Goal: Task Accomplishment & Management: Manage account settings

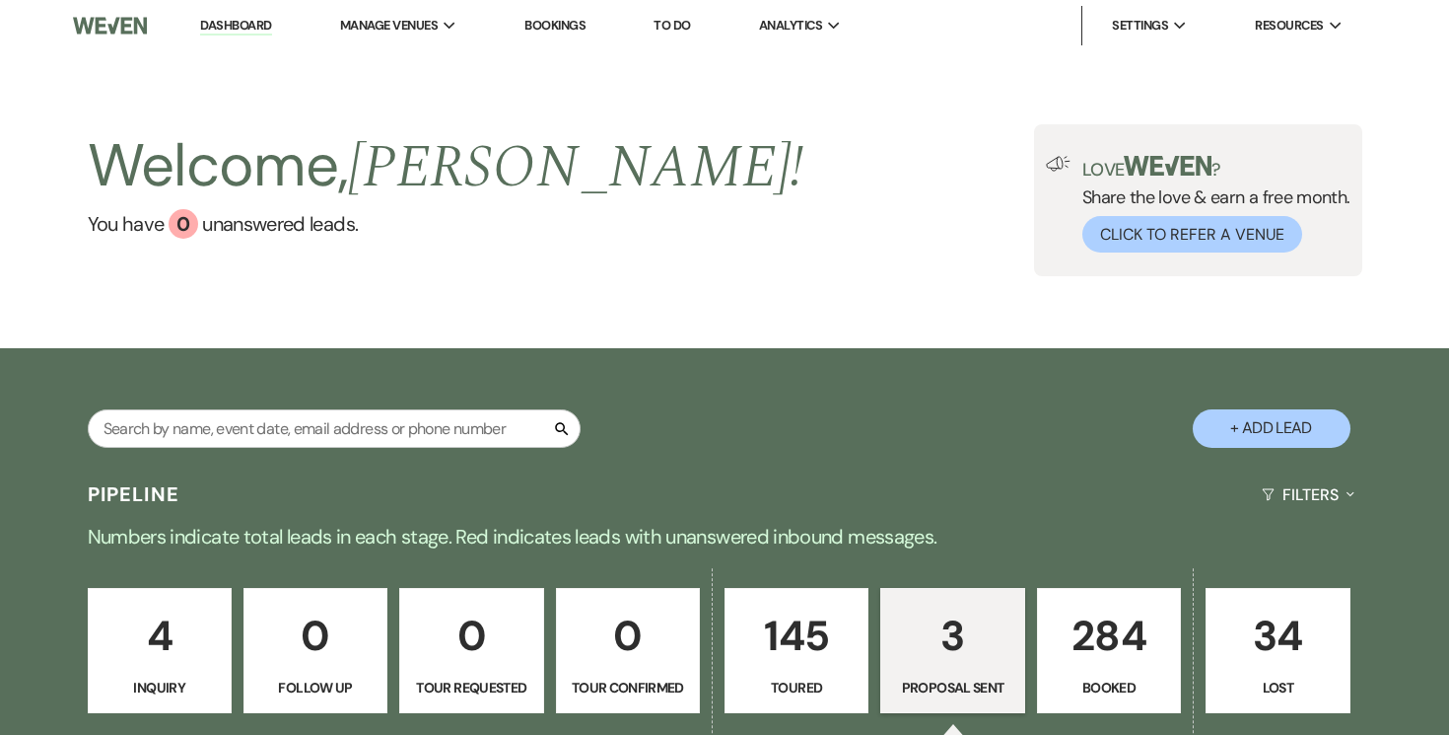
select select "6"
click at [509, 419] on input "text" at bounding box center [334, 428] width 493 height 38
paste input "[PERSON_NAME]"
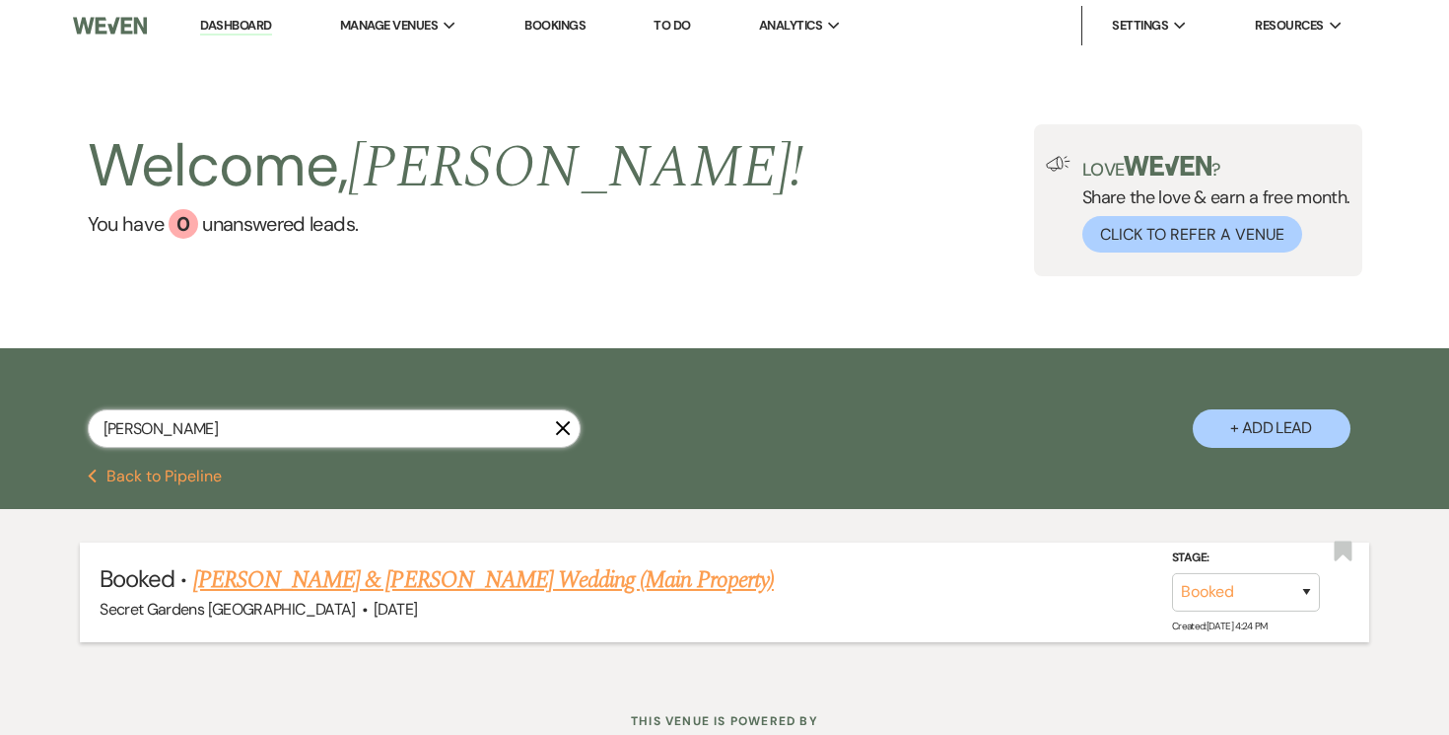
type input "[PERSON_NAME]"
click at [586, 574] on link "[PERSON_NAME] & [PERSON_NAME] Wedding (Main Property)" at bounding box center [483, 579] width 581 height 35
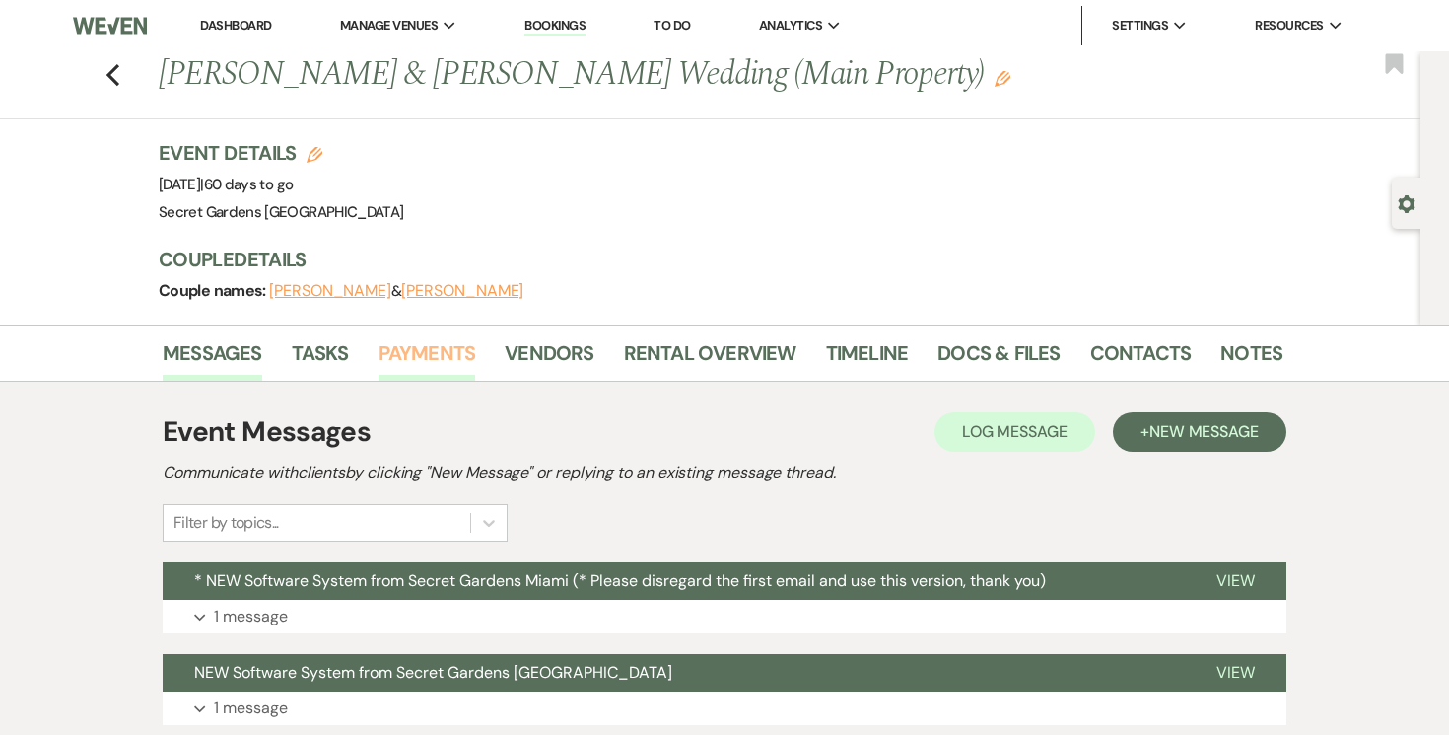
click at [441, 358] on link "Payments" at bounding box center [428, 358] width 98 height 43
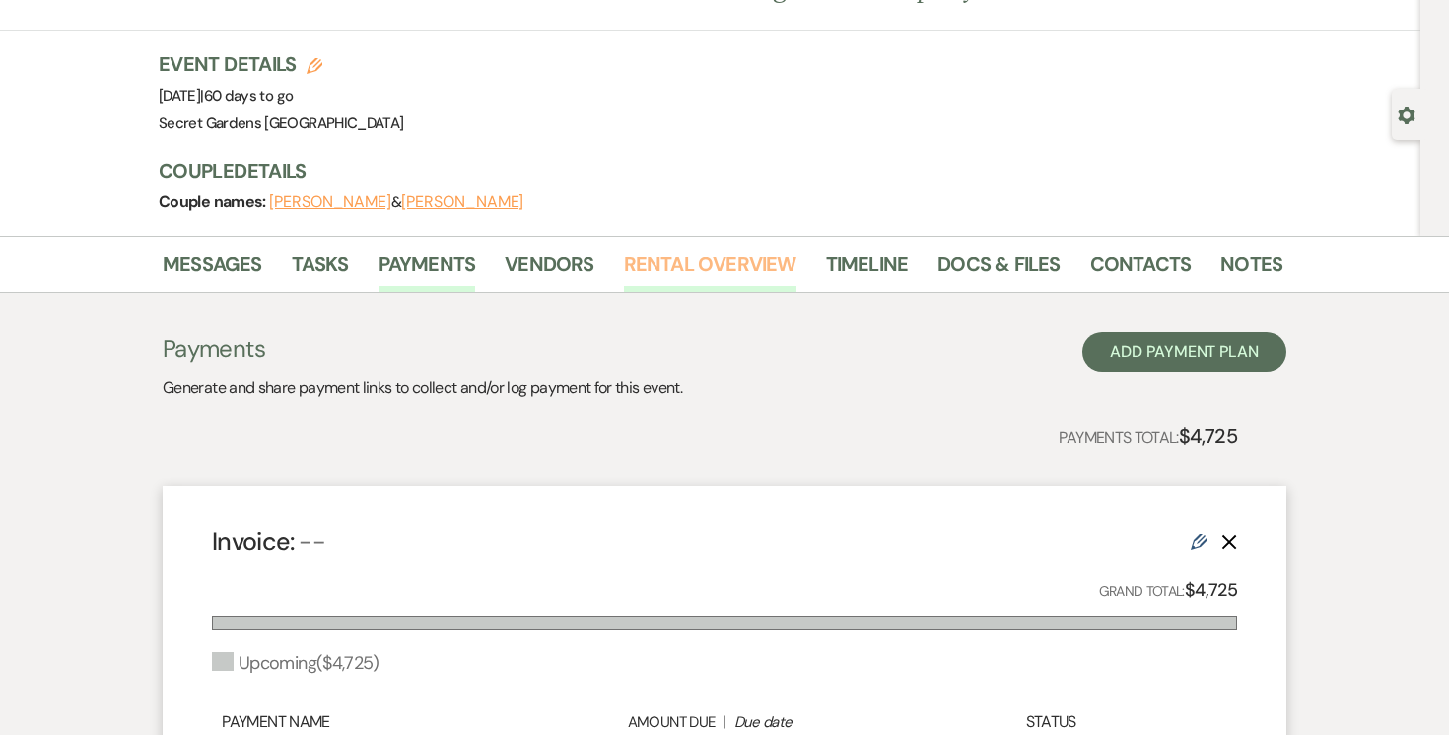
scroll to position [92, 0]
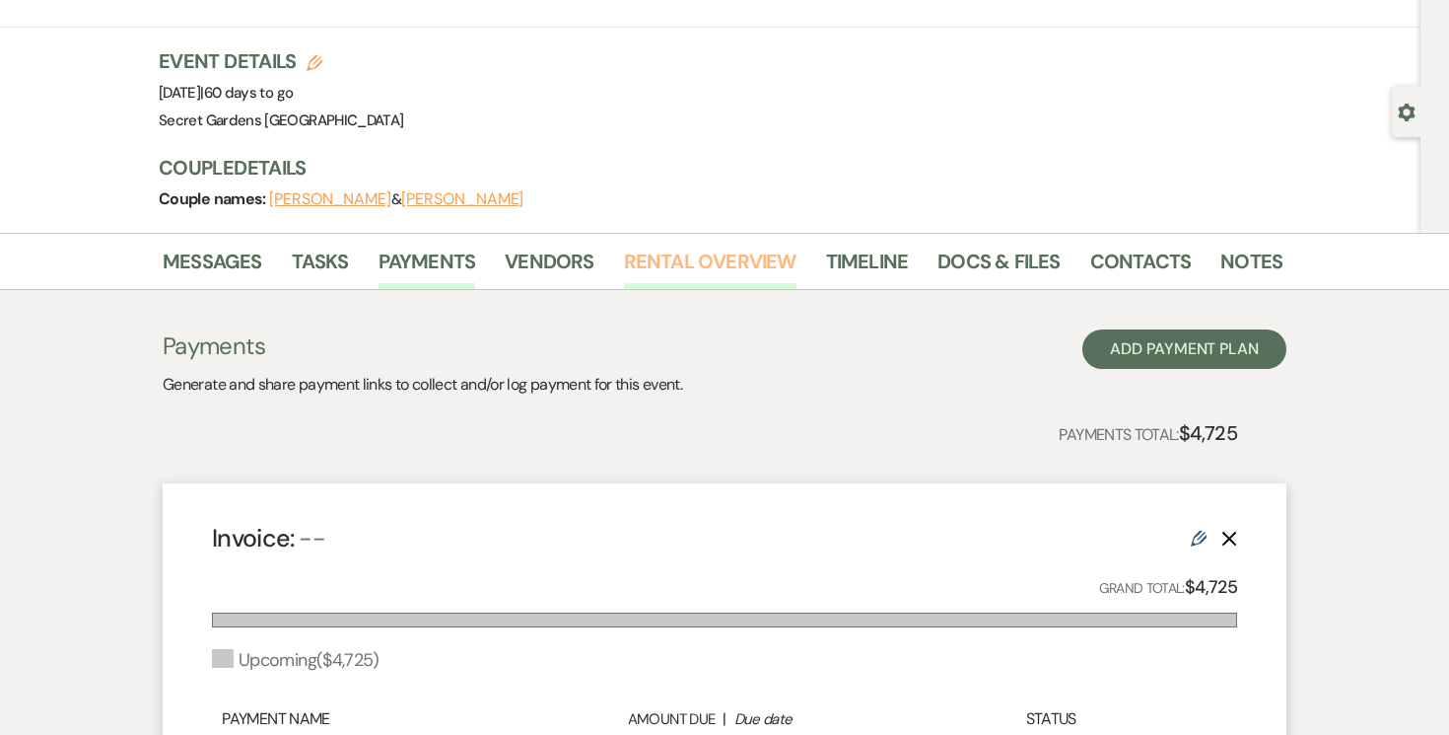
click at [705, 257] on link "Rental Overview" at bounding box center [710, 267] width 173 height 43
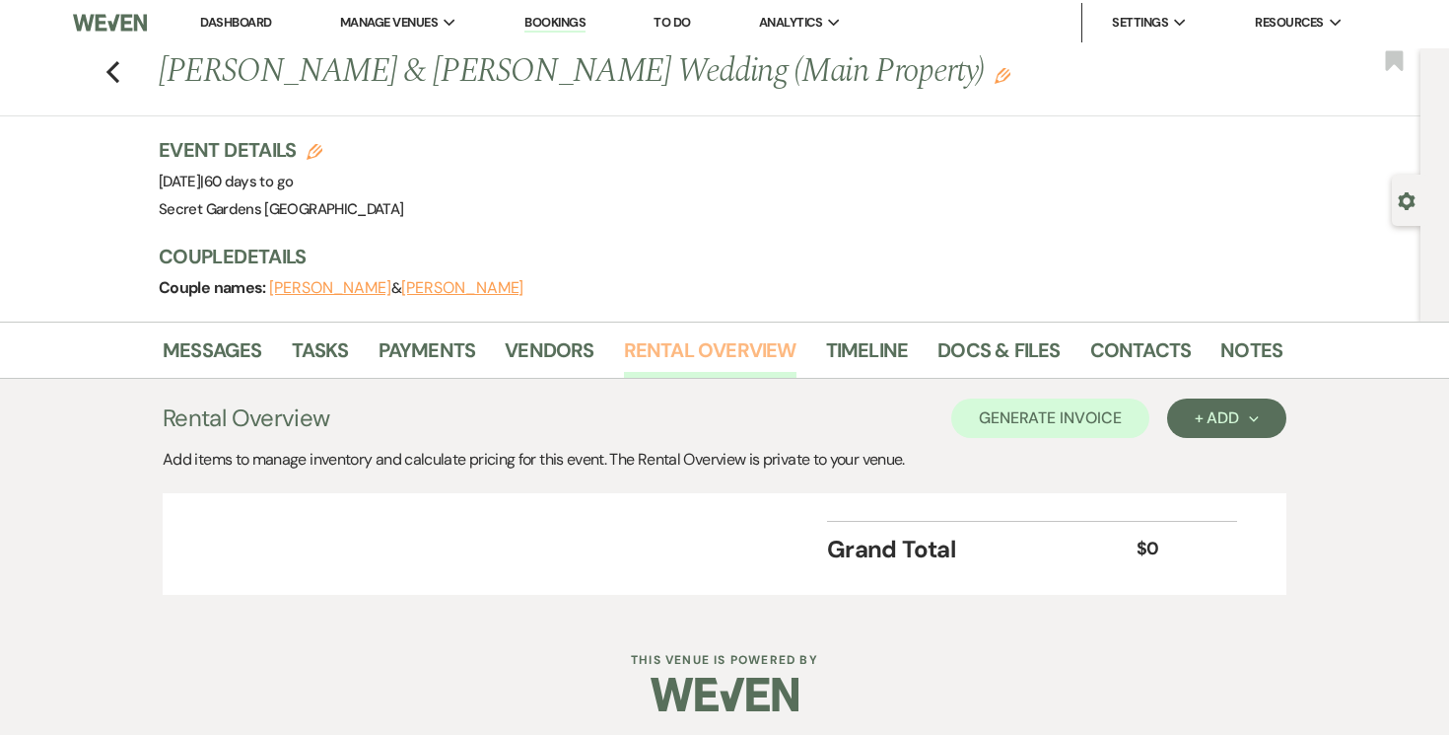
scroll to position [6, 0]
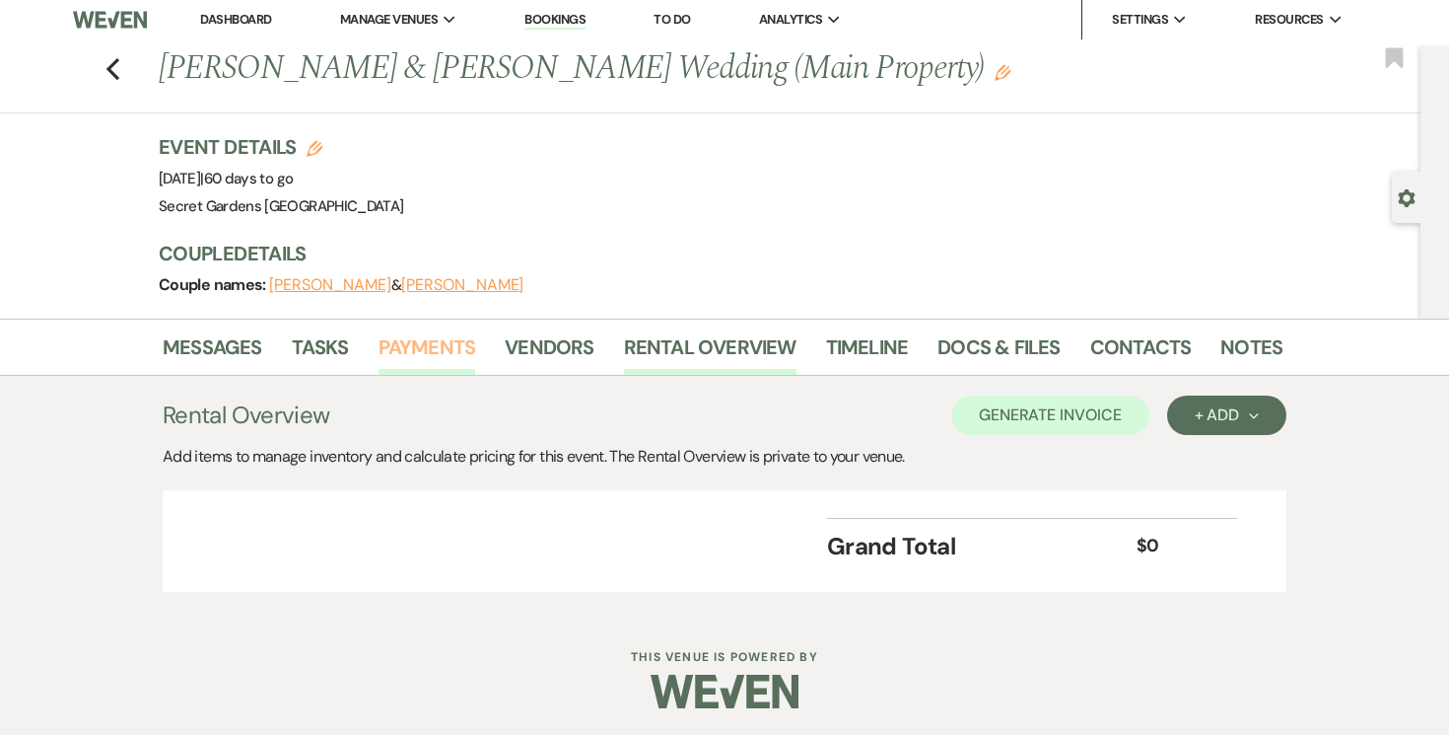
click at [442, 346] on link "Payments" at bounding box center [428, 352] width 98 height 43
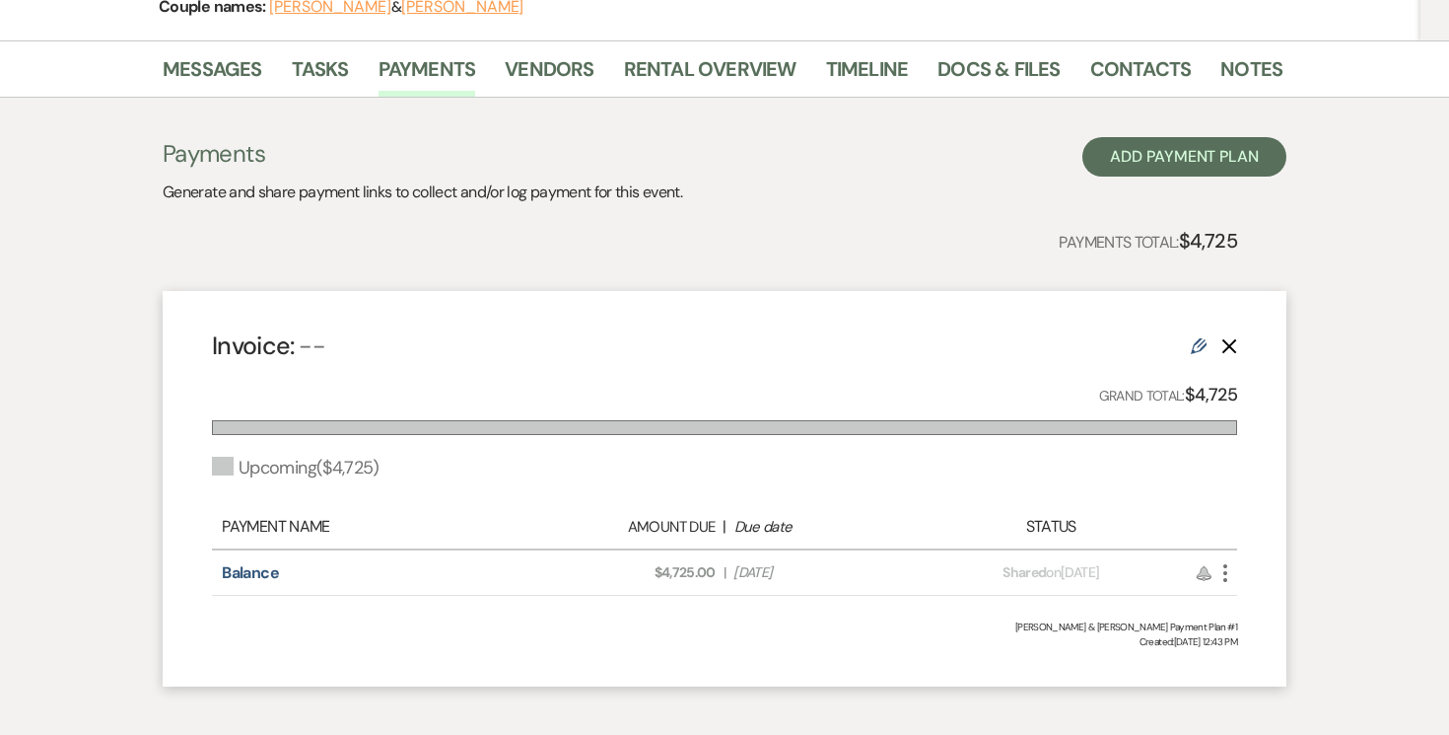
click at [1229, 573] on icon "More" at bounding box center [1226, 573] width 24 height 24
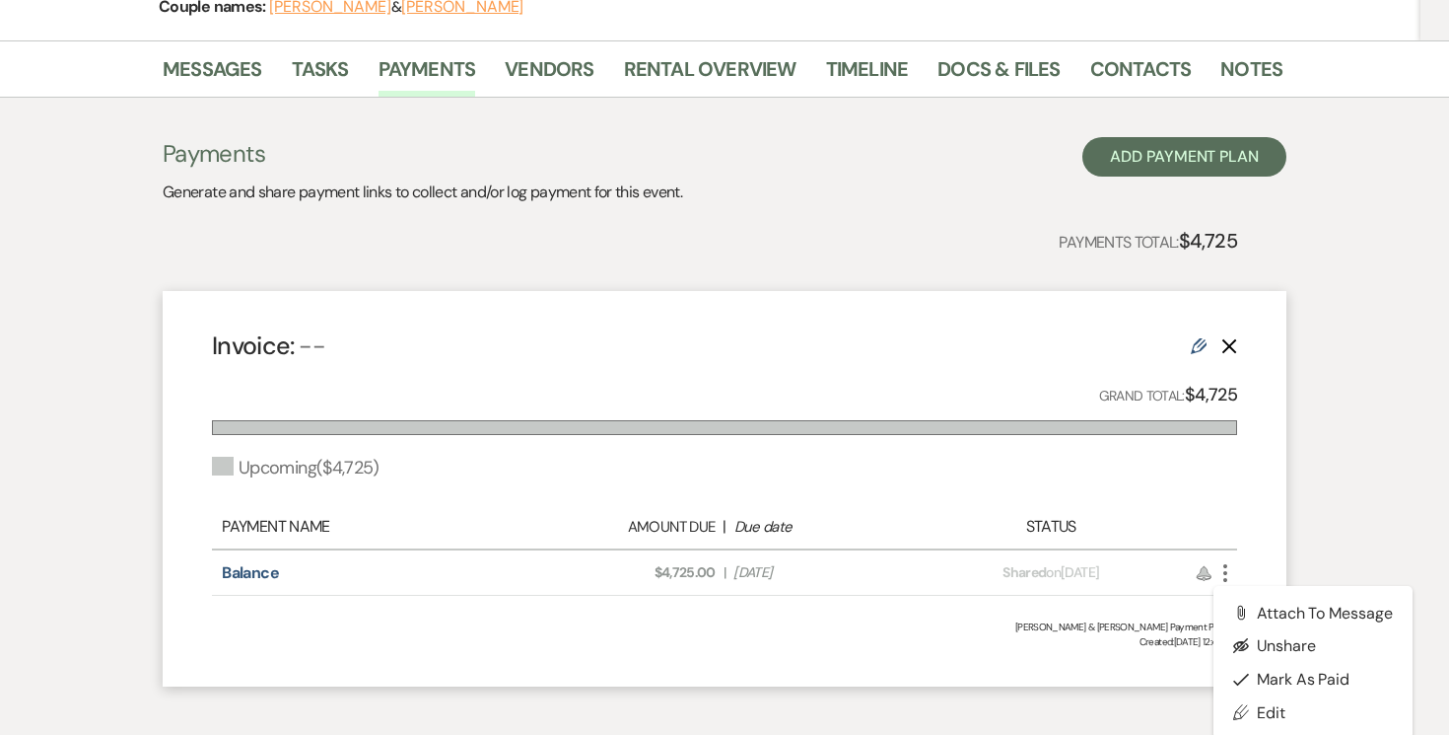
scroll to position [283, 0]
click at [1268, 709] on link "Pencil Edit" at bounding box center [1313, 714] width 199 height 34
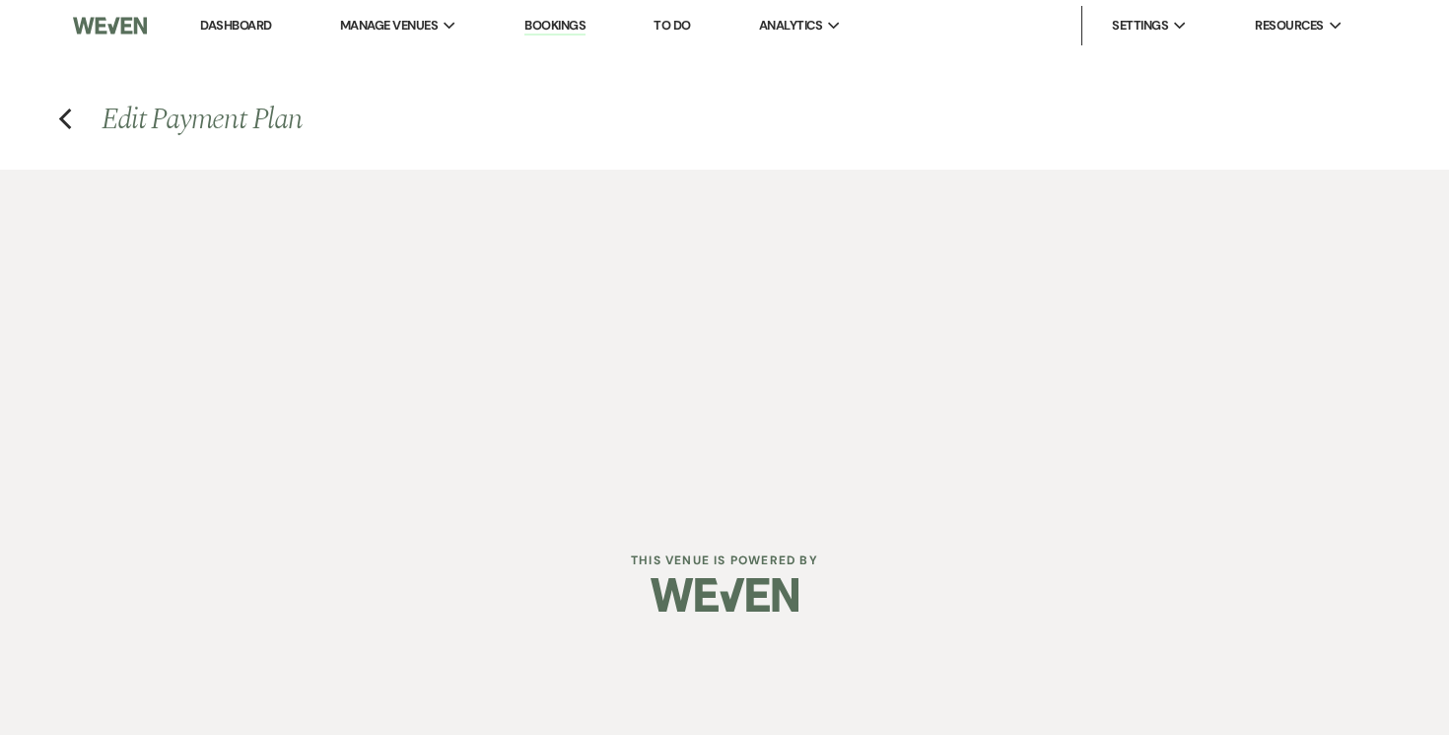
select select "2"
select select "percentage"
select select "true"
select select "both"
select select "daily"
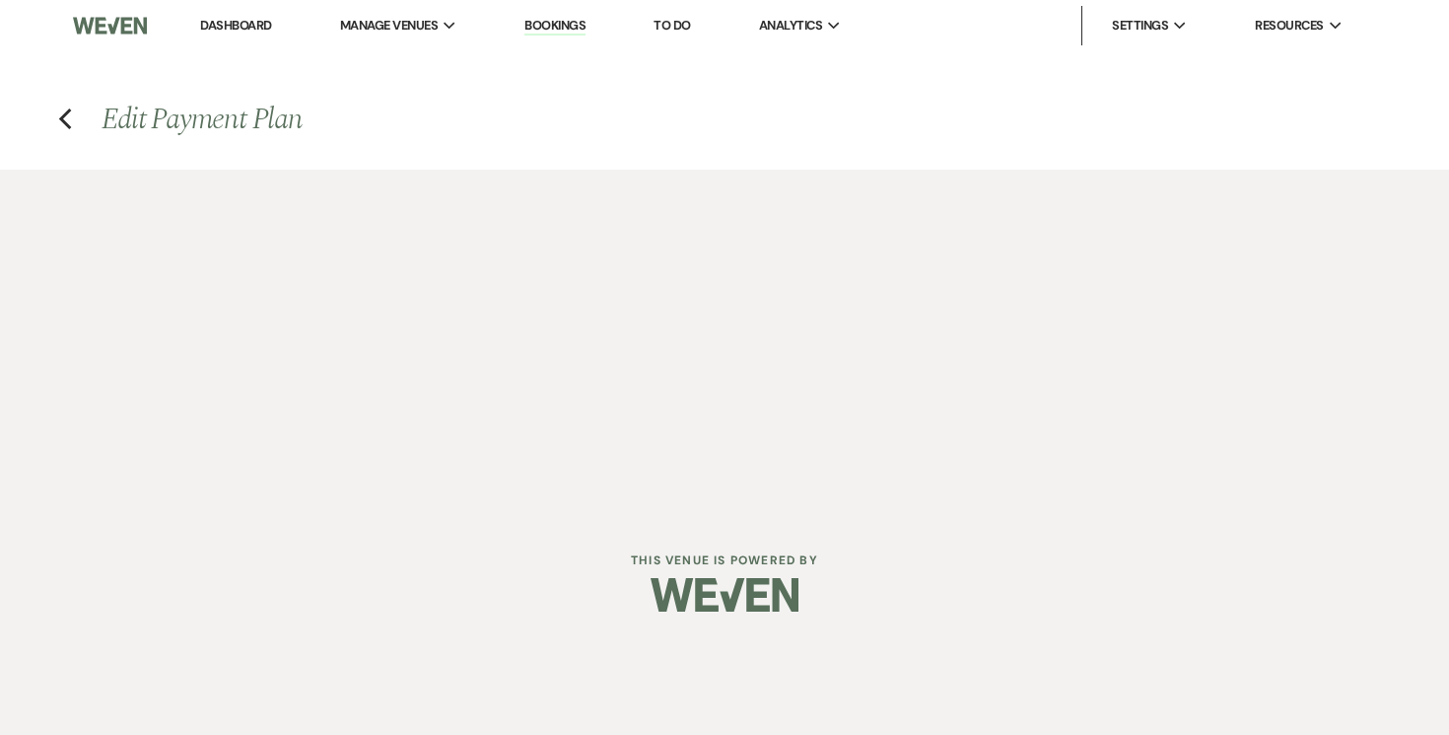
select select "onDueDate"
select select "complete"
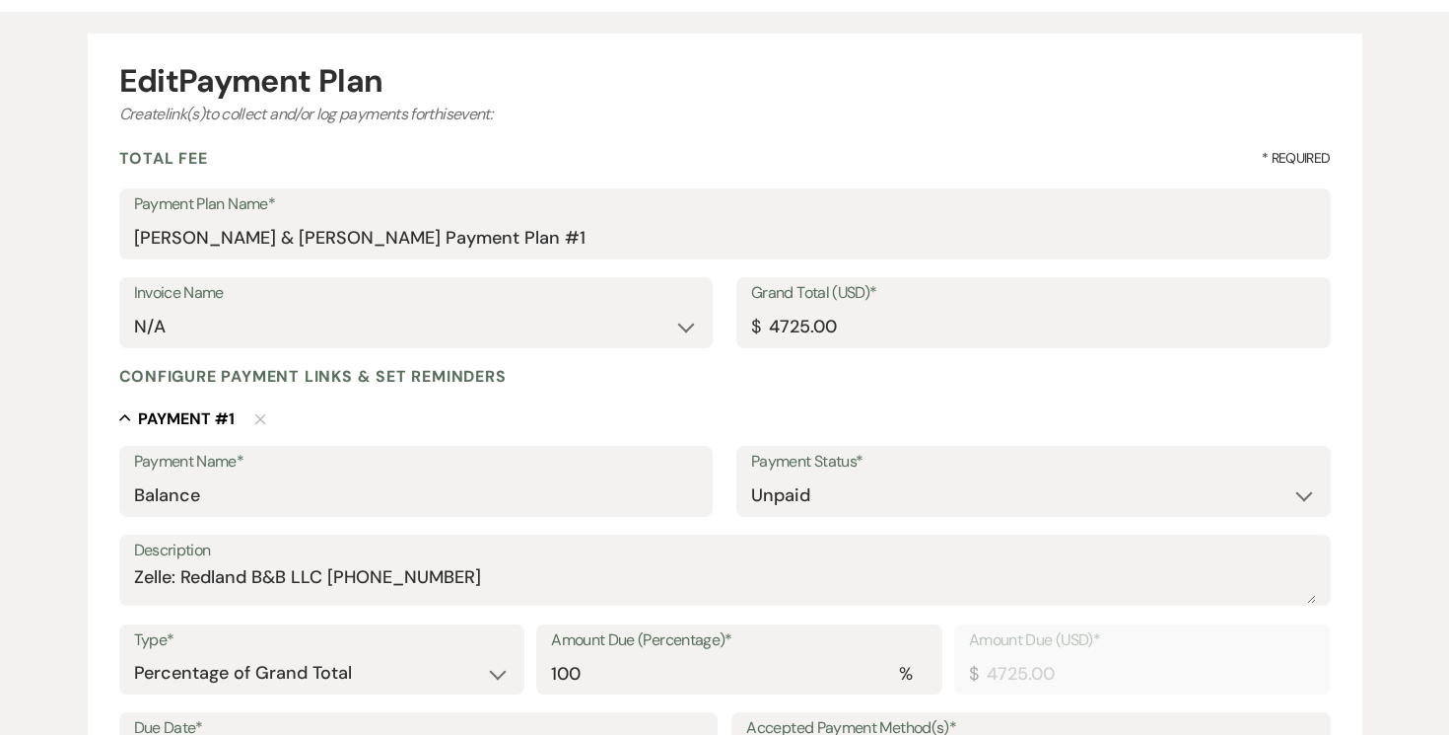
scroll to position [148, 0]
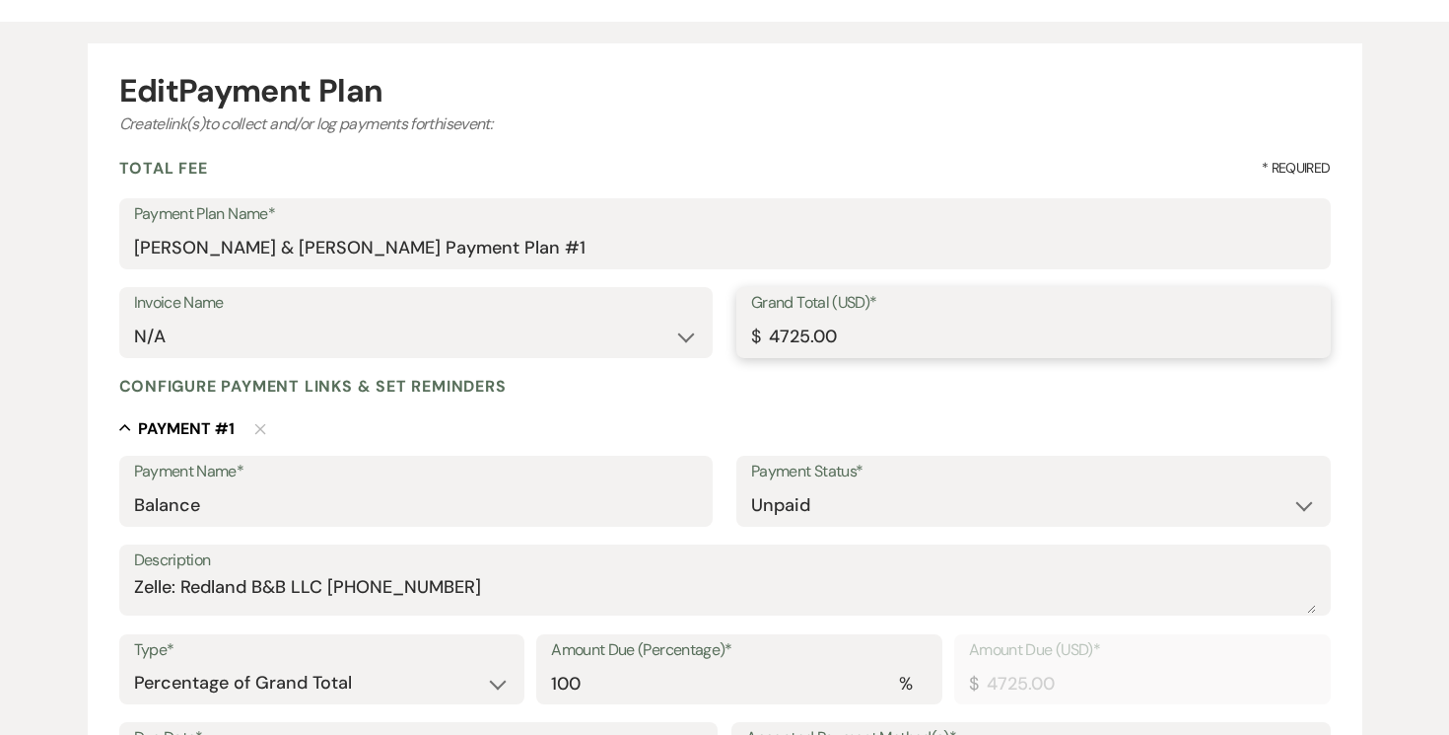
click at [781, 334] on input "4725.00" at bounding box center [1033, 336] width 565 height 38
type input "725.00"
type input "2725.00"
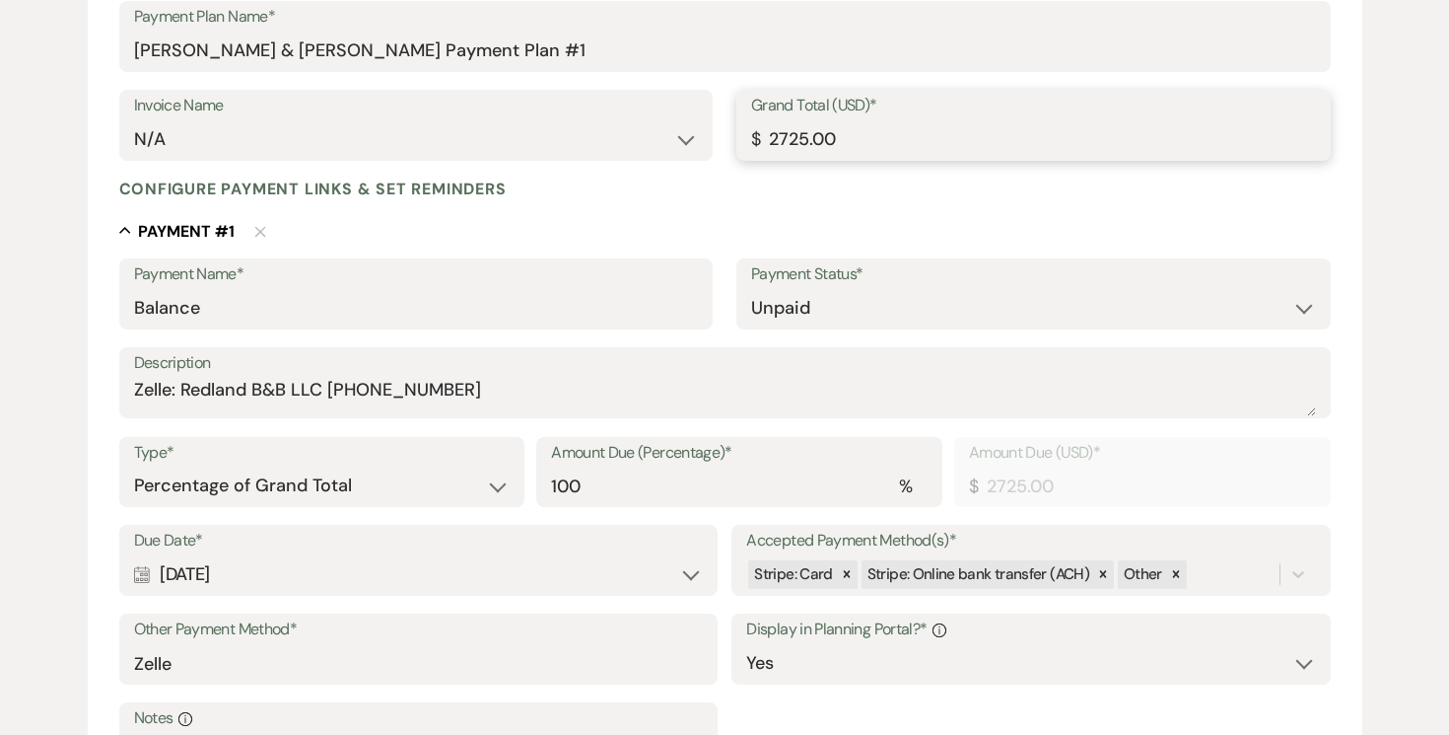
scroll to position [350, 0]
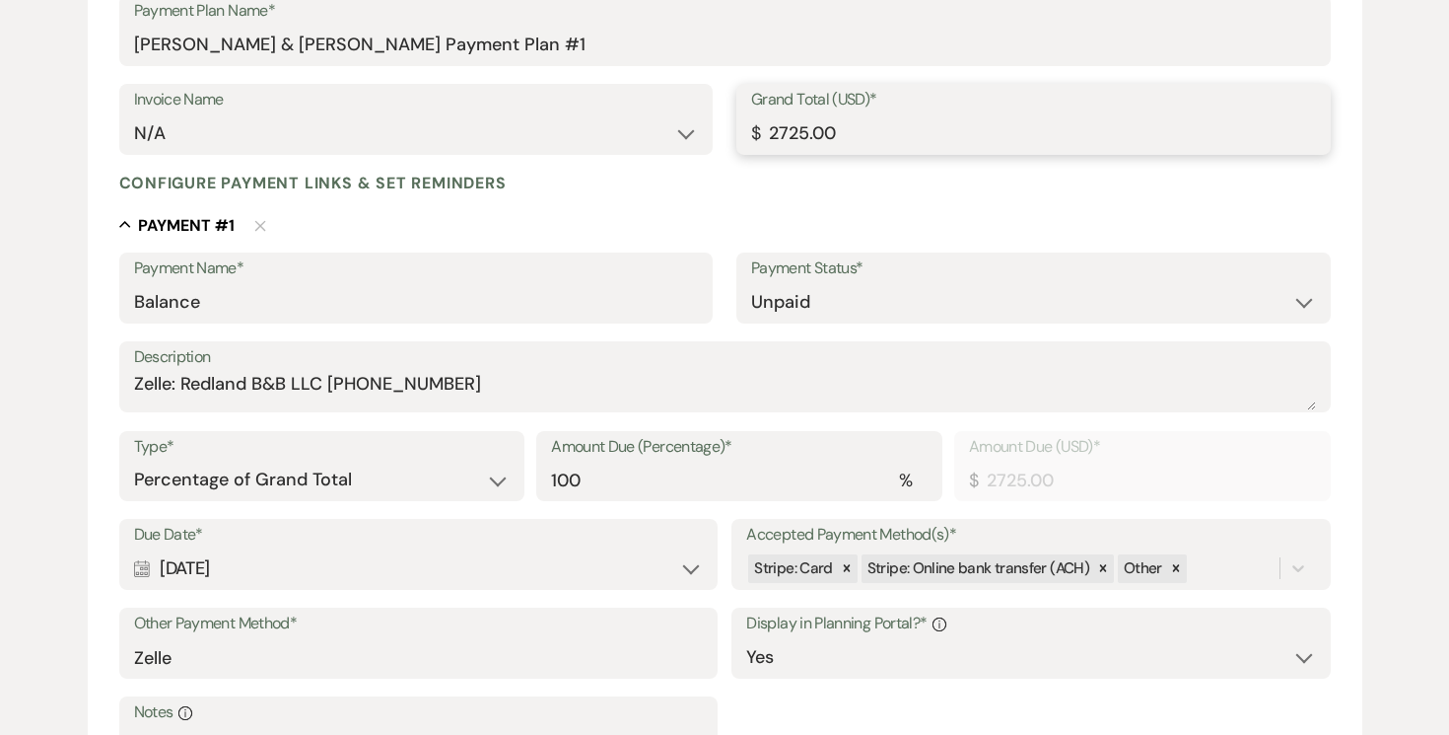
click at [1100, 568] on icon at bounding box center [1103, 568] width 7 height 7
type input "2725.00"
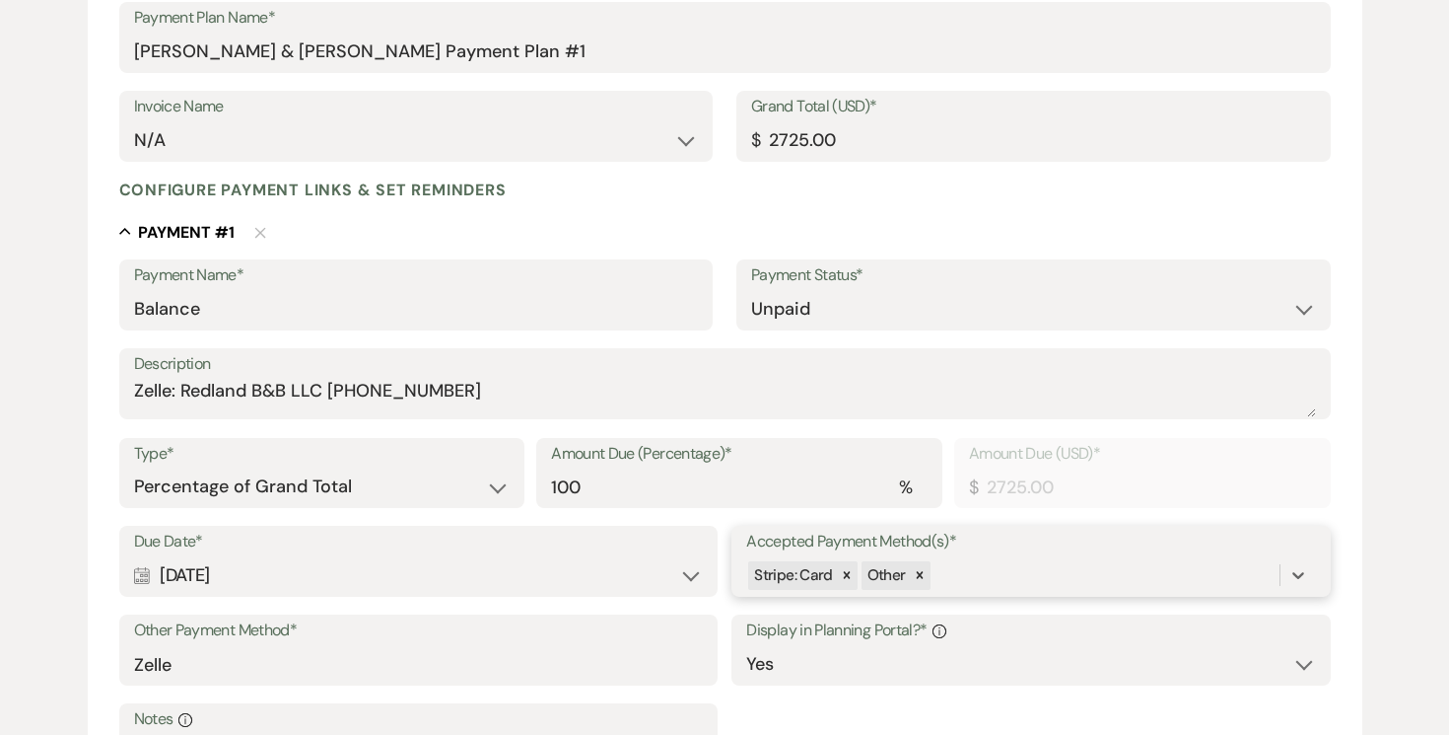
scroll to position [347, 0]
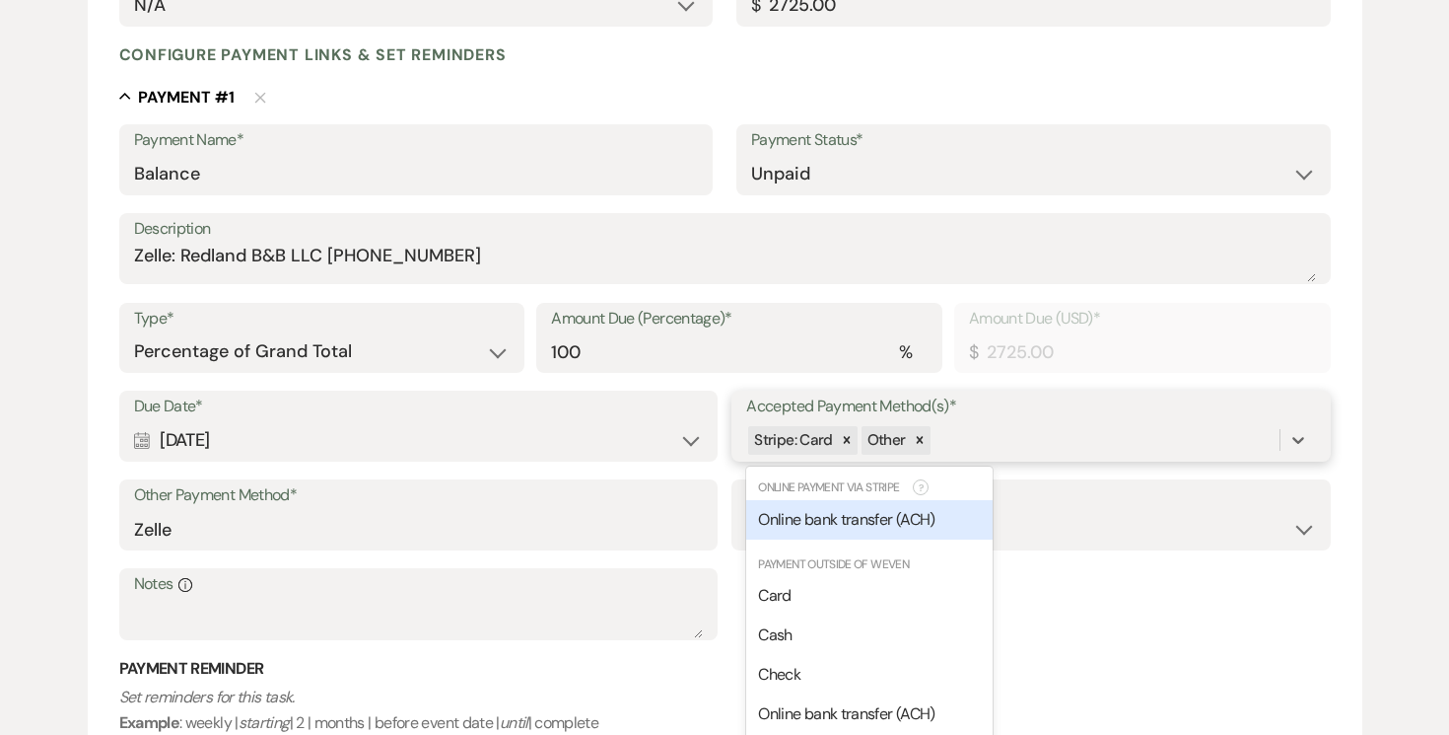
click at [1299, 568] on div "Due Date* Calendar [DATE] Expand Accepted Payment Method(s)* option [object Obj…" at bounding box center [725, 523] width 1212 height 267
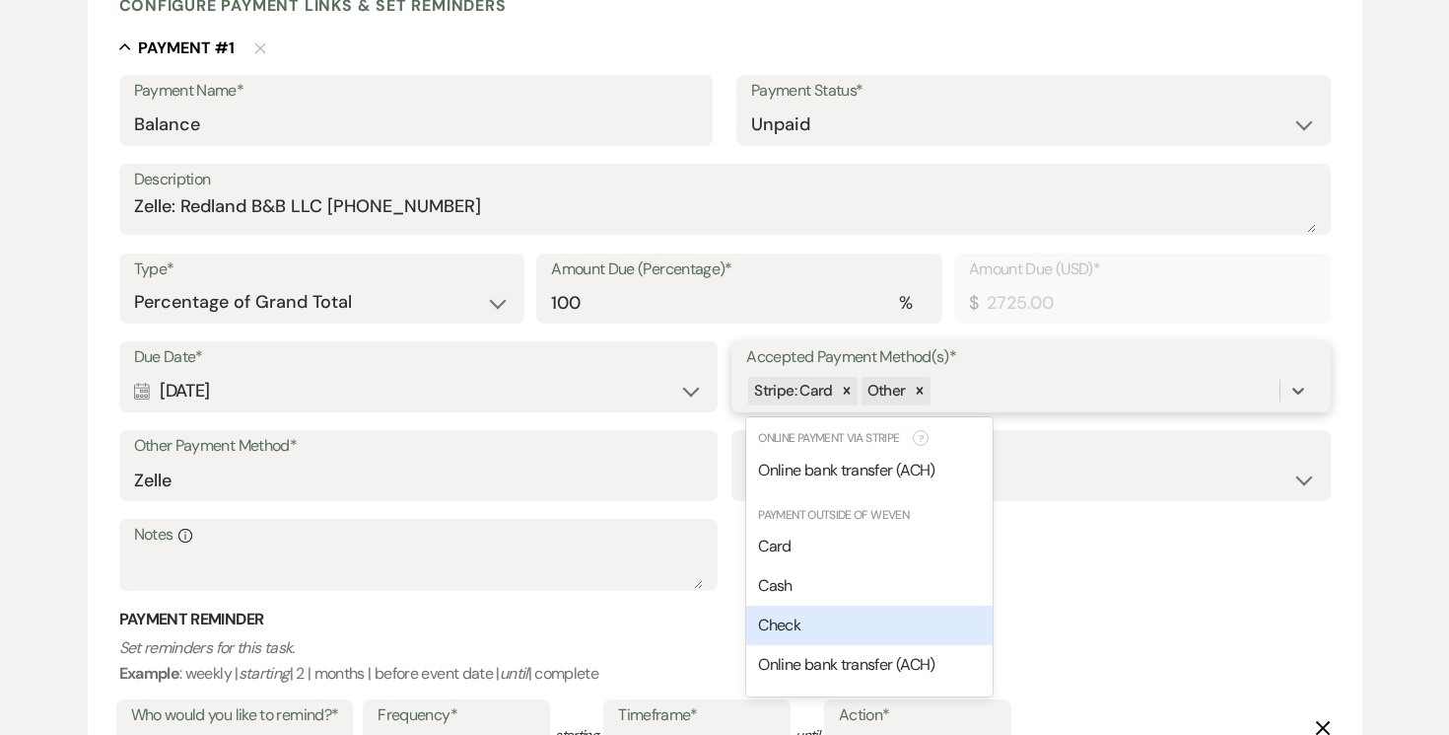
scroll to position [543, 0]
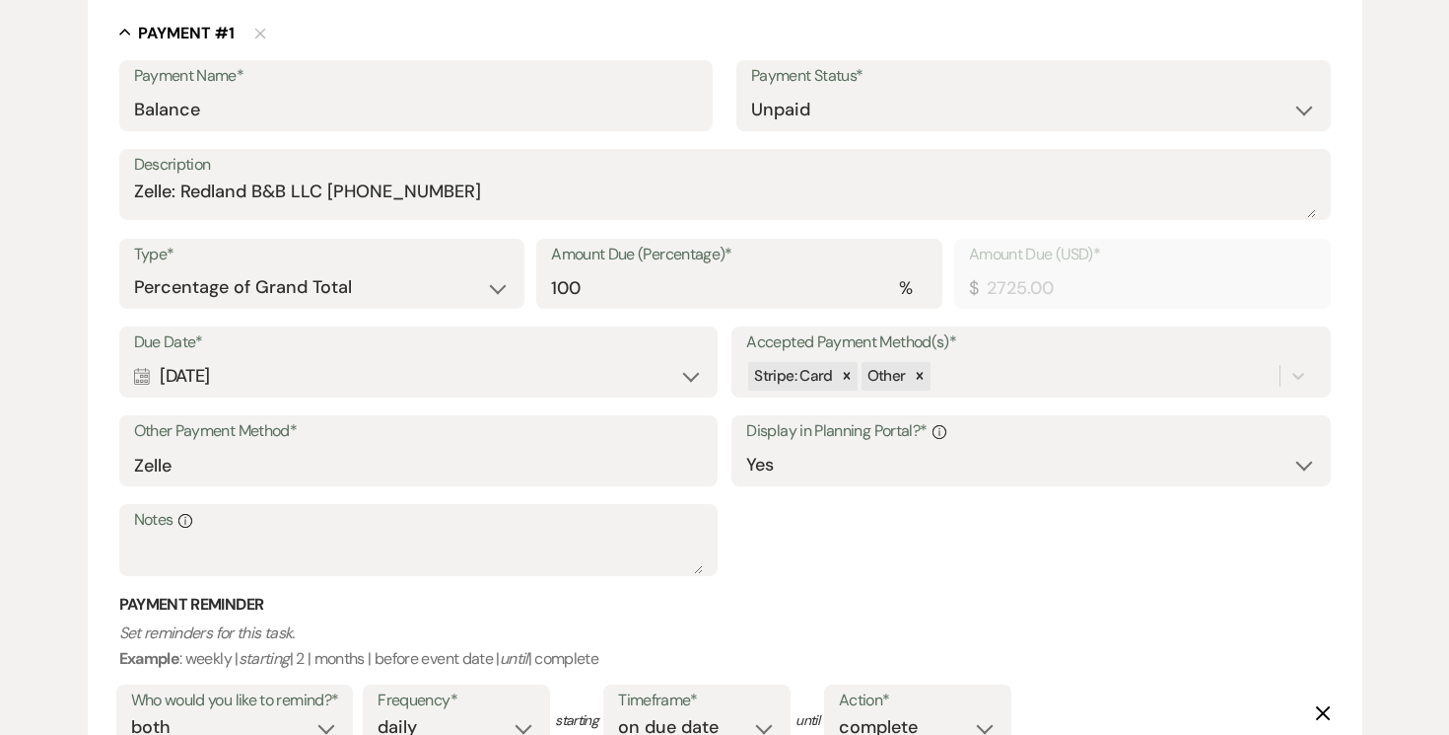
click at [1059, 599] on h3 "Payment Reminder" at bounding box center [725, 605] width 1212 height 22
click at [470, 529] on label "Notes Info" at bounding box center [418, 520] width 569 height 29
click at [470, 534] on textarea "Notes Info" at bounding box center [418, 553] width 569 height 39
paste textarea "[PERSON_NAME] [DATE] 9:58 PM (19 hours ago) to me Hi [PERSON_NAME]! I hope you …"
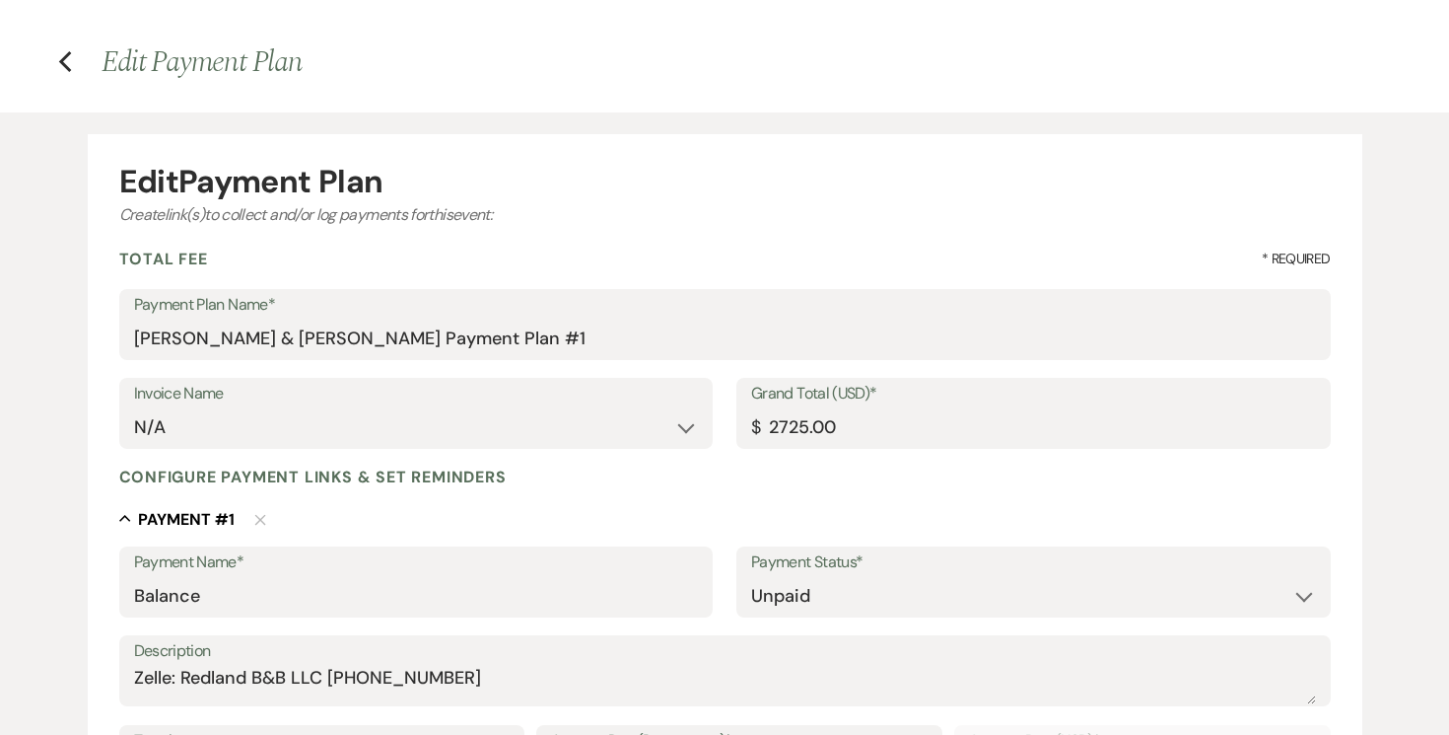
scroll to position [0, 0]
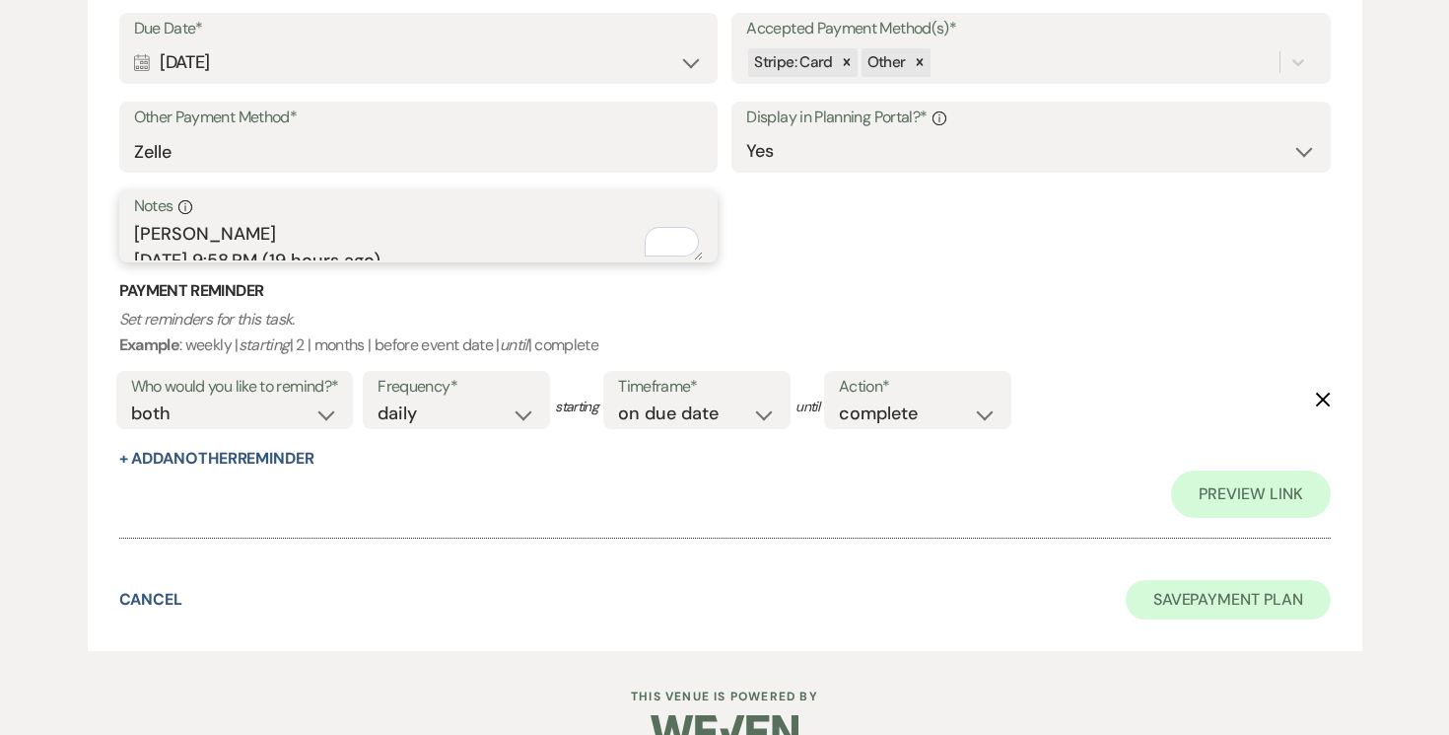
type textarea "[PERSON_NAME] [DATE] 9:58 PM (19 hours ago) to me Hi [PERSON_NAME]! I hope you …"
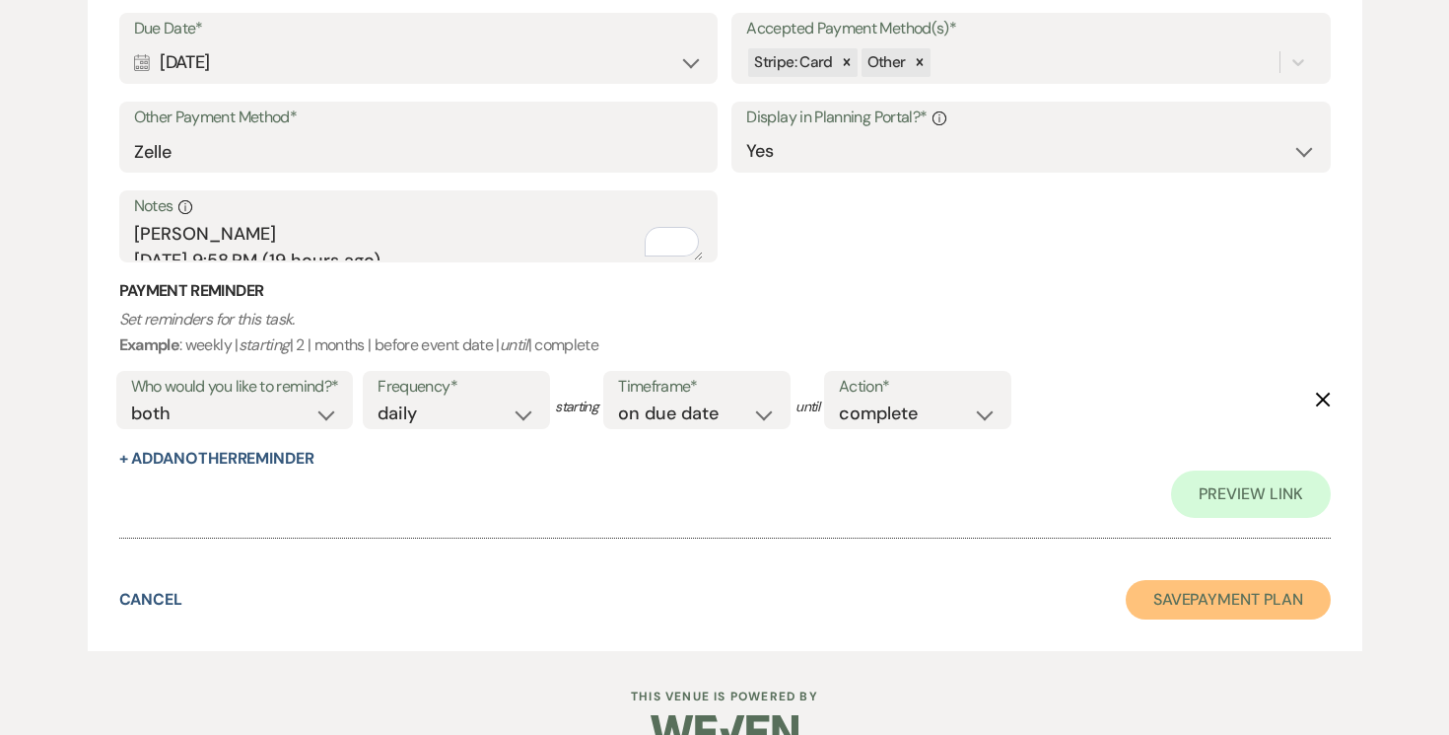
click at [1173, 599] on button "Save Payment Plan" at bounding box center [1228, 599] width 205 height 39
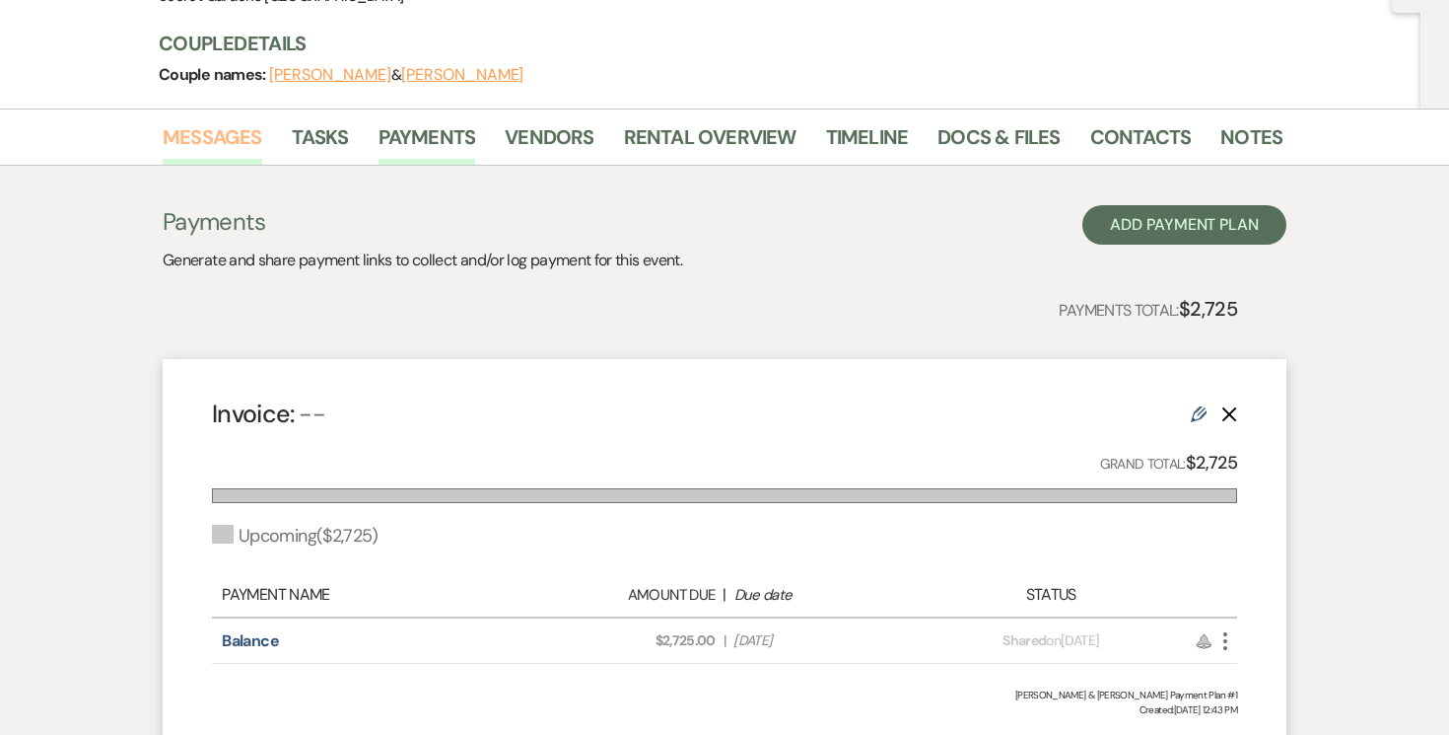
click at [203, 129] on link "Messages" at bounding box center [213, 142] width 100 height 43
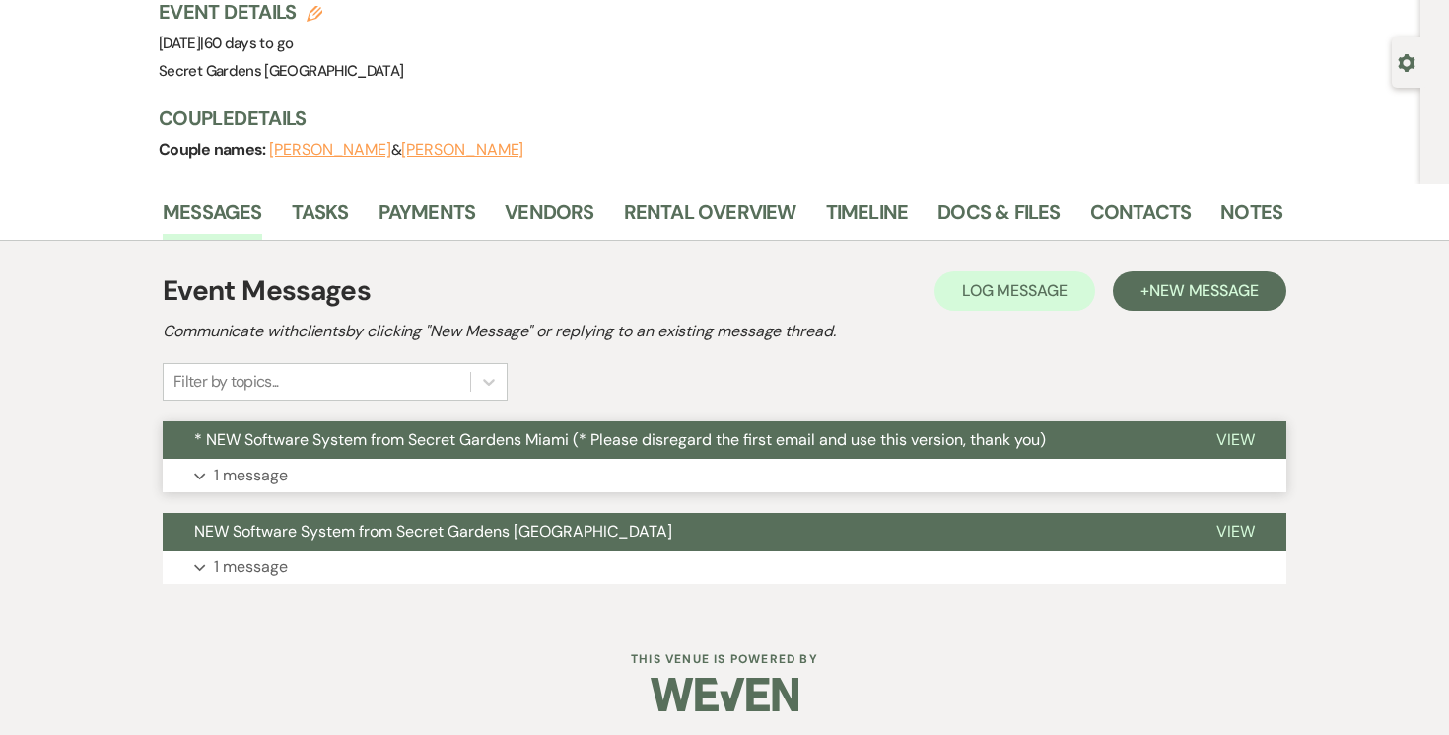
click at [1242, 439] on span "View" at bounding box center [1236, 439] width 38 height 21
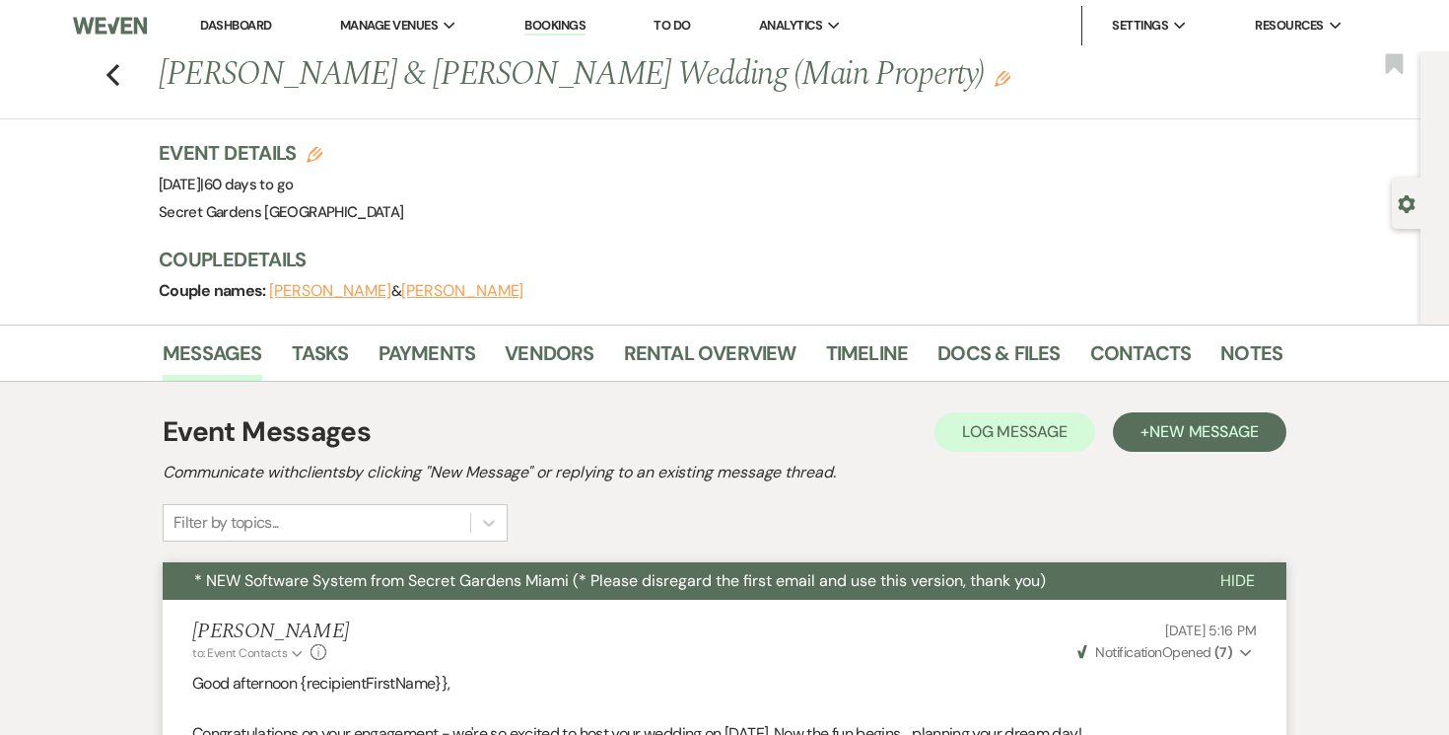
click at [1405, 202] on icon "Gear" at bounding box center [1407, 204] width 18 height 18
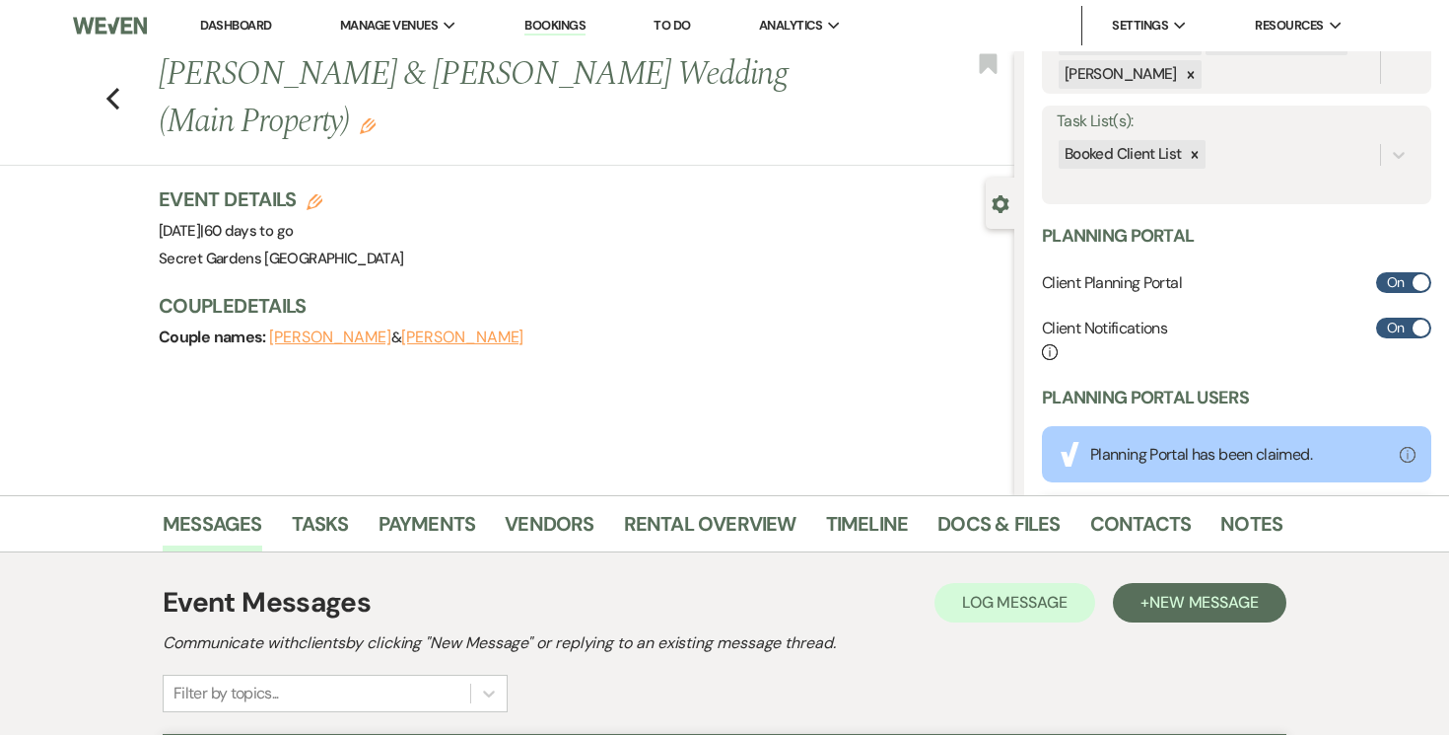
click at [249, 19] on link "Dashboard" at bounding box center [235, 25] width 71 height 17
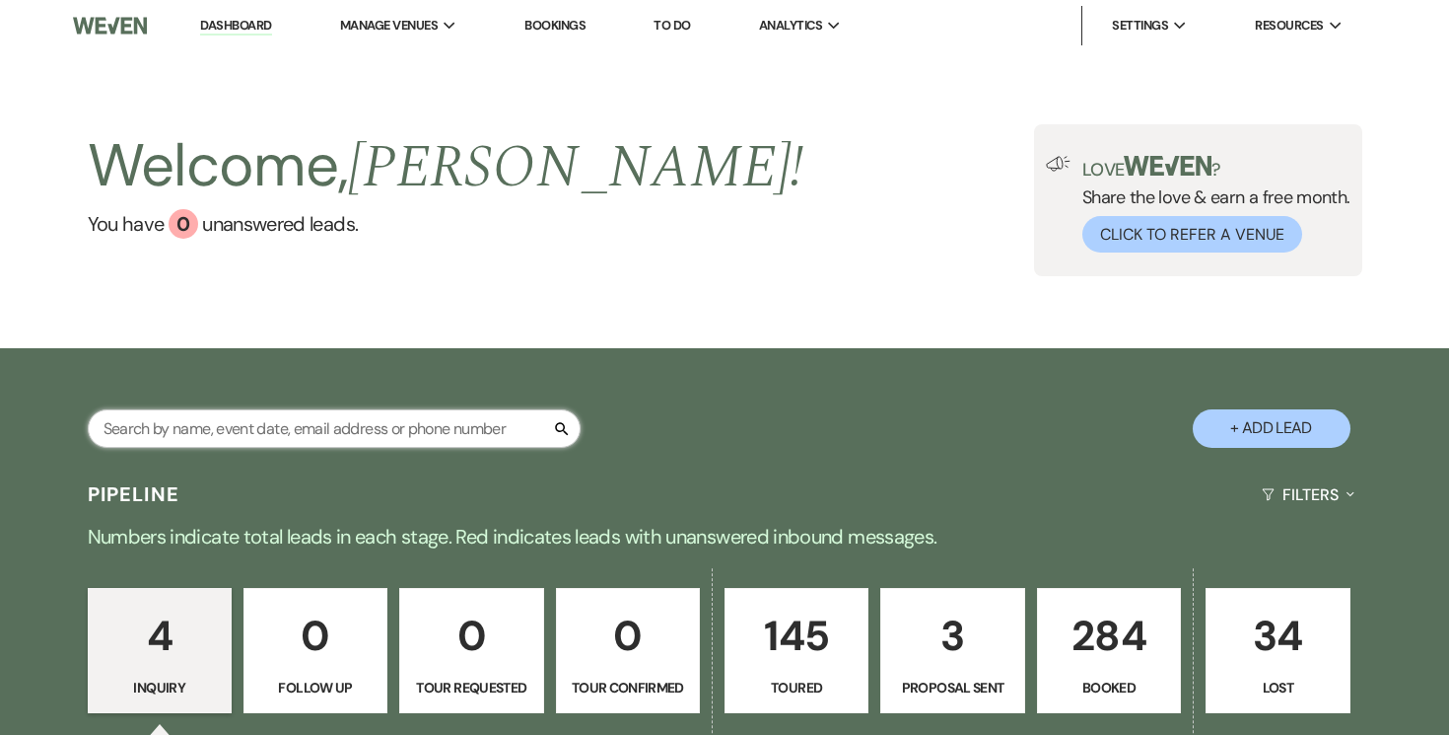
click at [453, 422] on input "text" at bounding box center [334, 428] width 493 height 38
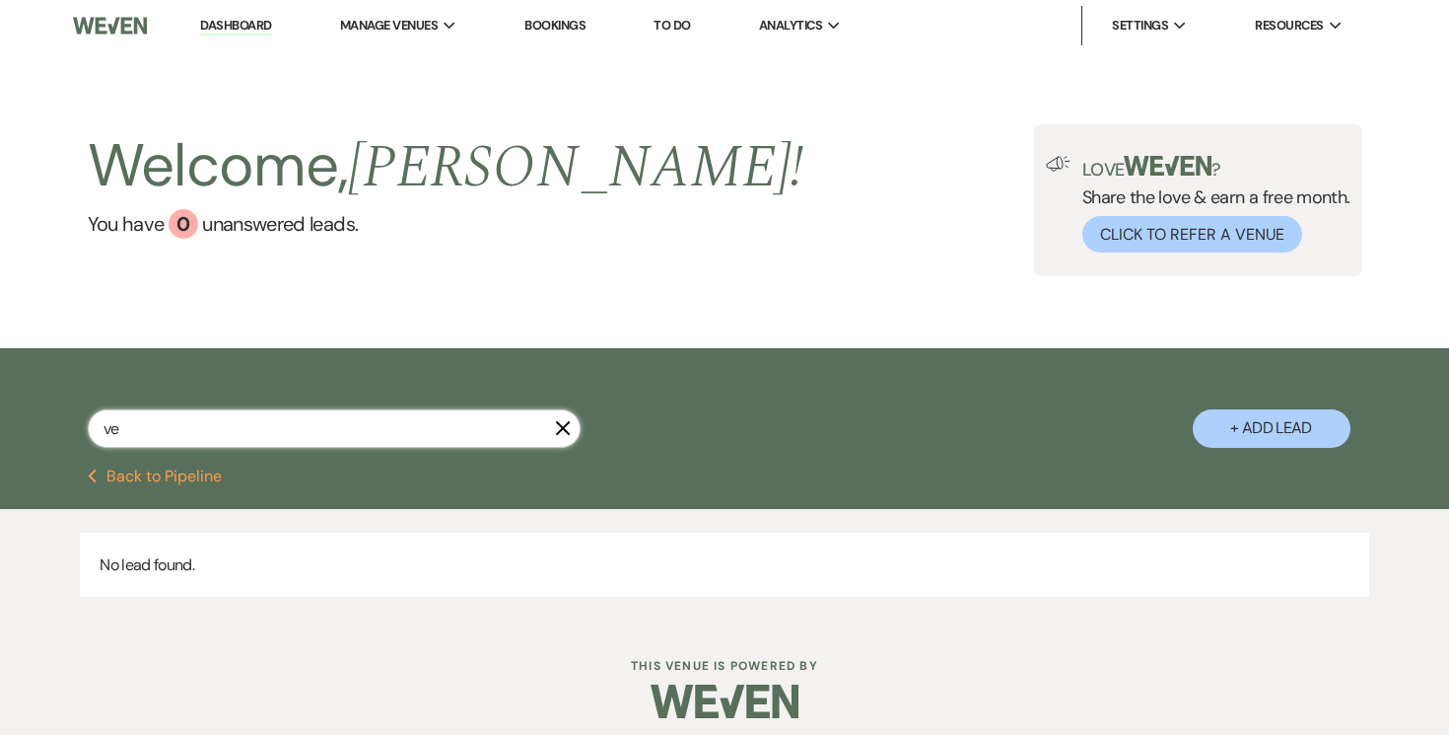
type input "v"
click at [1265, 431] on button "+ Add Lead" at bounding box center [1272, 428] width 158 height 38
select select "834"
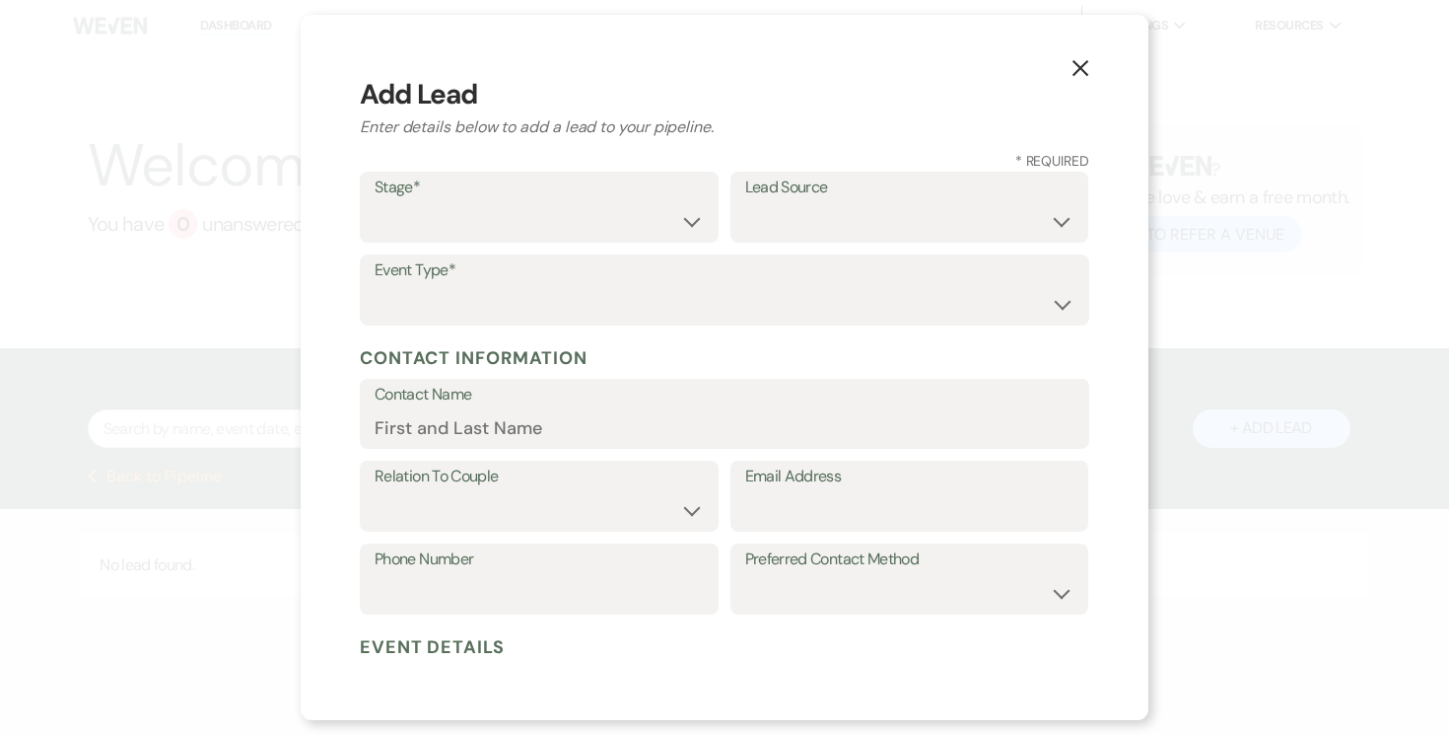
click at [706, 231] on div "Stage* Inquiry Follow Up Tour Requested Tour Confirmed Toured Proposal Sent Boo…" at bounding box center [539, 207] width 359 height 71
click at [694, 227] on select "Inquiry Follow Up Tour Requested Tour Confirmed Toured Proposal Sent Booked Lost" at bounding box center [539, 221] width 329 height 38
select select "5"
click at [375, 202] on select "Inquiry Follow Up Tour Requested Tour Confirmed Toured Proposal Sent Booked Lost" at bounding box center [539, 221] width 329 height 38
click at [1011, 218] on select "Weven Venue Website Instagram Facebook Pinterest Google The Knot Wedding Wire H…" at bounding box center [909, 221] width 329 height 38
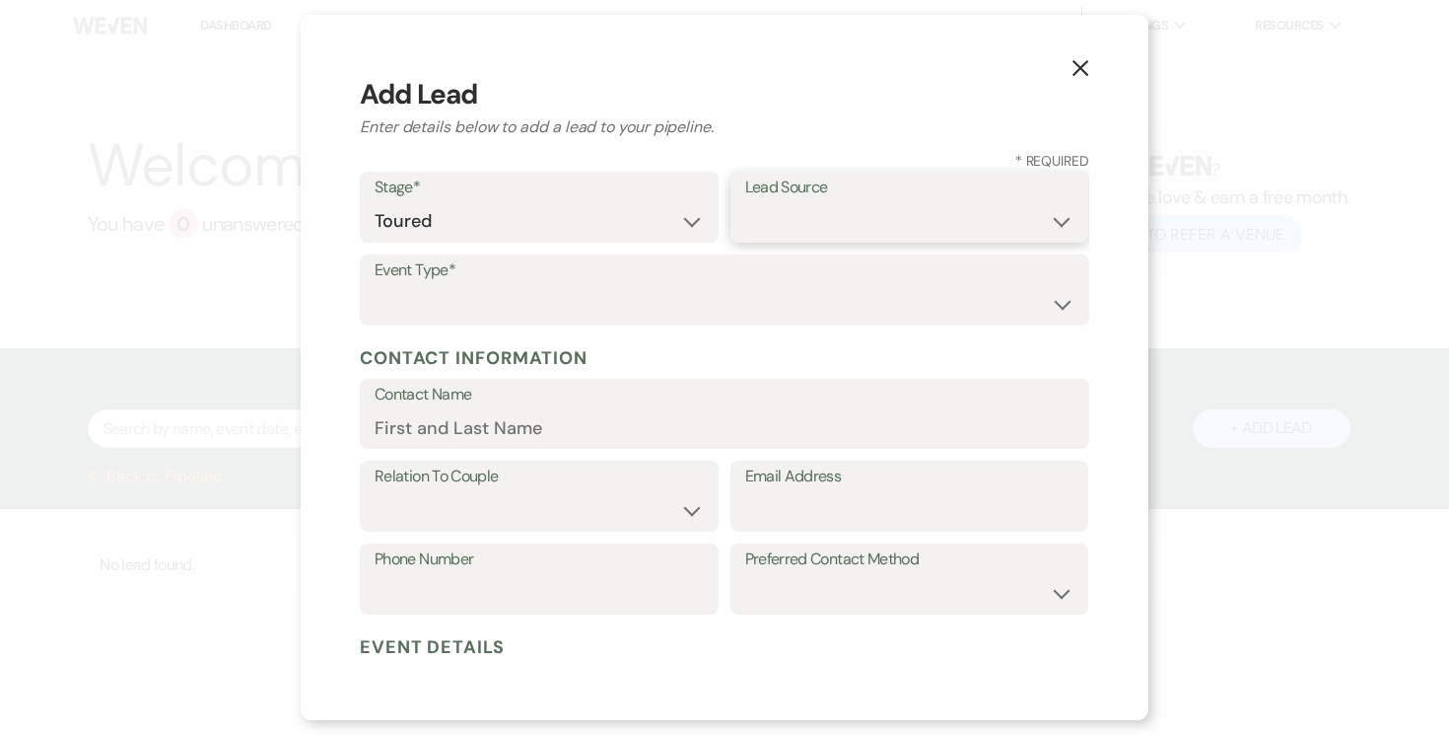
select select "24"
click at [745, 202] on select "Weven Venue Website Instagram Facebook Pinterest Google The Knot Wedding Wire H…" at bounding box center [909, 221] width 329 height 38
click at [599, 310] on select "Wedding Anniversary Party Baby Shower Bachelorette / Bachelor Party Birthday Pa…" at bounding box center [725, 304] width 700 height 38
select select "1"
click at [375, 285] on select "Wedding Anniversary Party Baby Shower Bachelorette / Bachelor Party Birthday Pa…" at bounding box center [725, 304] width 700 height 38
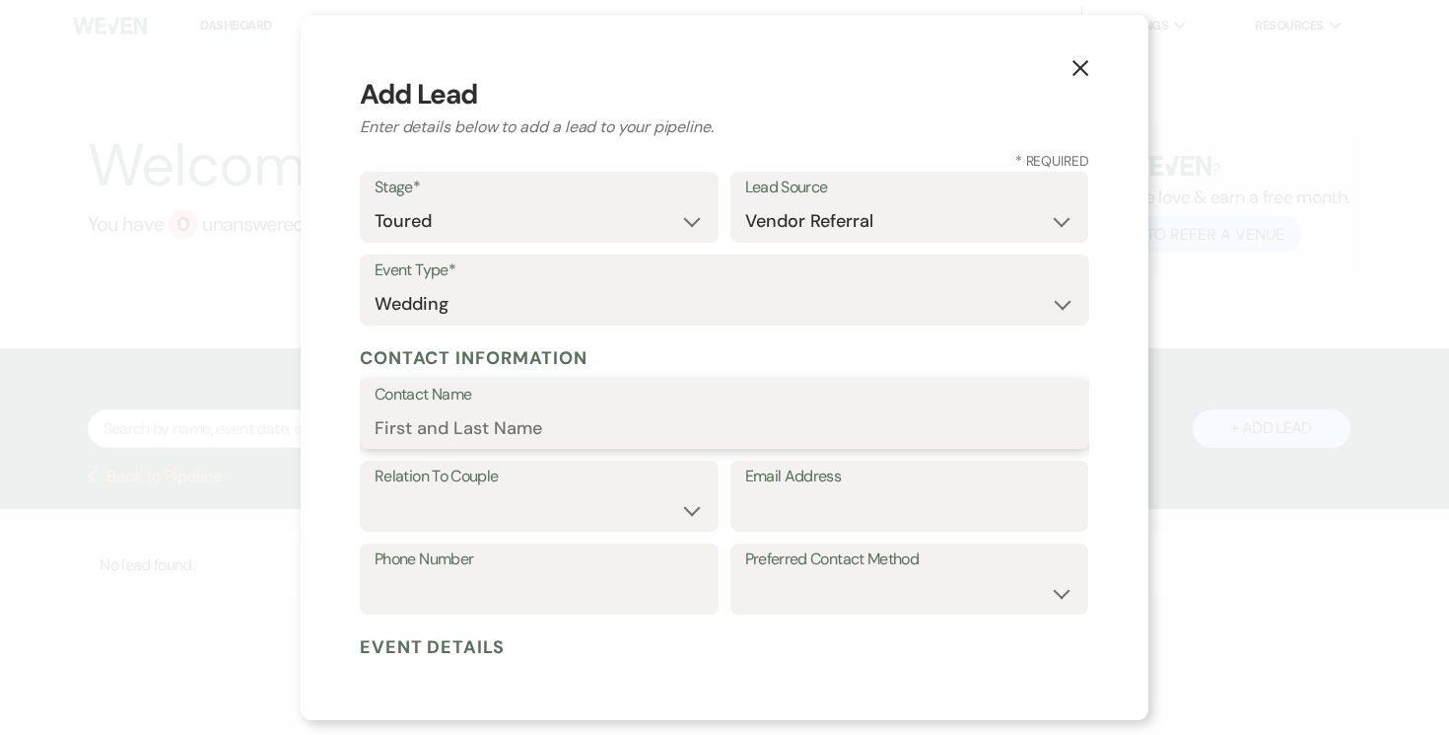
click at [522, 429] on input "Contact Name" at bounding box center [725, 427] width 700 height 38
type input "[PERSON_NAME]"
click at [655, 504] on select "Couple Planner Parent of Couple Family Member Friend Other" at bounding box center [539, 510] width 329 height 38
select select "1"
click at [375, 491] on select "Couple Planner Parent of Couple Family Member Friend Other" at bounding box center [539, 510] width 329 height 38
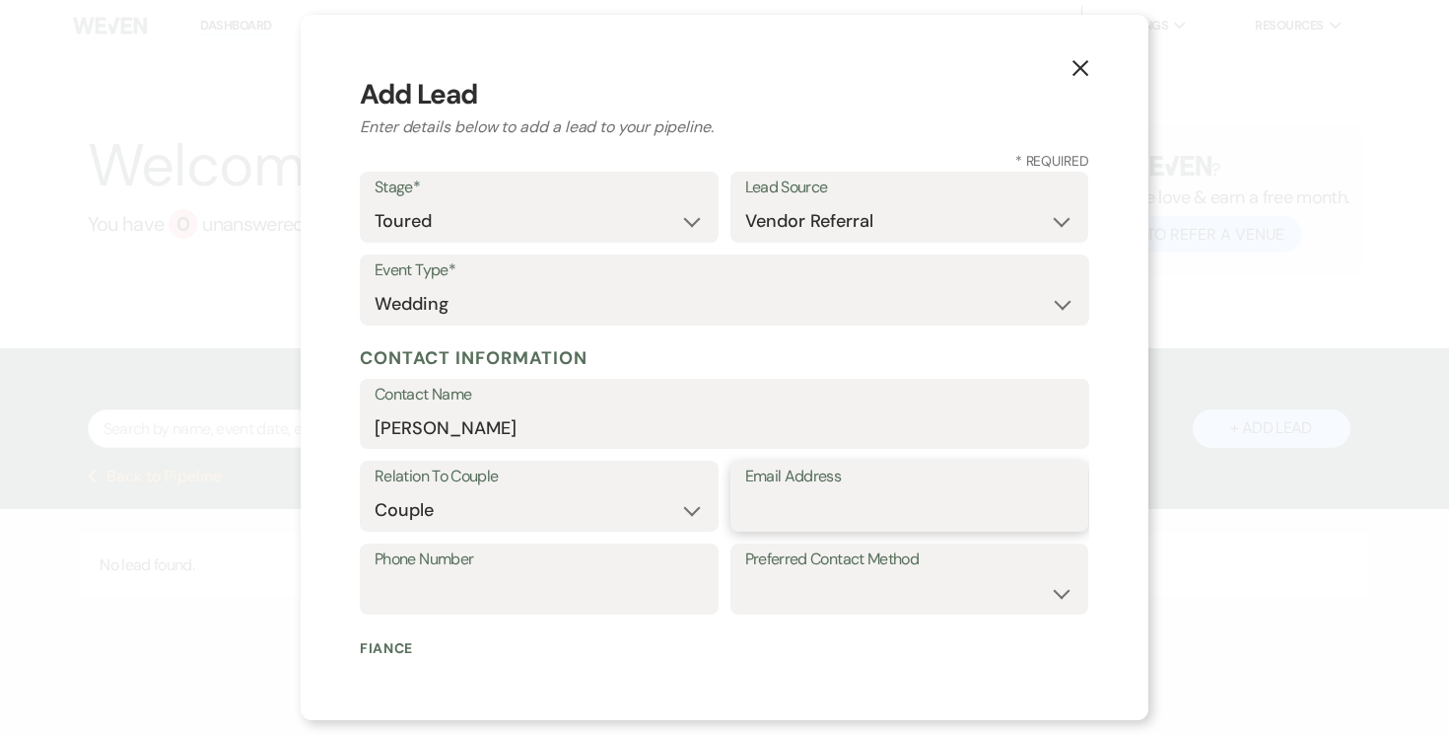
click at [843, 502] on input "Email Address" at bounding box center [909, 510] width 329 height 38
type input "[EMAIL_ADDRESS][DOMAIN_NAME]"
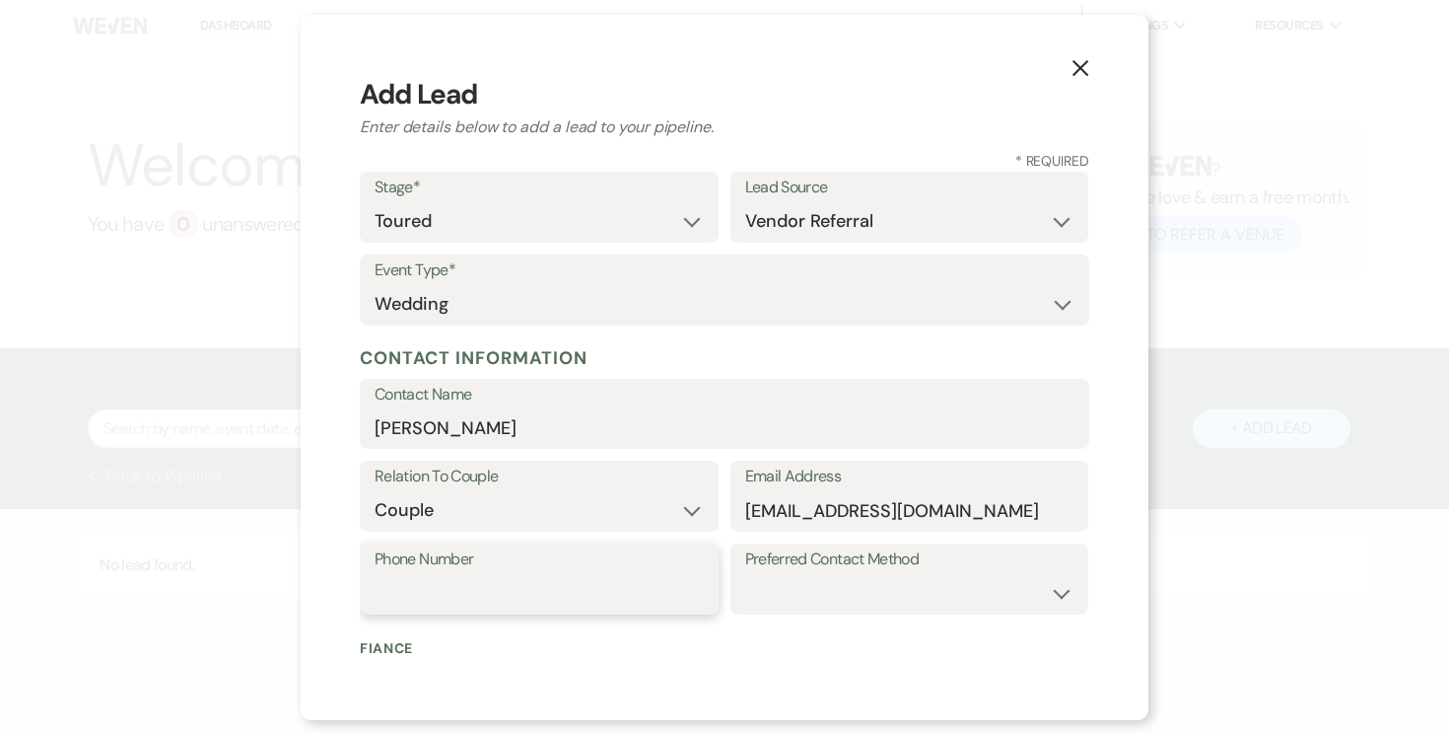
click at [593, 575] on input "Phone Number" at bounding box center [539, 593] width 329 height 38
type input "[PHONE_NUMBER]"
click at [932, 590] on select "Email Phone Text" at bounding box center [909, 593] width 329 height 38
select select "text"
click at [745, 574] on select "Email Phone Text" at bounding box center [909, 593] width 329 height 38
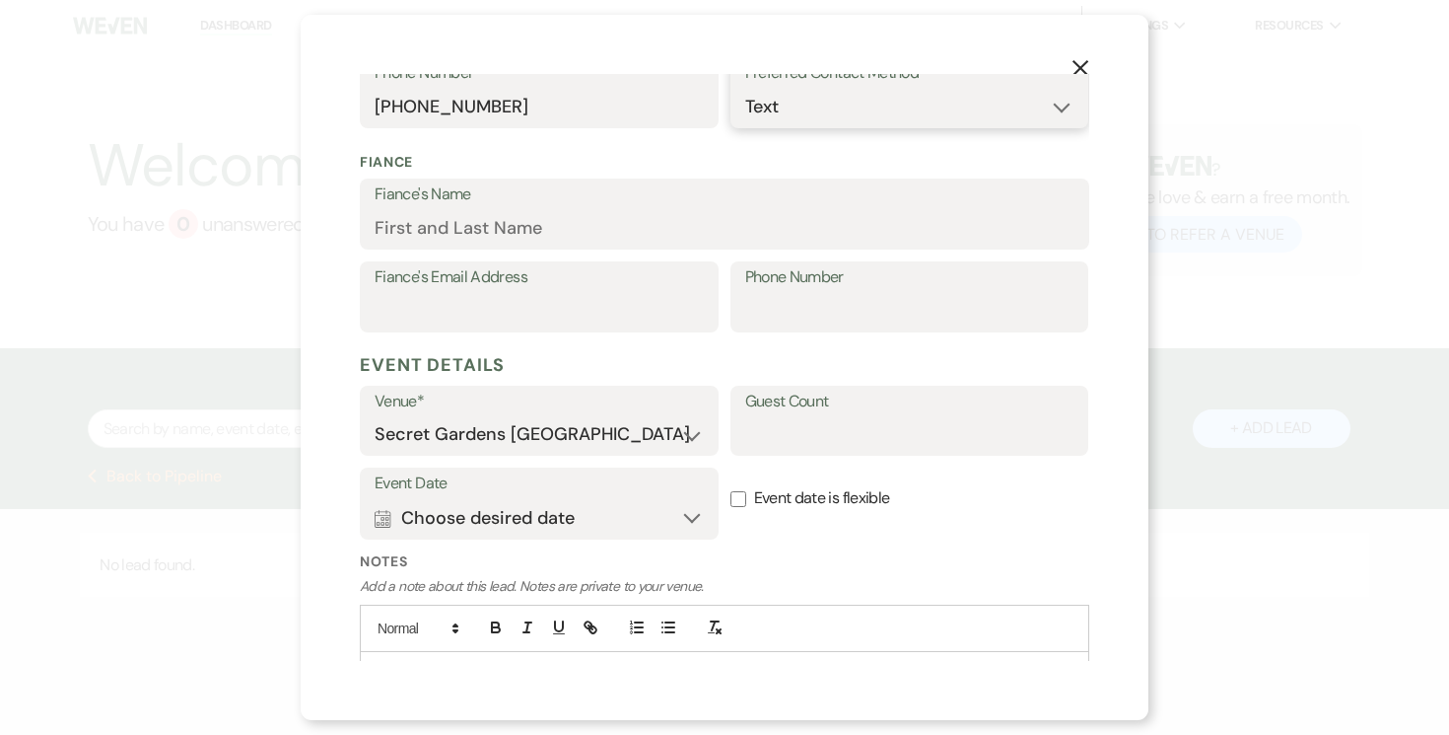
scroll to position [490, 0]
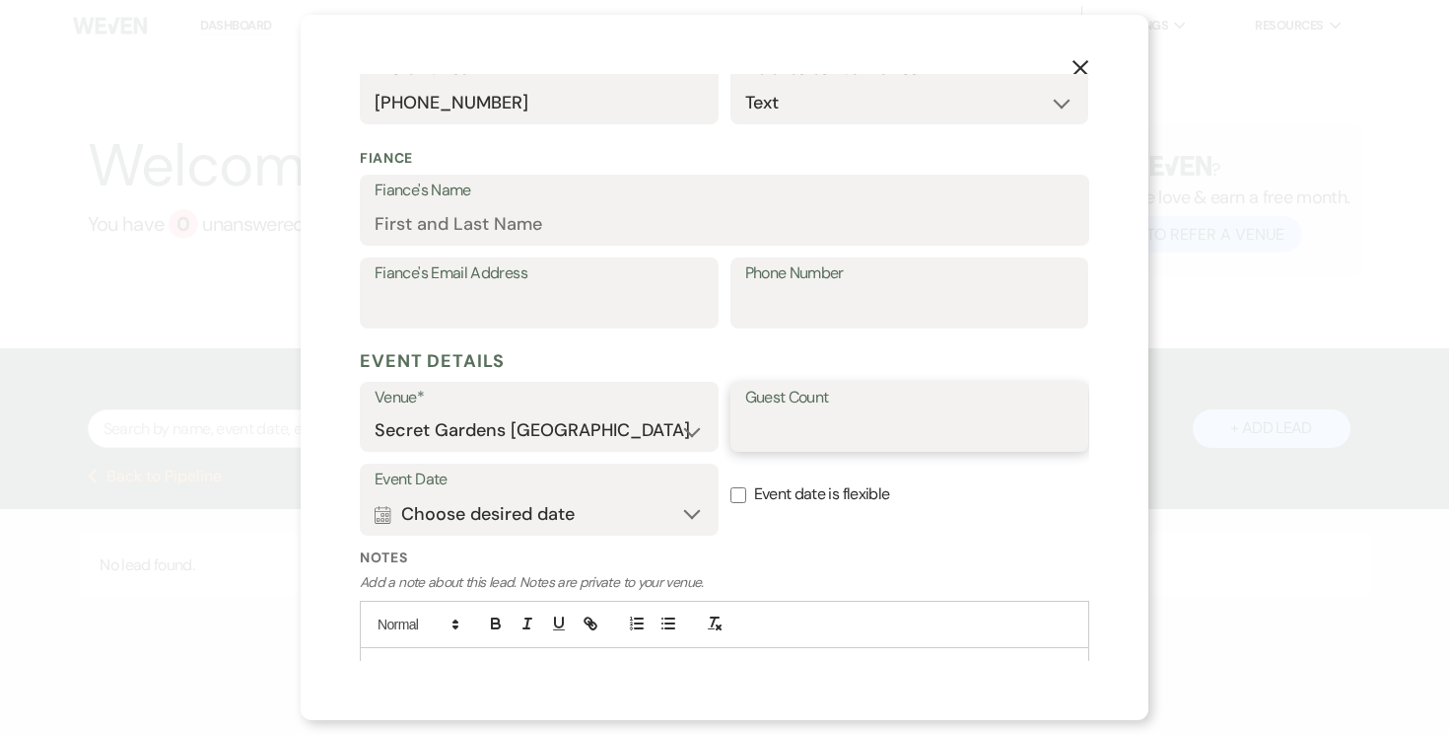
click at [884, 437] on input "Guest Count" at bounding box center [909, 430] width 329 height 38
type input "80-90"
click at [689, 516] on button "Calendar Choose desired date Expand" at bounding box center [539, 513] width 329 height 39
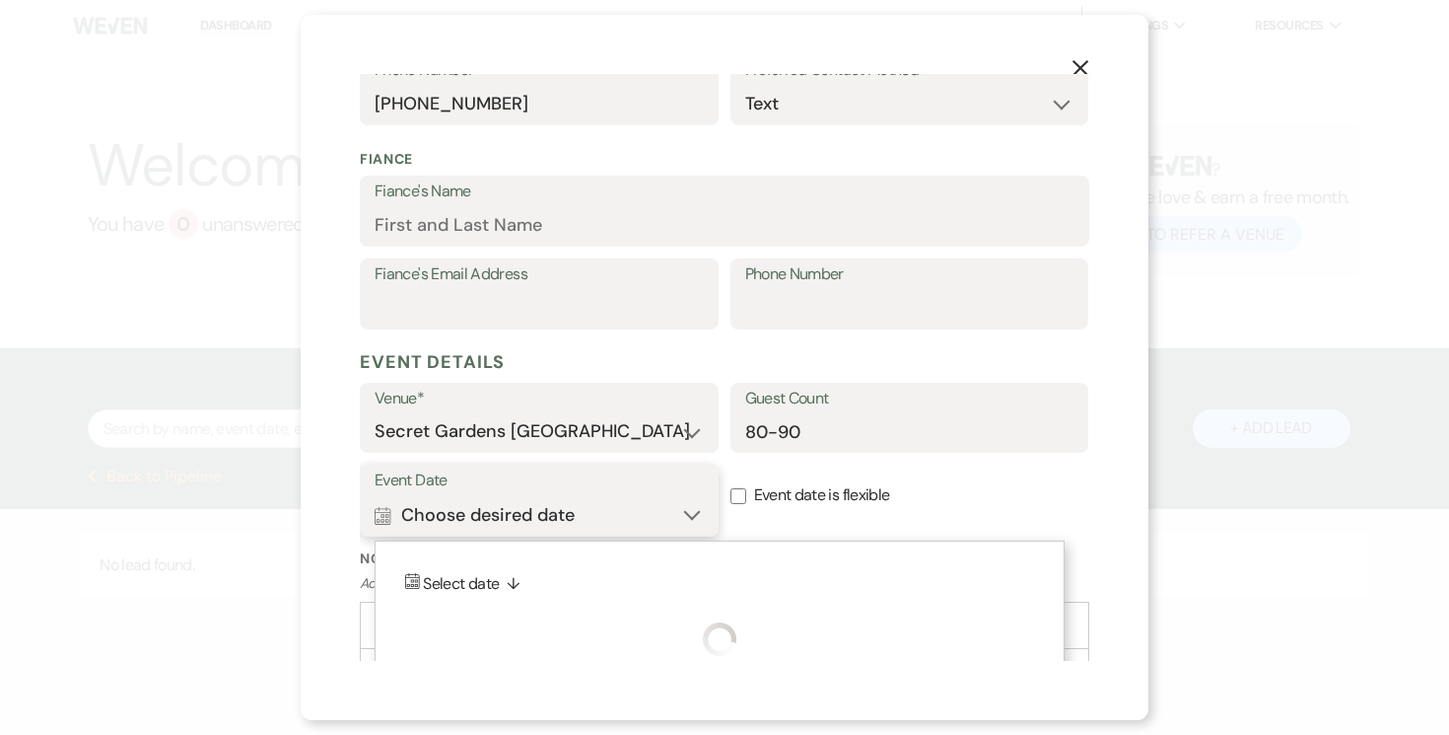
scroll to position [584, 0]
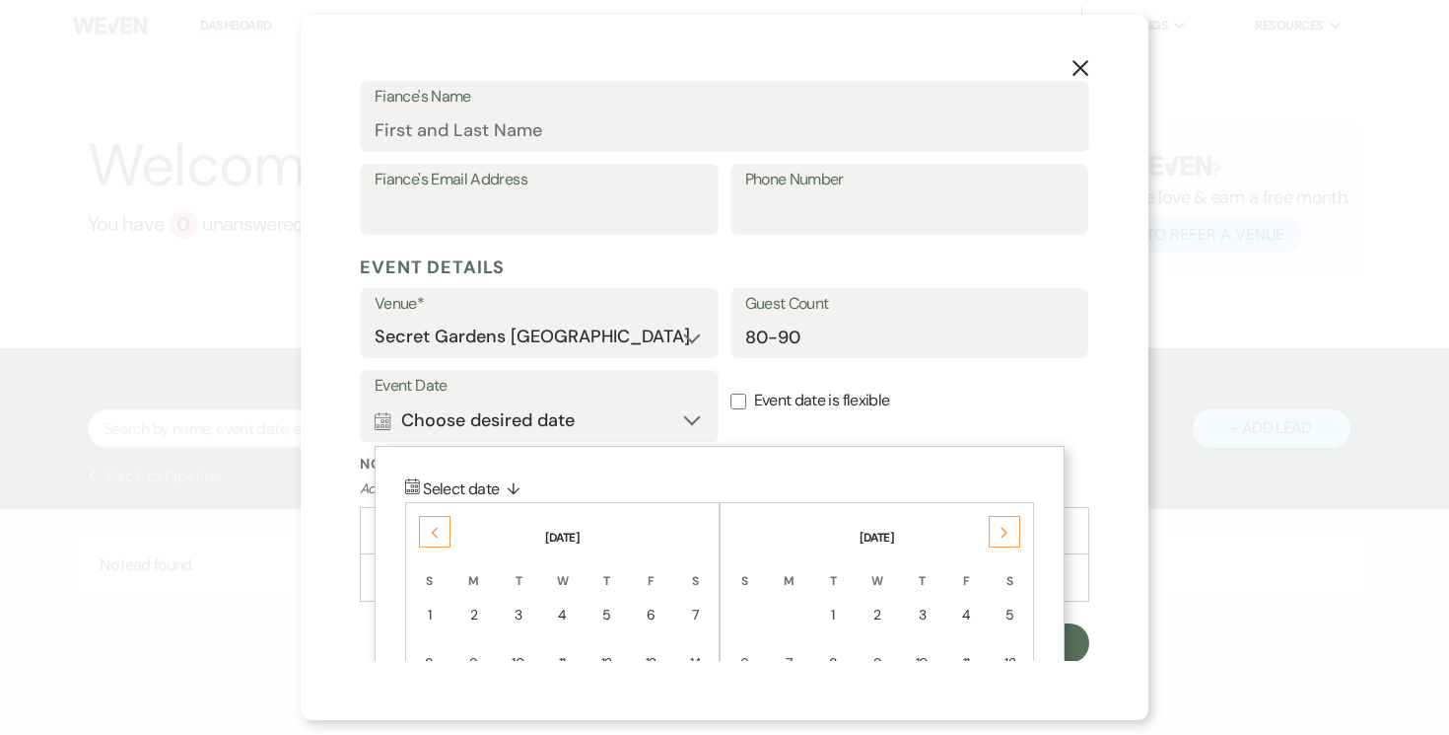
click at [429, 526] on div "Previous" at bounding box center [435, 532] width 32 height 32
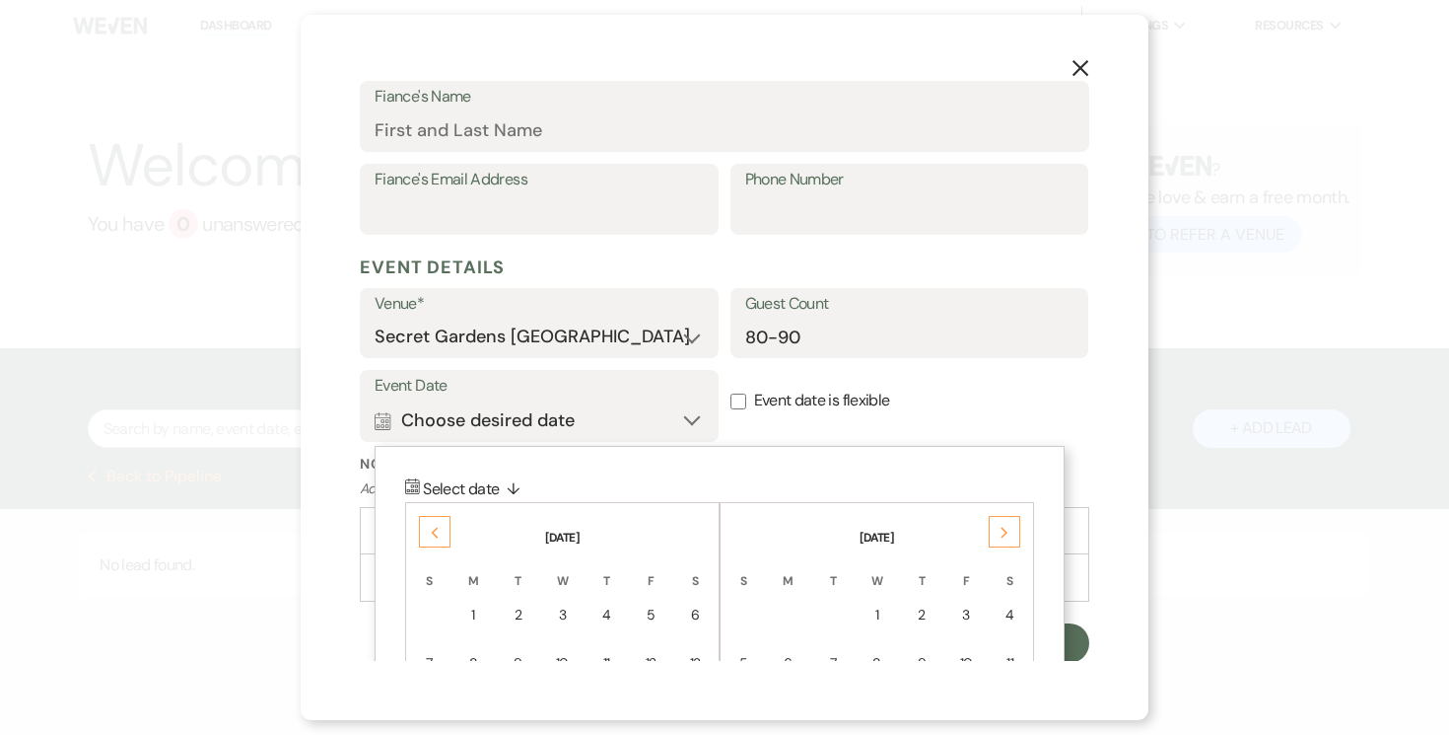
click at [429, 526] on div "Previous" at bounding box center [435, 532] width 32 height 32
click at [428, 526] on div "Previous" at bounding box center [435, 532] width 32 height 32
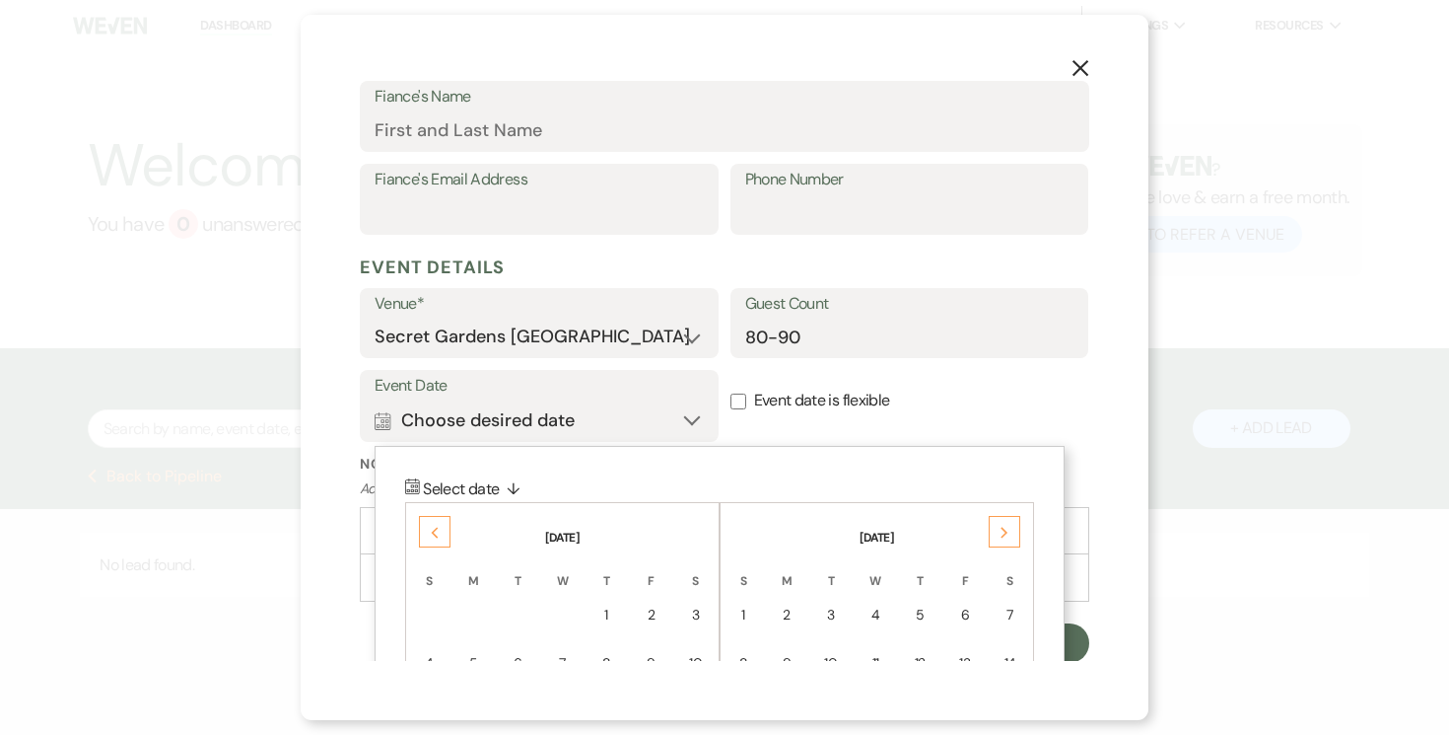
click at [428, 526] on div "Previous" at bounding box center [435, 532] width 32 height 32
click at [998, 533] on div "Next" at bounding box center [1005, 532] width 32 height 32
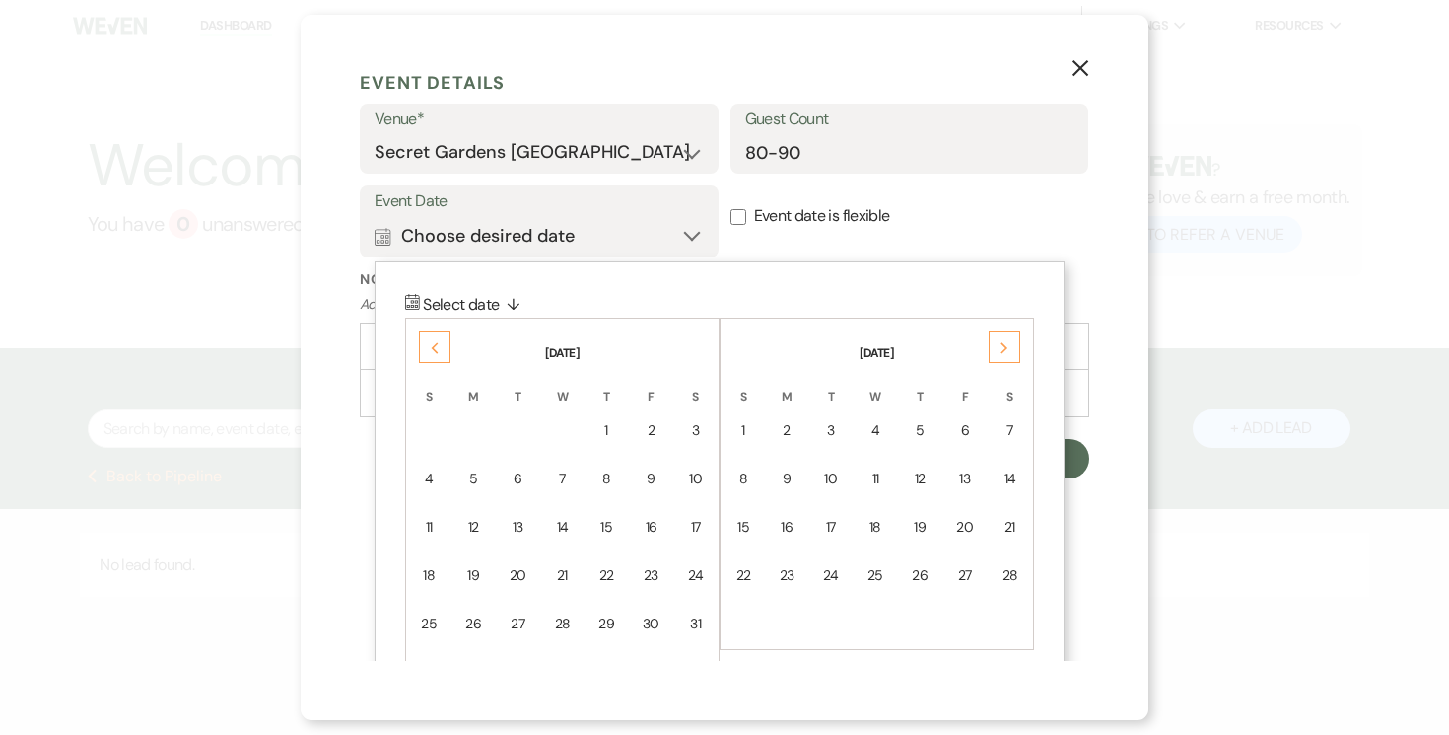
scroll to position [836, 0]
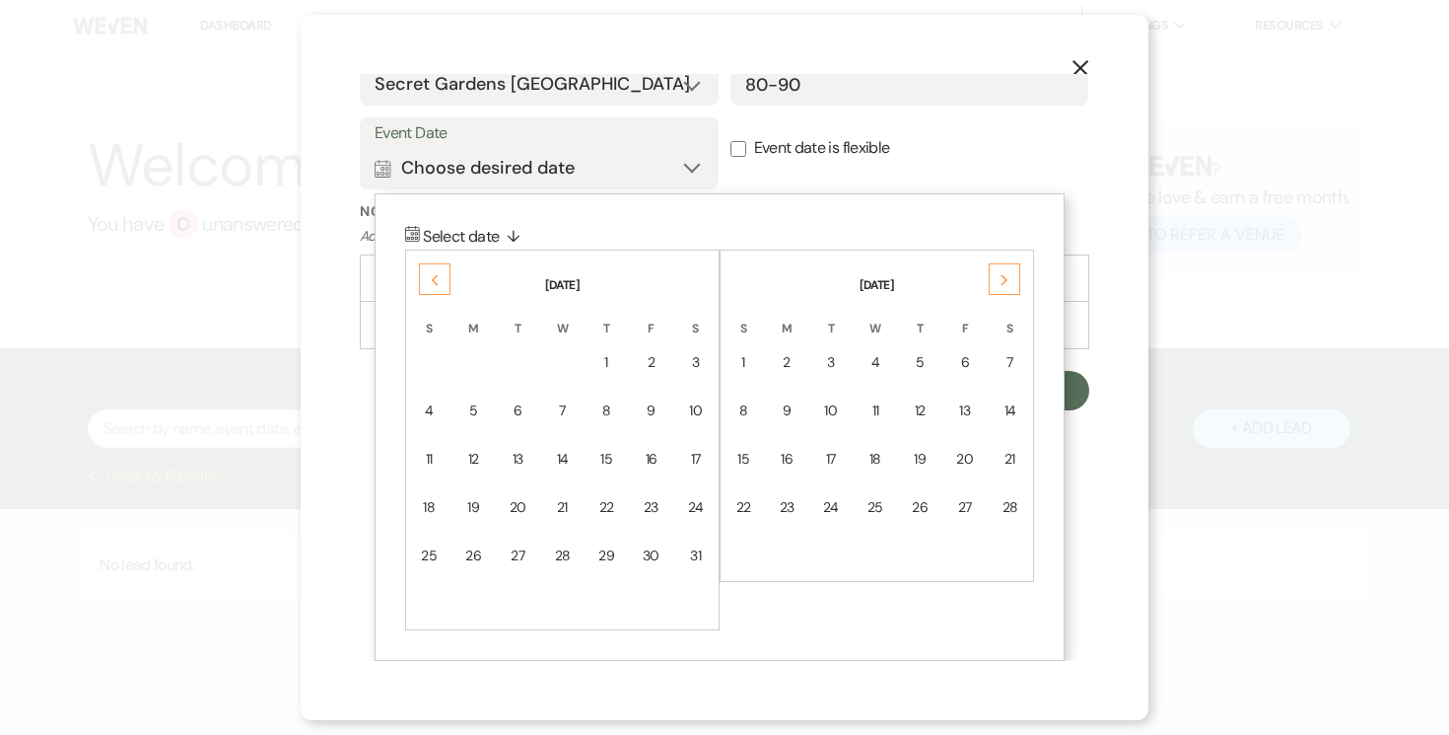
drag, startPoint x: 614, startPoint y: 550, endPoint x: 620, endPoint y: 561, distance: 12.4
click at [614, 549] on td "29" at bounding box center [607, 555] width 42 height 46
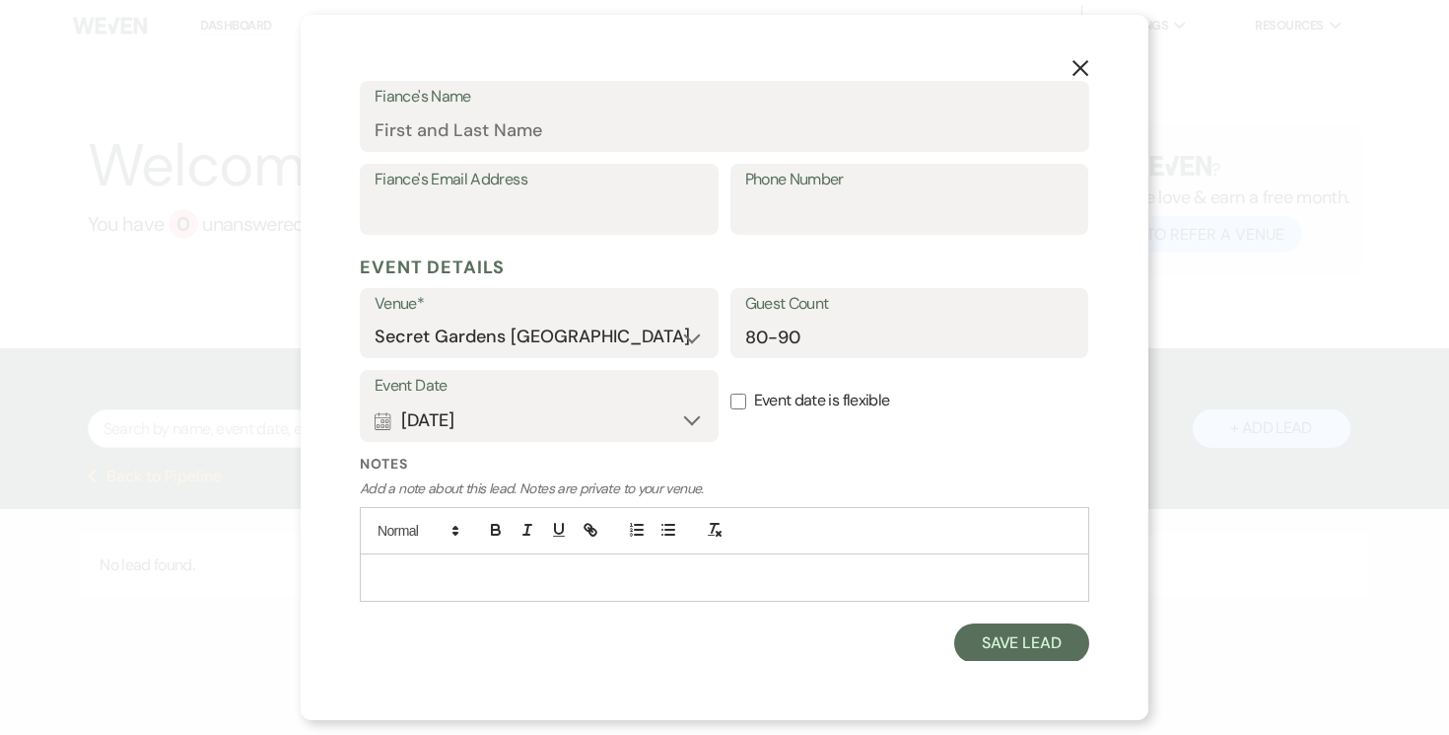
drag, startPoint x: 735, startPoint y: 404, endPoint x: 727, endPoint y: 416, distance: 14.2
click at [735, 404] on input "Event date is flexible" at bounding box center [739, 401] width 16 height 16
checkbox input "true"
click at [1011, 642] on button "Save Lead" at bounding box center [1021, 642] width 135 height 39
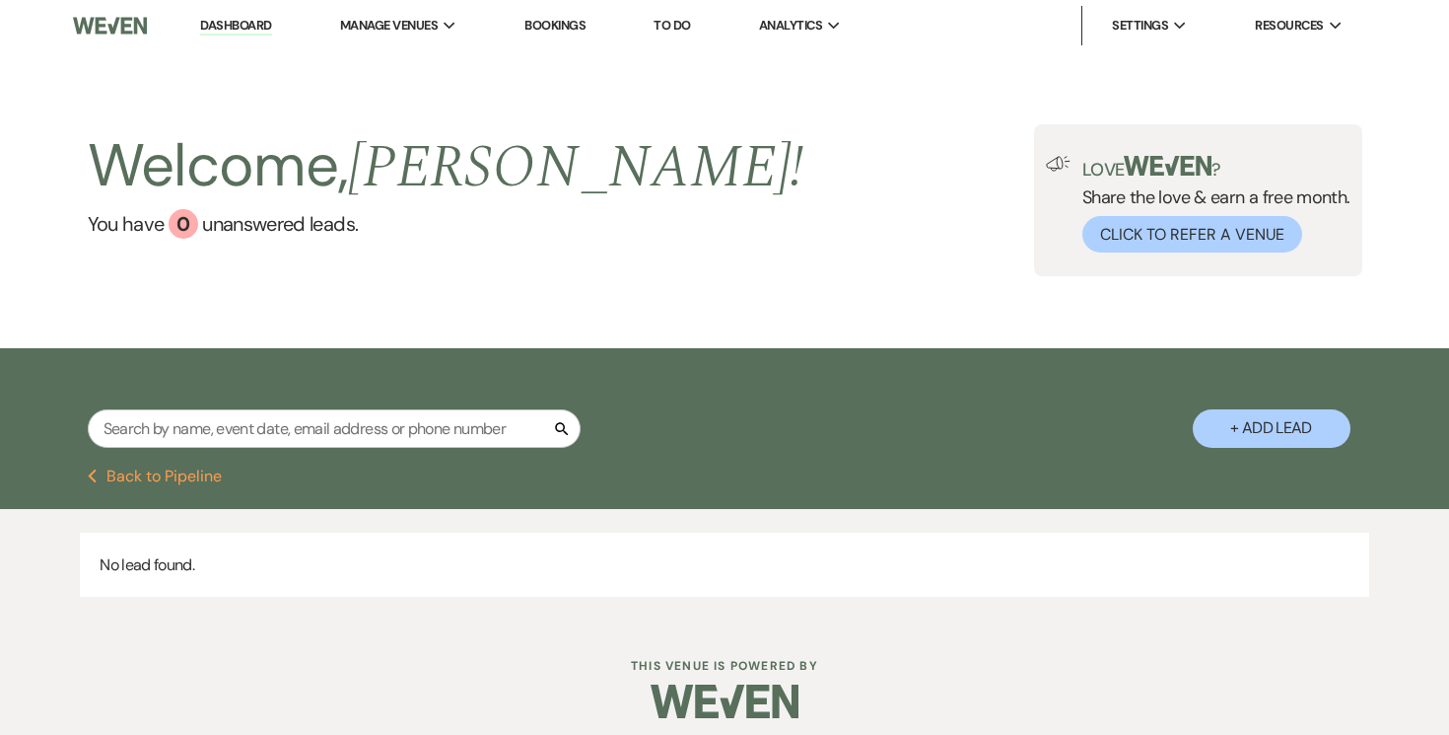
scroll to position [13, 0]
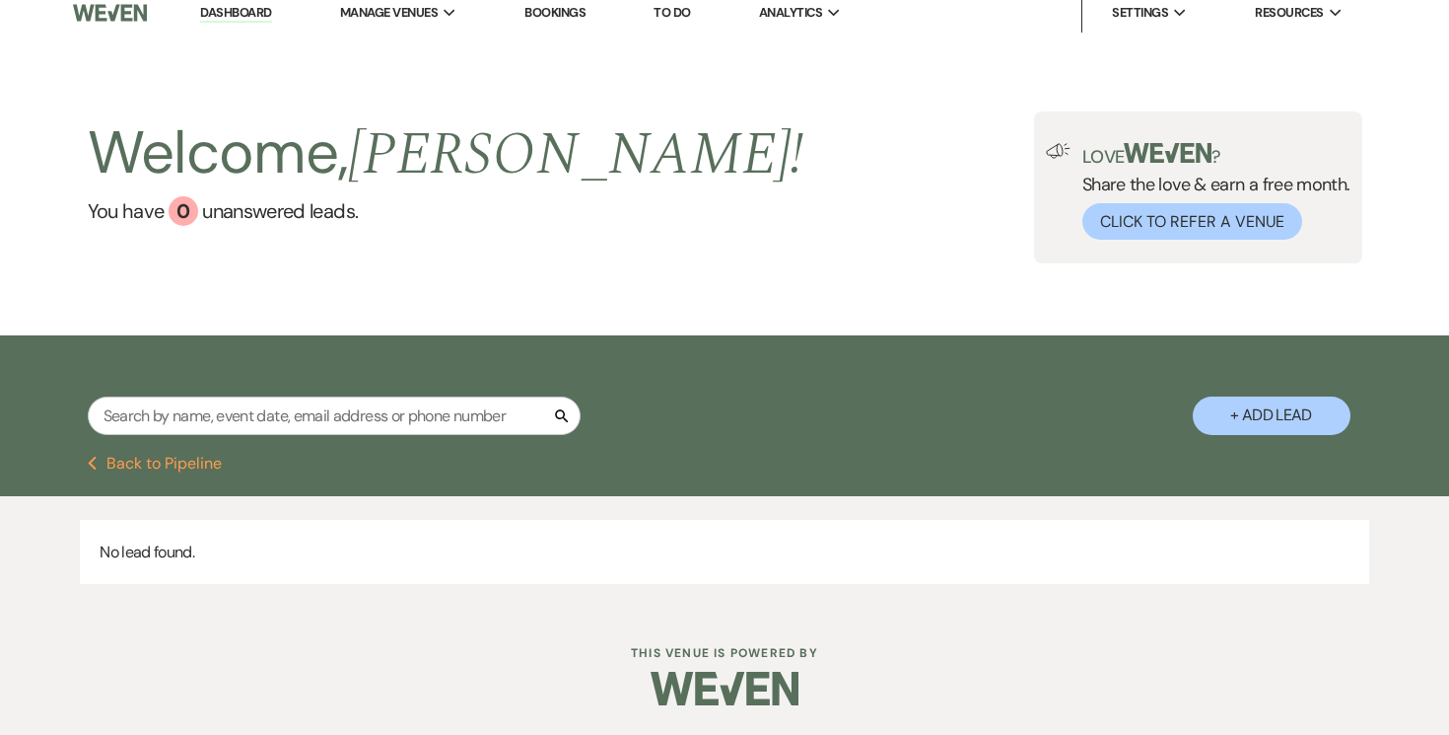
click at [224, 9] on link "Dashboard" at bounding box center [235, 13] width 71 height 19
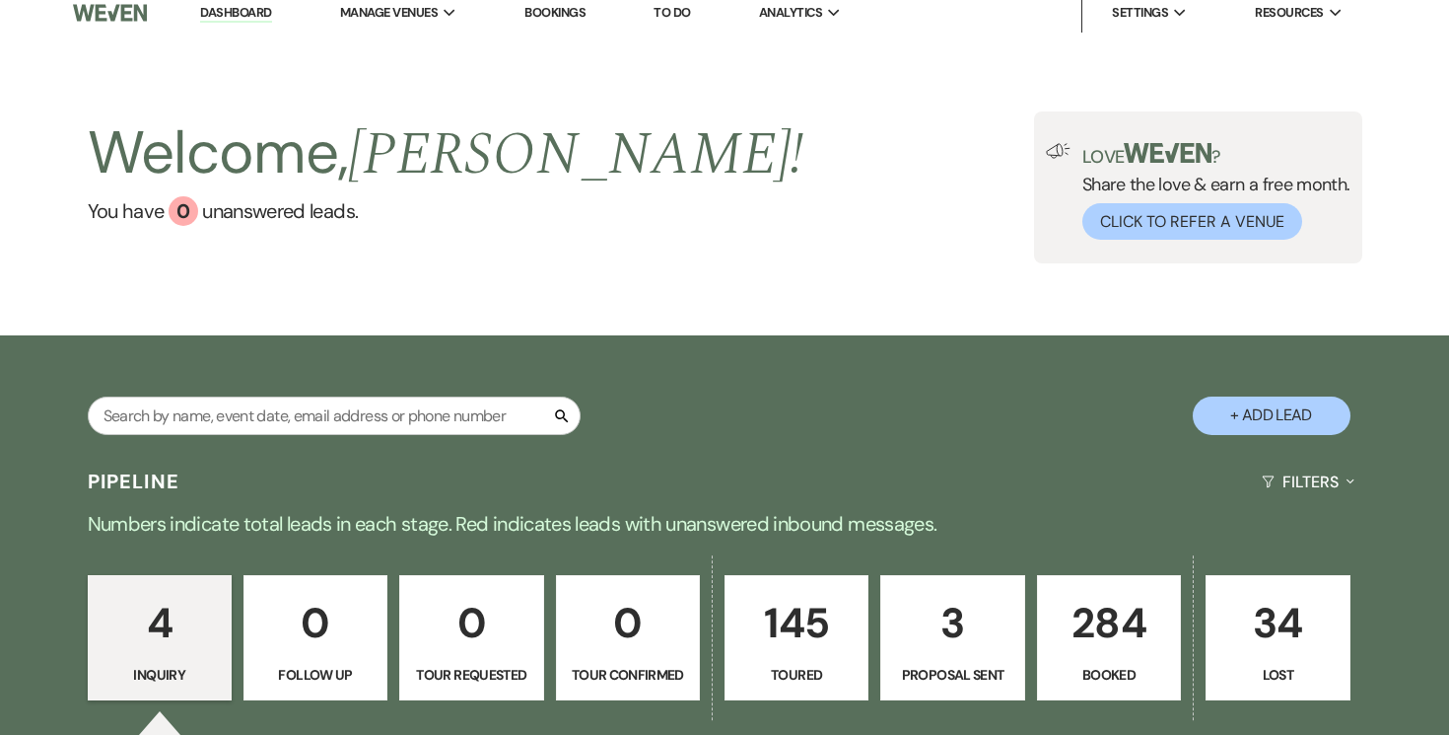
click at [793, 600] on p "145" at bounding box center [797, 623] width 118 height 66
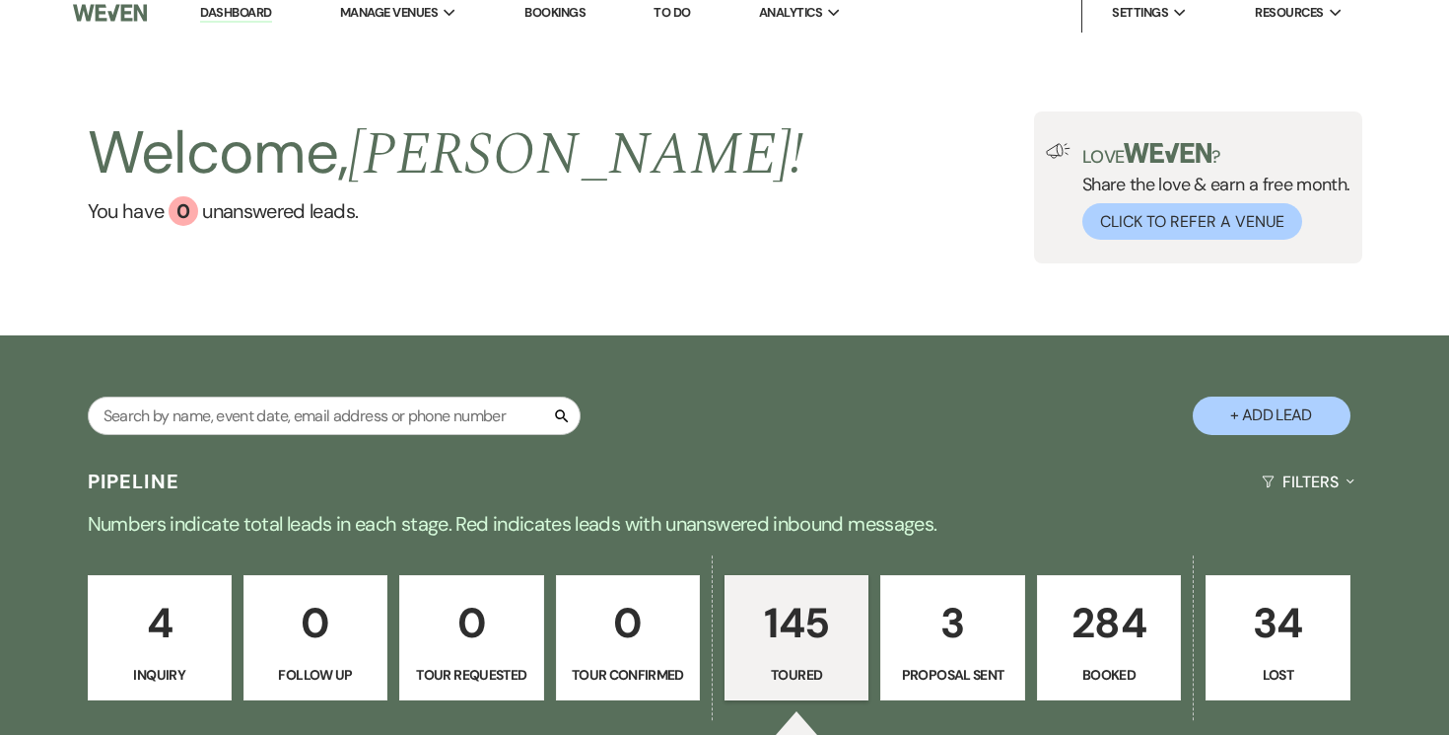
select select "5"
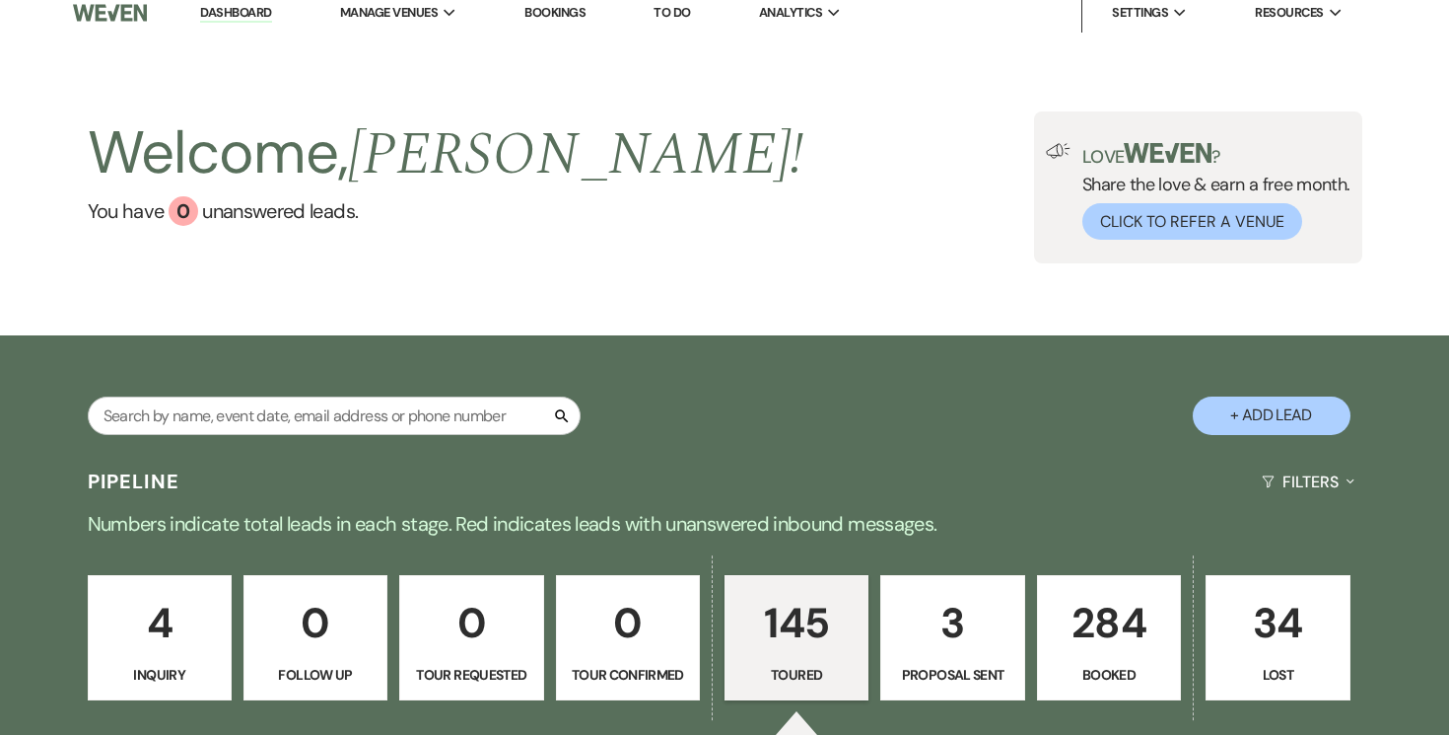
select select "5"
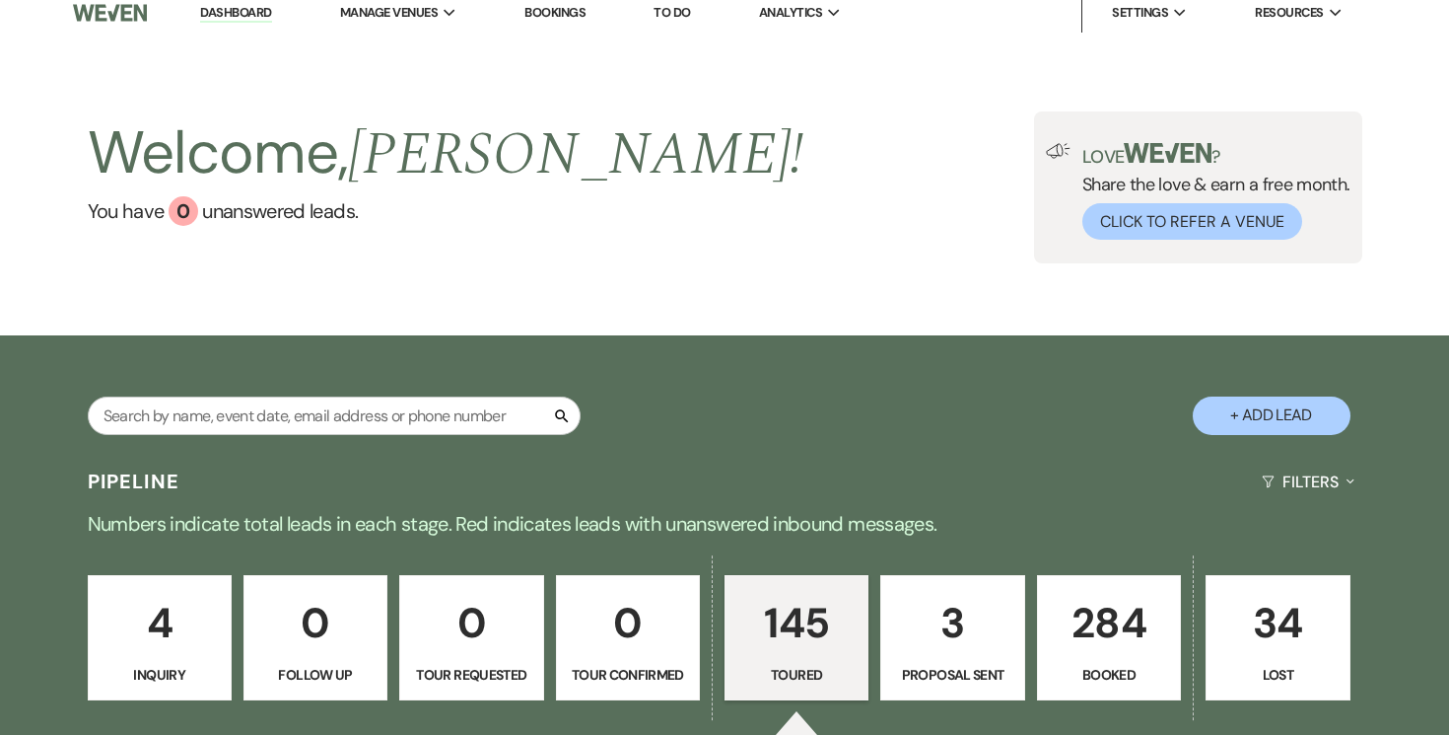
select select "5"
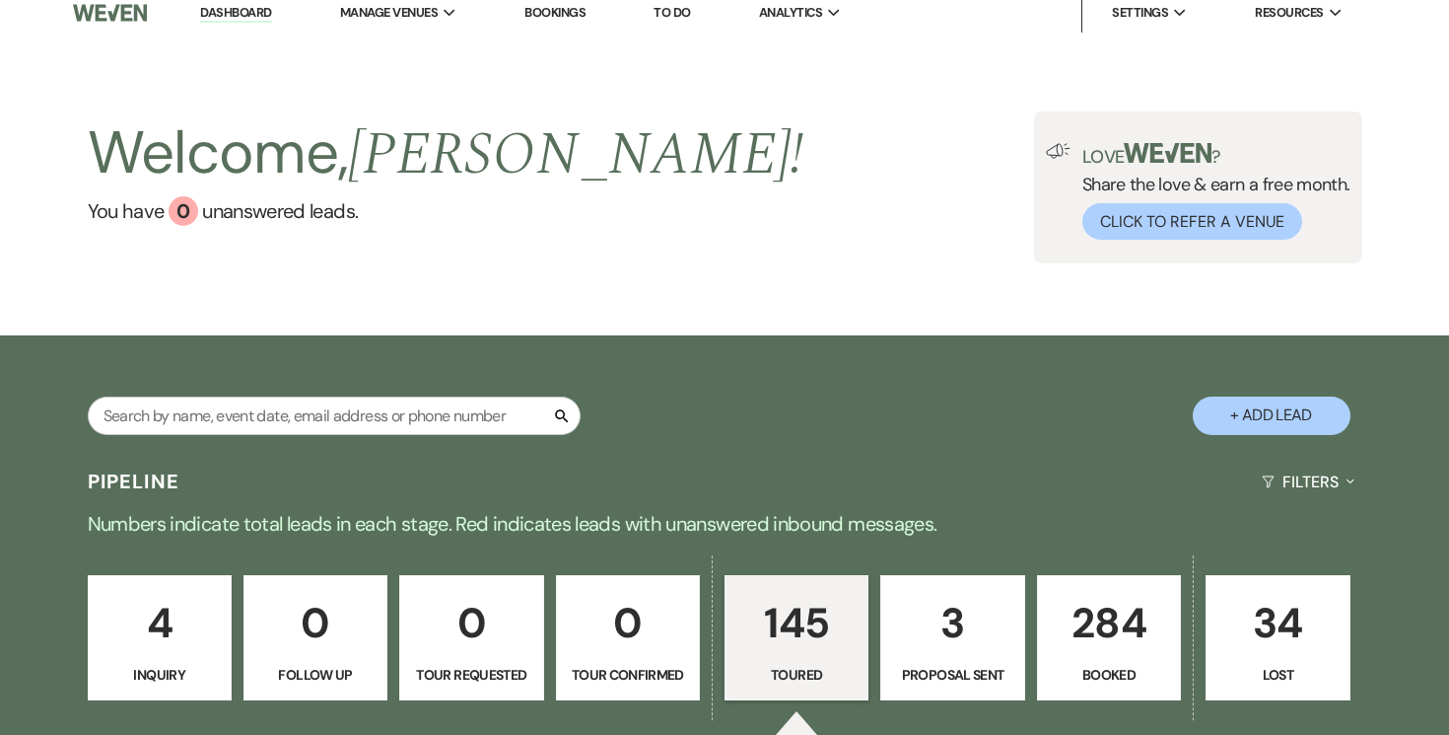
select select "5"
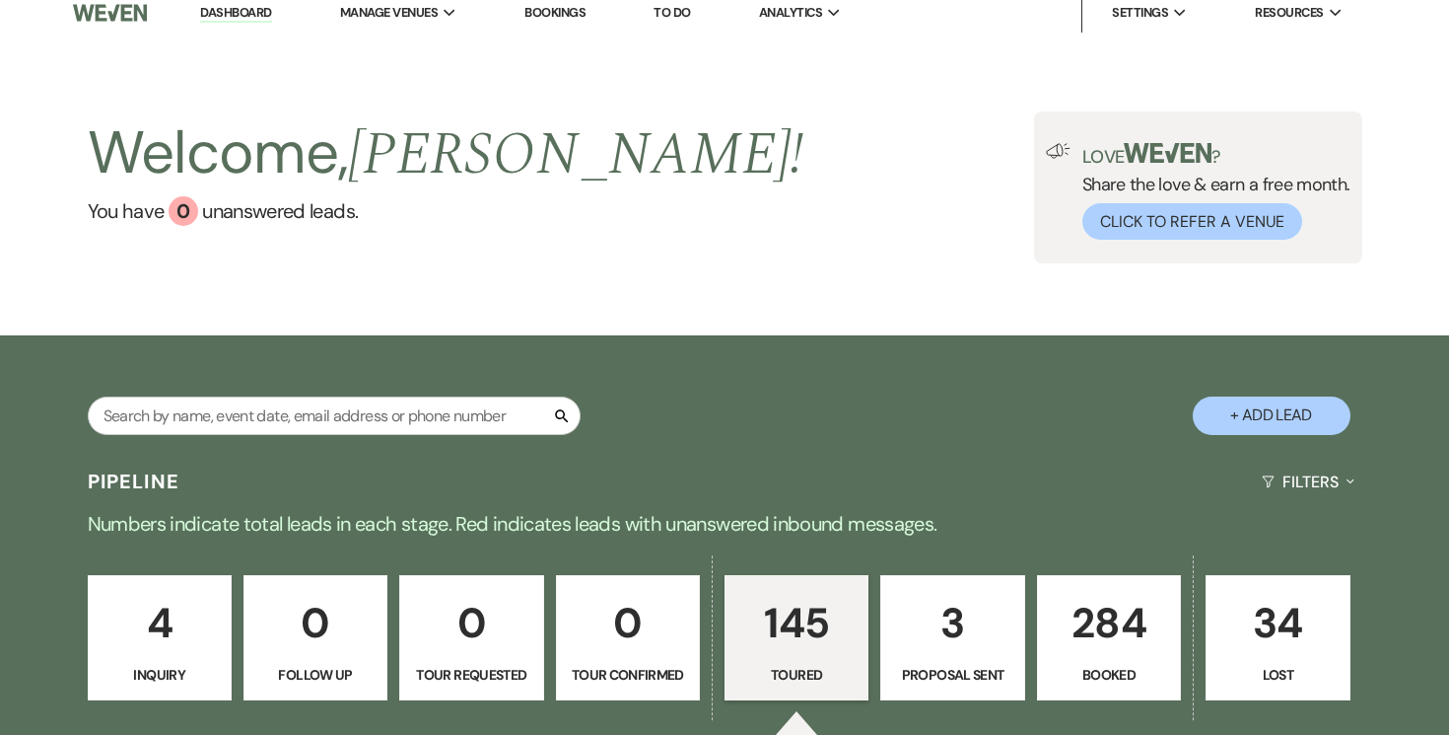
select select "5"
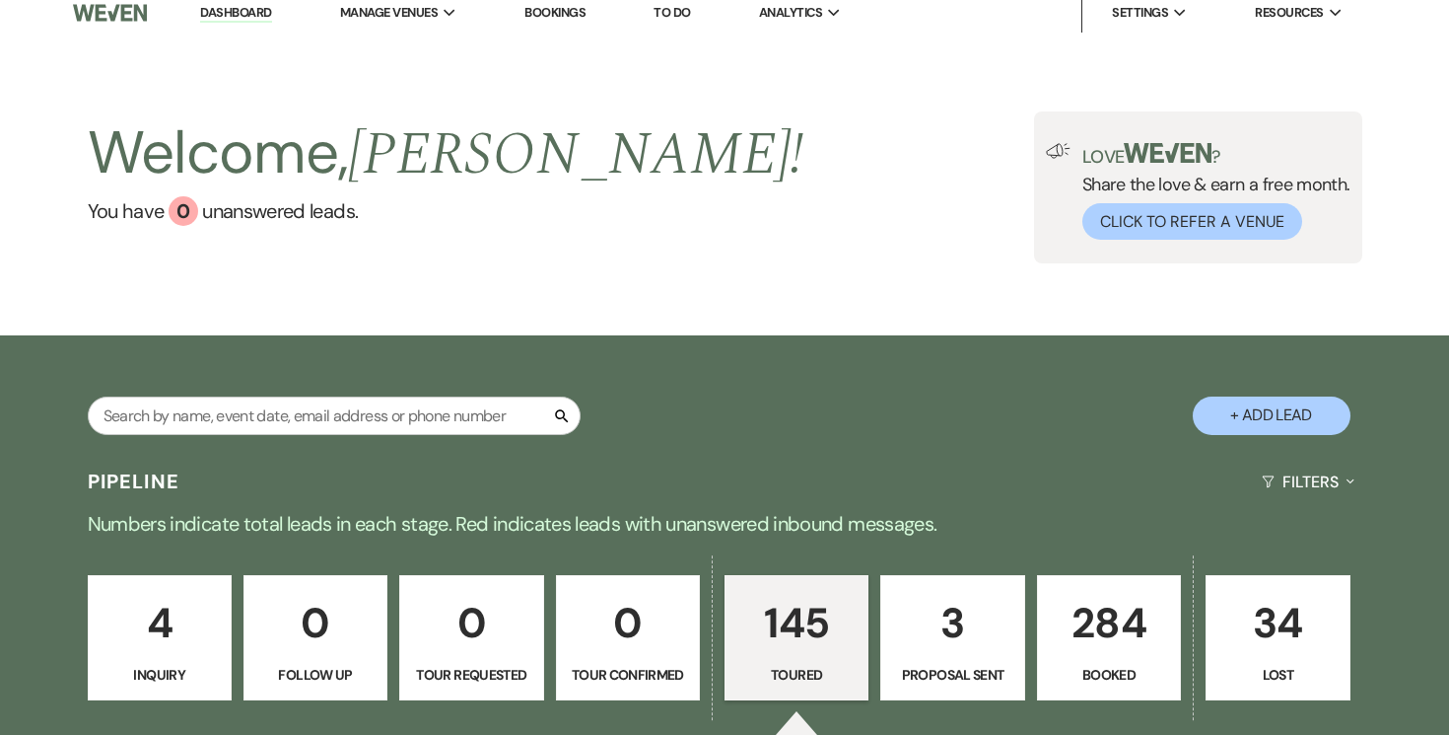
select select "5"
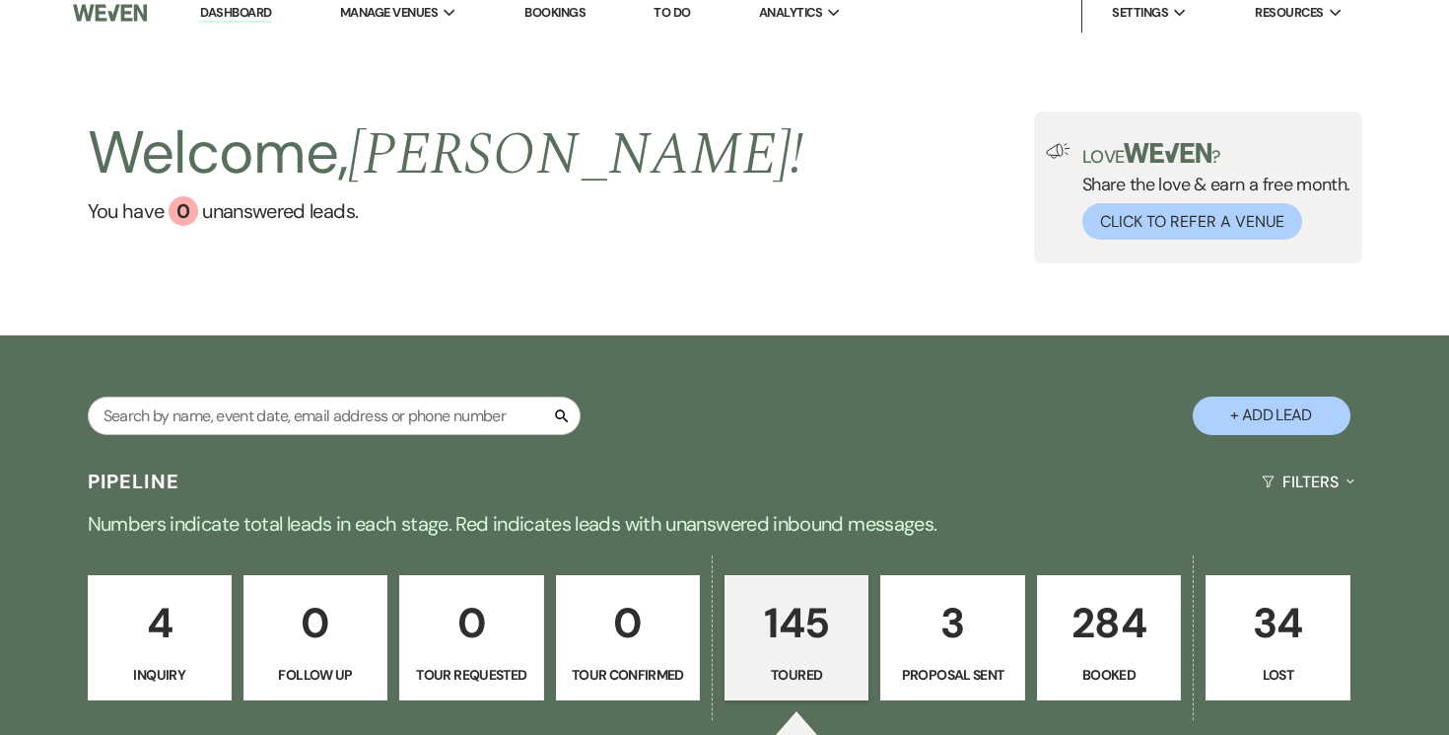
select select "5"
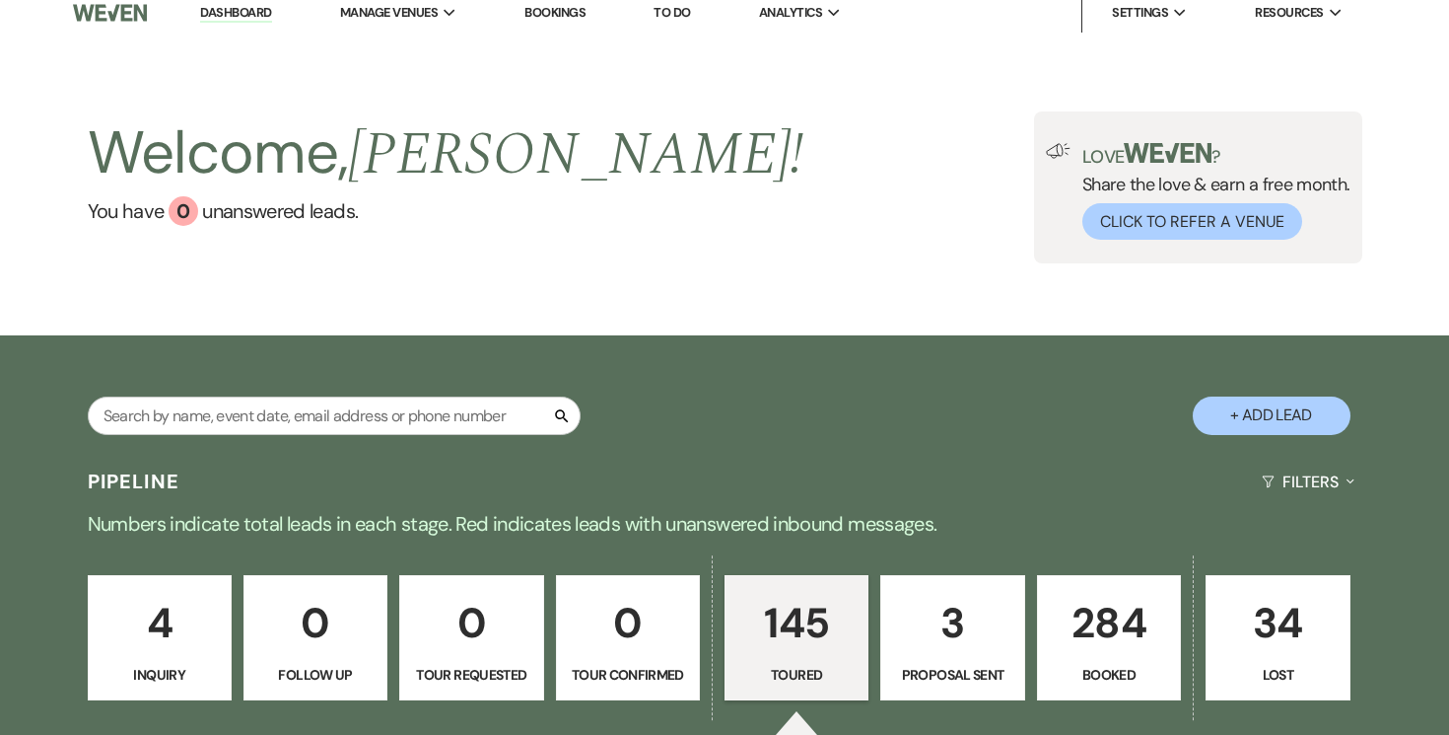
select select "5"
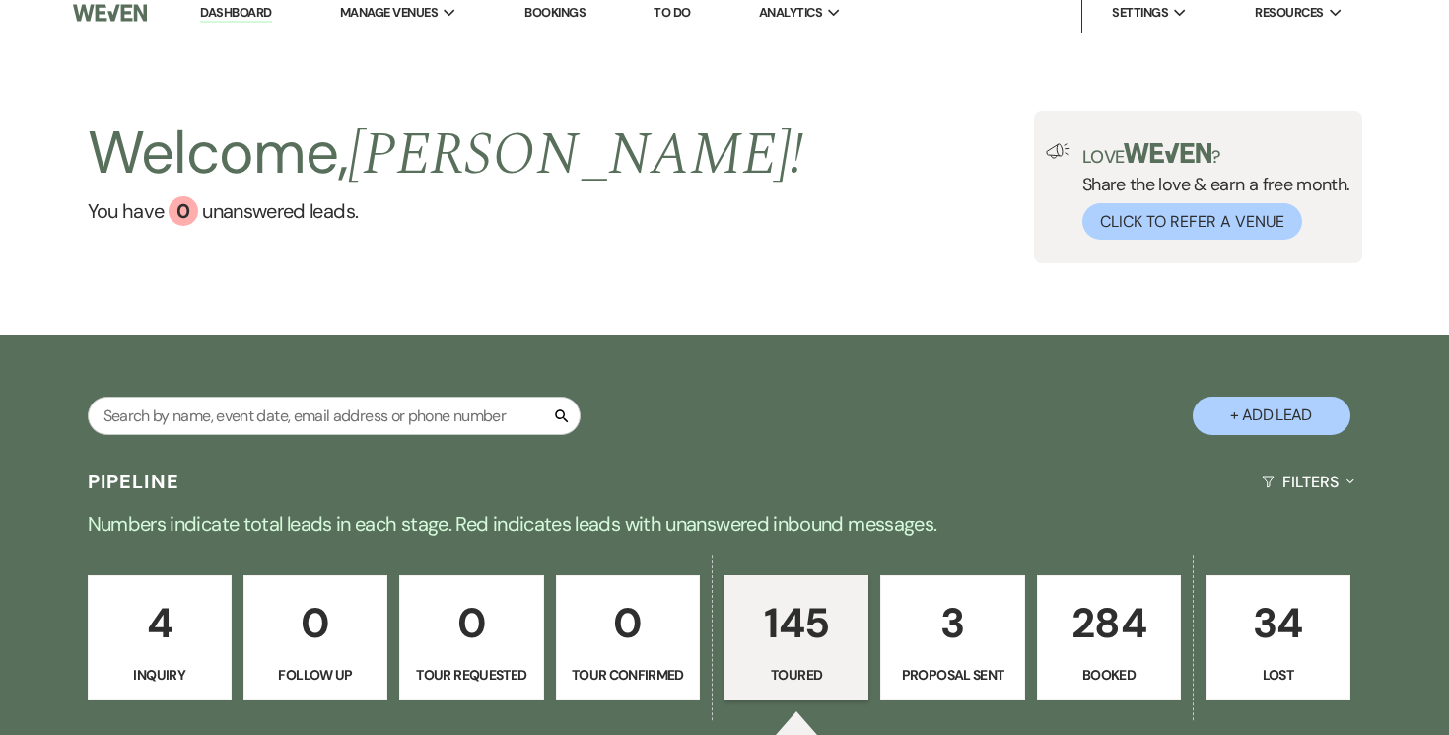
select select "5"
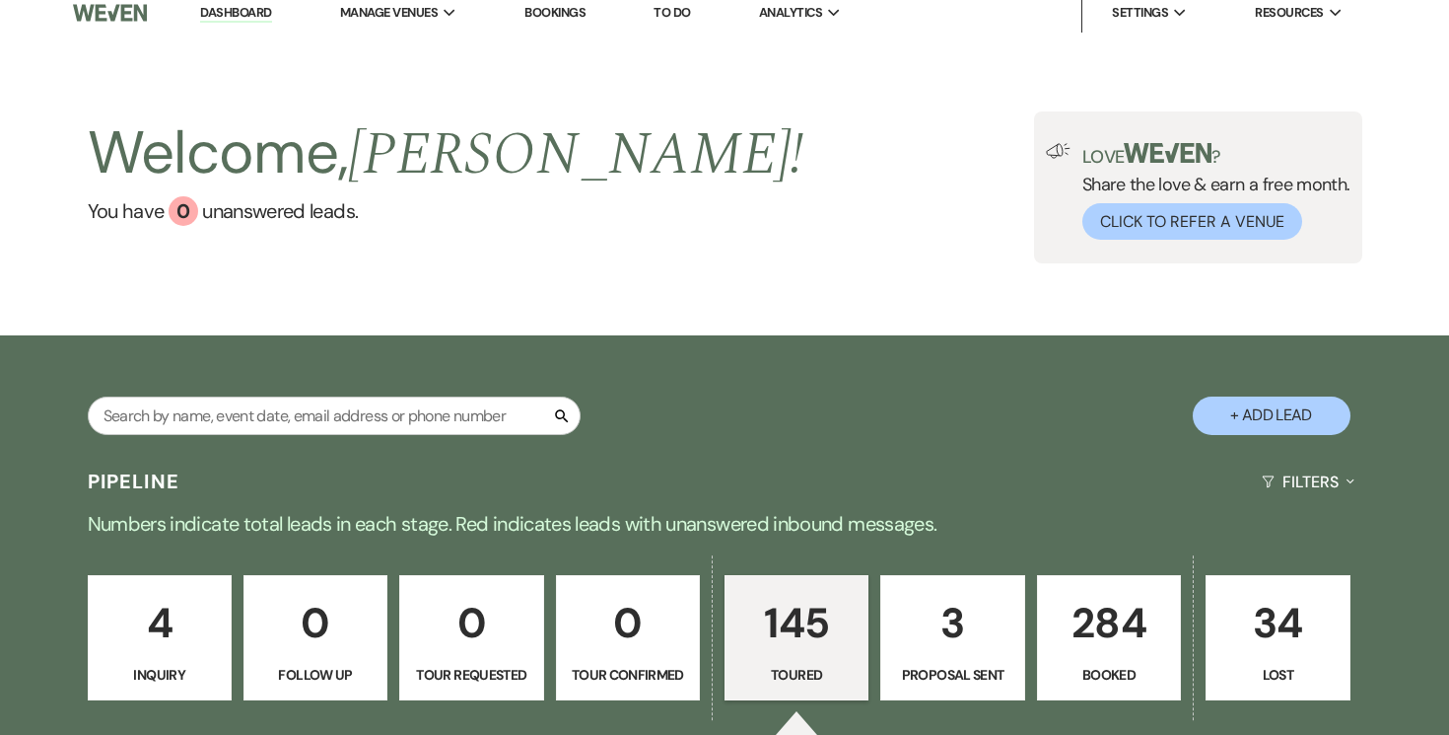
select select "5"
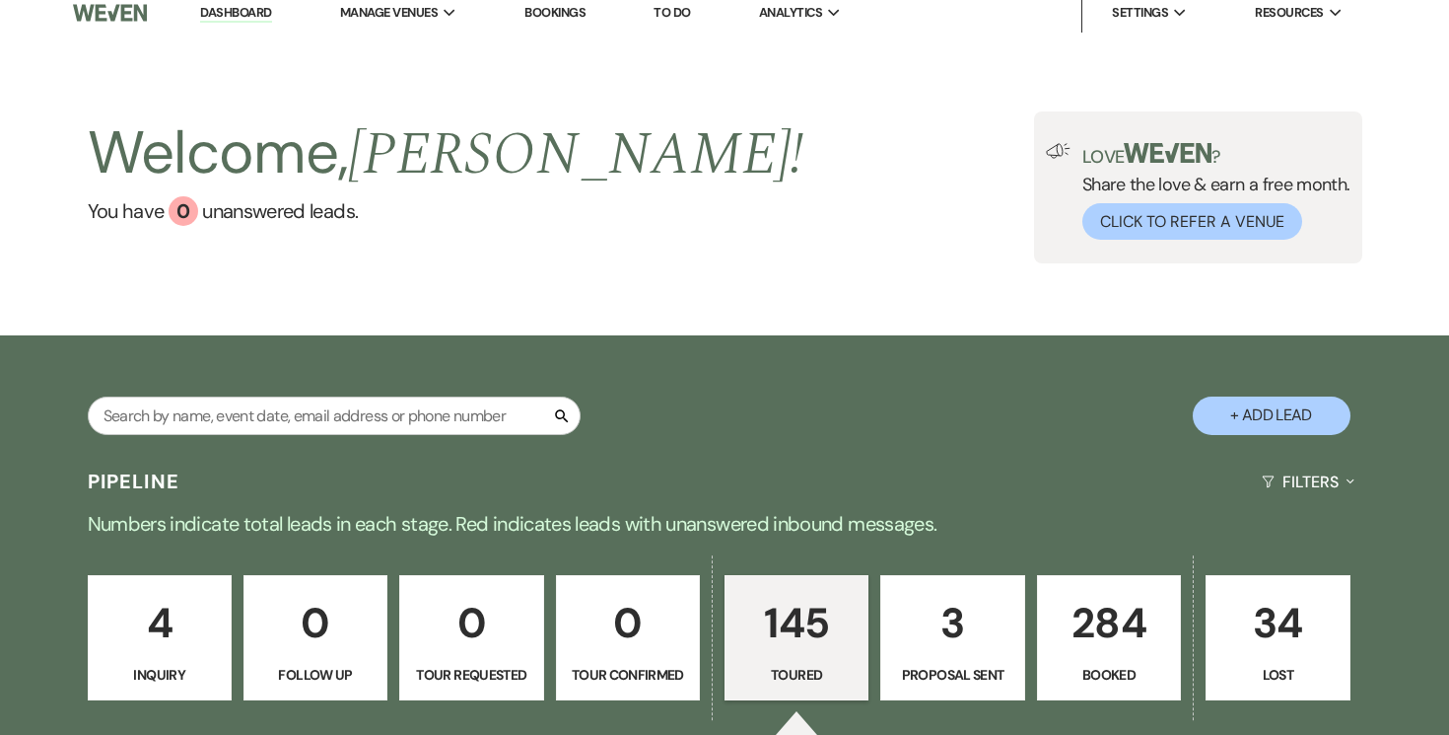
select select "5"
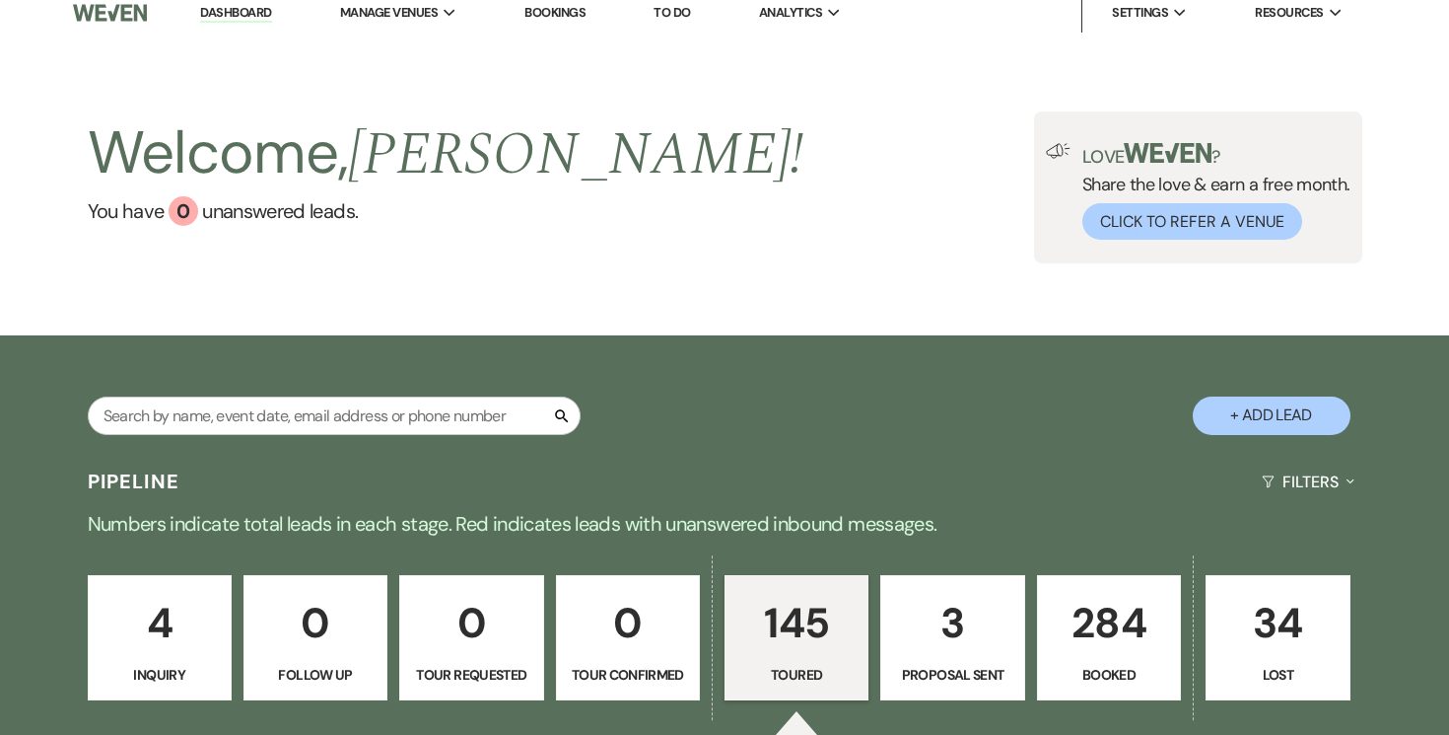
select select "5"
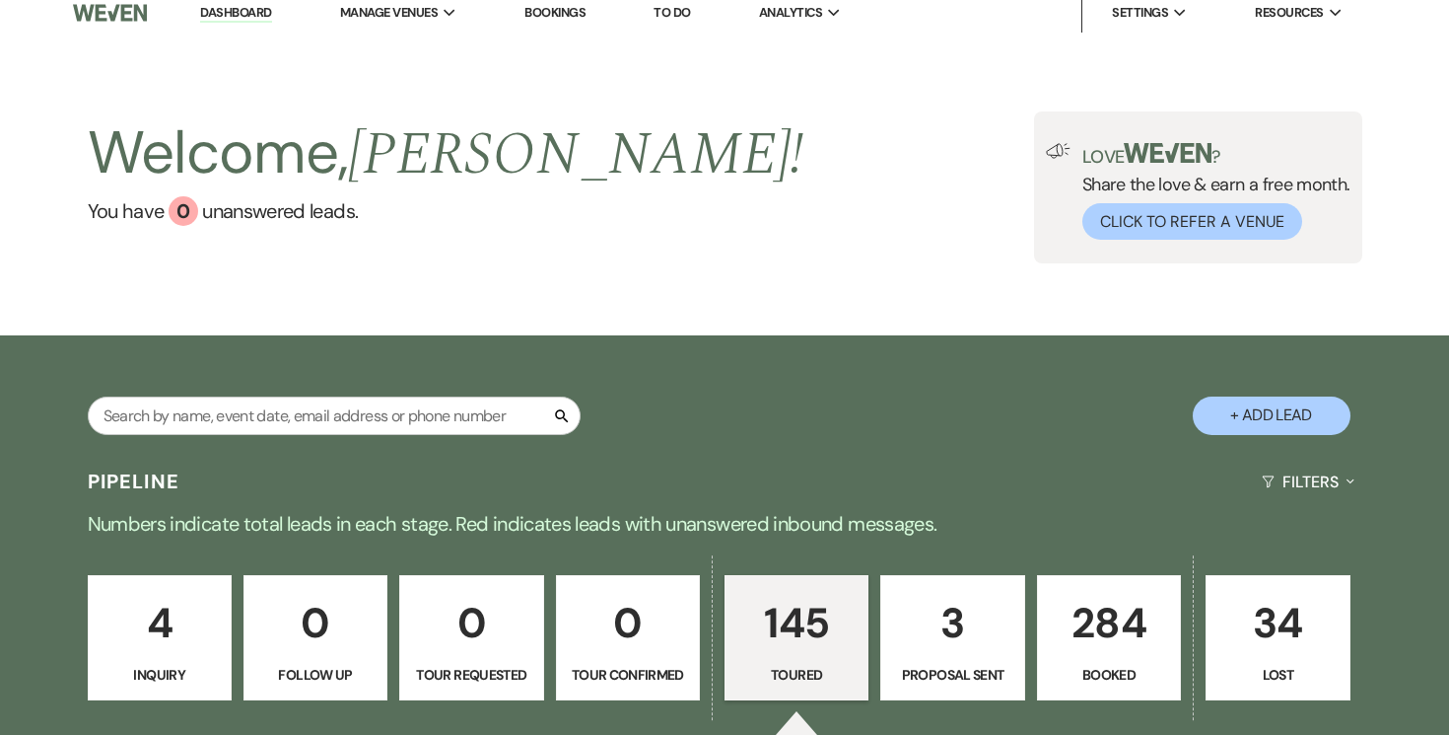
select select "5"
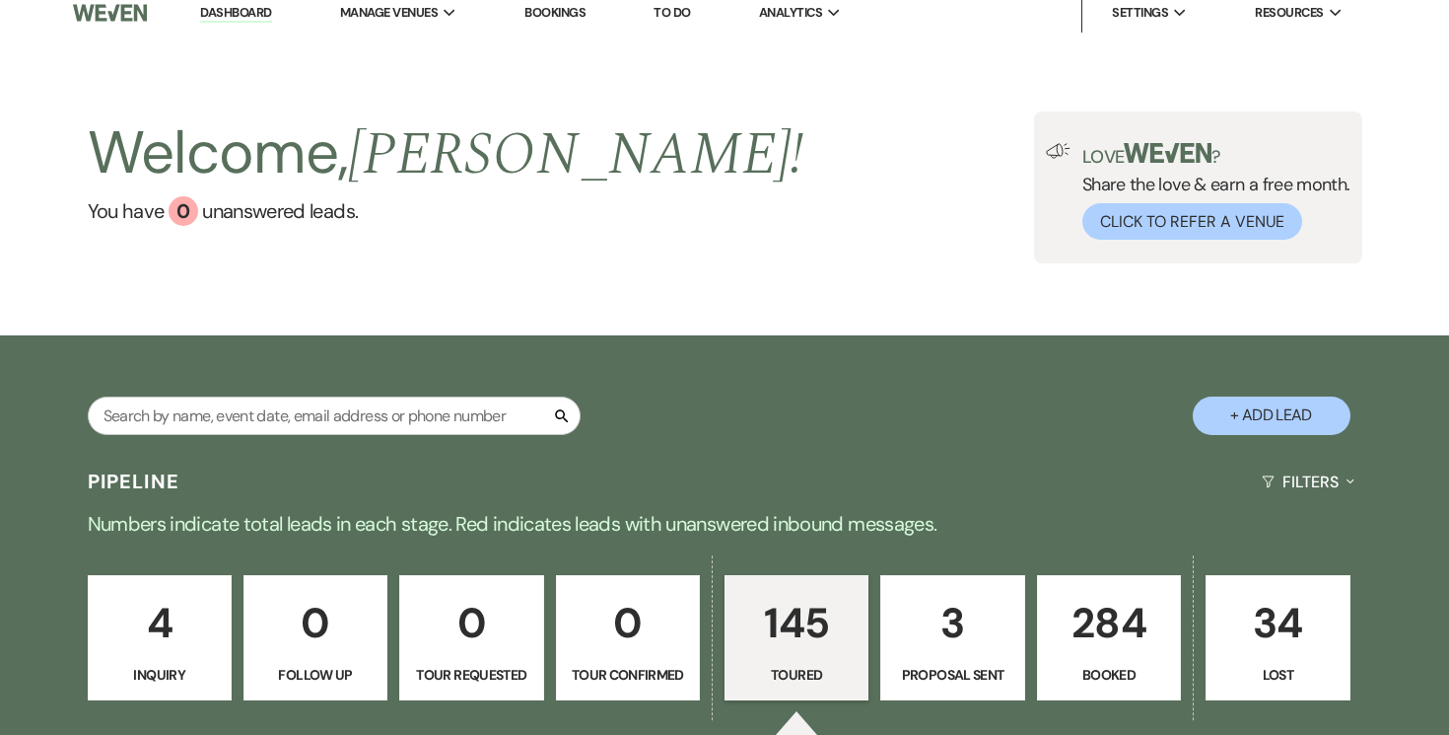
select select "5"
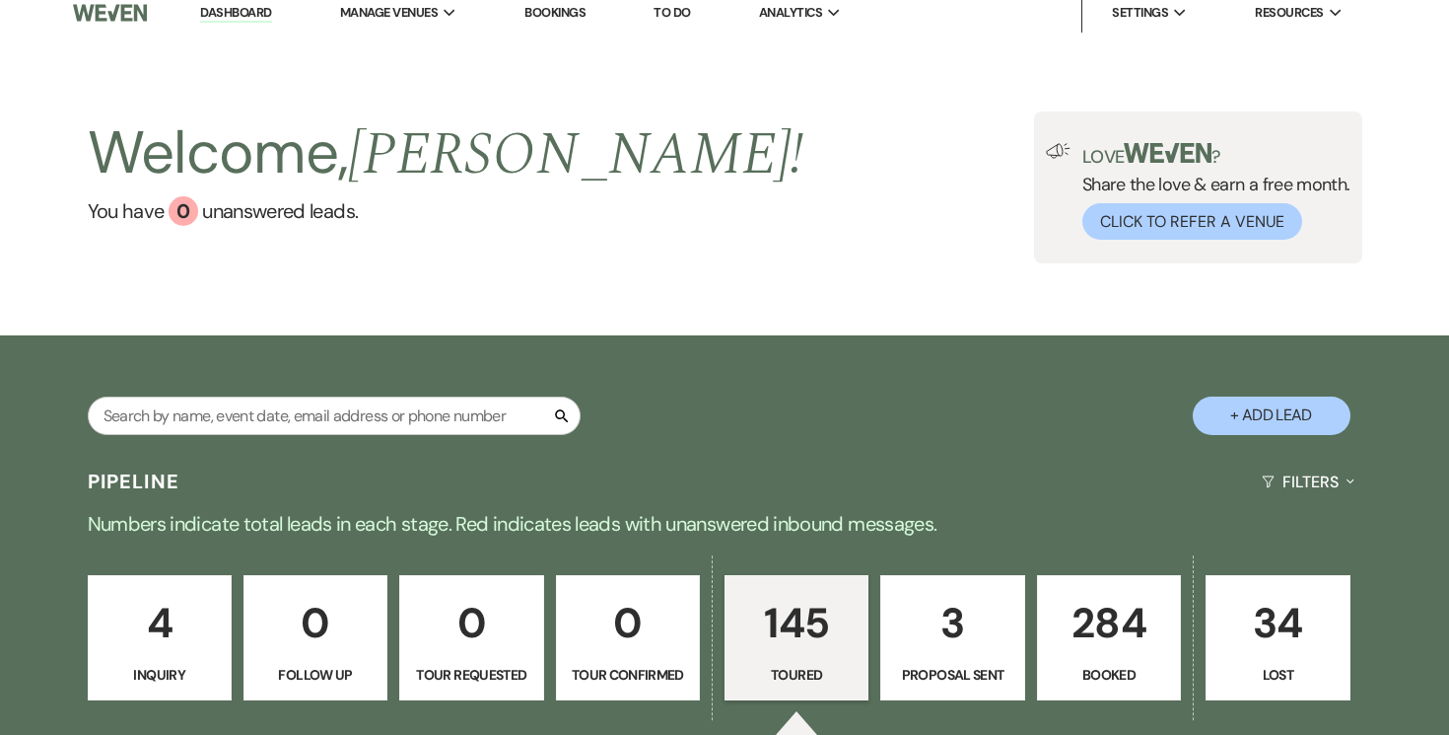
select select "5"
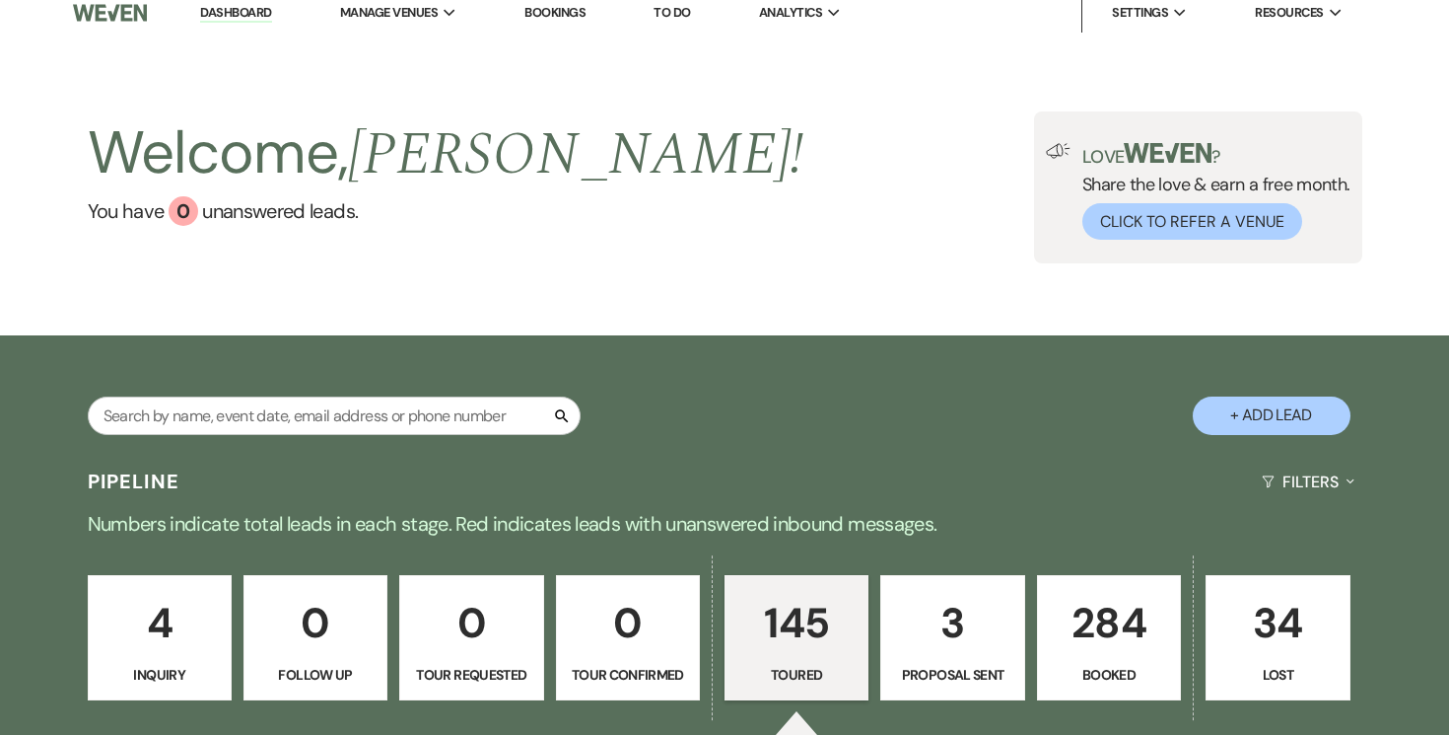
select select "5"
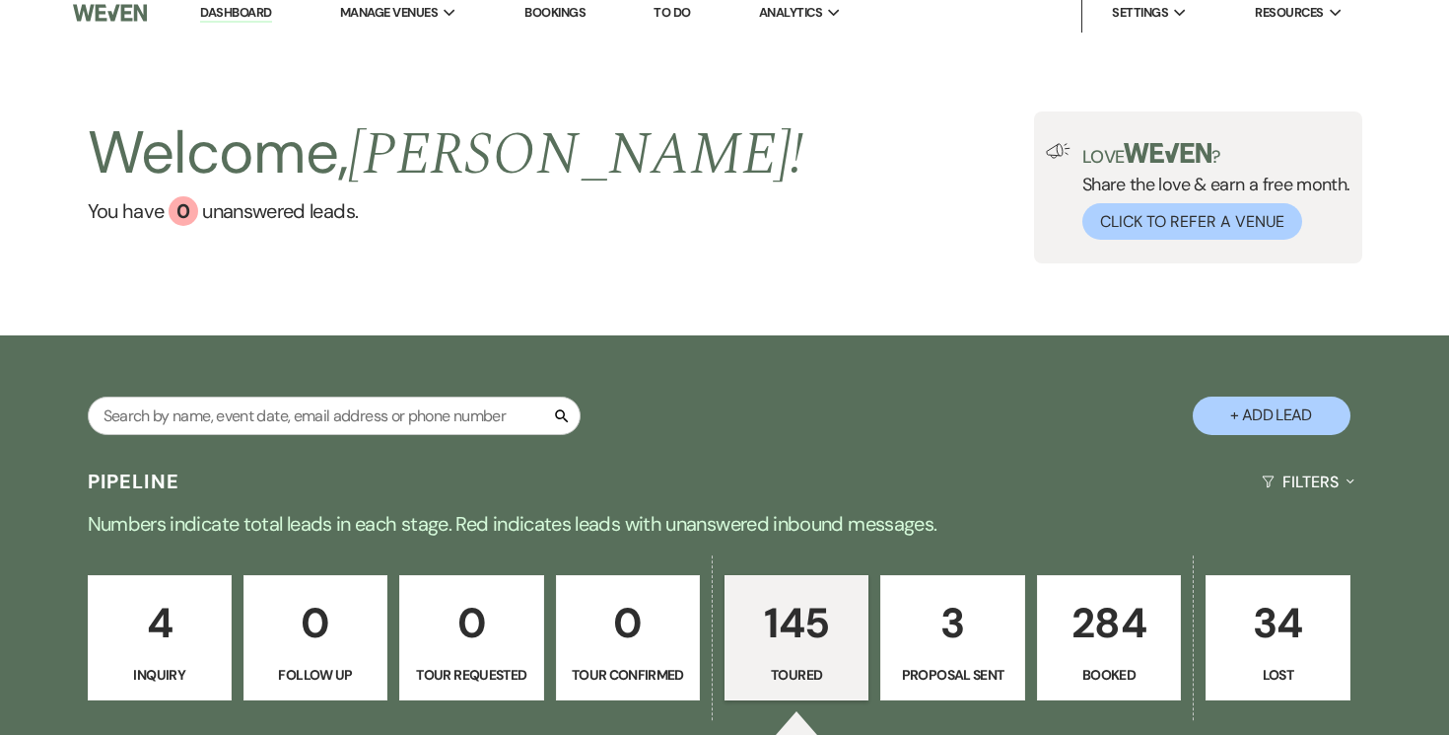
select select "5"
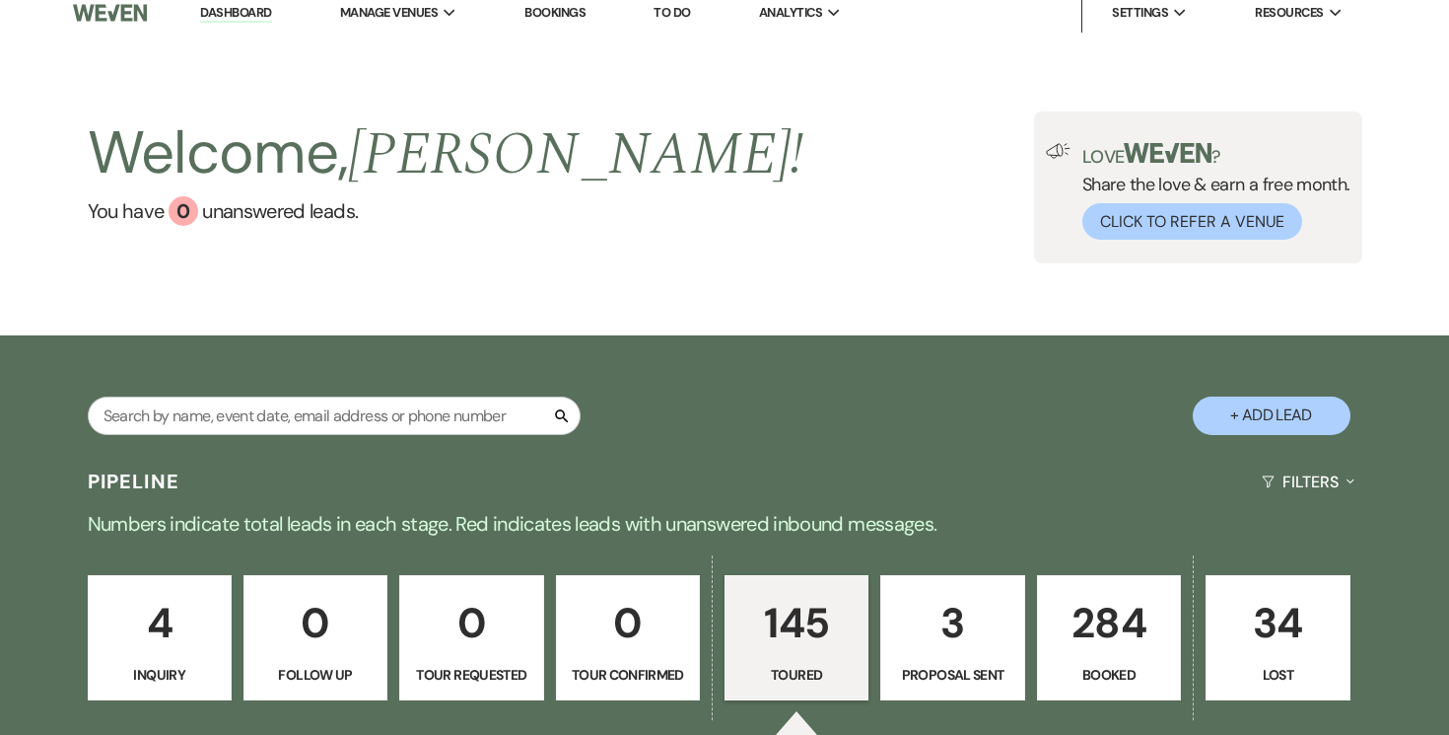
select select "5"
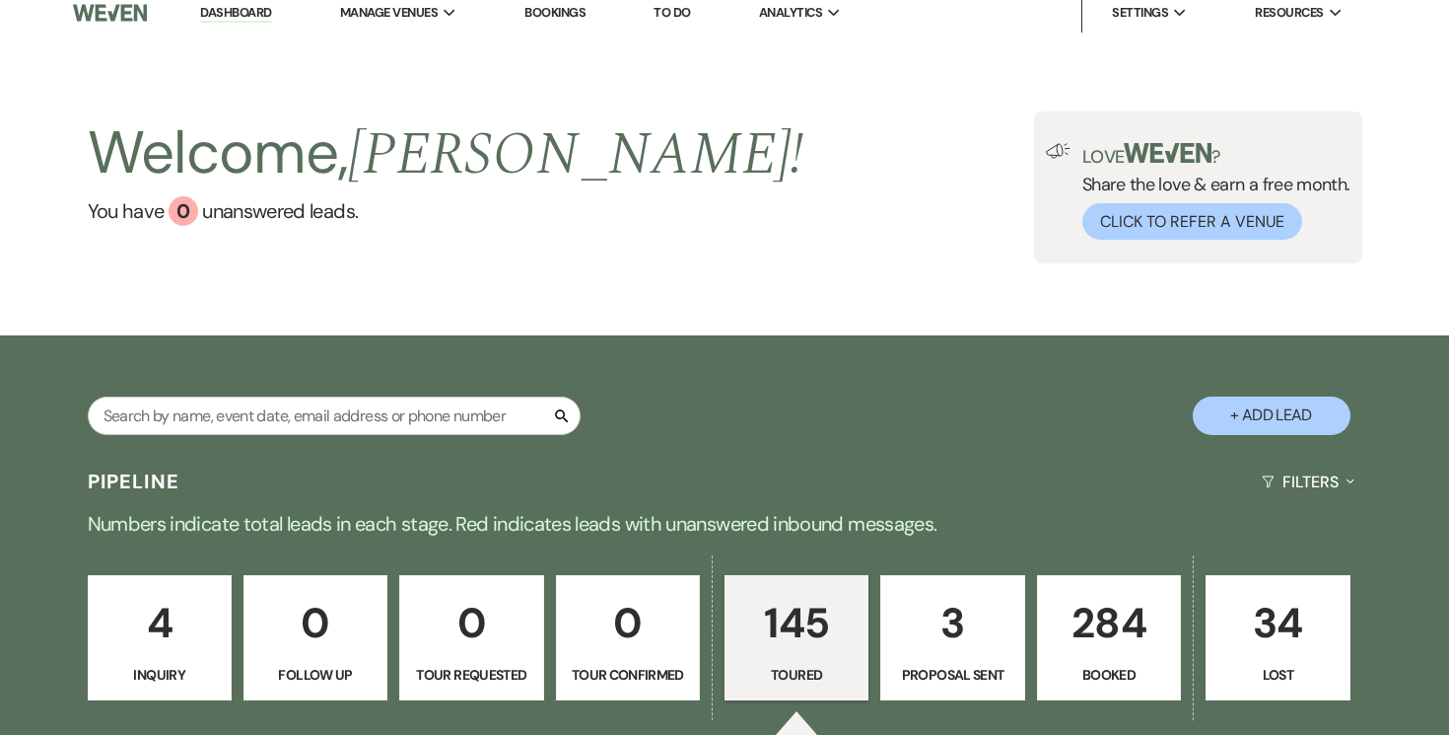
select select "5"
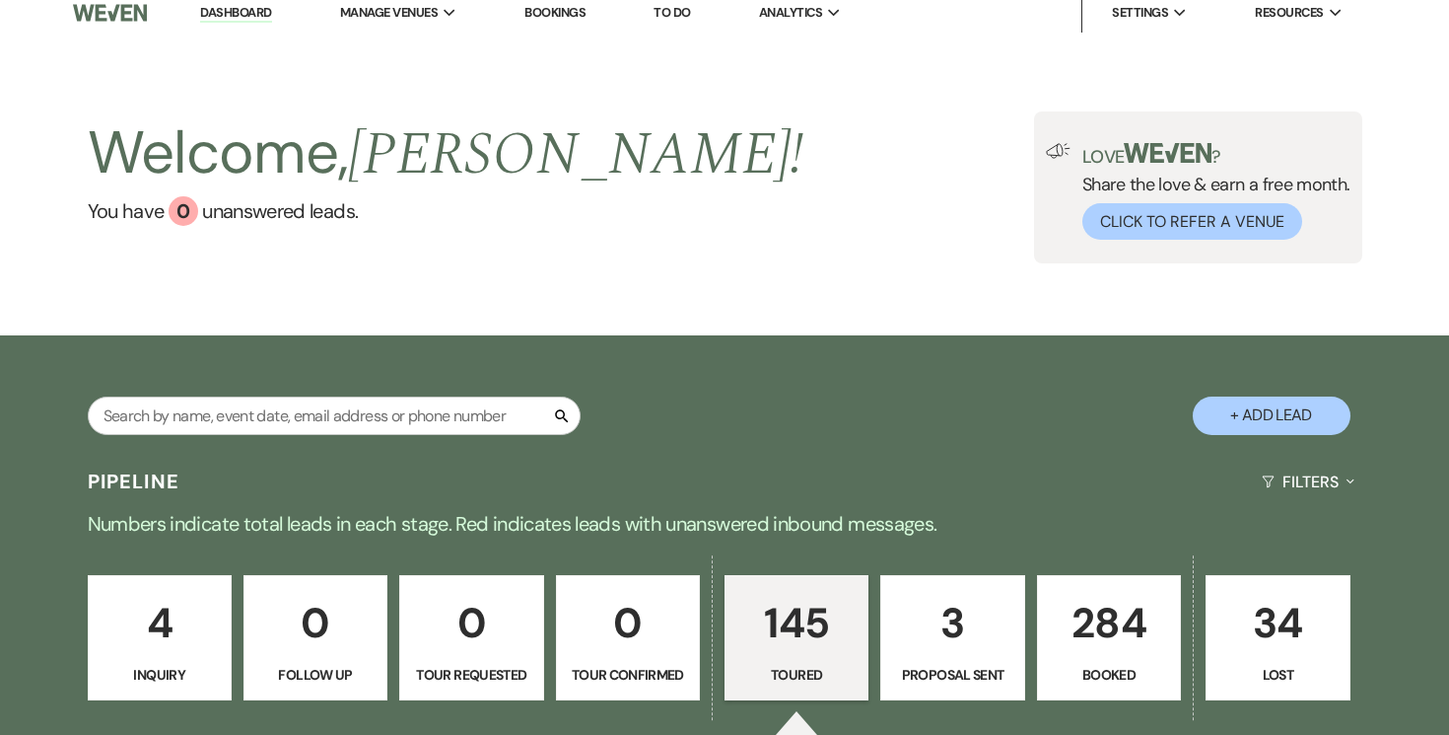
select select "5"
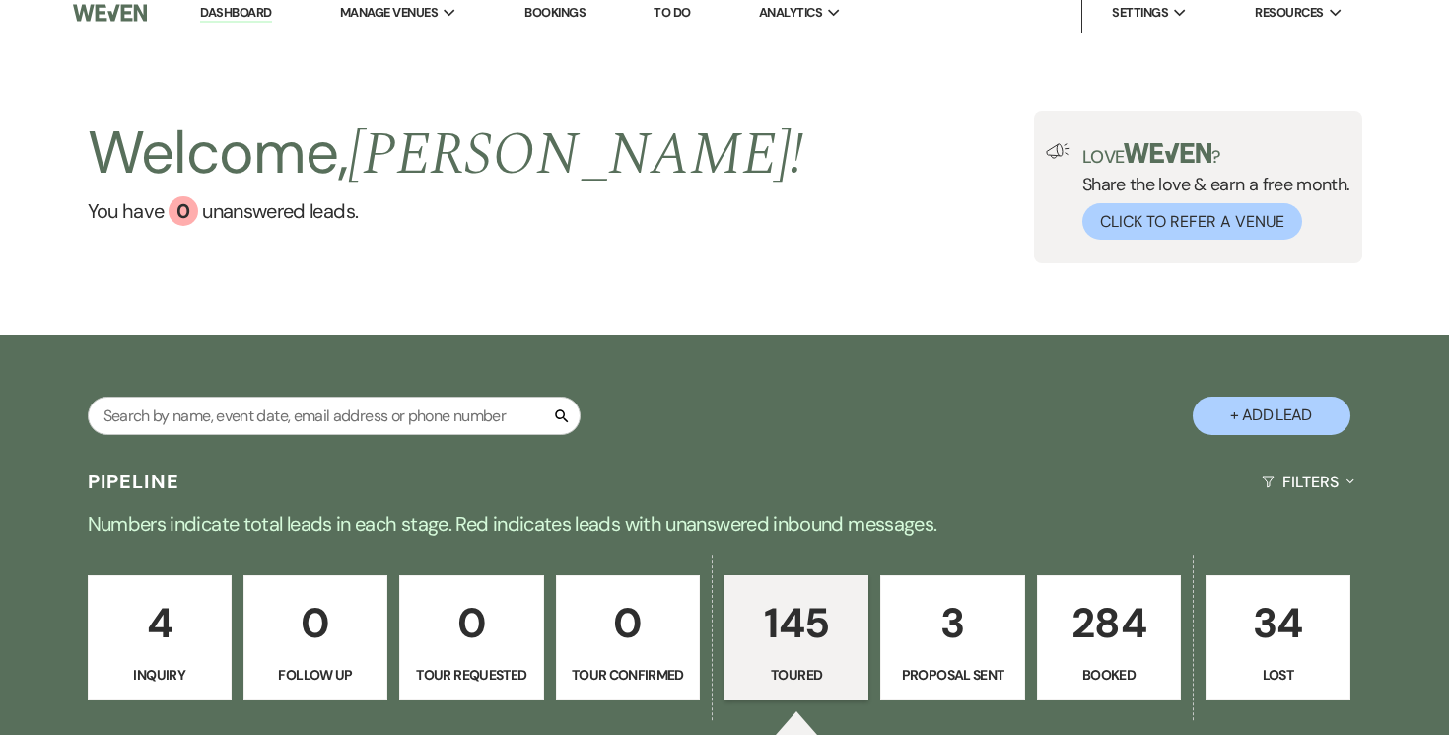
select select "5"
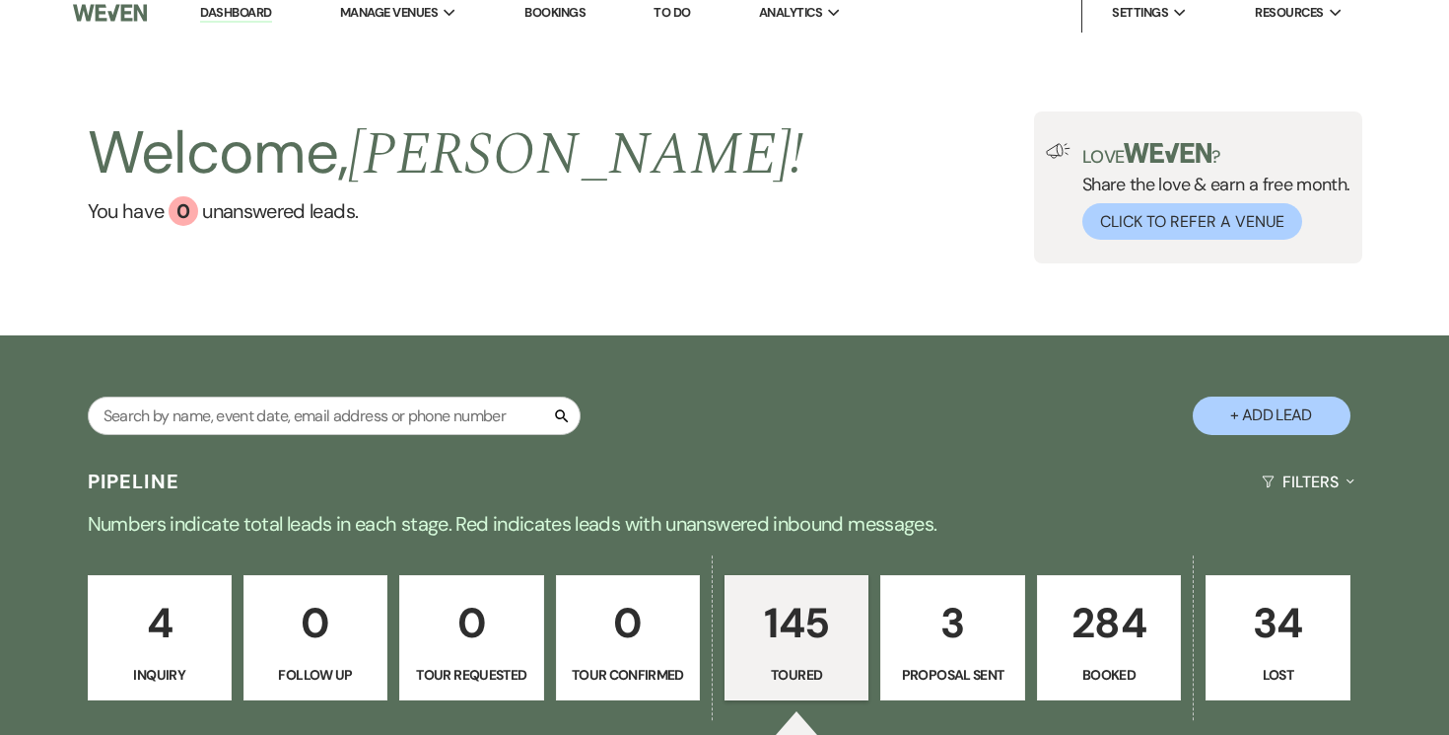
select select "5"
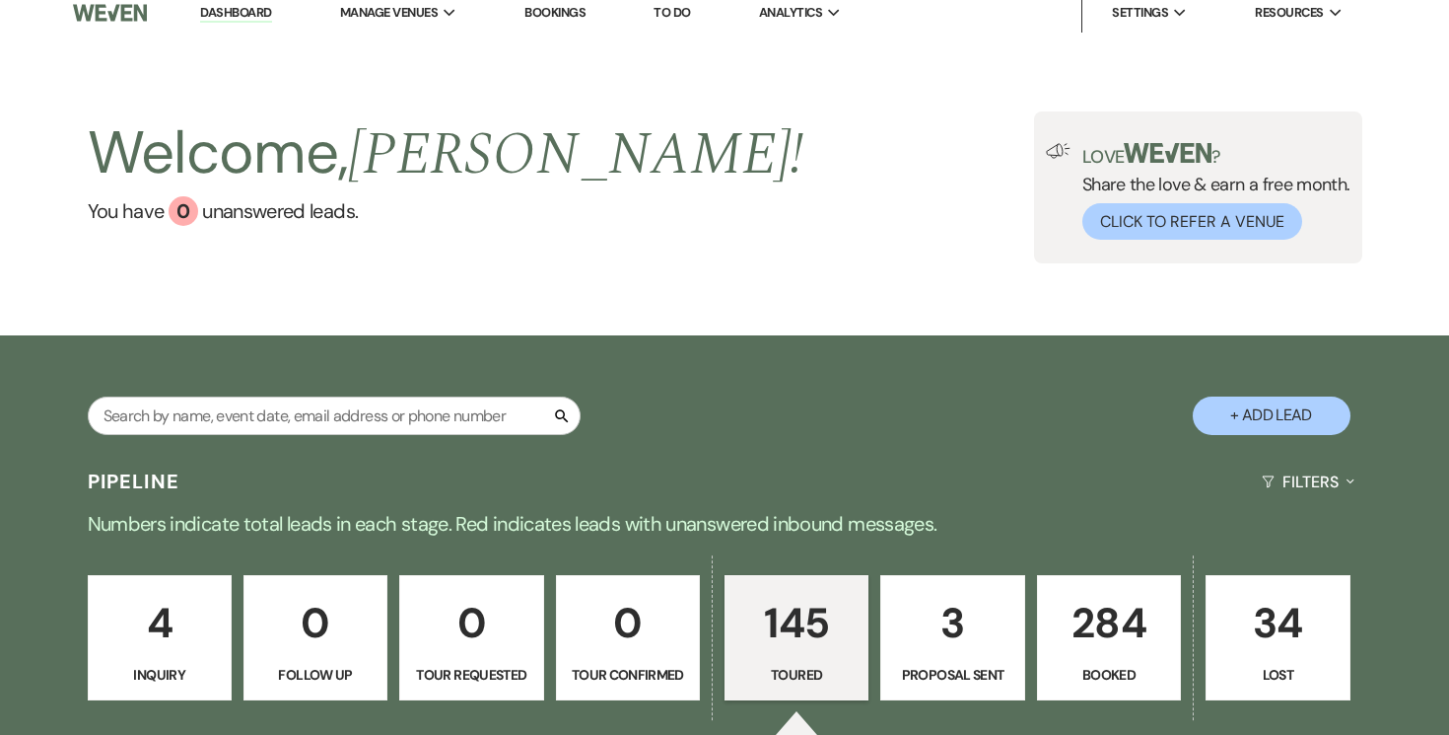
select select "5"
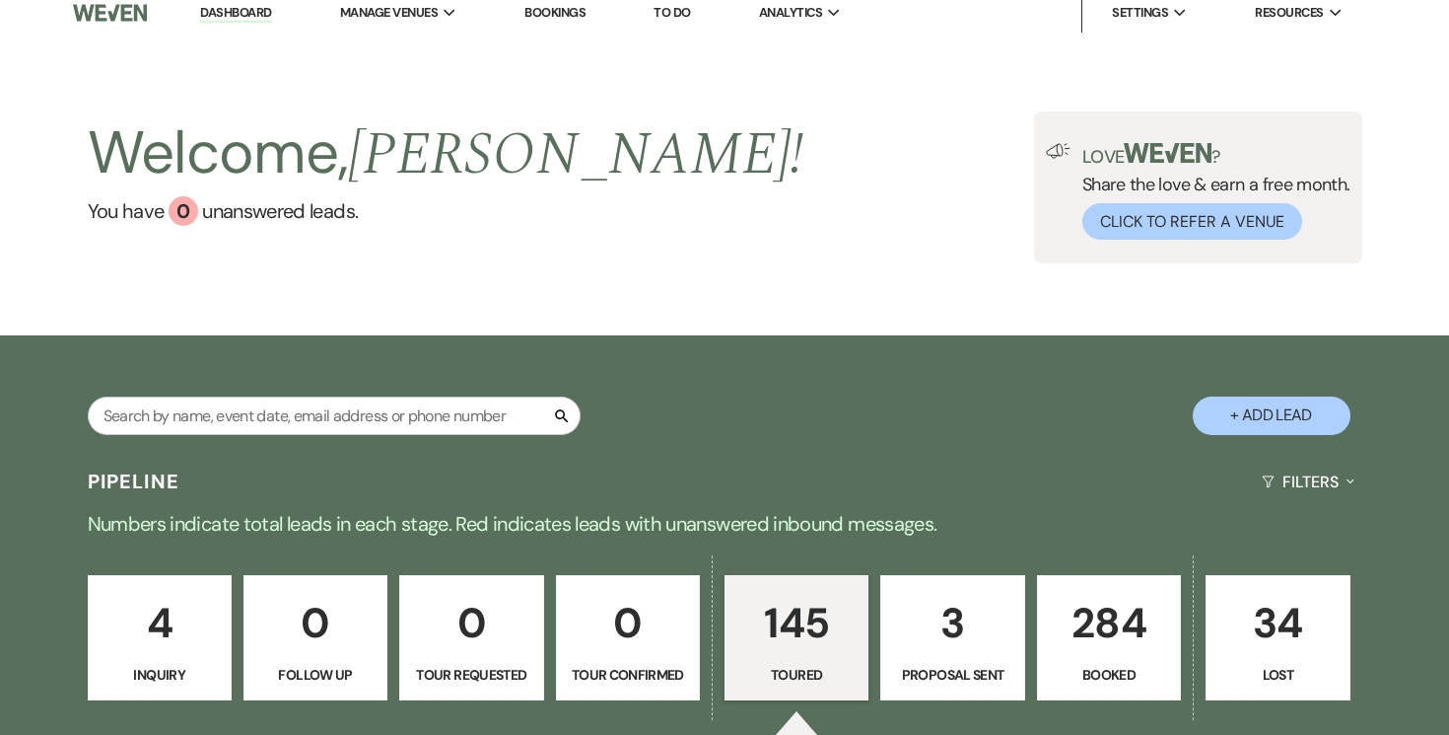
select select "5"
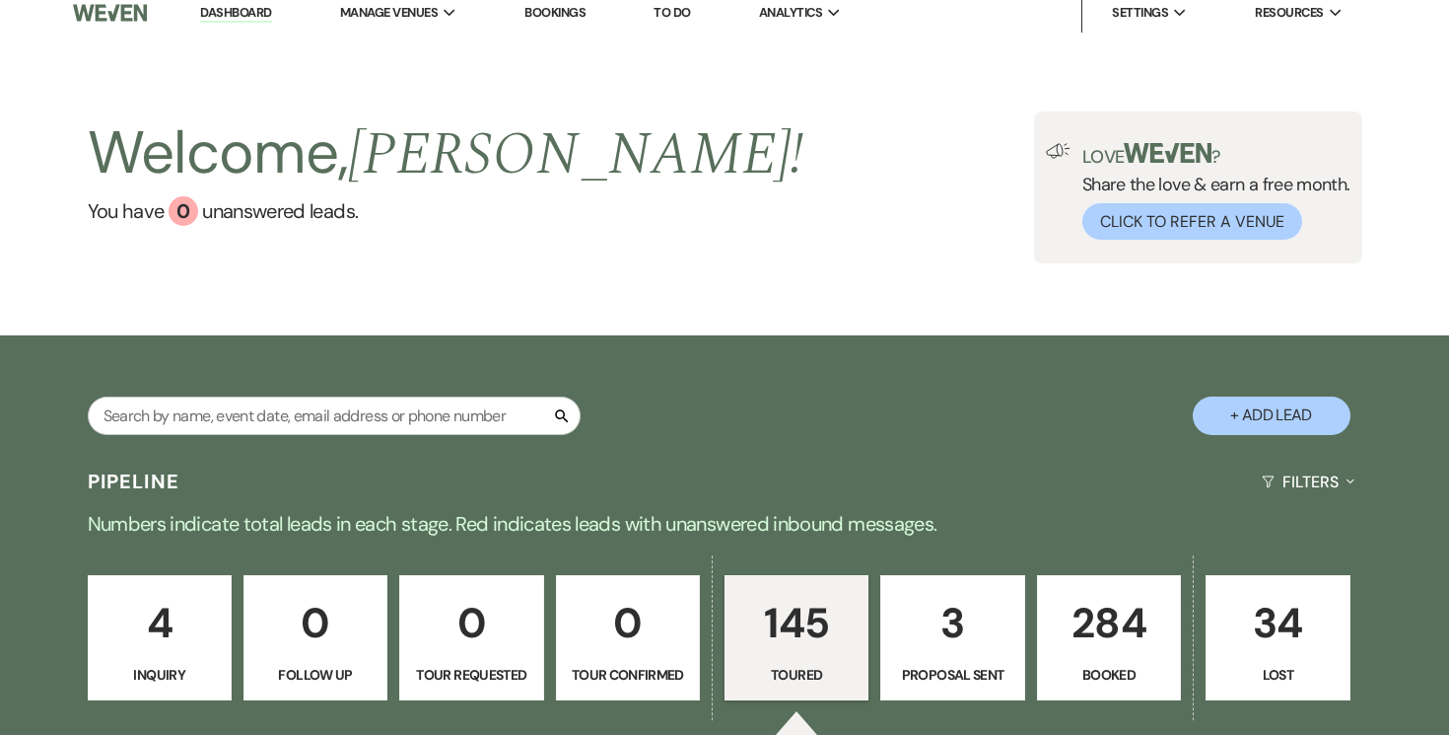
select select "5"
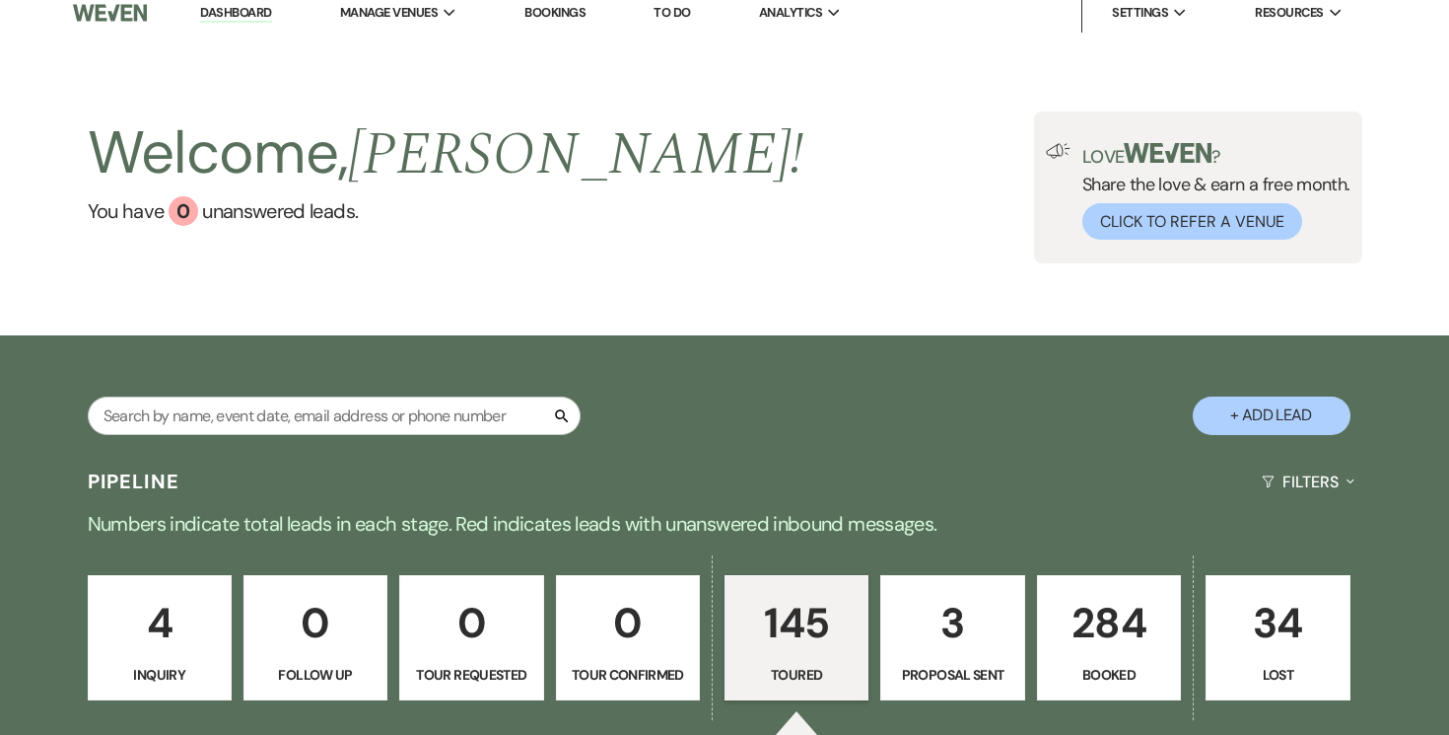
select select "5"
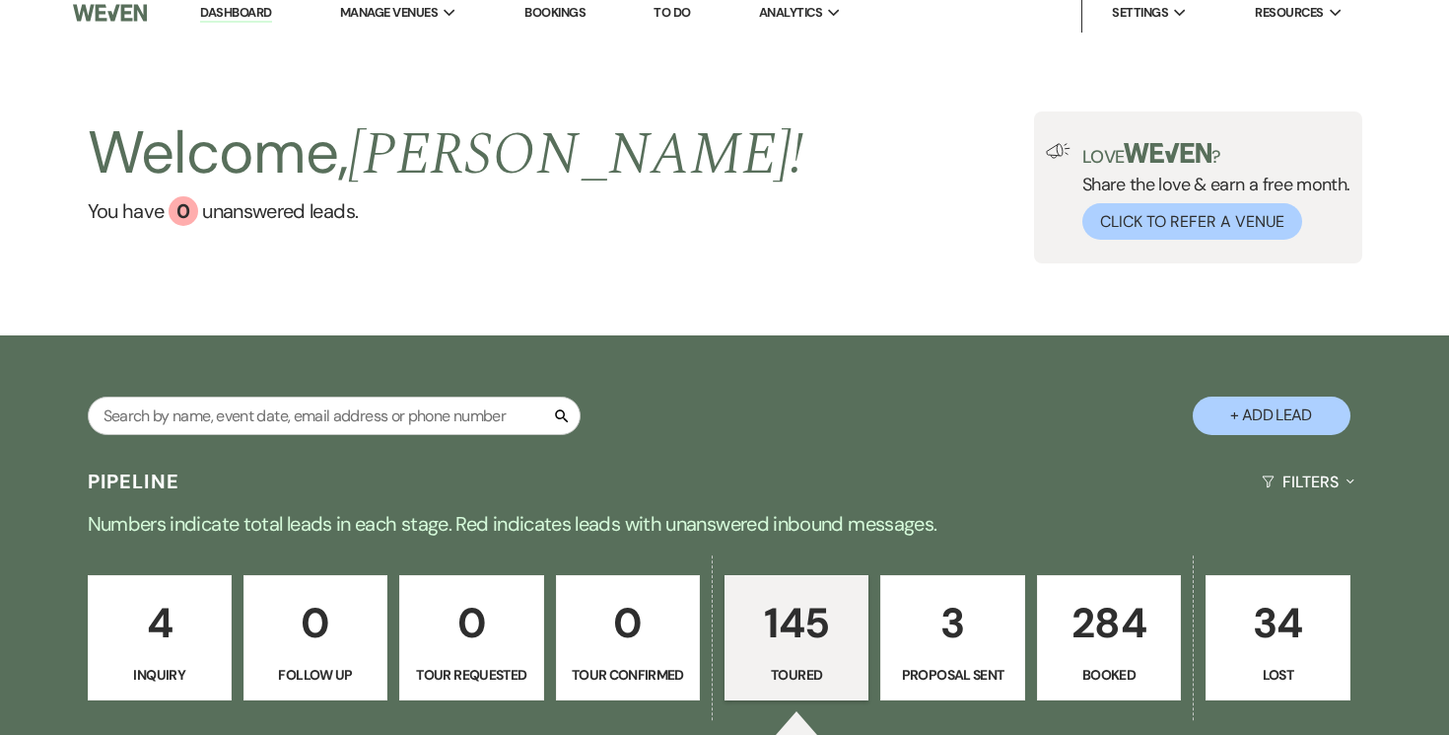
select select "5"
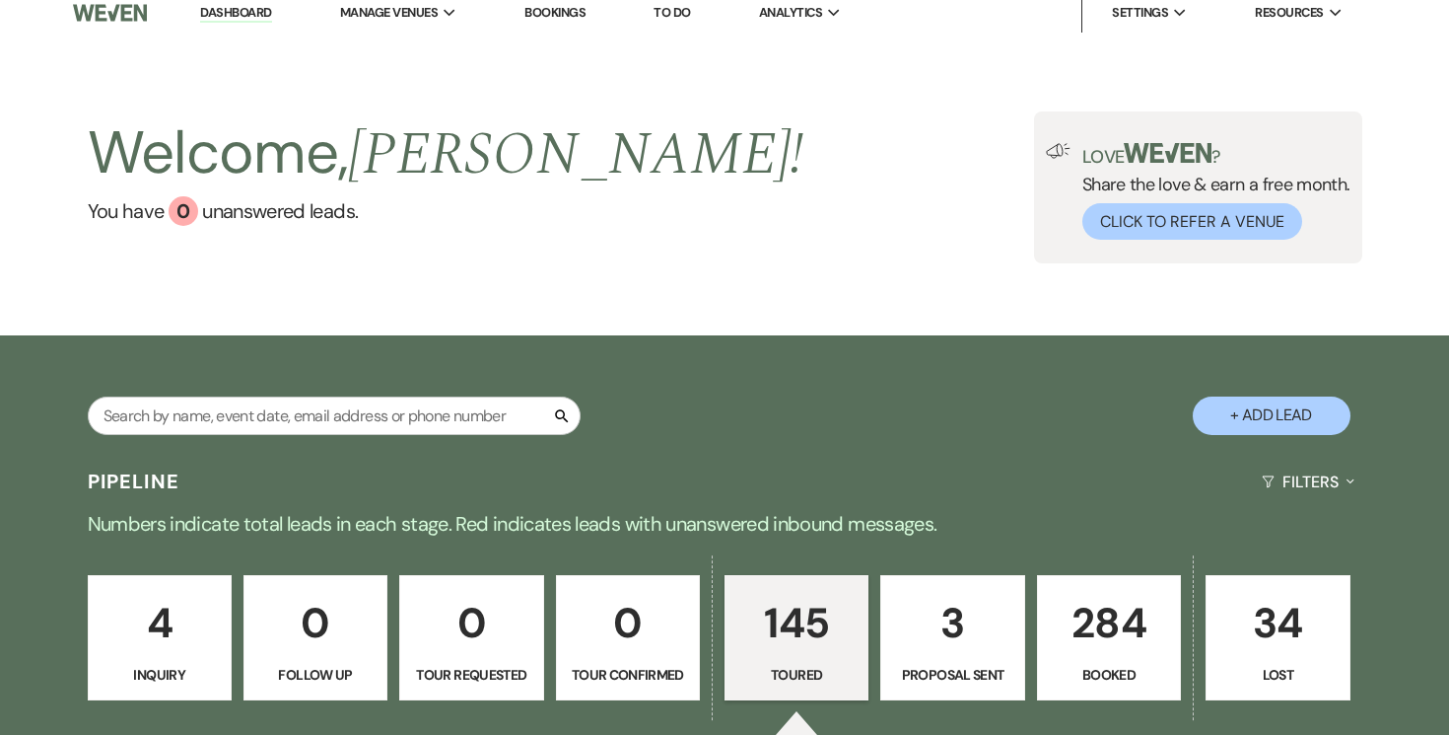
select select "5"
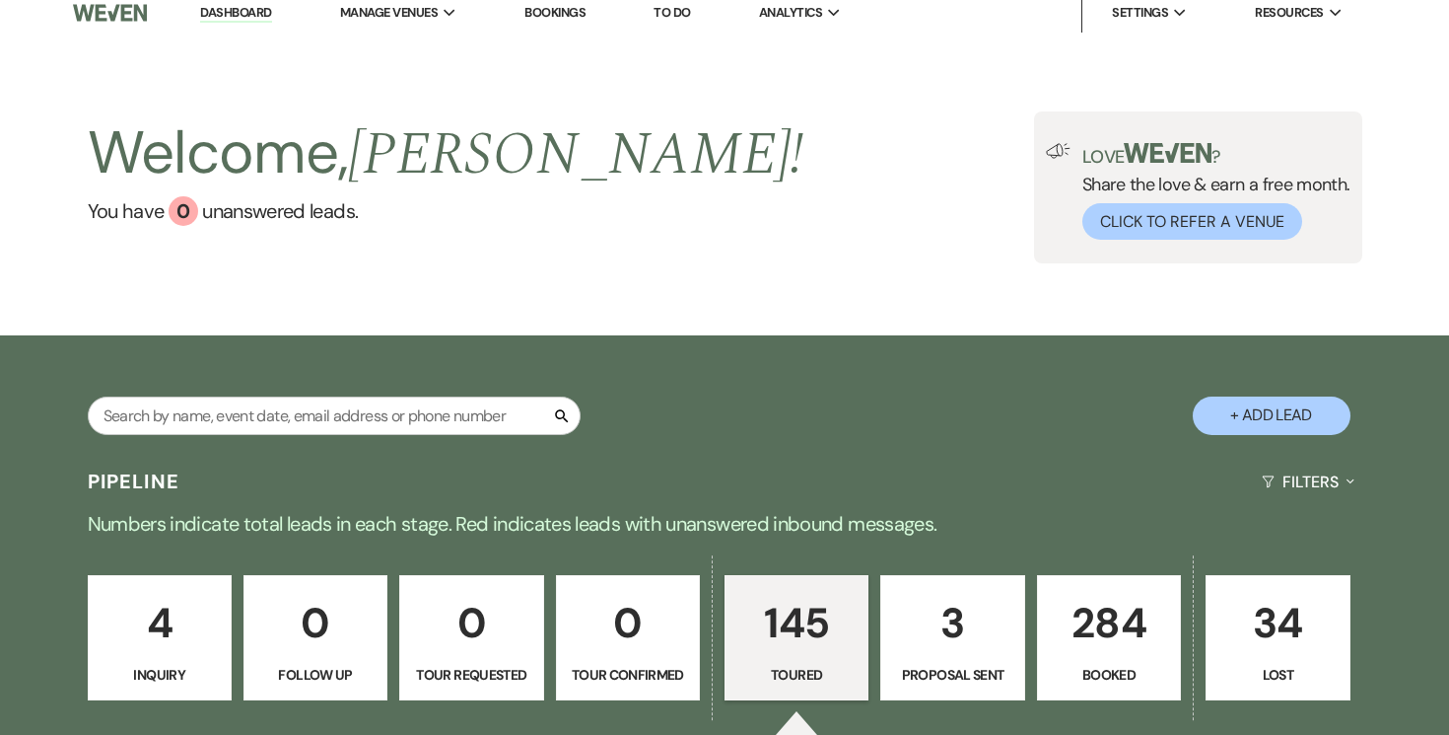
select select "5"
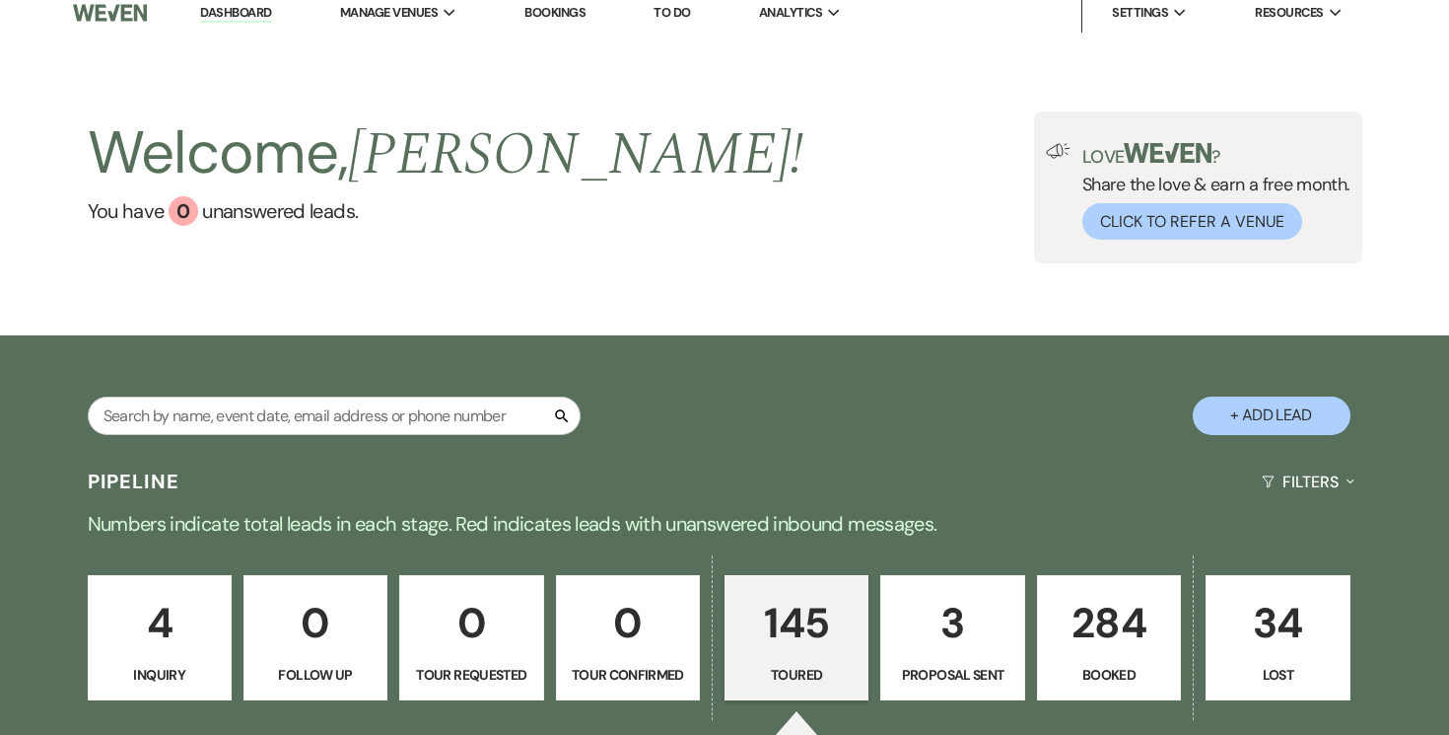
select select "5"
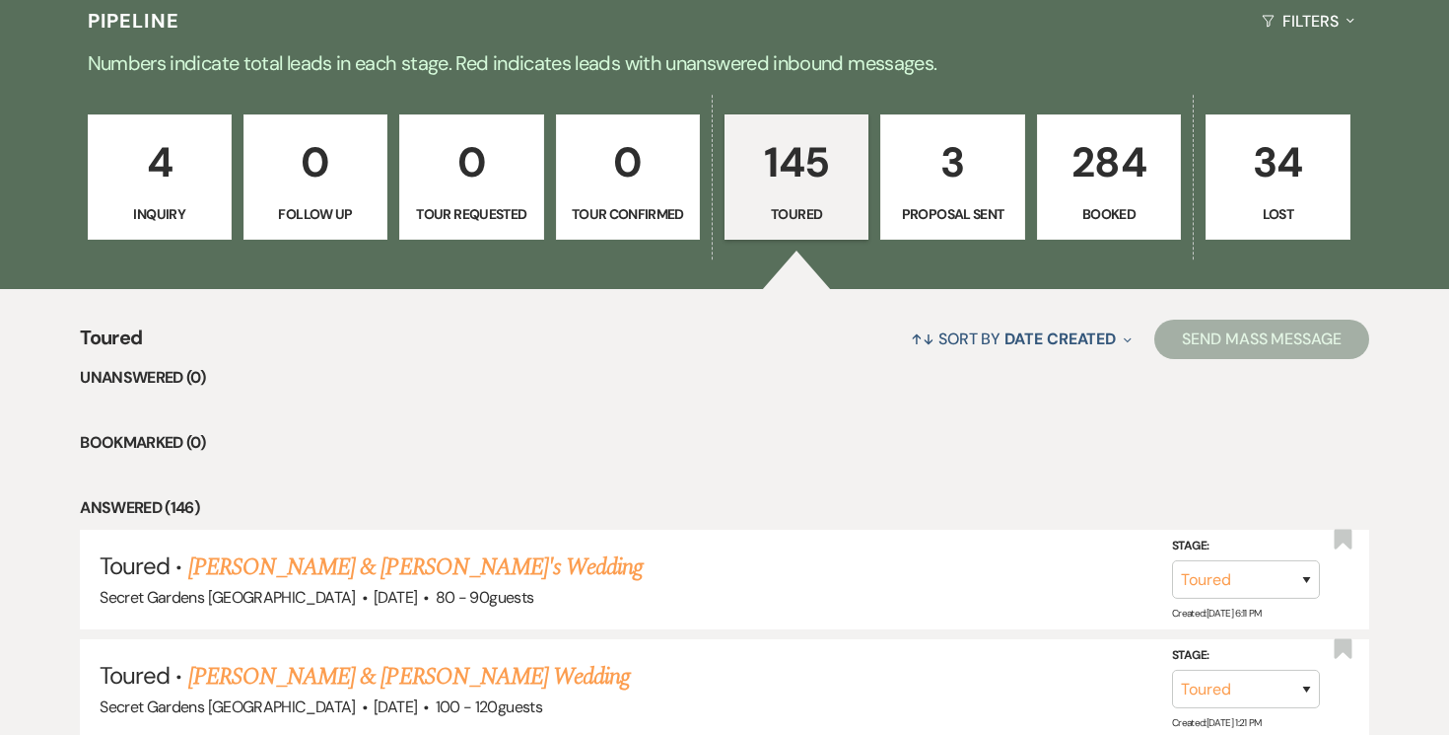
scroll to position [487, 0]
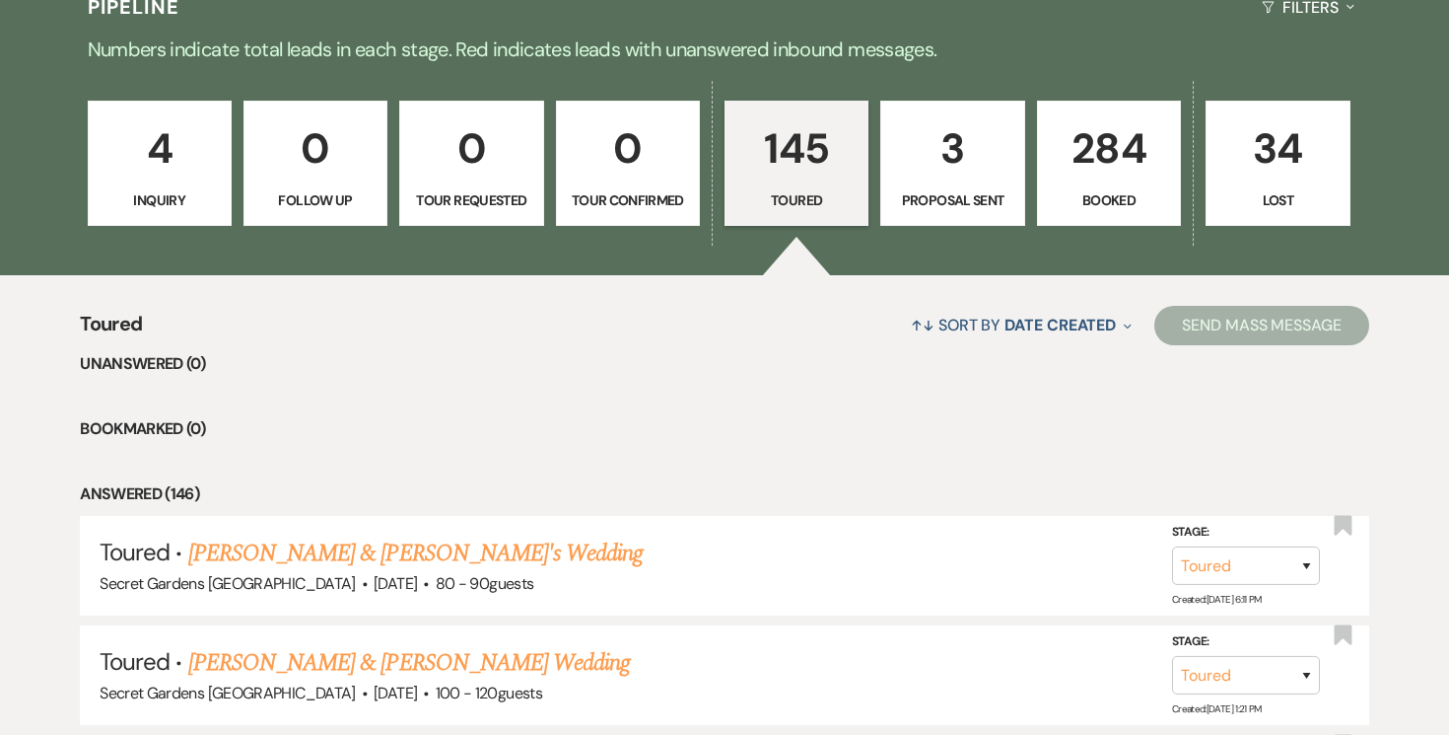
click at [481, 553] on link "[PERSON_NAME] & [PERSON_NAME]'s Wedding" at bounding box center [416, 552] width 456 height 35
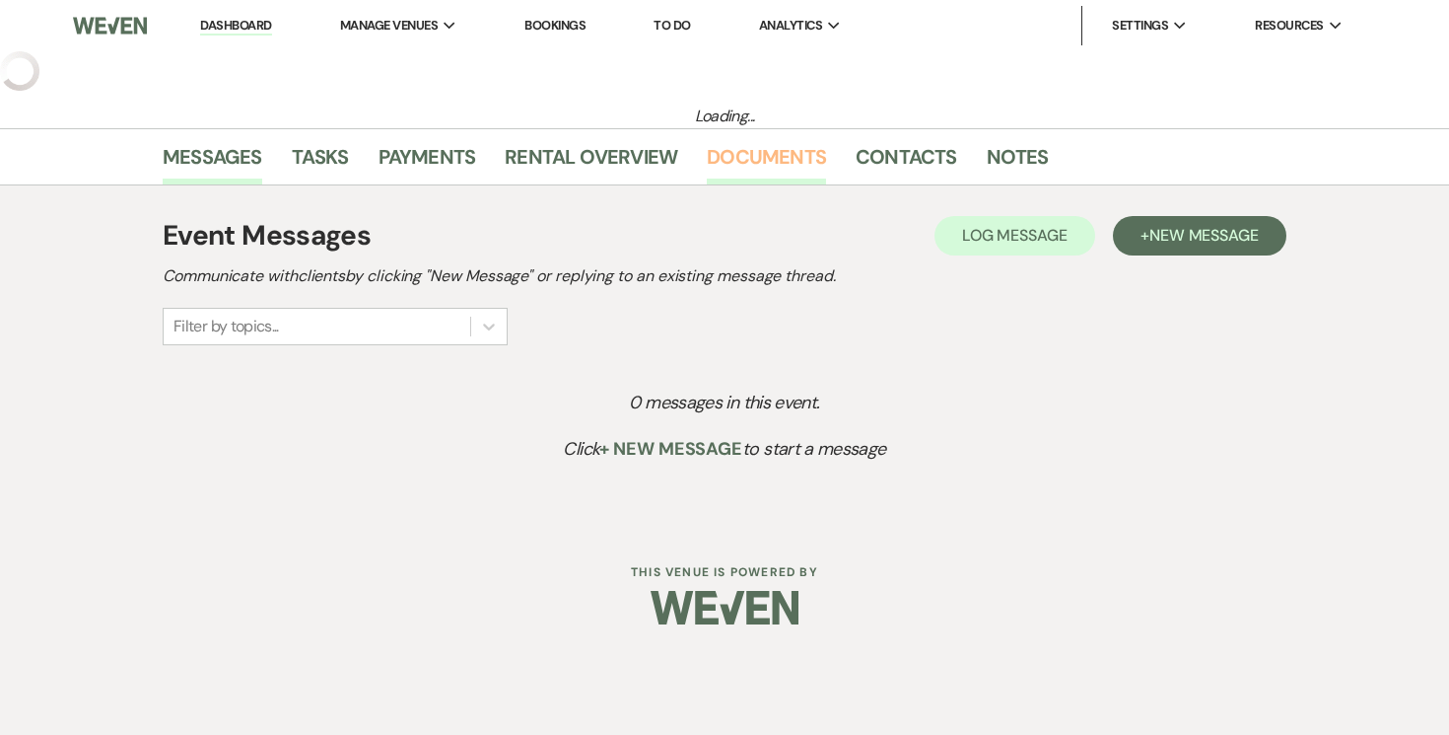
select select "5"
select select "24"
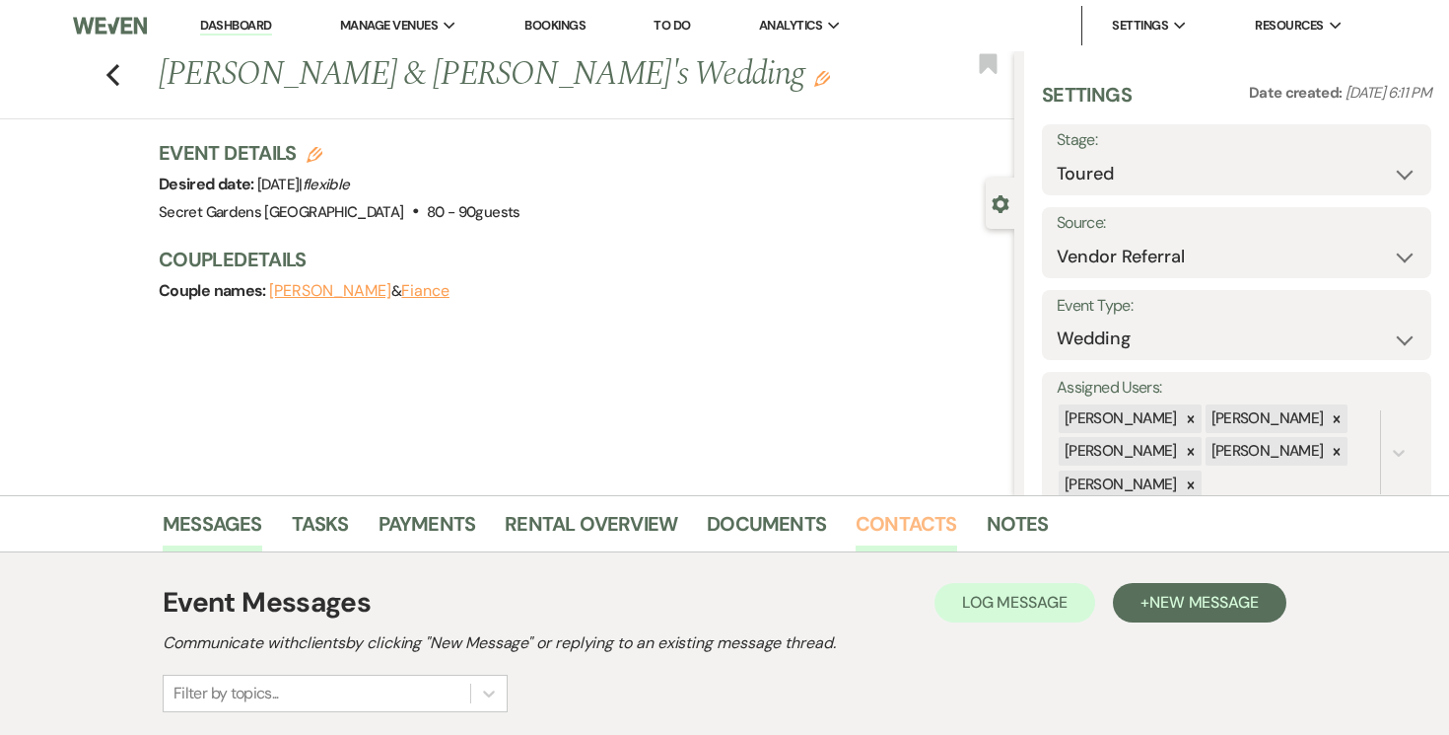
drag, startPoint x: 897, startPoint y: 520, endPoint x: 890, endPoint y: 511, distance: 11.2
click at [897, 519] on link "Contacts" at bounding box center [907, 529] width 102 height 43
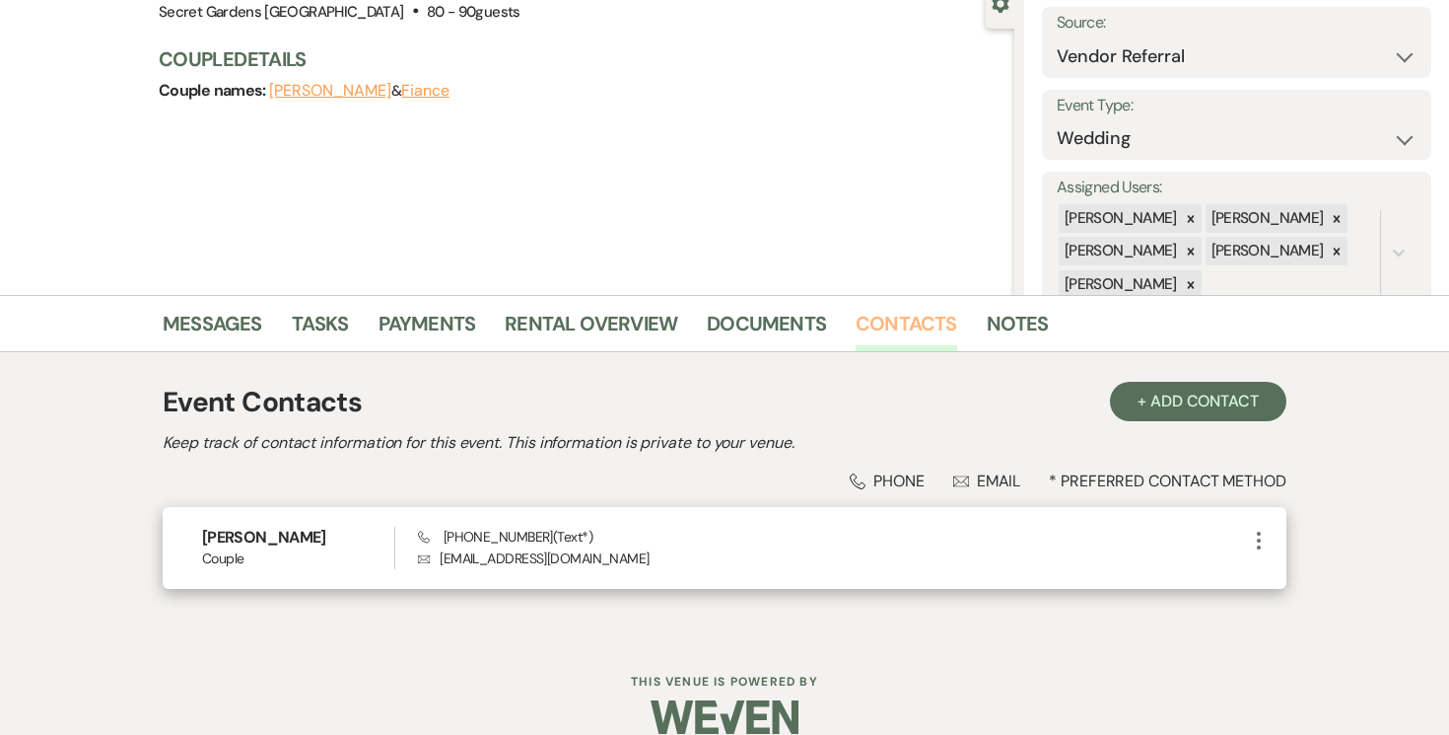
scroll to position [229, 0]
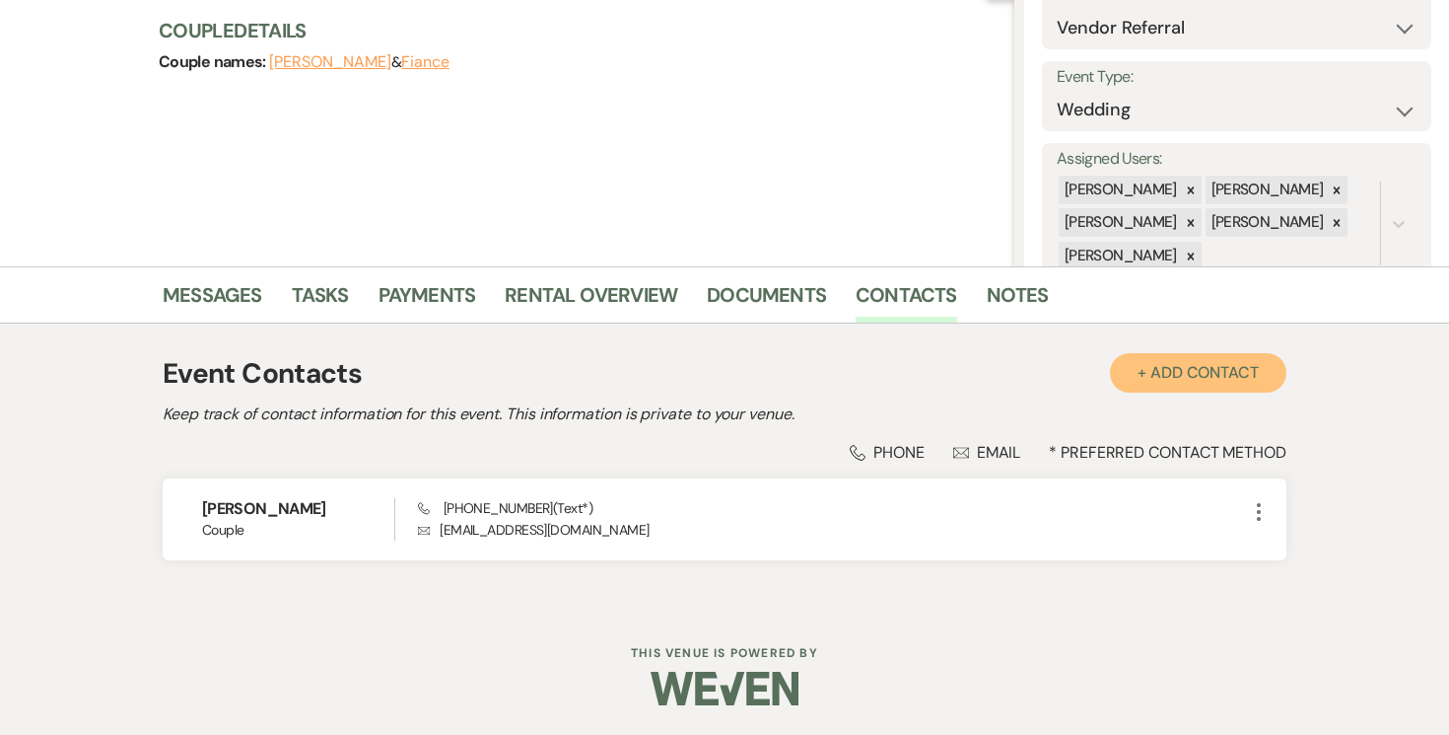
click at [1188, 380] on button "+ Add Contact" at bounding box center [1198, 372] width 176 height 39
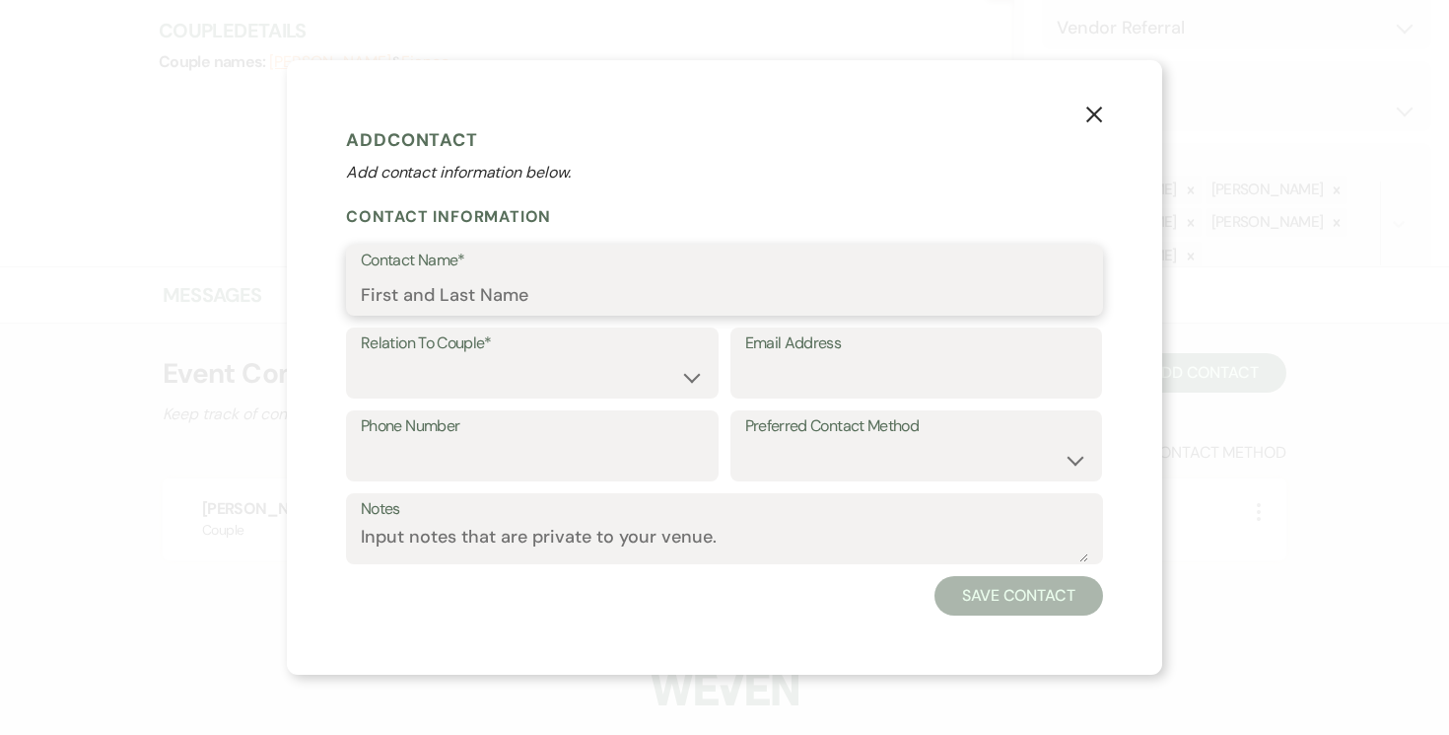
click at [715, 284] on input "Contact Name*" at bounding box center [725, 294] width 728 height 38
type input "[PERSON_NAME]"
click at [683, 383] on select "Couple Planner Parent of Couple Family Member Friend Other" at bounding box center [532, 377] width 343 height 38
select select "2"
click at [361, 358] on select "Couple Planner Parent of Couple Family Member Friend Other" at bounding box center [532, 377] width 343 height 38
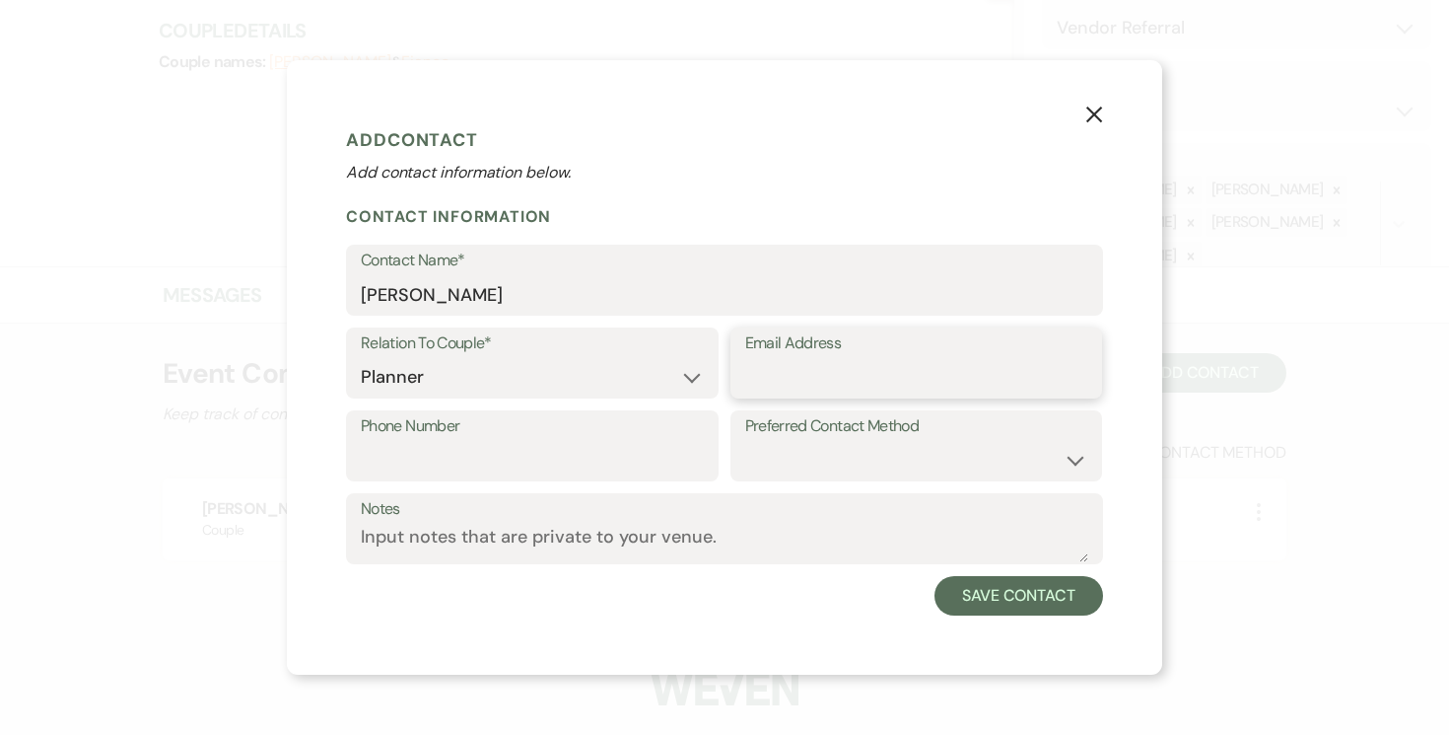
click at [853, 375] on input "Email Address" at bounding box center [916, 377] width 343 height 38
type input "[EMAIL_ADDRESS][DOMAIN_NAME]"
click at [509, 457] on input "Phone Number" at bounding box center [532, 460] width 343 height 38
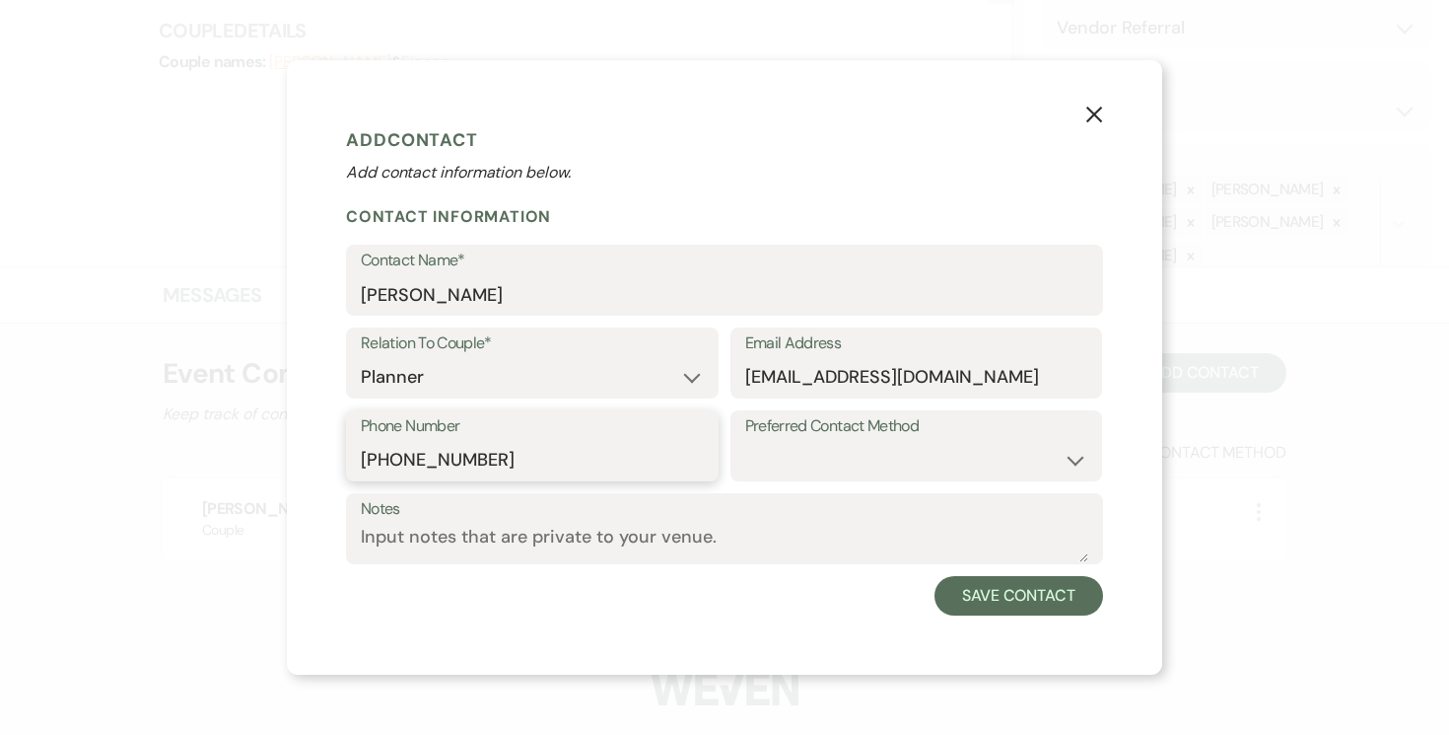
type input "[PHONE_NUMBER]"
click at [1068, 454] on select "Email Phone Text" at bounding box center [916, 460] width 343 height 38
select select "text"
click at [745, 441] on select "Email Phone Text" at bounding box center [916, 460] width 343 height 38
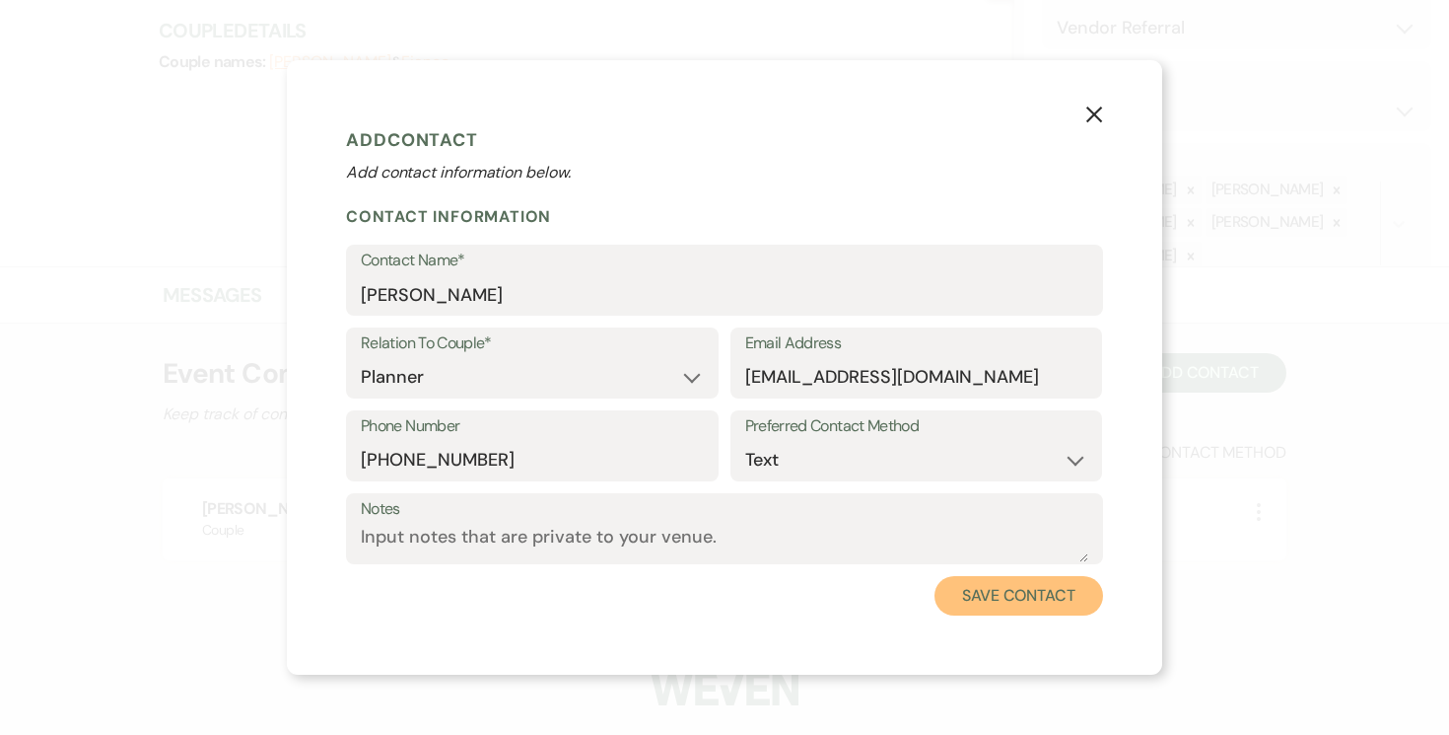
click at [1035, 596] on button "Save Contact" at bounding box center [1019, 595] width 169 height 39
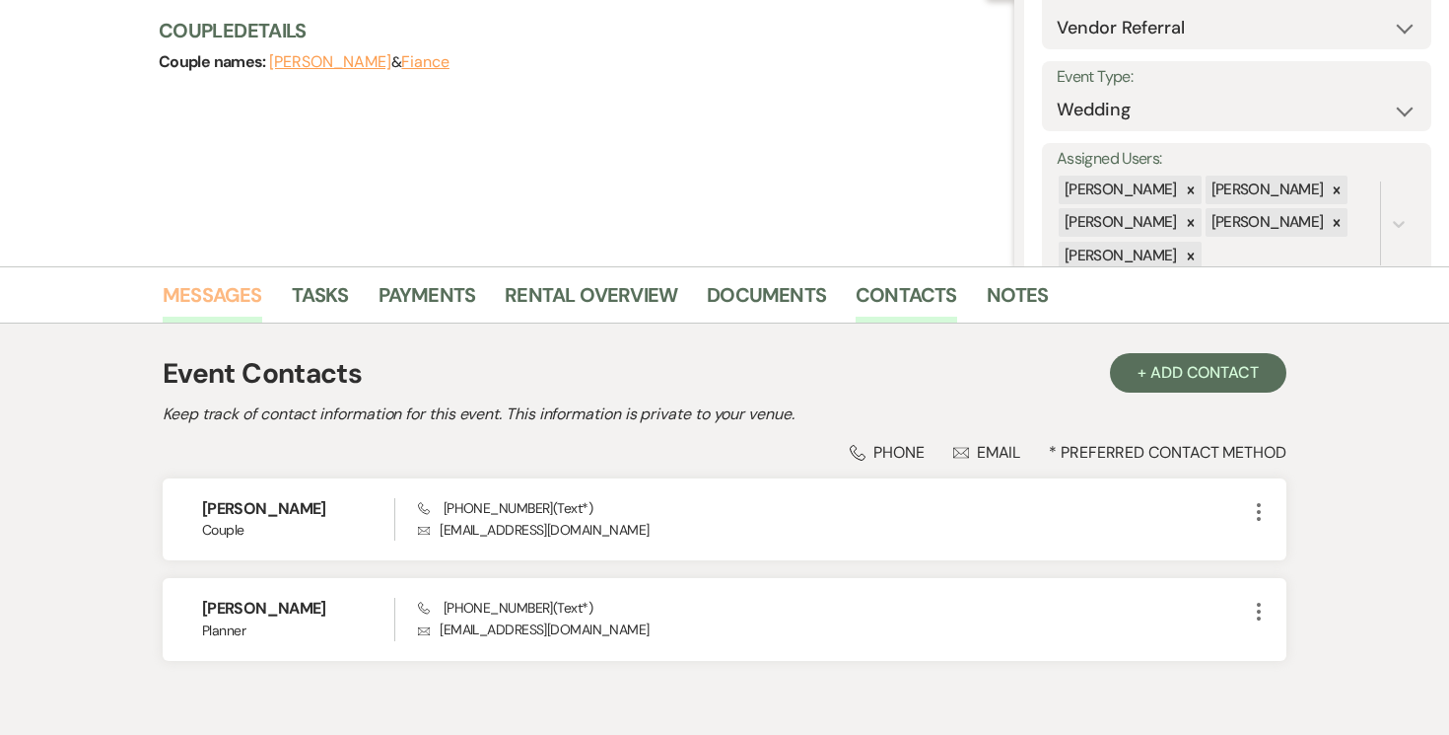
click at [209, 292] on link "Messages" at bounding box center [213, 300] width 100 height 43
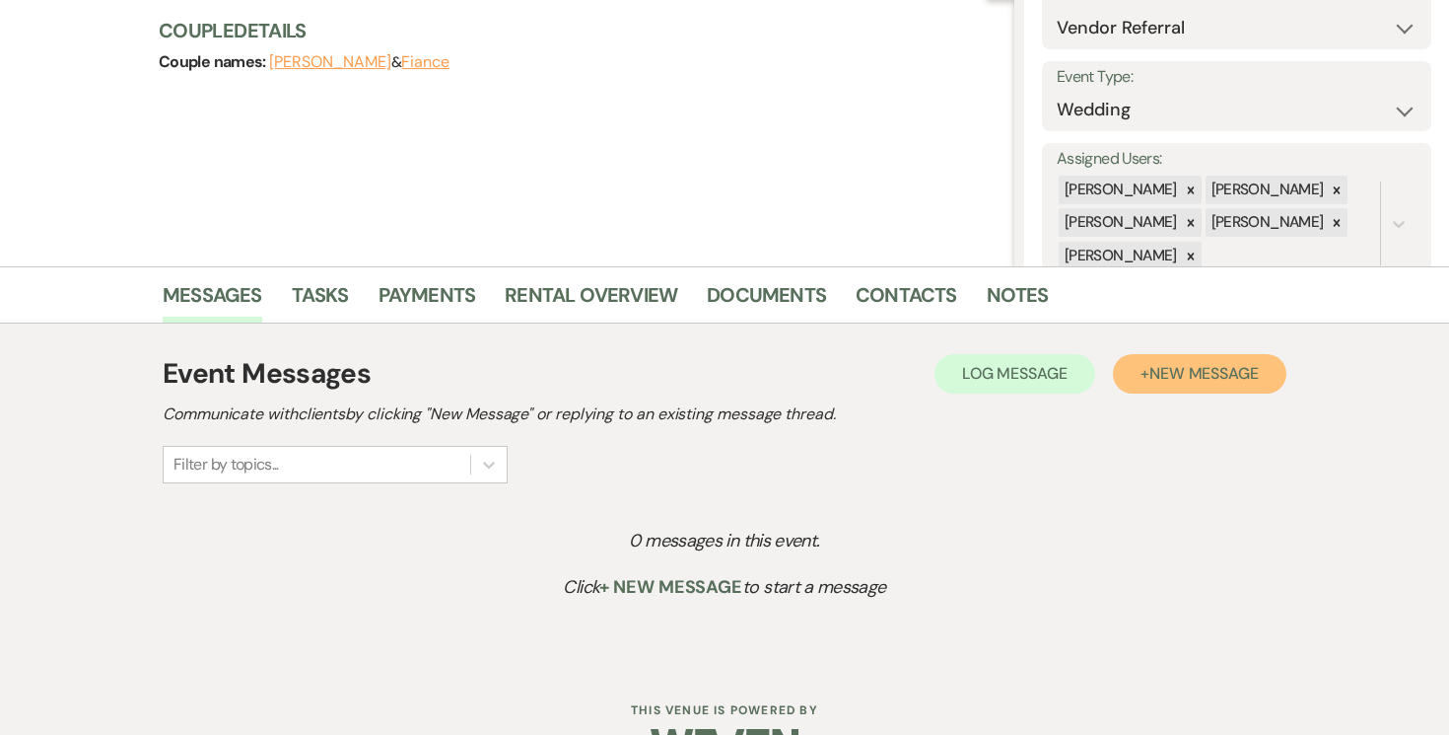
click at [1252, 374] on span "New Message" at bounding box center [1204, 373] width 109 height 21
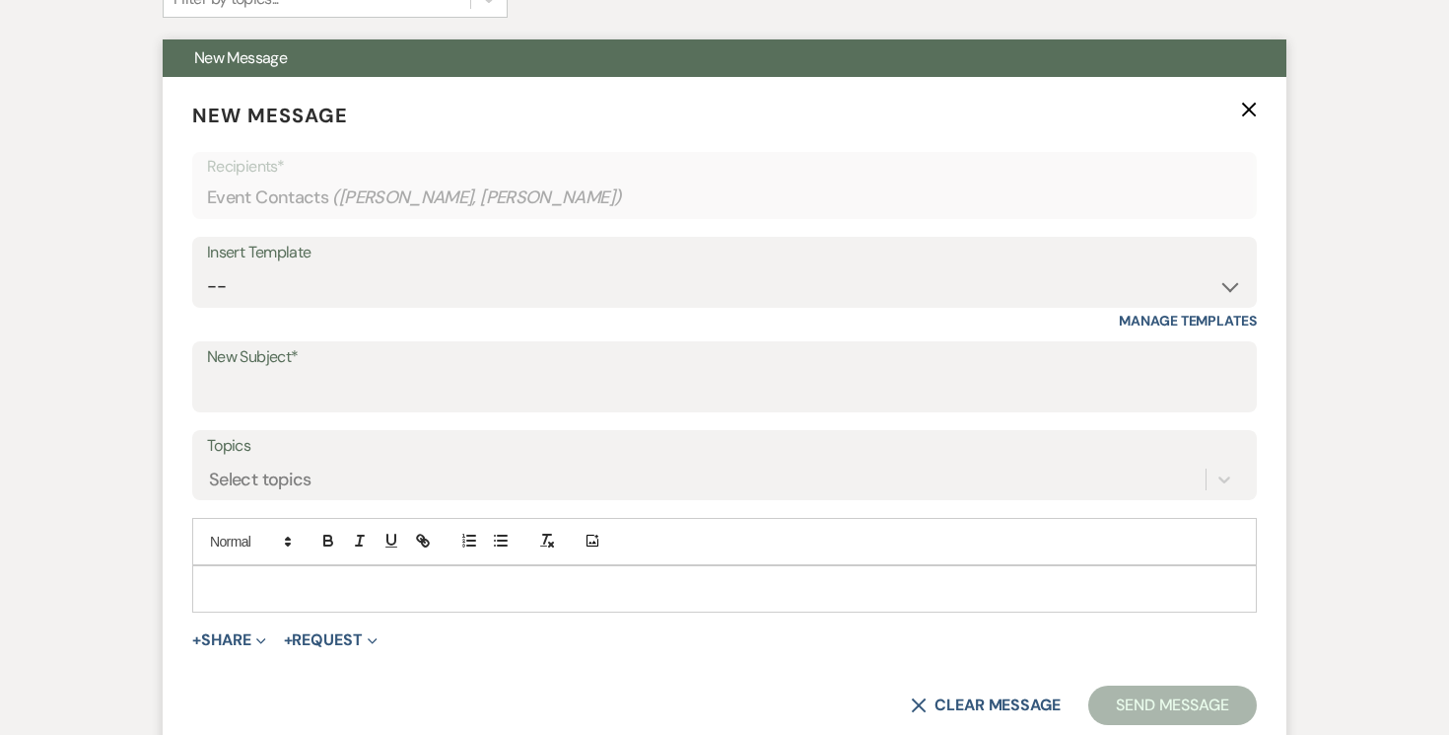
scroll to position [671, 0]
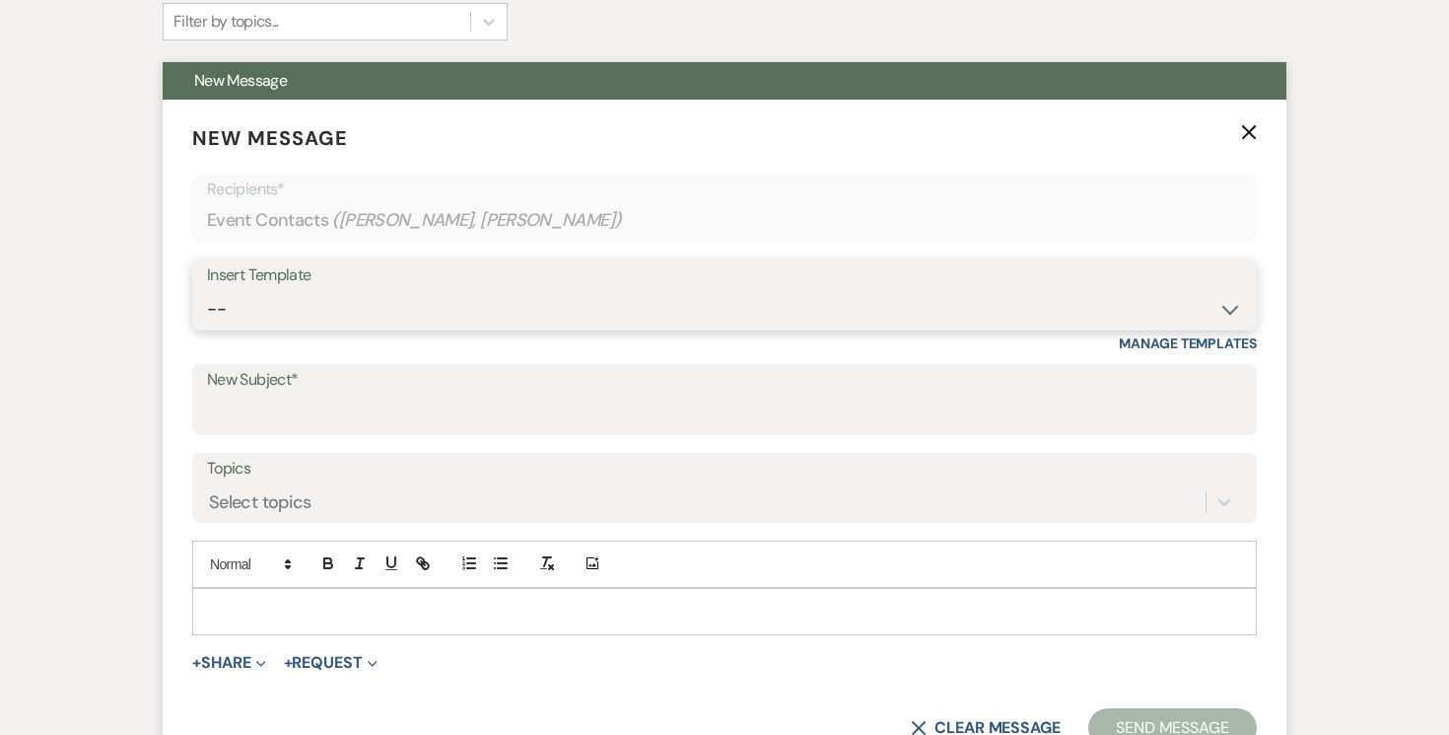
click at [1233, 307] on select "-- Weven Planning Portal Introduction (Booked Events) Tour Request Response Fol…" at bounding box center [724, 309] width 1035 height 38
select select "5733"
click at [207, 290] on select "-- Weven Planning Portal Introduction (Booked Events) Tour Request Response Fol…" at bounding box center [724, 309] width 1035 height 38
type input "Venue Tour Follow Up"
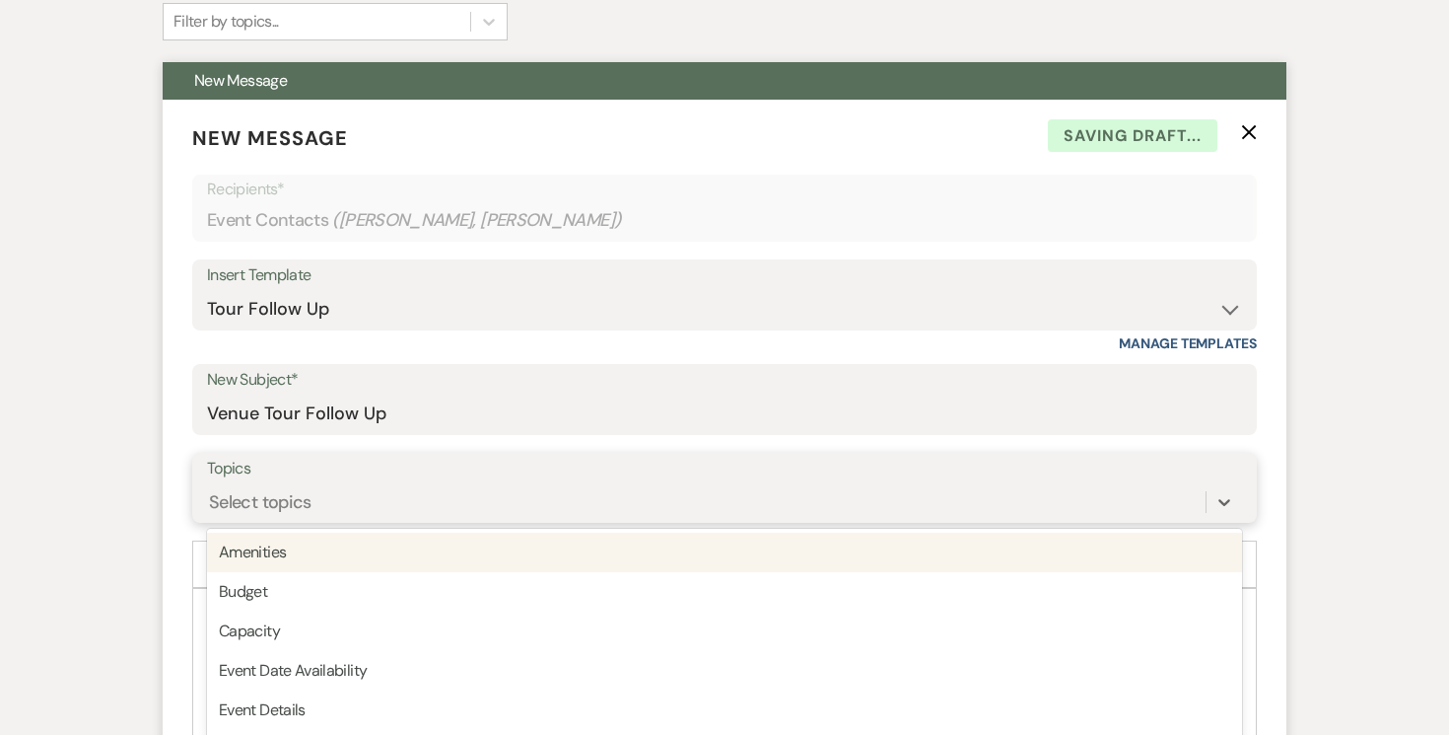
click at [586, 492] on div "option Amenities focused, 1 of 20. 20 results available. Use Up and Down to cho…" at bounding box center [724, 501] width 1035 height 37
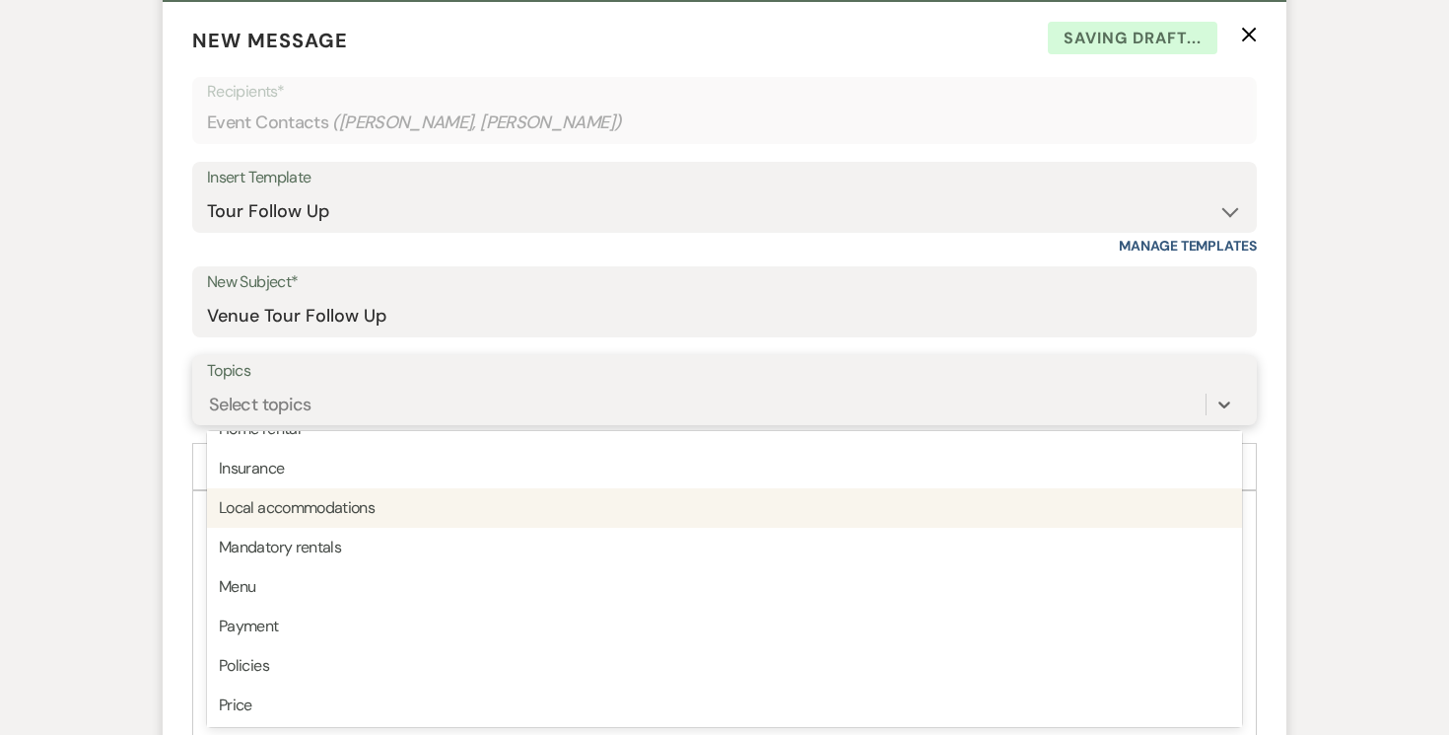
scroll to position [501, 0]
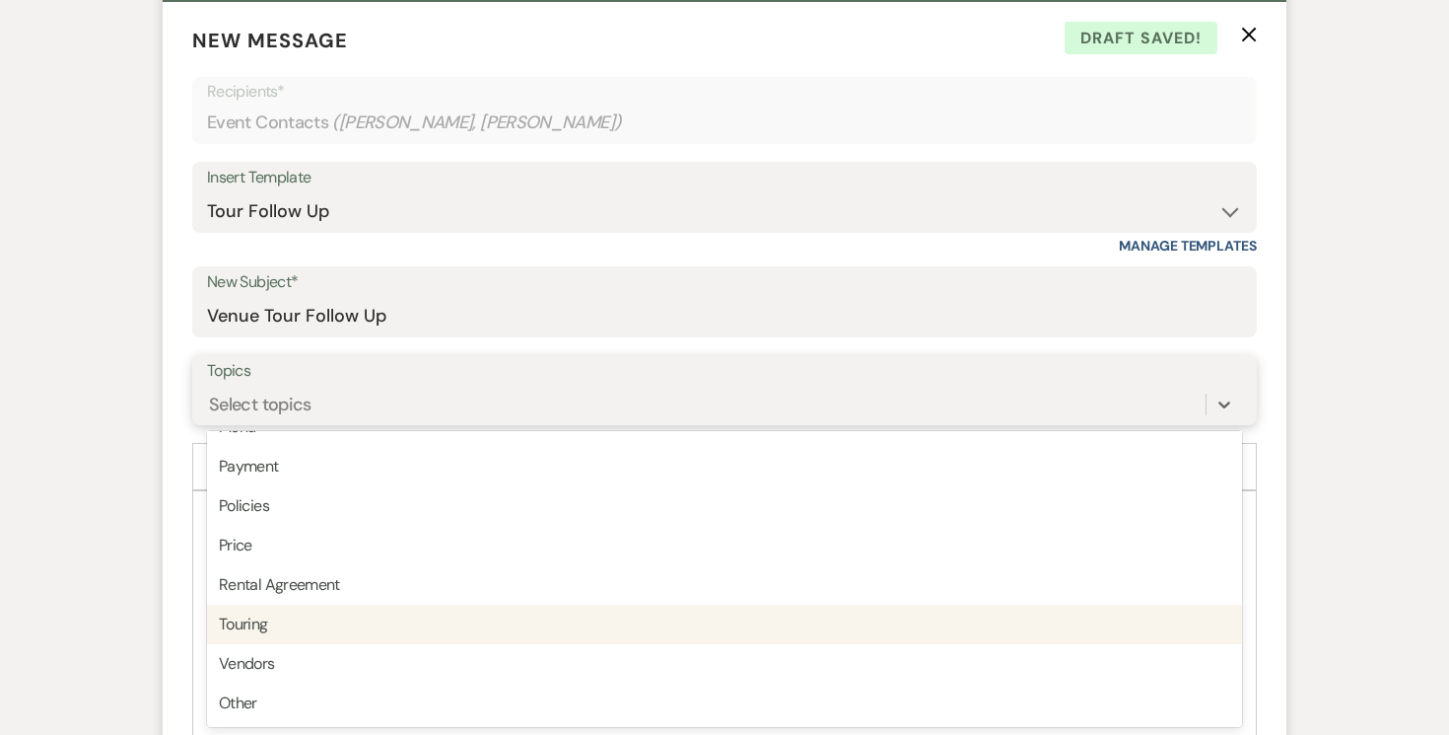
click at [554, 625] on div "Touring" at bounding box center [724, 623] width 1035 height 39
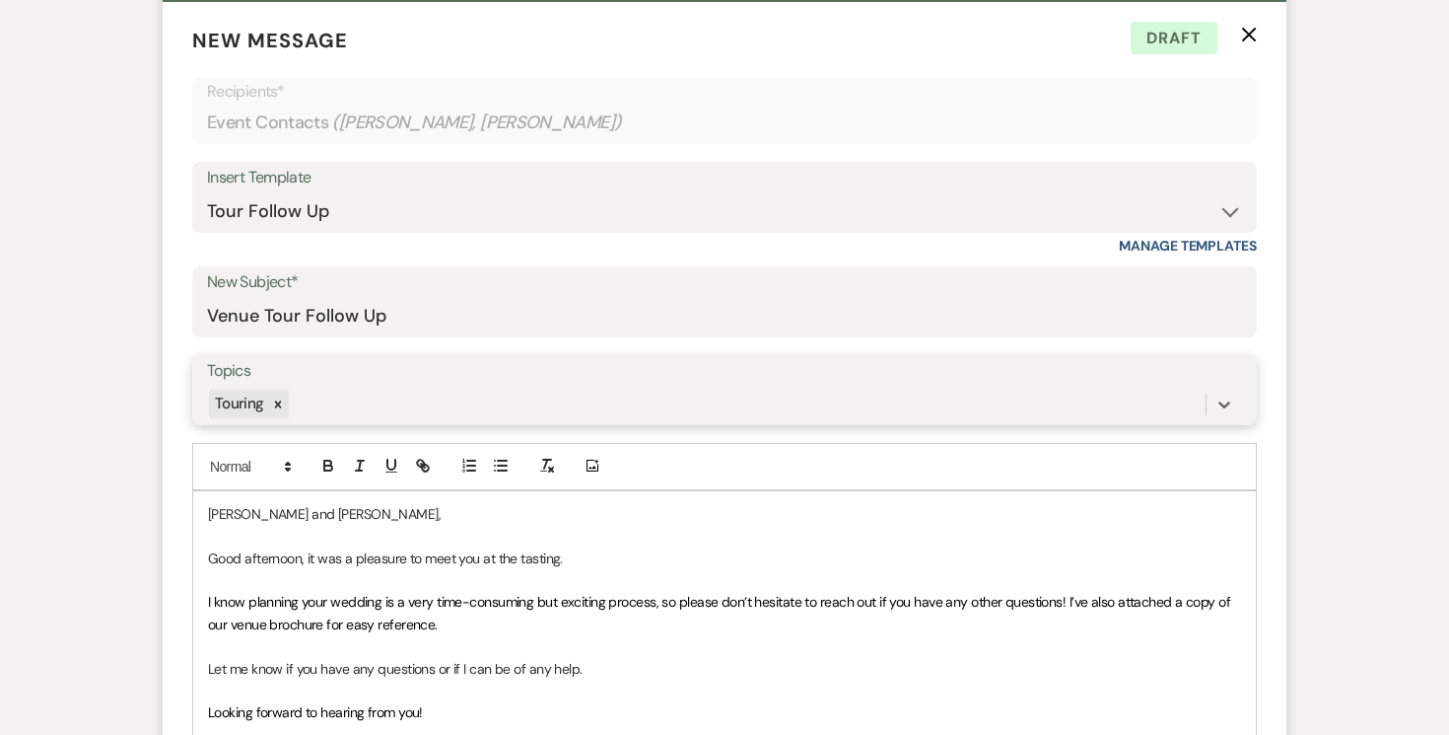
scroll to position [768, 0]
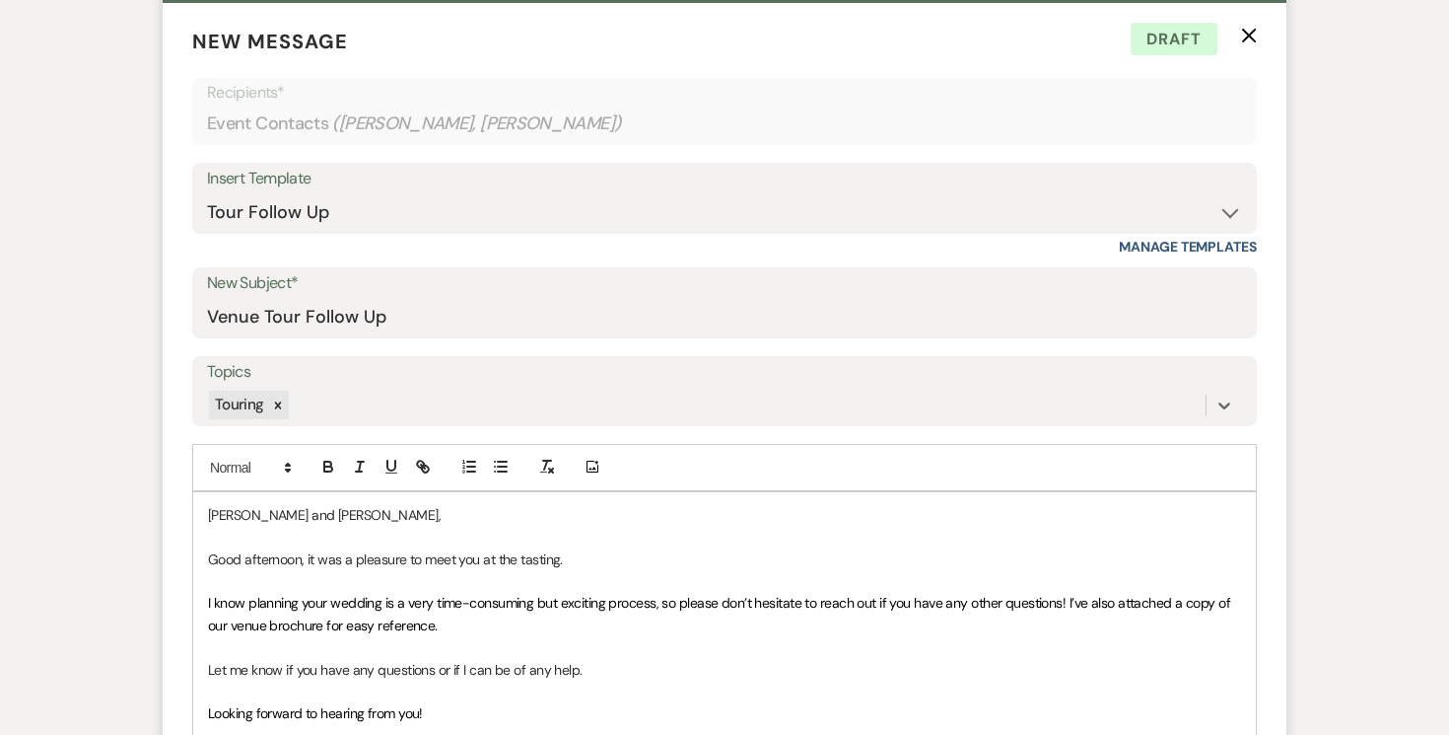
click at [559, 558] on p "Good afternoon, it was a pleasure to meet you at the tasting." at bounding box center [724, 559] width 1033 height 22
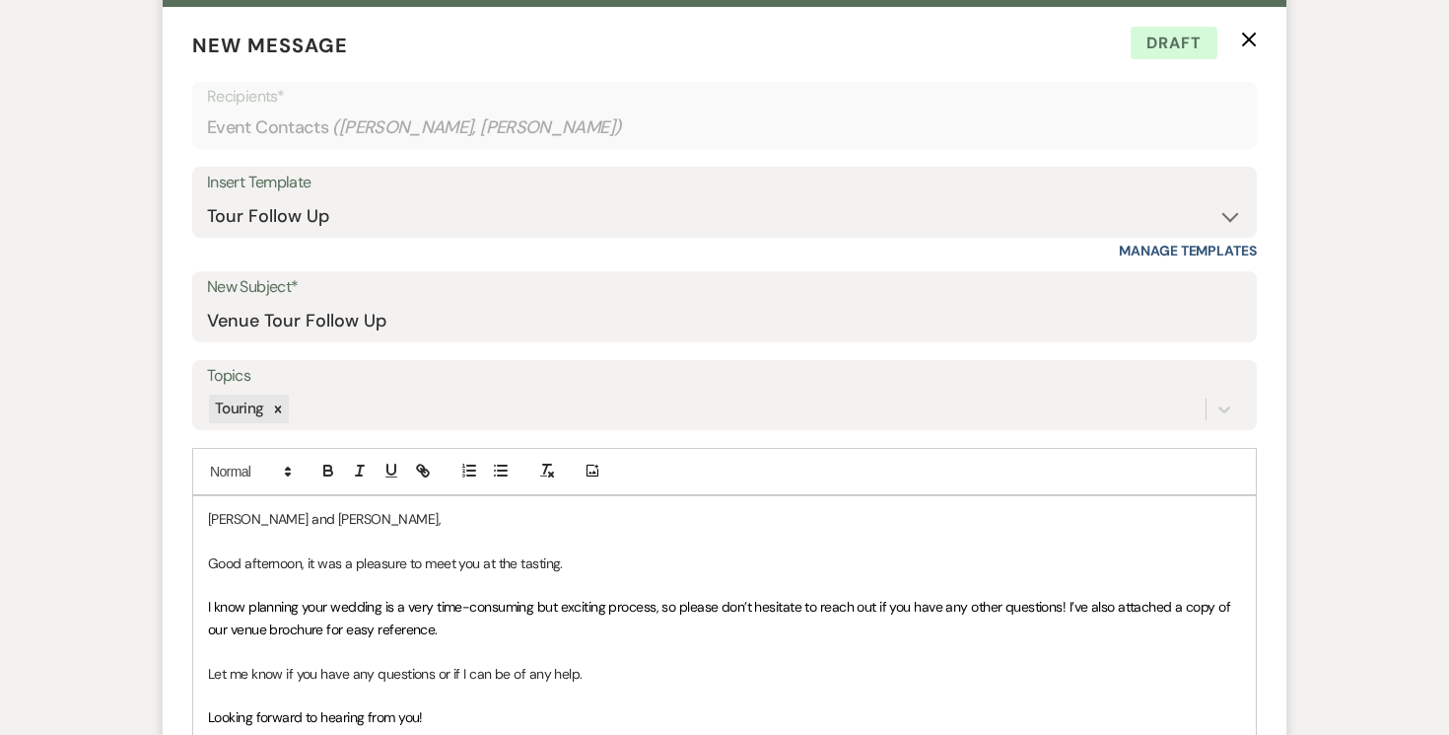
scroll to position [761, 0]
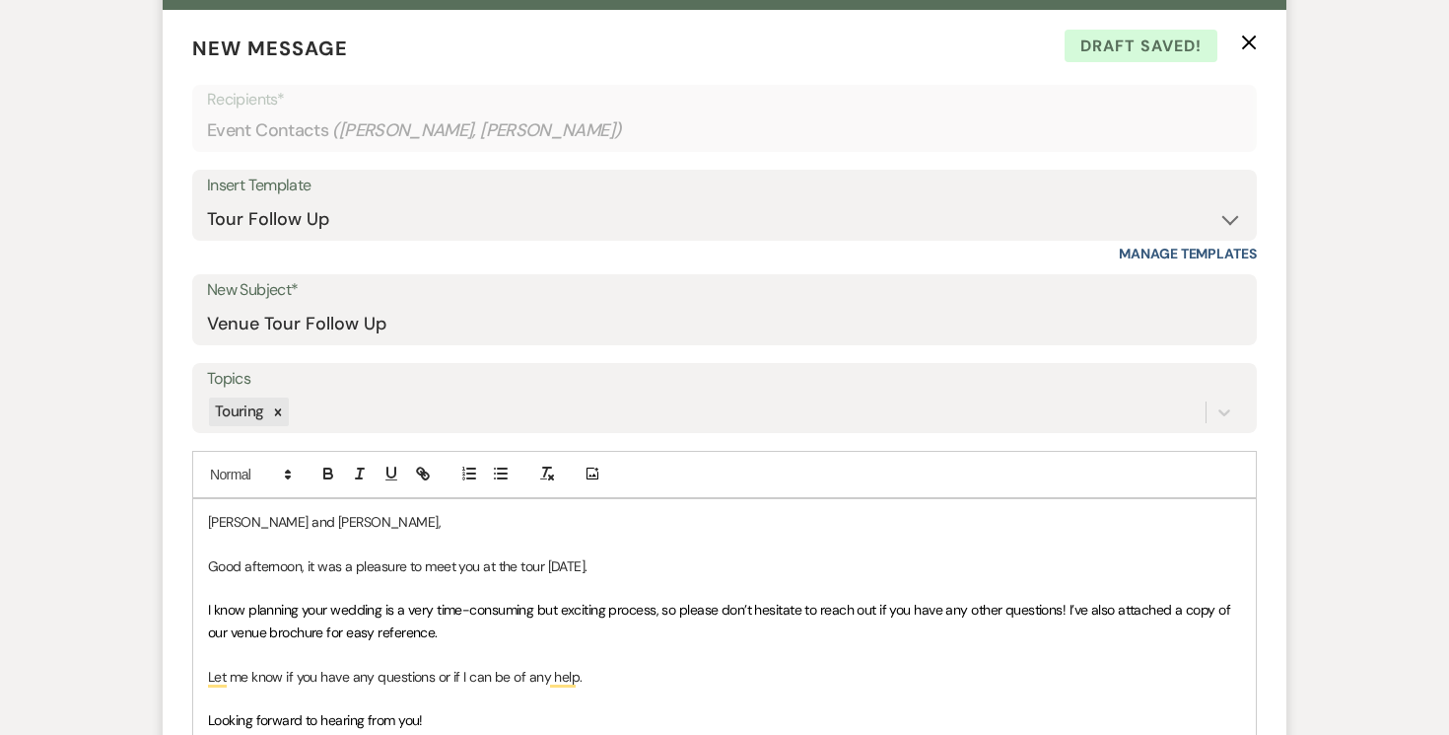
click at [316, 524] on p "[PERSON_NAME] and [PERSON_NAME]," at bounding box center [724, 522] width 1033 height 22
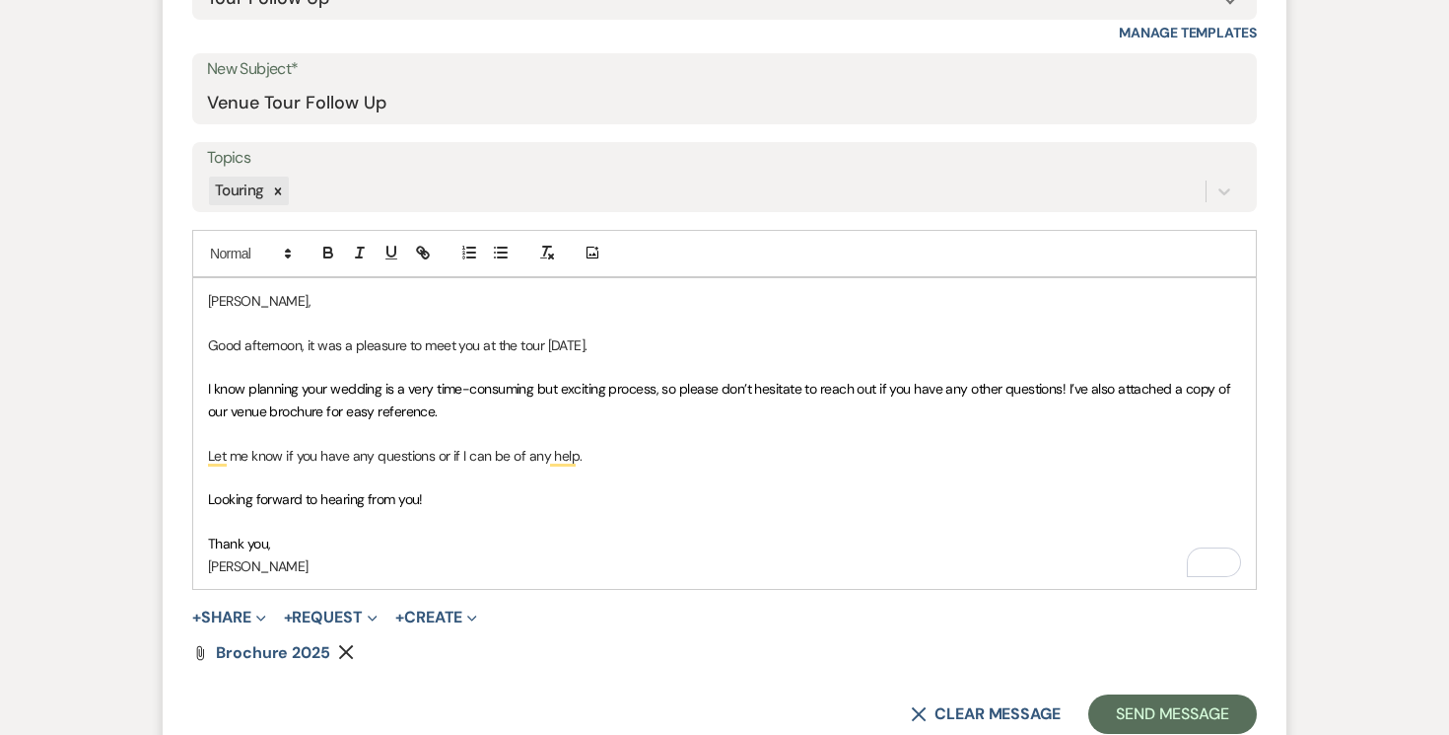
scroll to position [984, 0]
click at [296, 538] on p "Thank you," at bounding box center [724, 541] width 1033 height 22
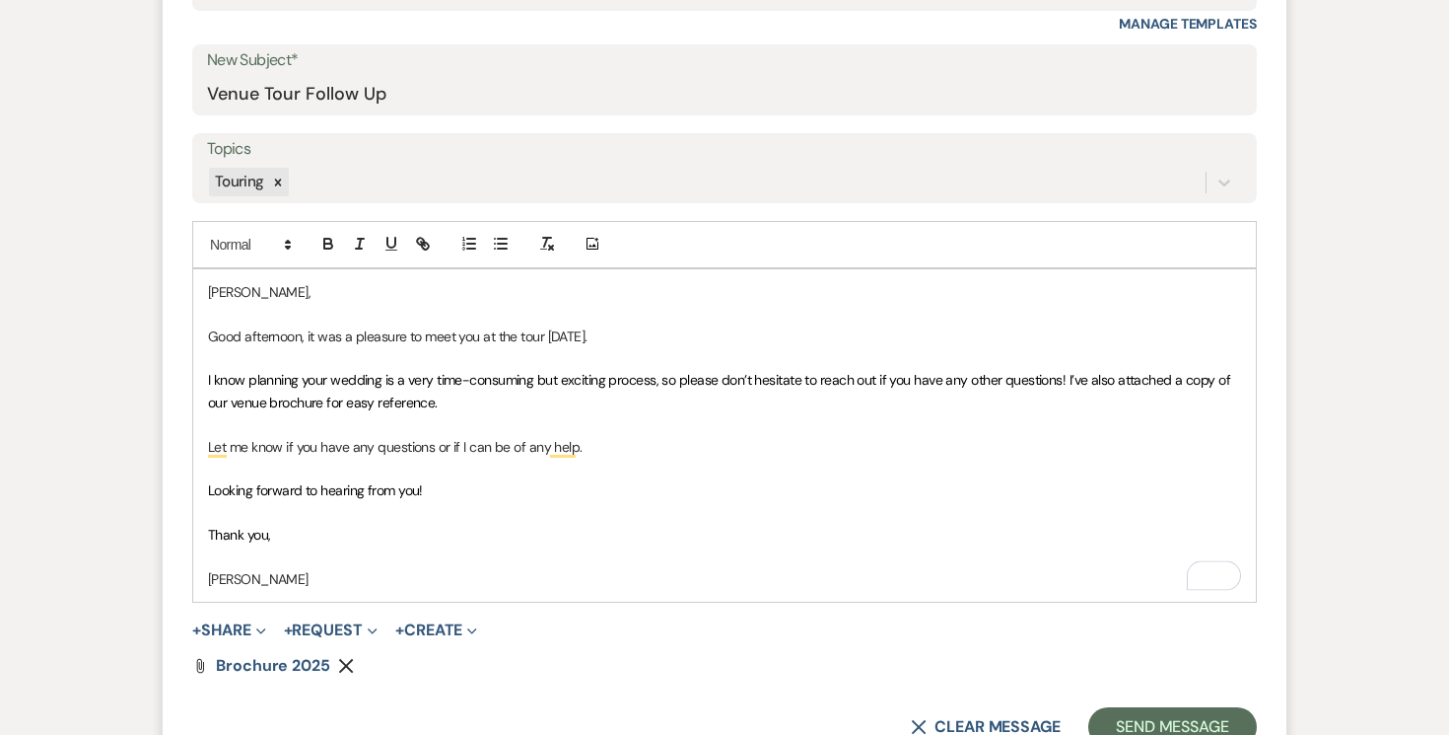
click at [300, 588] on div "[PERSON_NAME], Good afternoon, it was a pleasure to meet you at the tour [DATE]…" at bounding box center [724, 435] width 1063 height 332
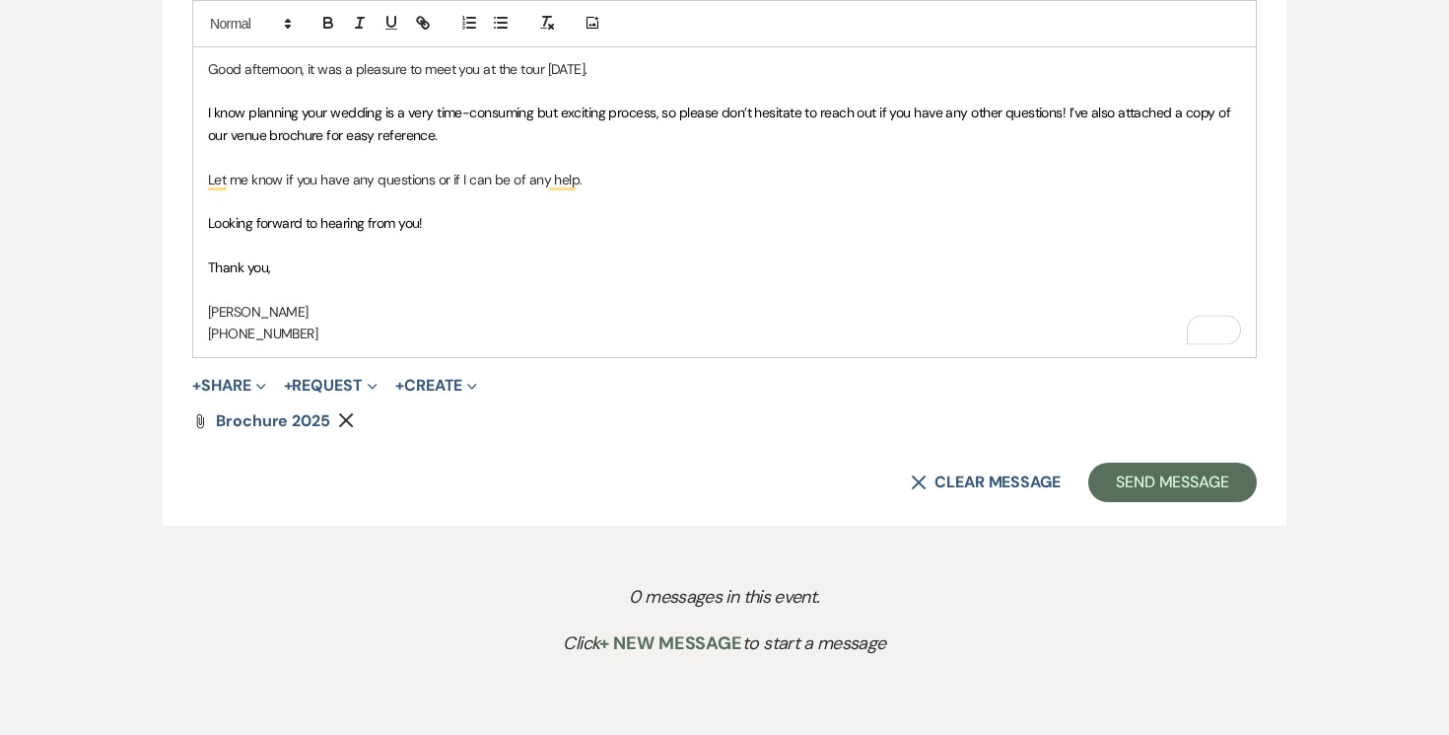
scroll to position [1261, 0]
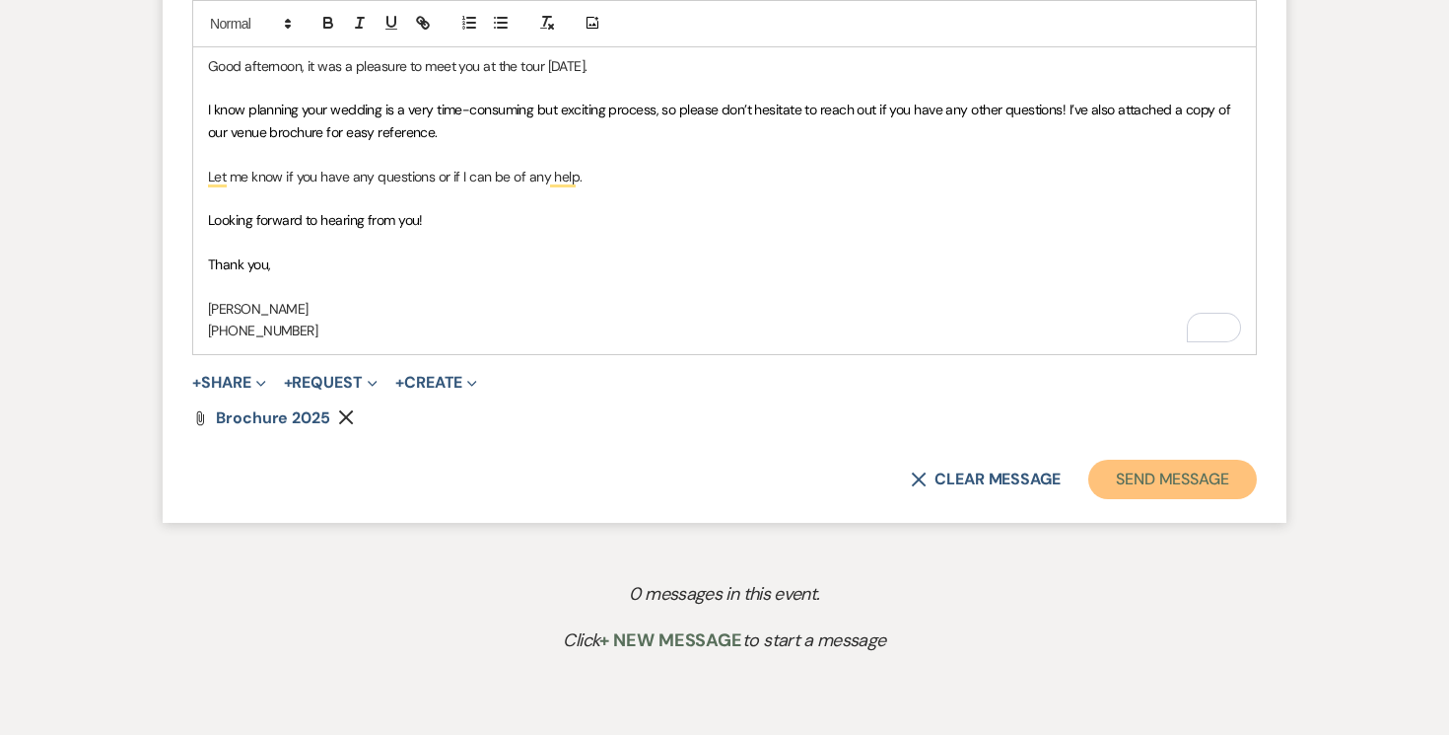
click at [1153, 484] on button "Send Message" at bounding box center [1173, 478] width 169 height 39
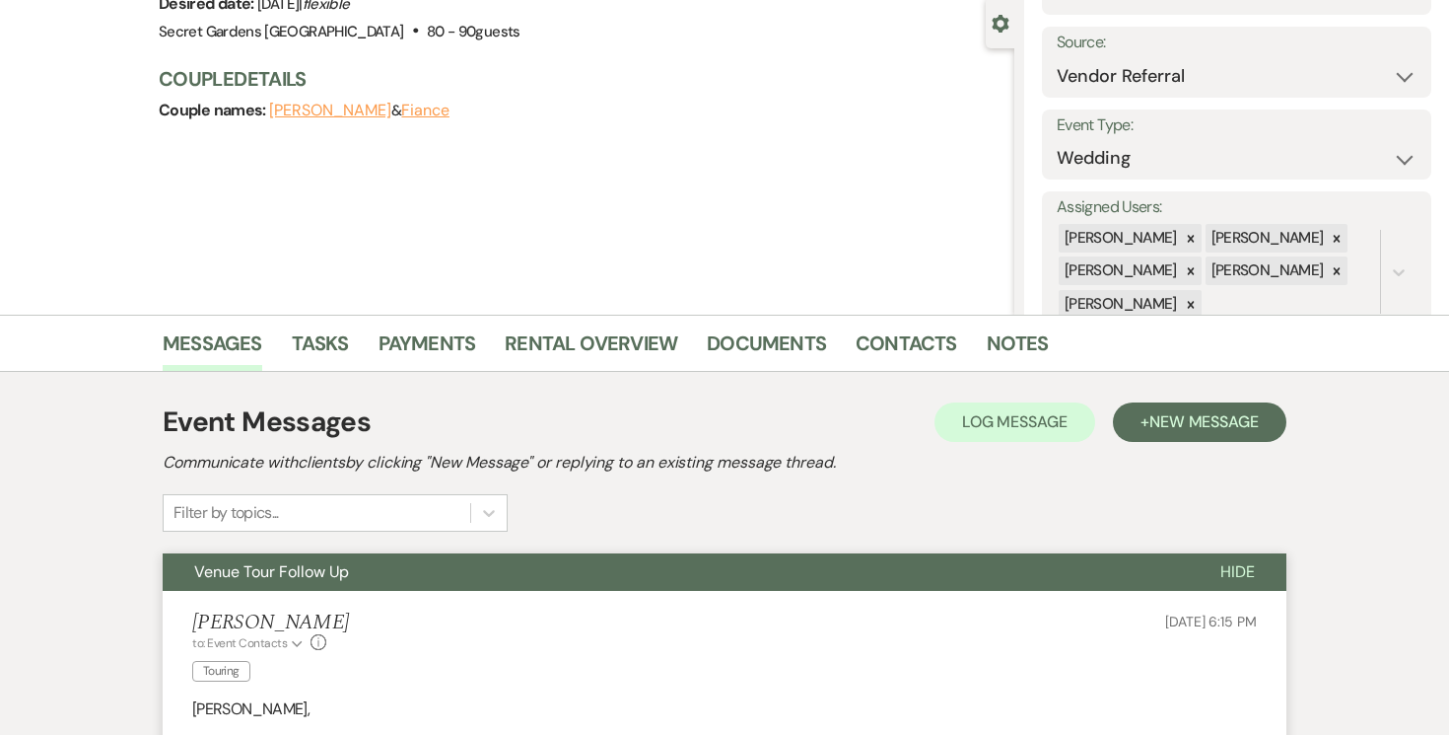
scroll to position [0, 0]
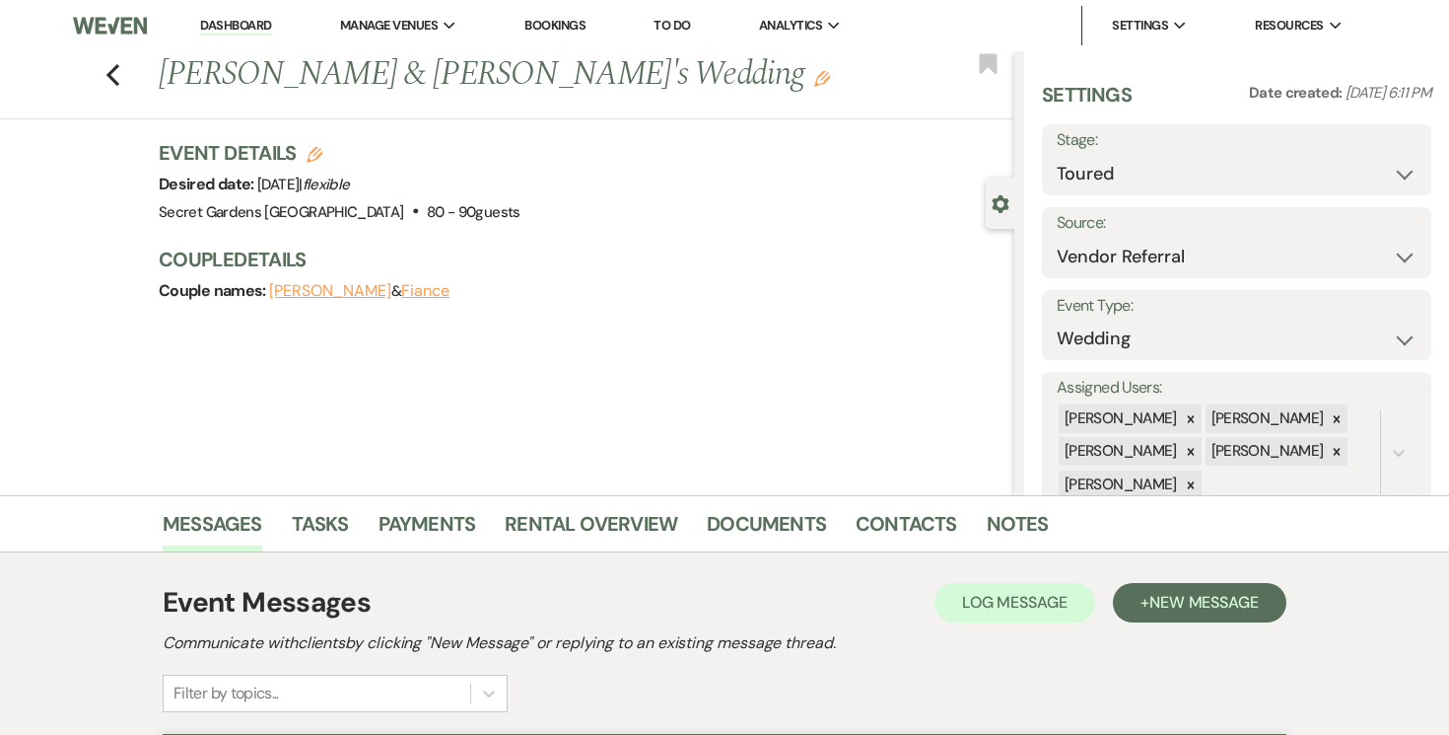
click at [237, 35] on link "Dashboard" at bounding box center [235, 26] width 71 height 19
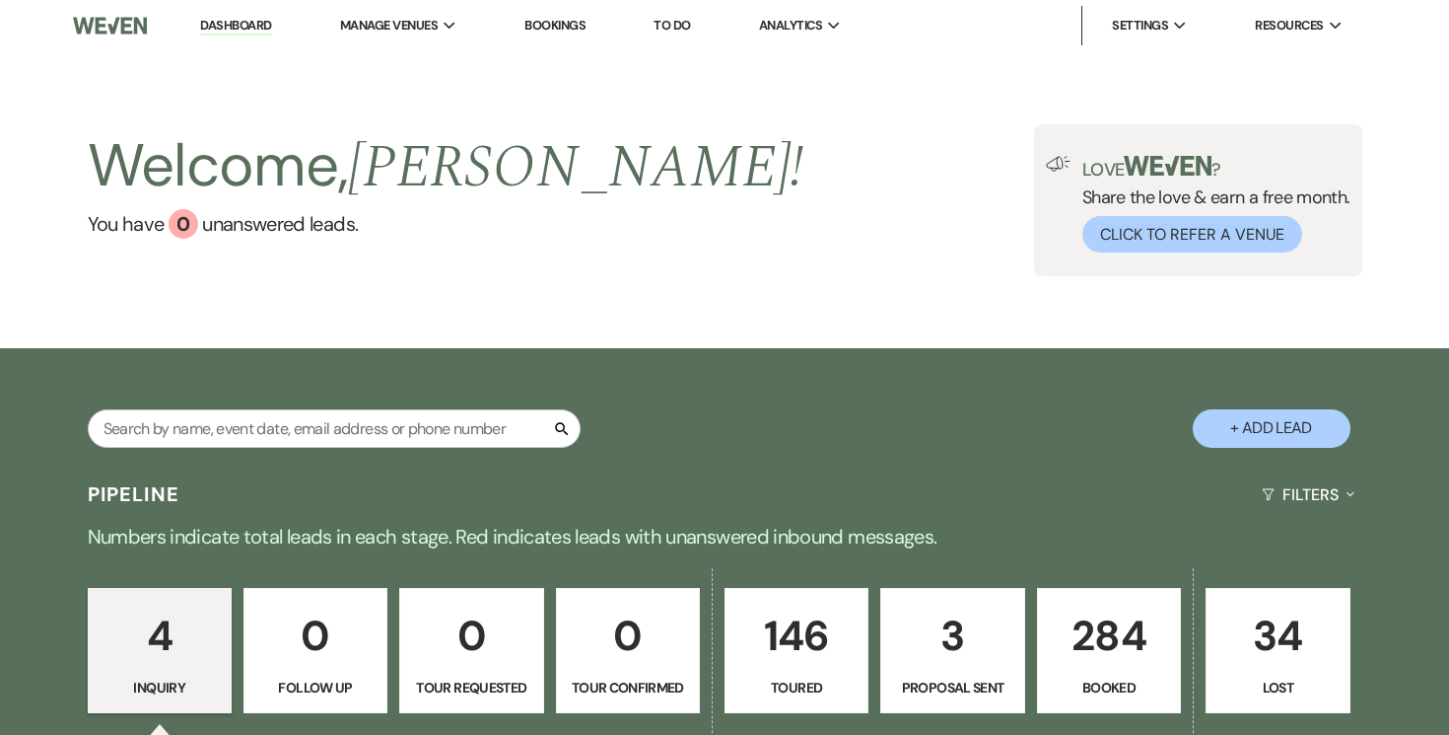
click at [1075, 652] on p "284" at bounding box center [1109, 635] width 118 height 66
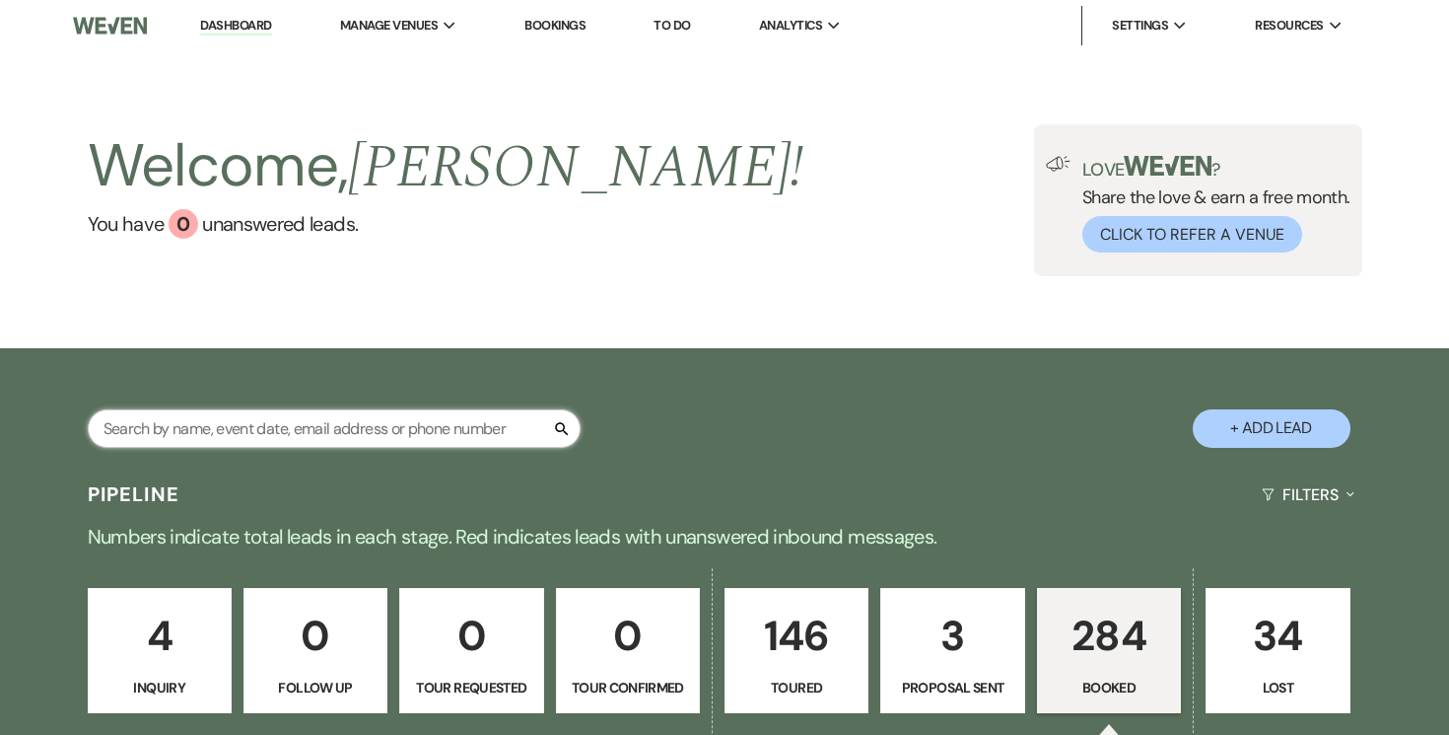
click at [433, 424] on input "text" at bounding box center [334, 428] width 493 height 38
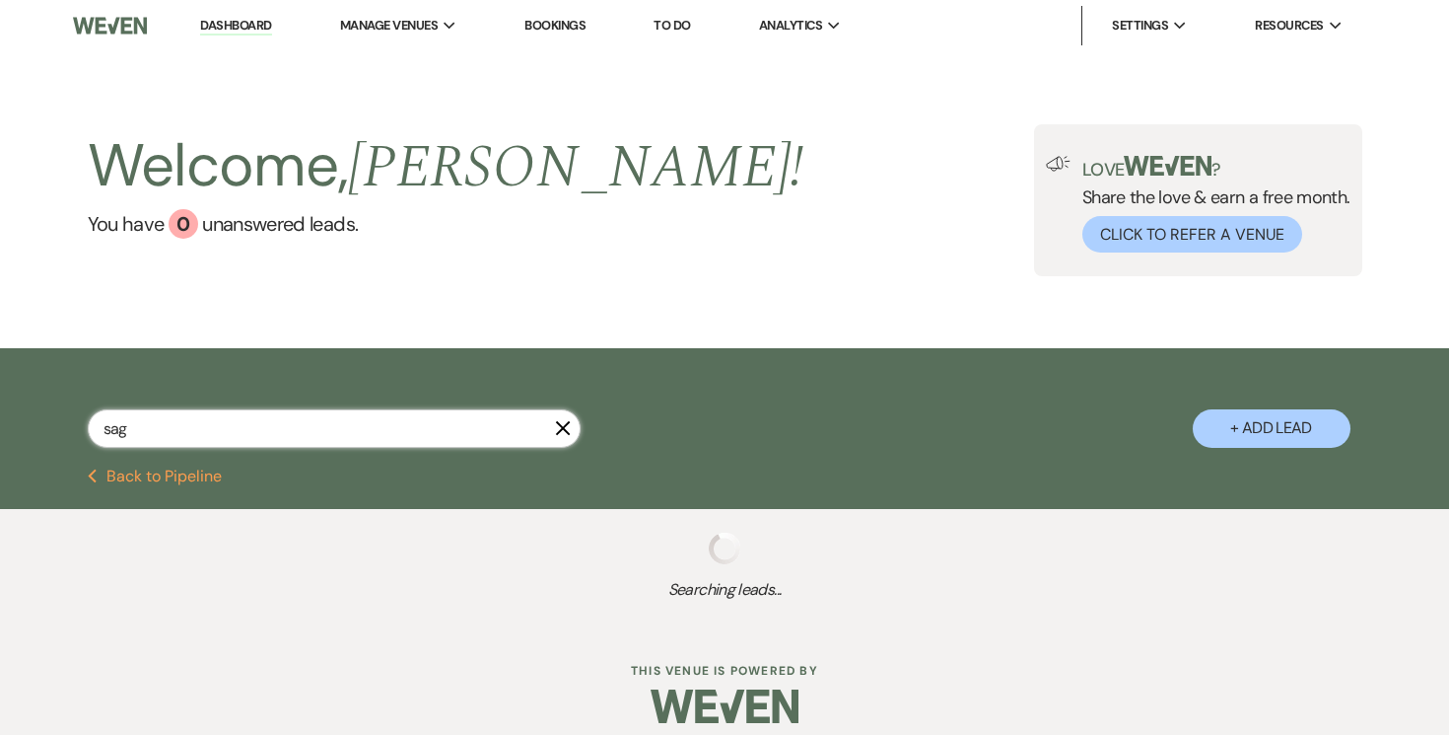
type input "sagi"
select select "5"
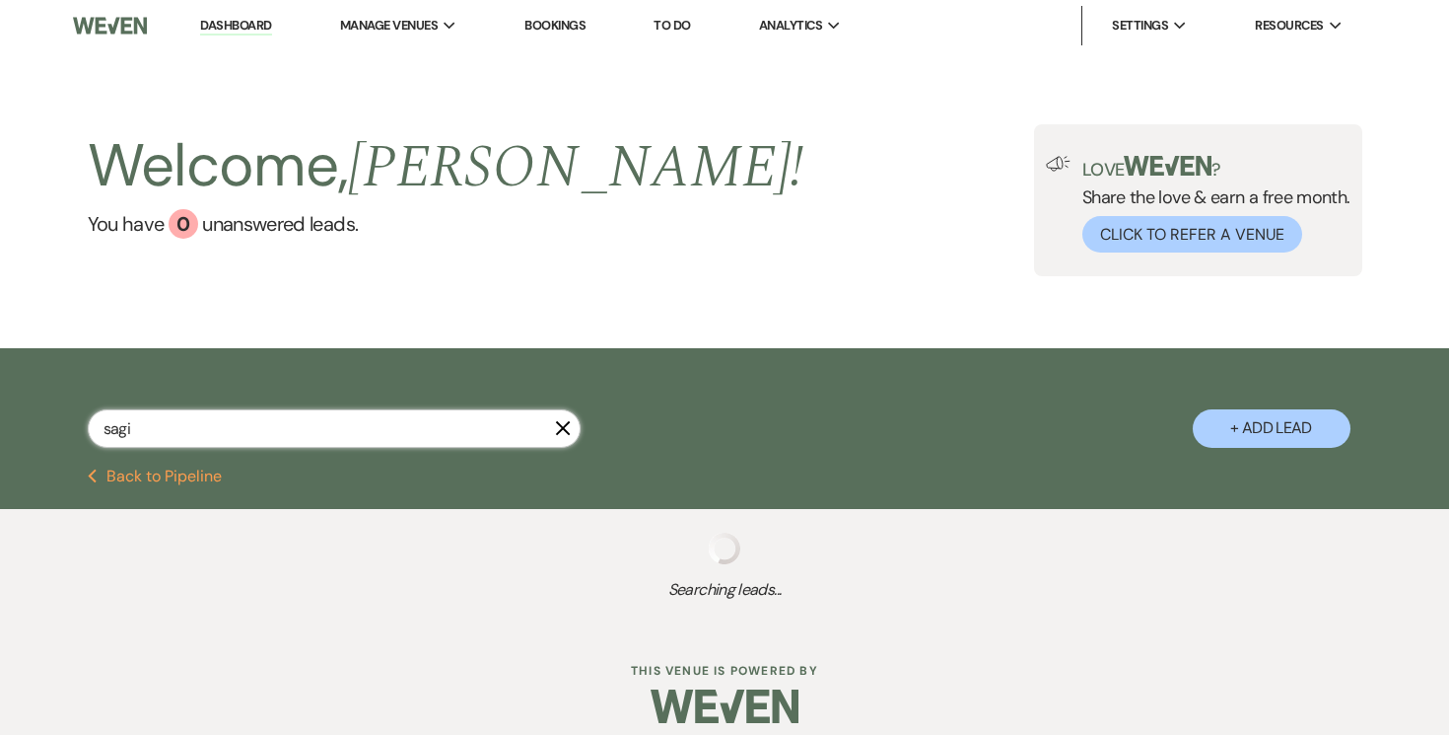
select select "5"
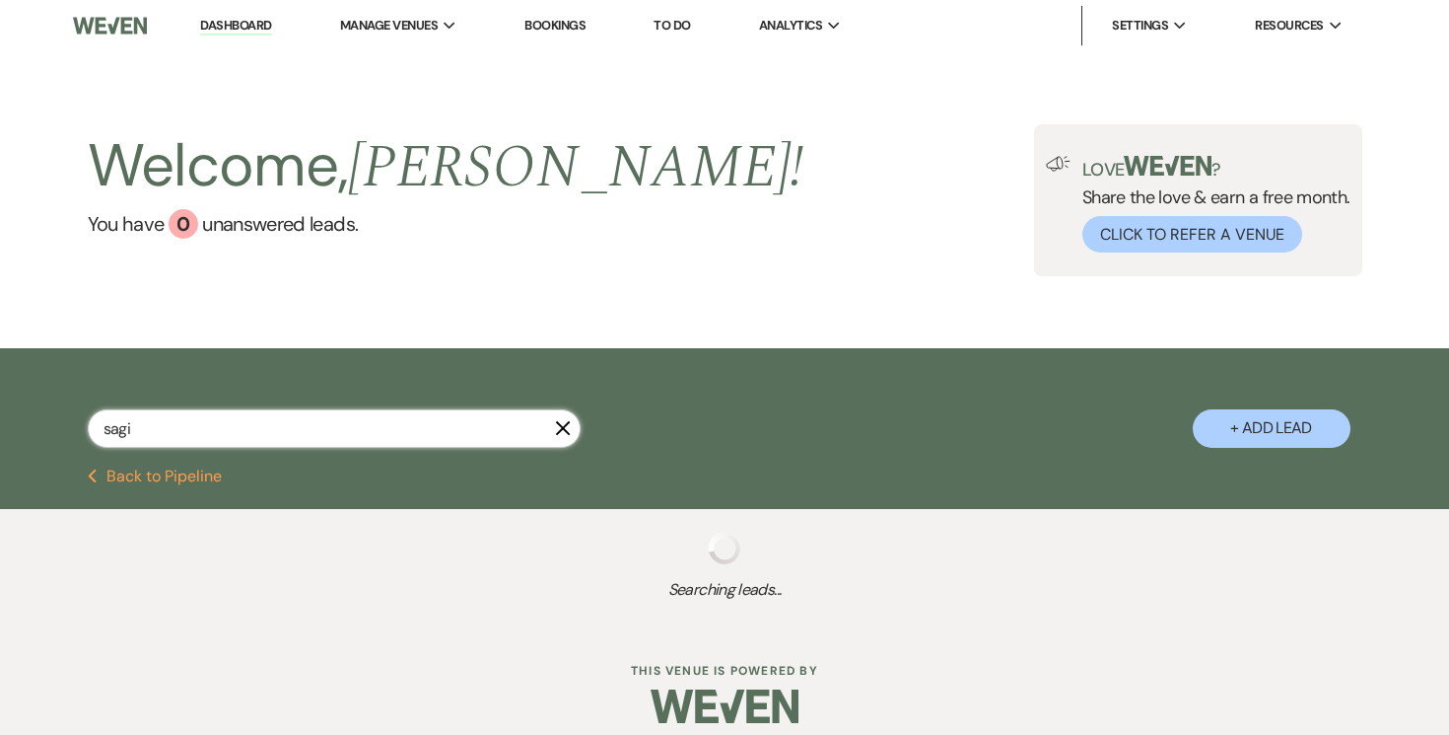
select select "5"
select select "8"
select select "7"
select select "5"
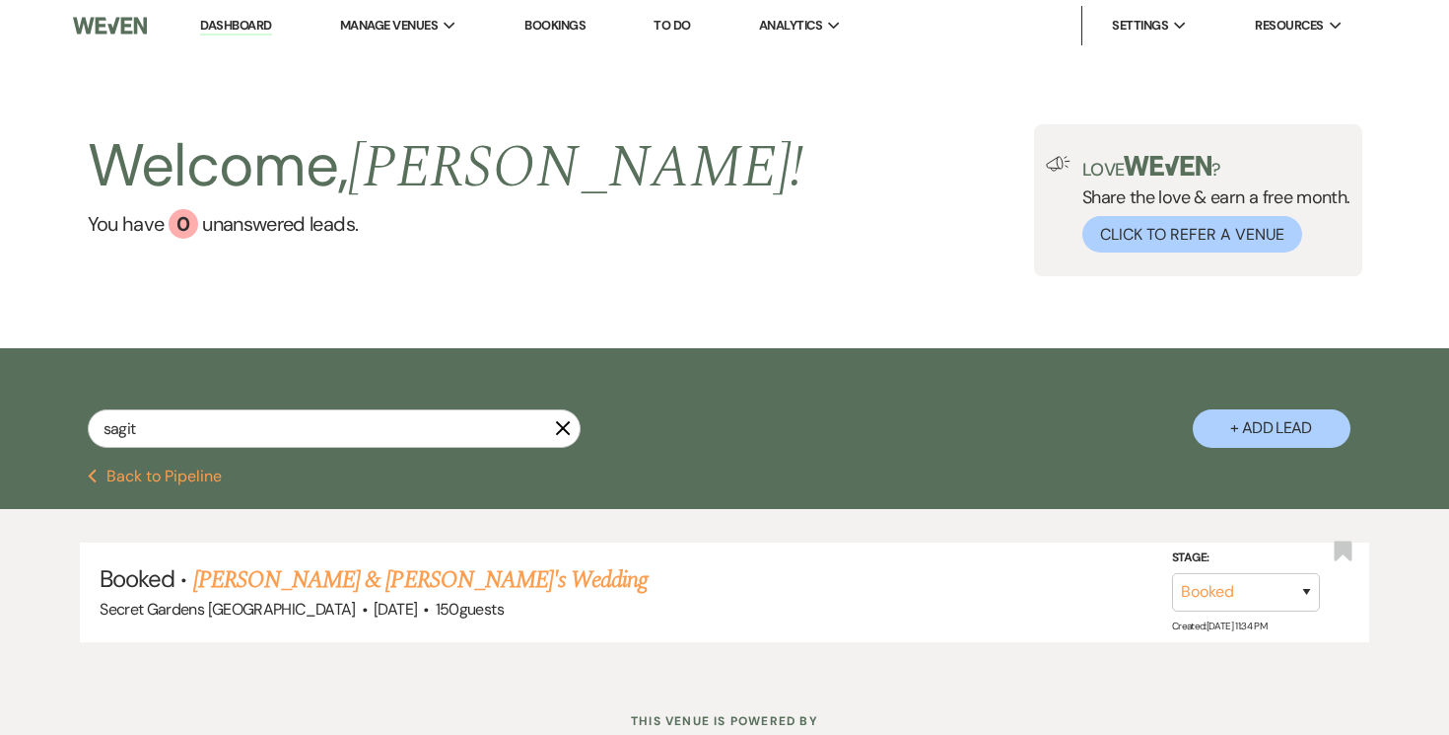
click at [449, 582] on link "[PERSON_NAME] & [PERSON_NAME]'s Wedding" at bounding box center [421, 579] width 456 height 35
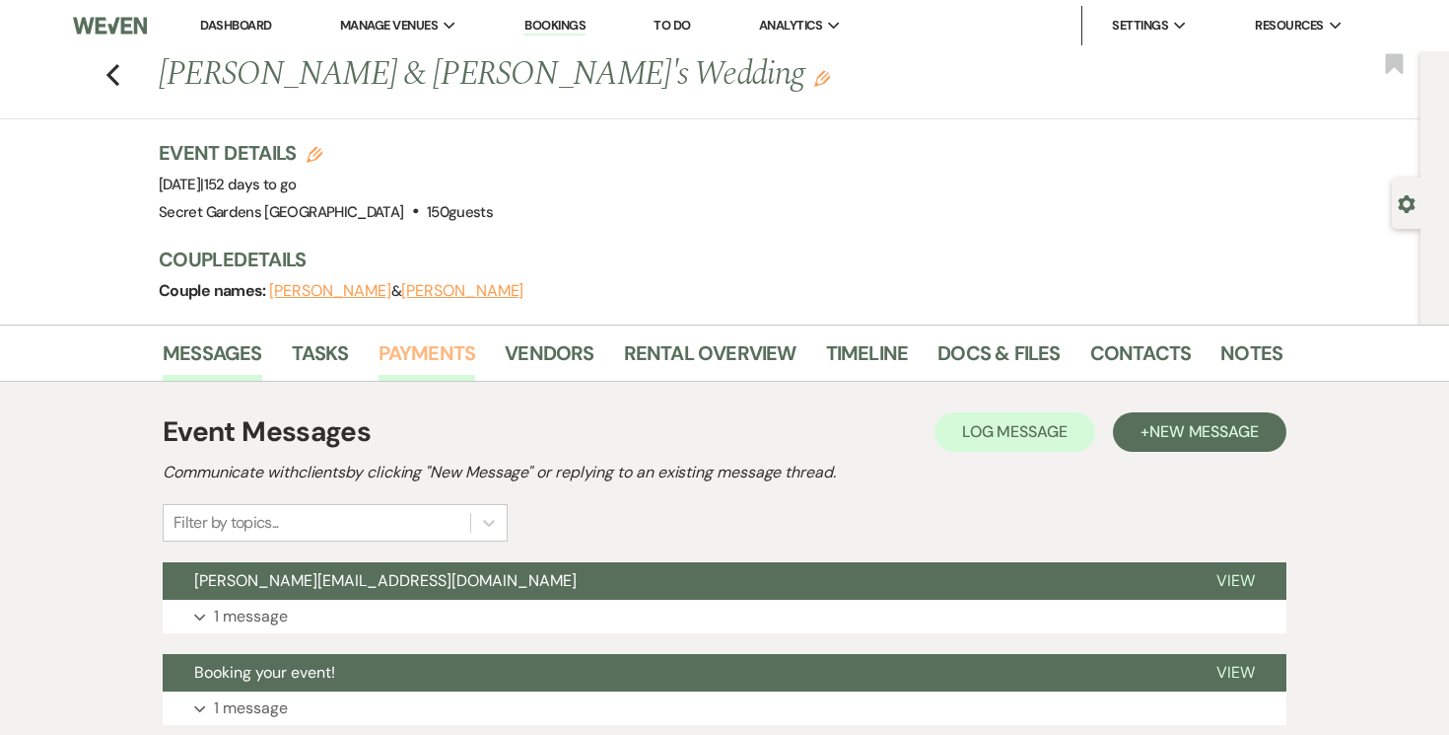
click at [408, 354] on link "Payments" at bounding box center [428, 358] width 98 height 43
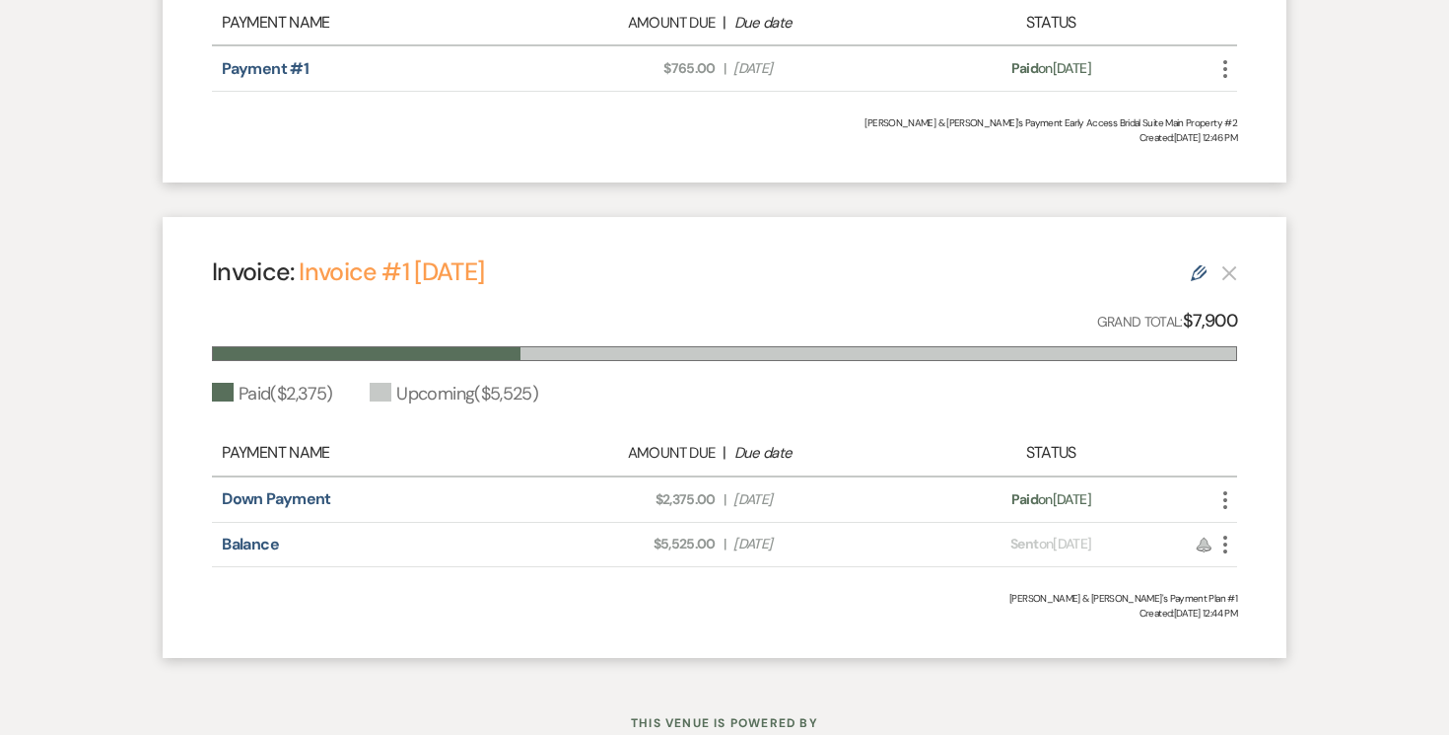
scroll to position [795, 0]
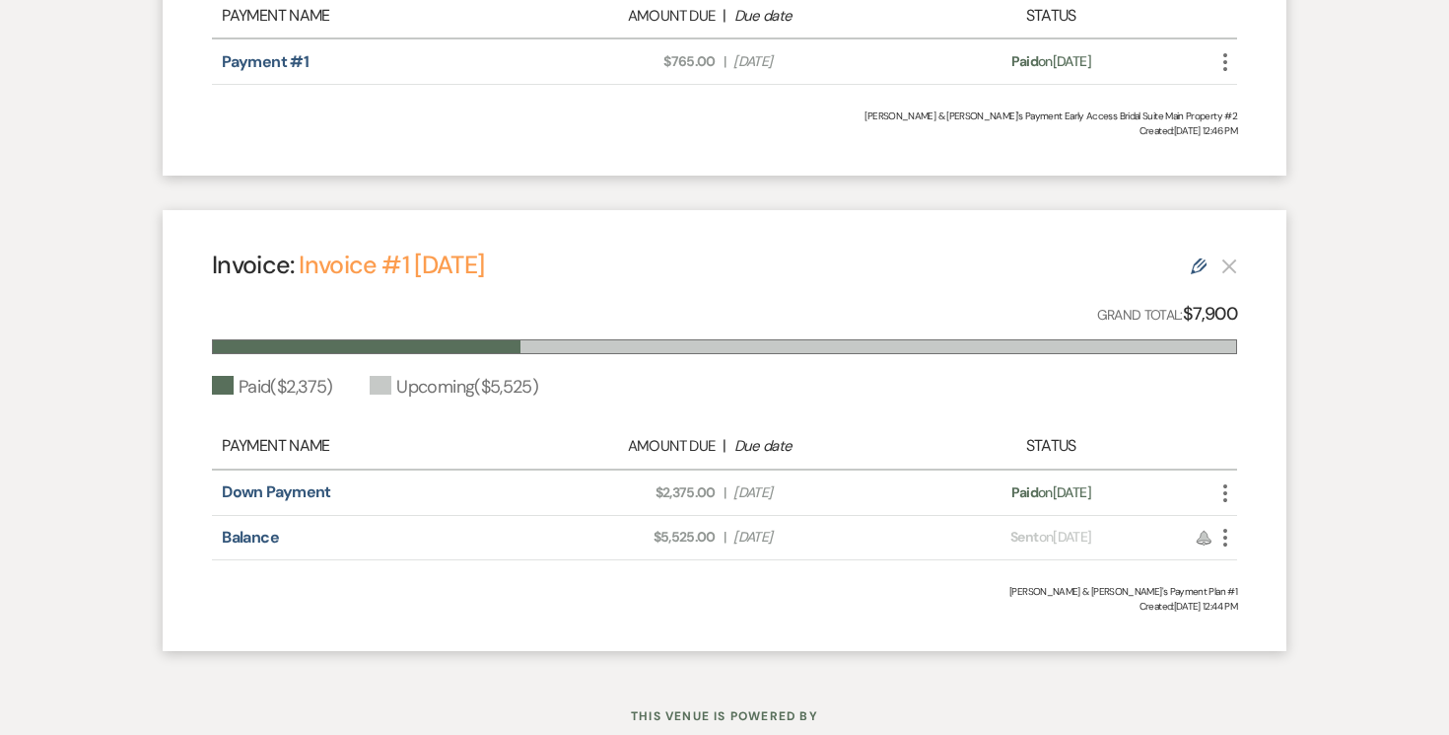
click at [1229, 537] on icon "More" at bounding box center [1226, 538] width 24 height 24
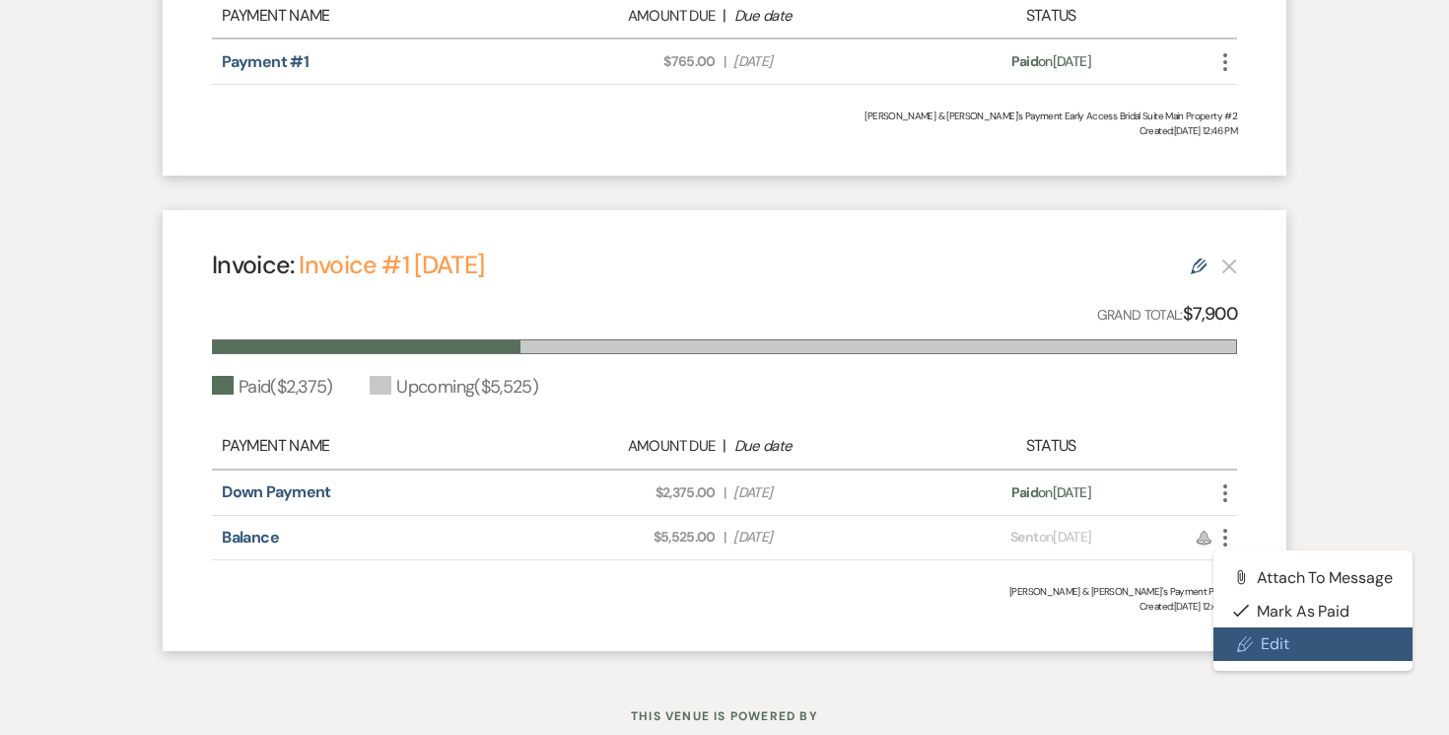
click at [1276, 642] on link "Pencil Edit" at bounding box center [1313, 644] width 199 height 34
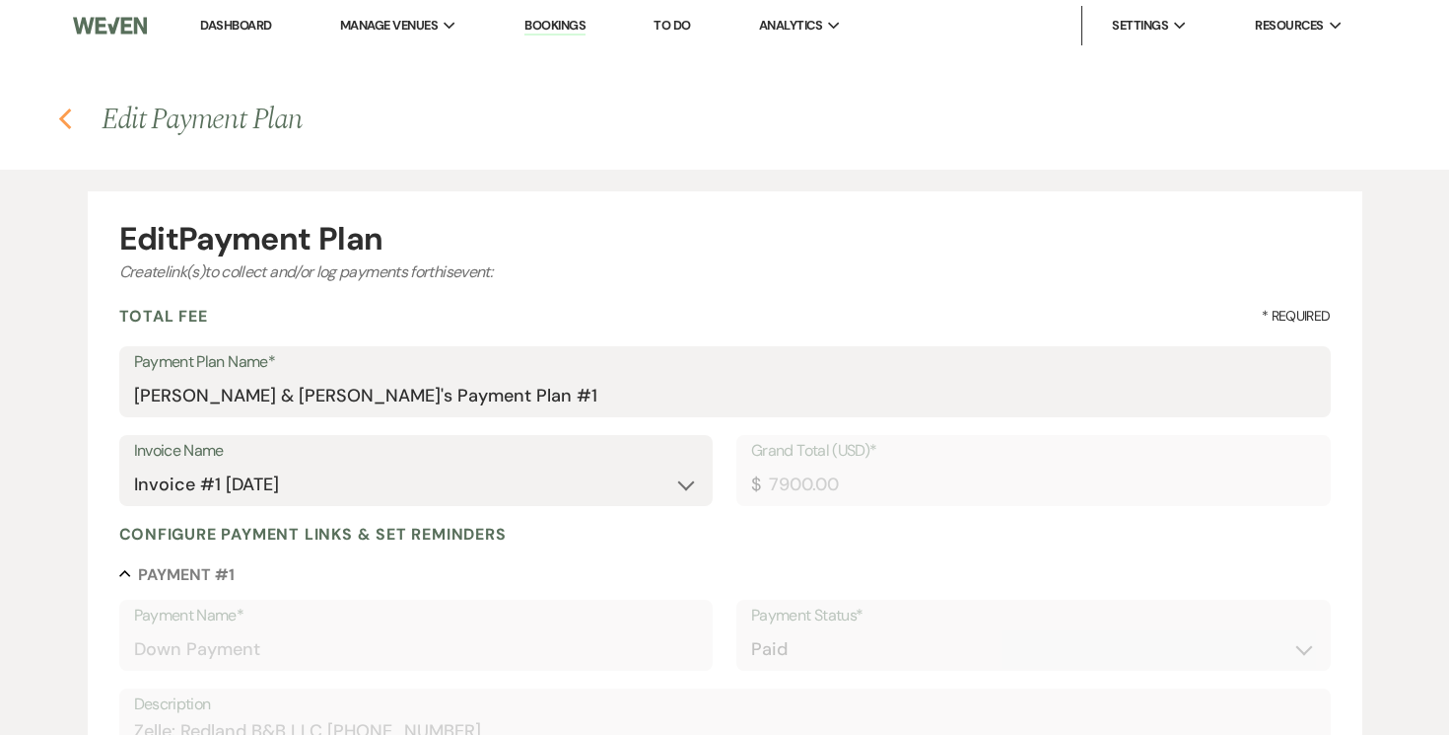
click at [60, 114] on icon "Previous" at bounding box center [65, 119] width 15 height 24
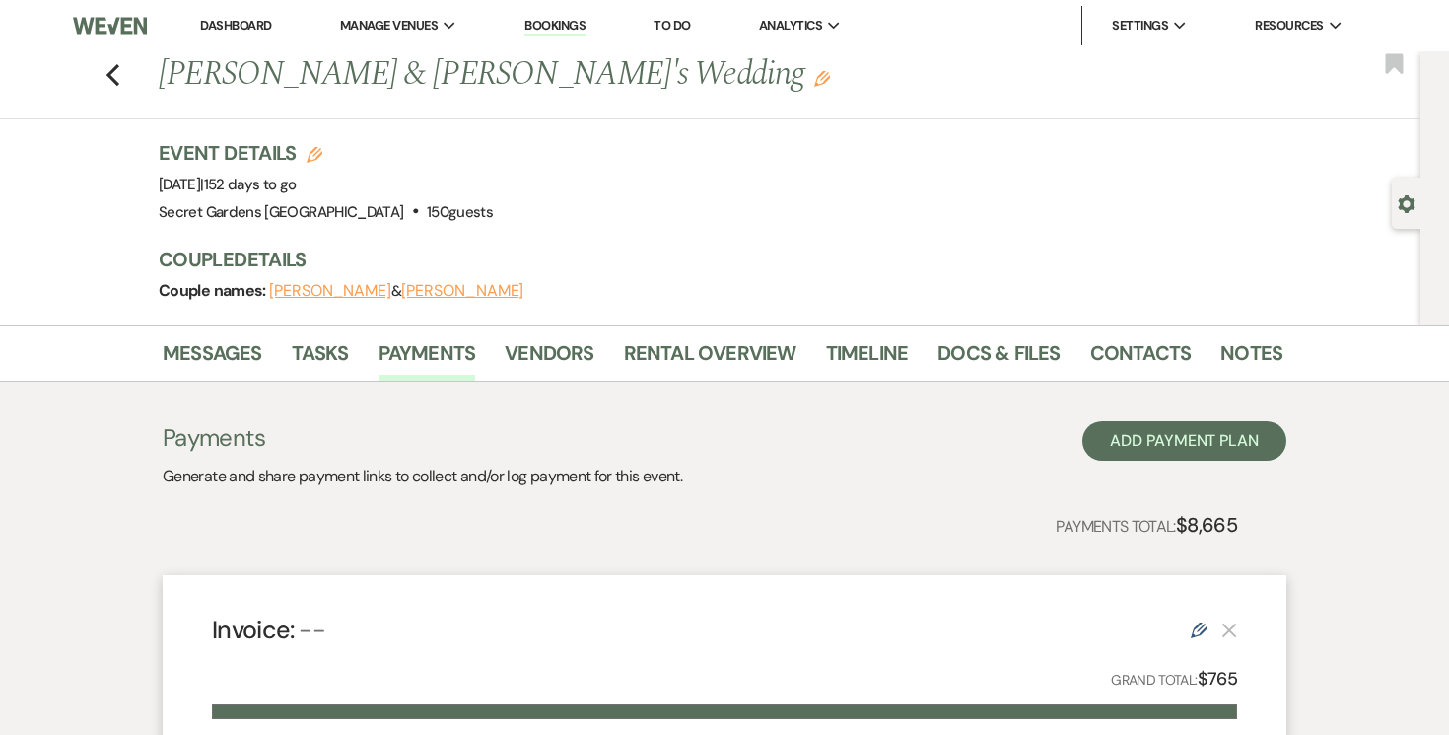
click at [1405, 196] on use "button" at bounding box center [1406, 204] width 17 height 18
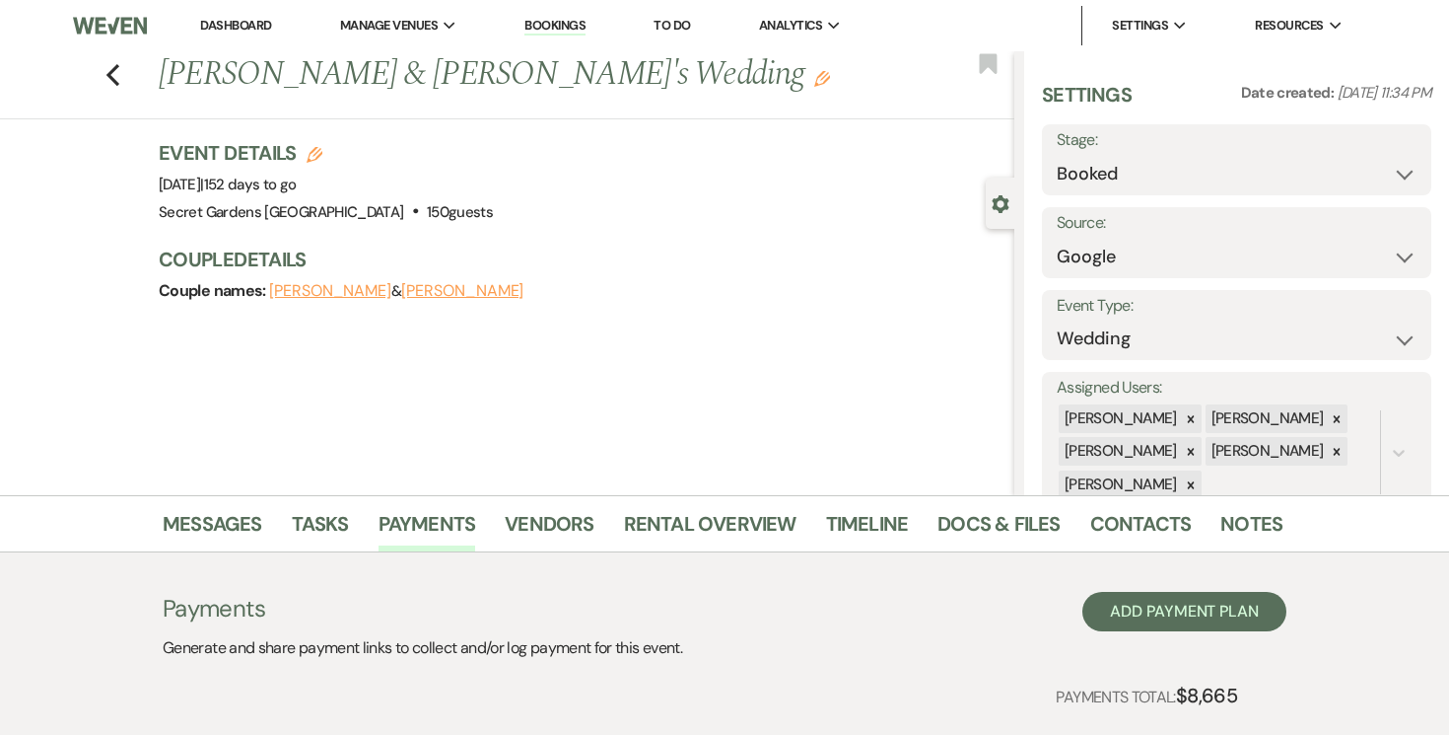
scroll to position [540, 0]
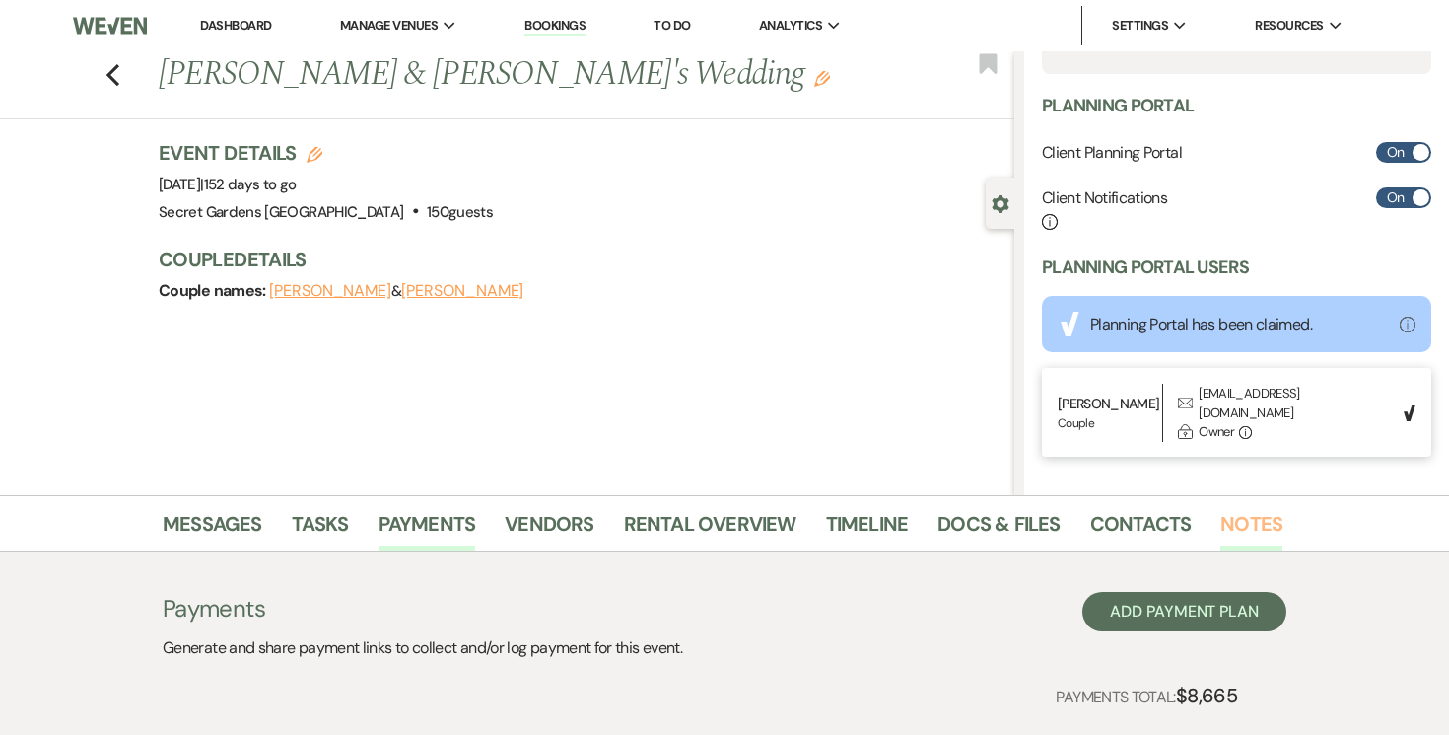
click at [1234, 523] on link "Notes" at bounding box center [1252, 529] width 62 height 43
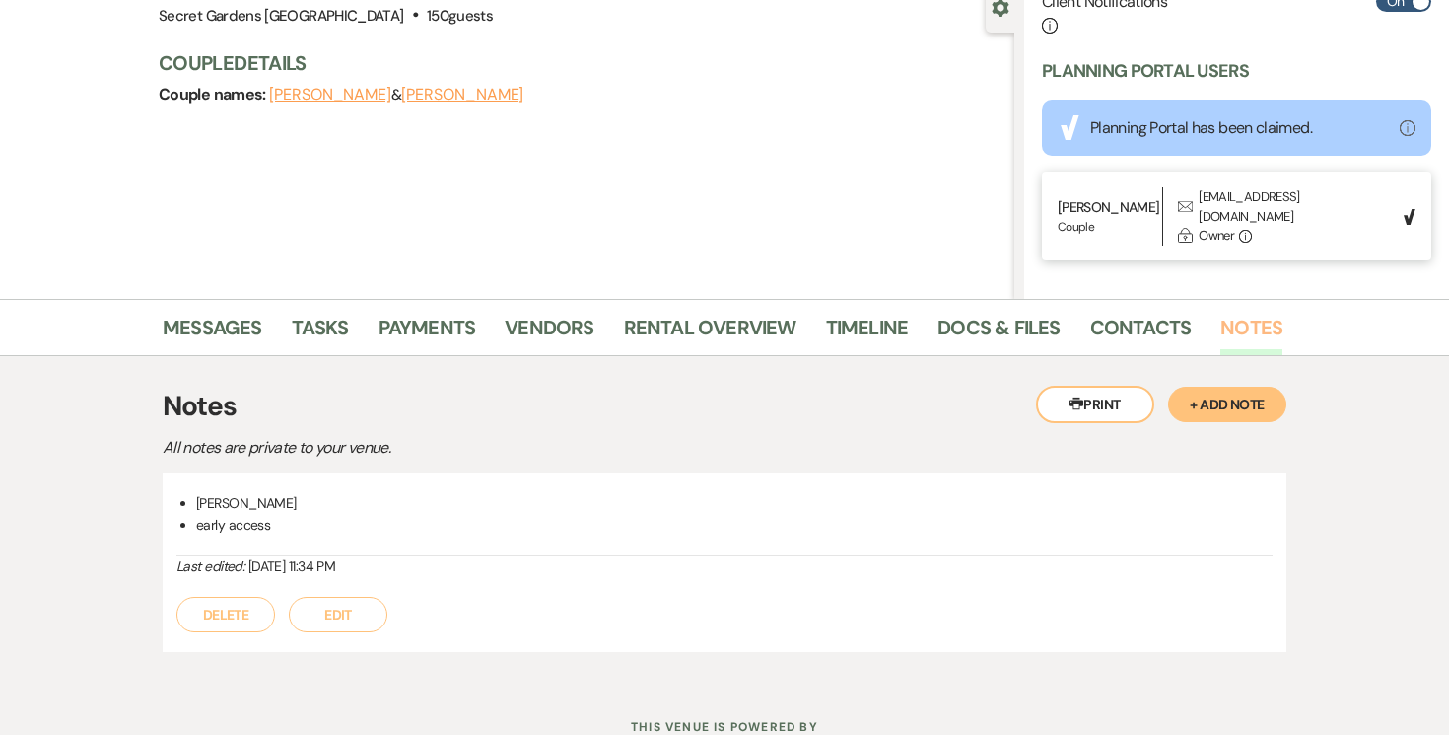
scroll to position [270, 0]
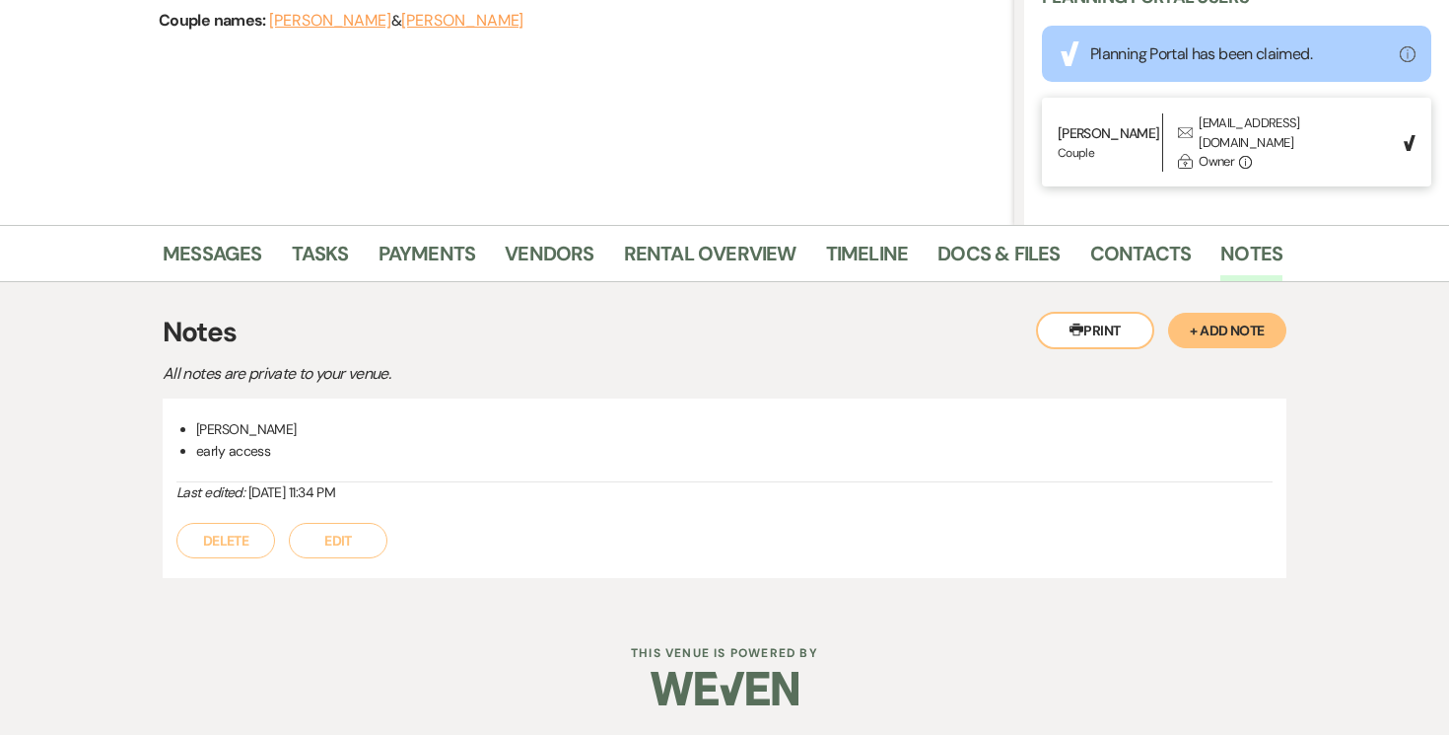
click at [1213, 332] on button "+ Add Note" at bounding box center [1227, 330] width 118 height 35
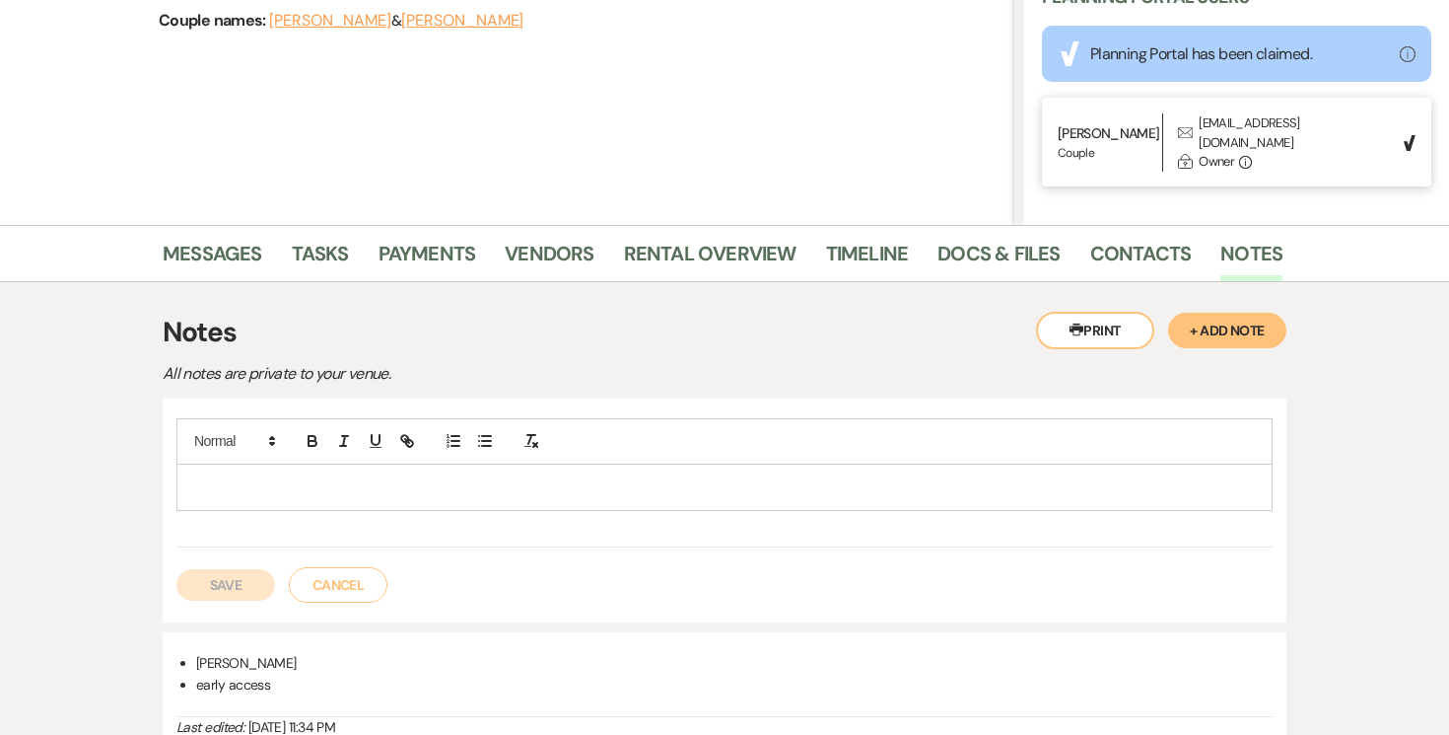
click at [420, 484] on p at bounding box center [724, 487] width 1065 height 22
click at [232, 584] on button "Save" at bounding box center [225, 585] width 99 height 32
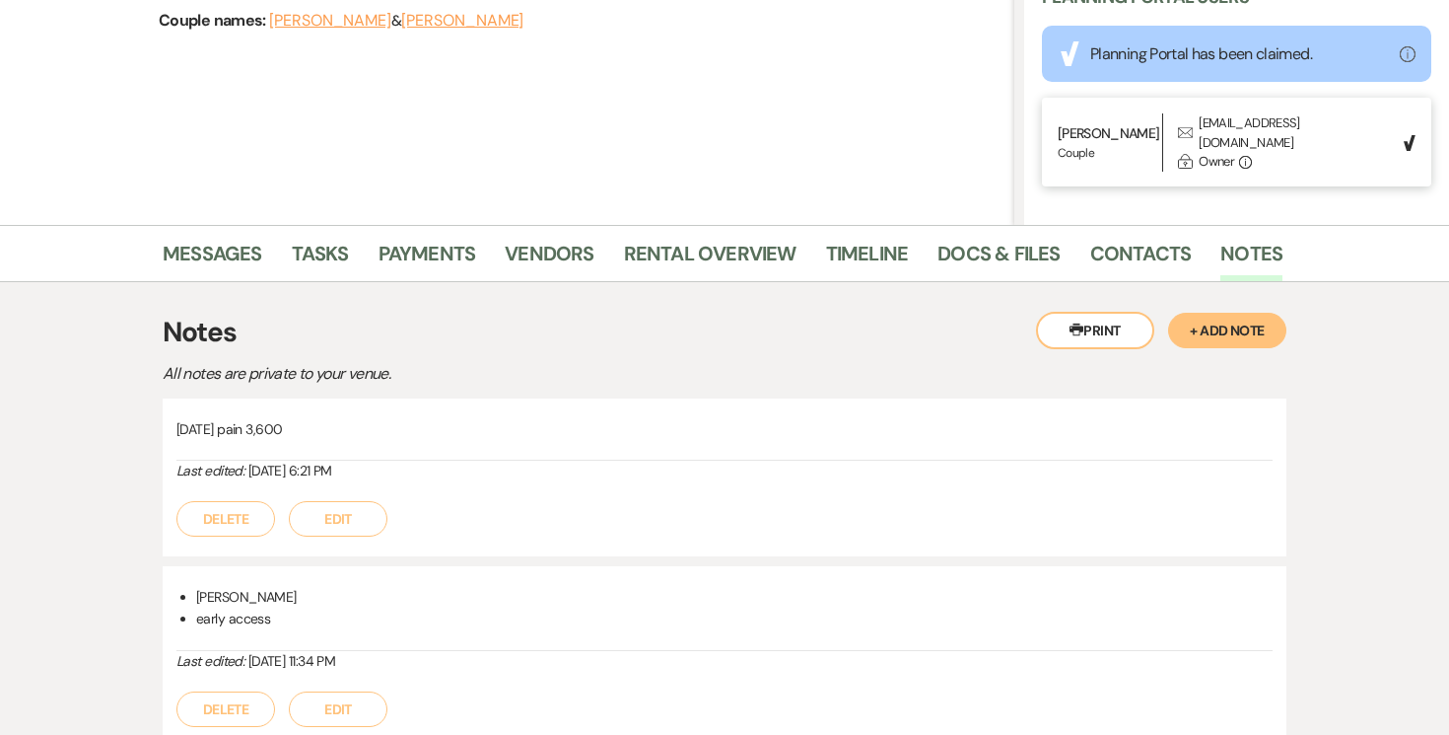
scroll to position [438, 0]
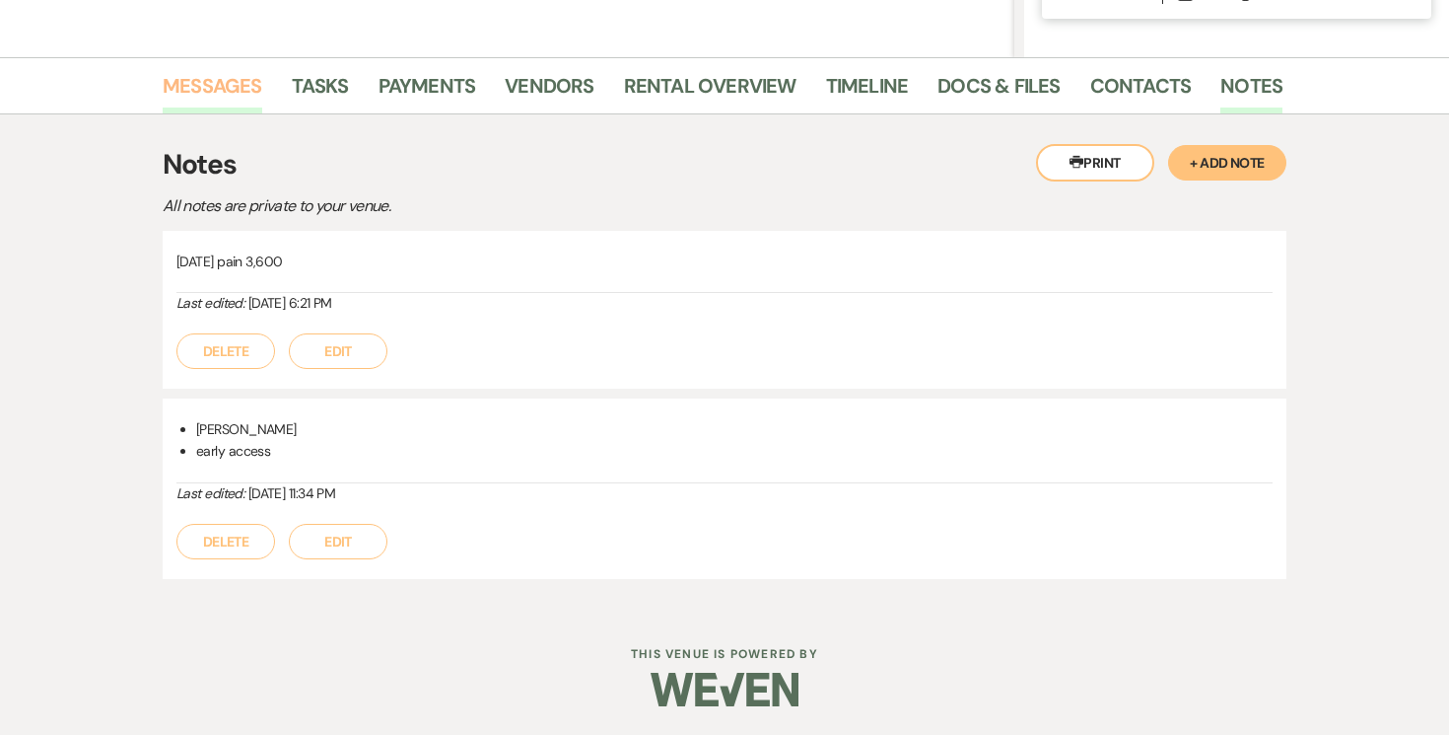
click at [229, 84] on link "Messages" at bounding box center [213, 91] width 100 height 43
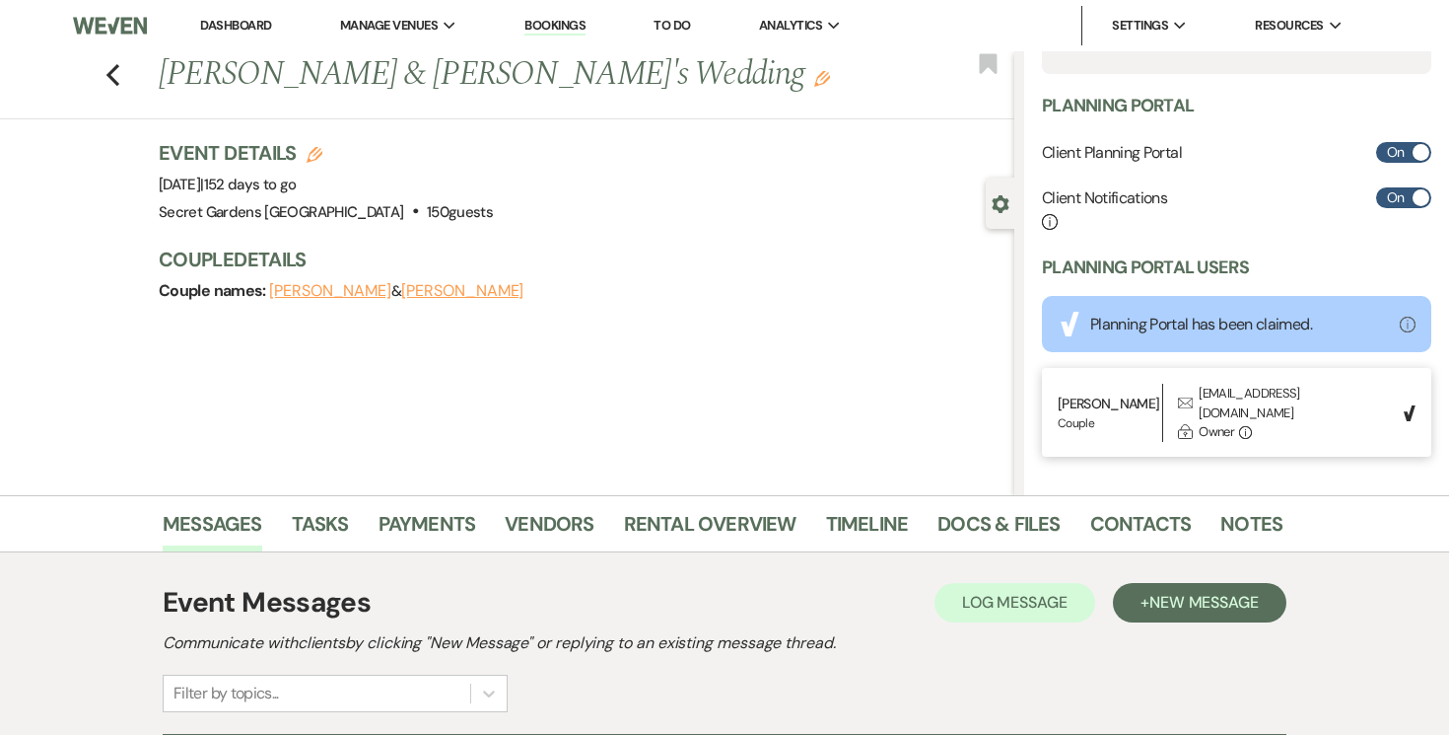
click at [235, 23] on link "Dashboard" at bounding box center [235, 25] width 71 height 17
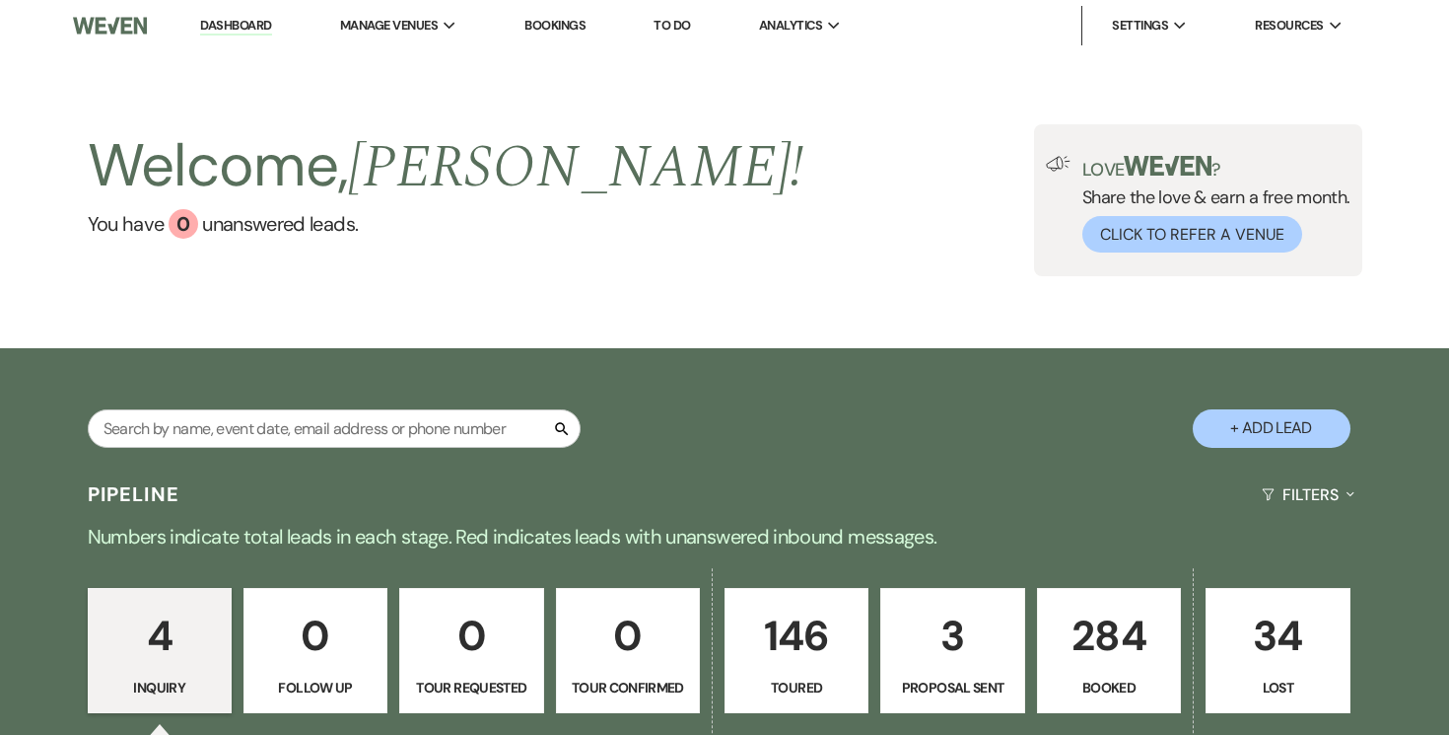
click at [1270, 428] on button "+ Add Lead" at bounding box center [1272, 428] width 158 height 38
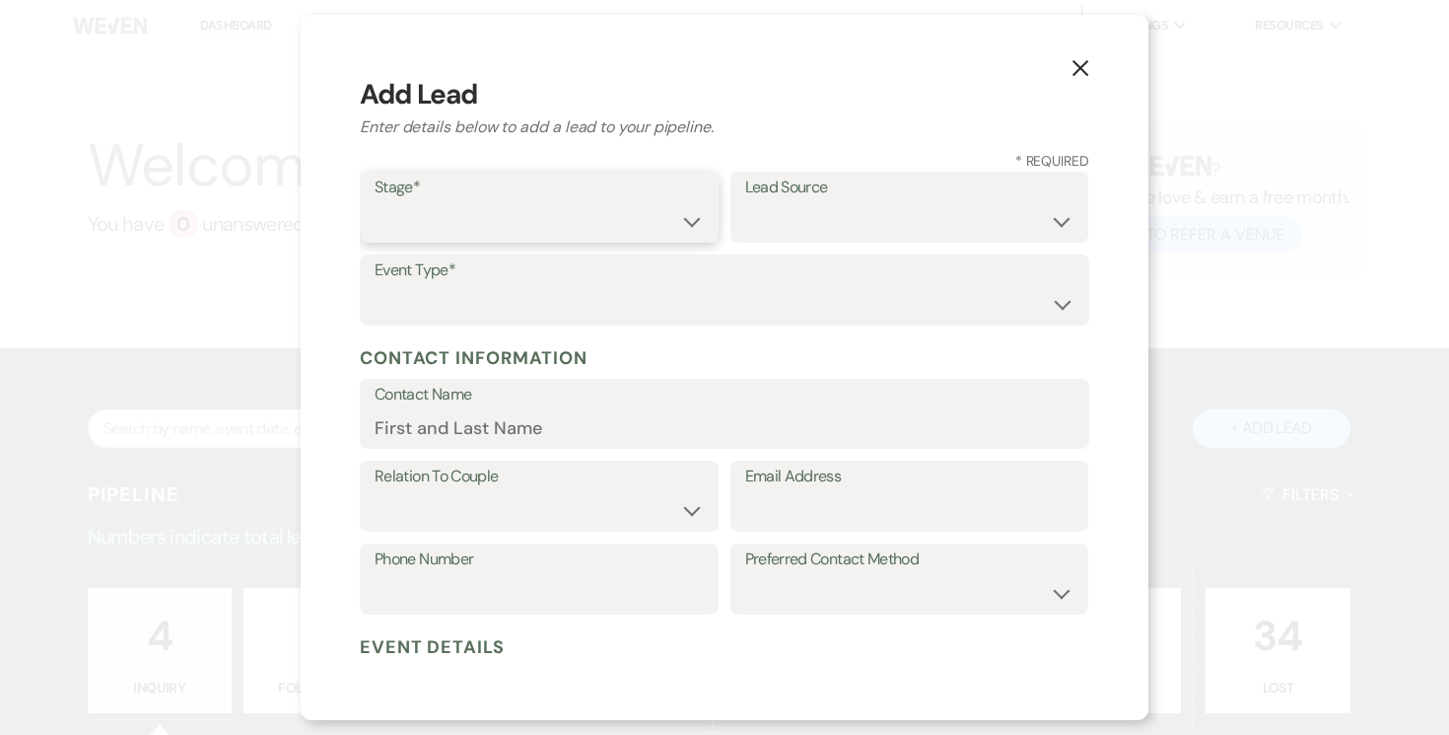
click at [687, 224] on select "Inquiry Follow Up Tour Requested Tour Confirmed Toured Proposal Sent Booked Lost" at bounding box center [539, 221] width 329 height 38
click at [375, 202] on select "Inquiry Follow Up Tour Requested Tour Confirmed Toured Proposal Sent Booked Lost" at bounding box center [539, 221] width 329 height 38
click at [1052, 225] on select "Weven Venue Website Instagram Facebook Pinterest Google The Knot Wedding Wire H…" at bounding box center [909, 221] width 329 height 38
click at [745, 202] on select "Weven Venue Website Instagram Facebook Pinterest Google The Knot Wedding Wire H…" at bounding box center [909, 221] width 329 height 38
click at [721, 303] on select "Wedding Anniversary Party Baby Shower Bachelorette / Bachelor Party Birthday Pa…" at bounding box center [725, 304] width 700 height 38
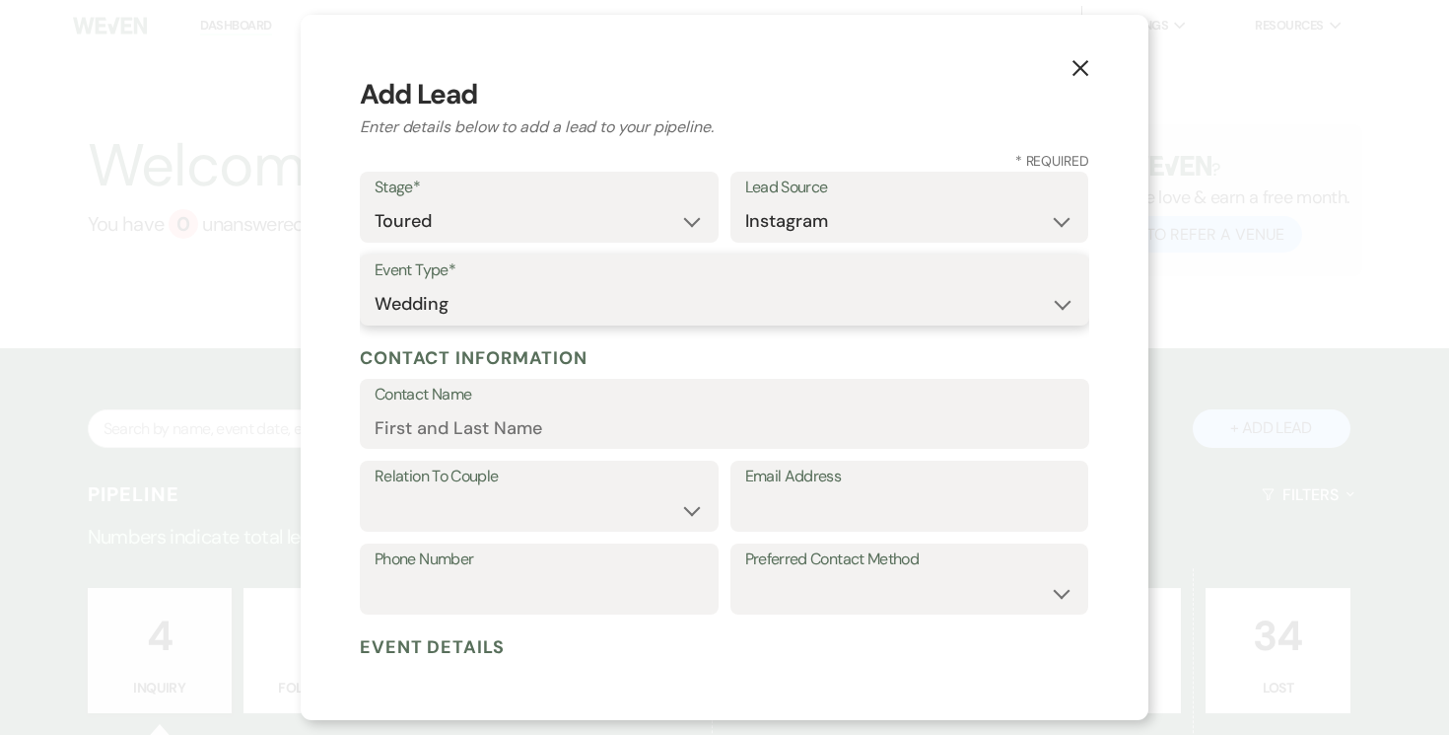
click at [375, 285] on select "Wedding Anniversary Party Baby Shower Bachelorette / Bachelor Party Birthday Pa…" at bounding box center [725, 304] width 700 height 38
click at [601, 435] on input "Contact Name" at bounding box center [725, 427] width 700 height 38
click at [635, 492] on select "Couple Planner Parent of Couple Family Member Friend Other" at bounding box center [539, 510] width 329 height 38
click at [375, 491] on select "Couple Planner Parent of Couple Family Member Friend Other" at bounding box center [539, 510] width 329 height 38
click at [934, 509] on input "Email Address" at bounding box center [909, 510] width 329 height 38
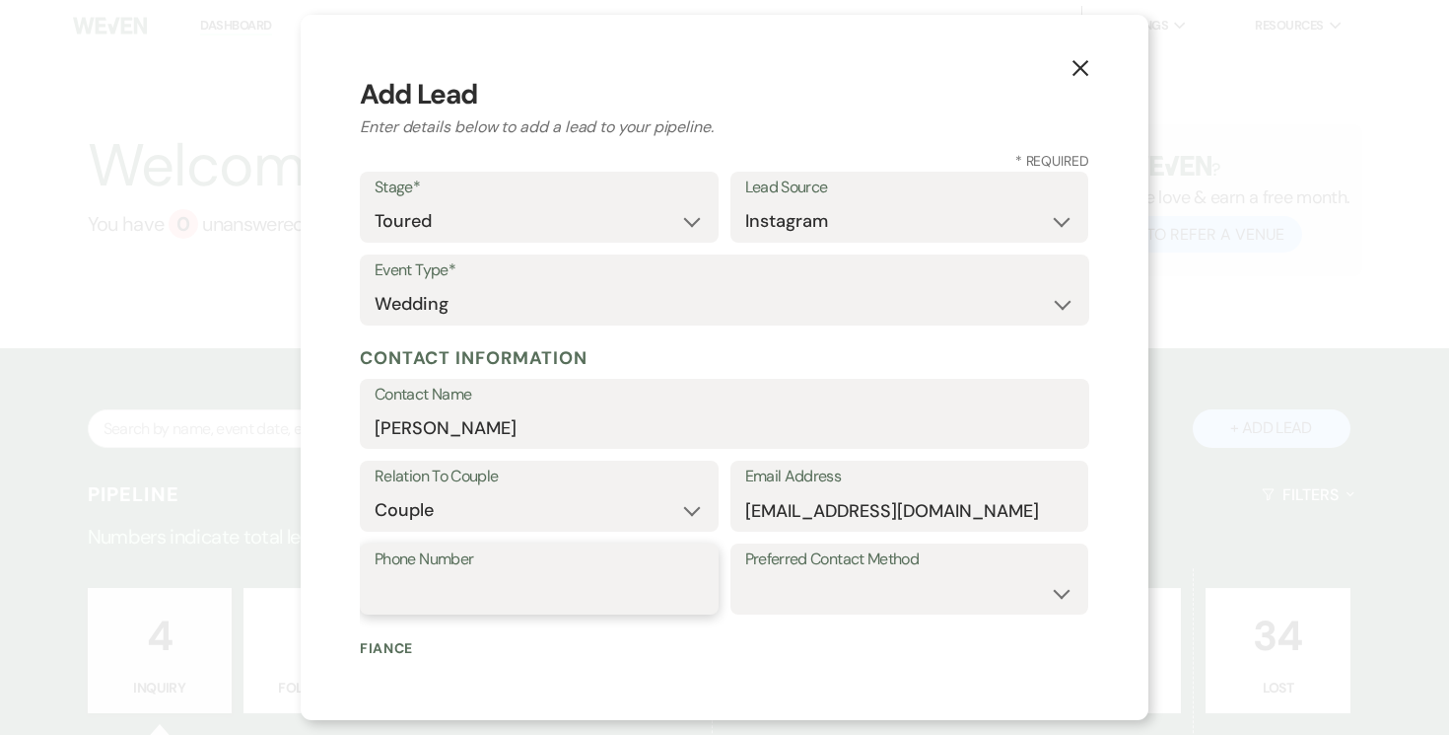
click at [583, 589] on input "Phone Number" at bounding box center [539, 593] width 329 height 38
click at [1029, 587] on select "Email Phone Text" at bounding box center [909, 593] width 329 height 38
click at [745, 574] on select "Email Phone Text" at bounding box center [909, 593] width 329 height 38
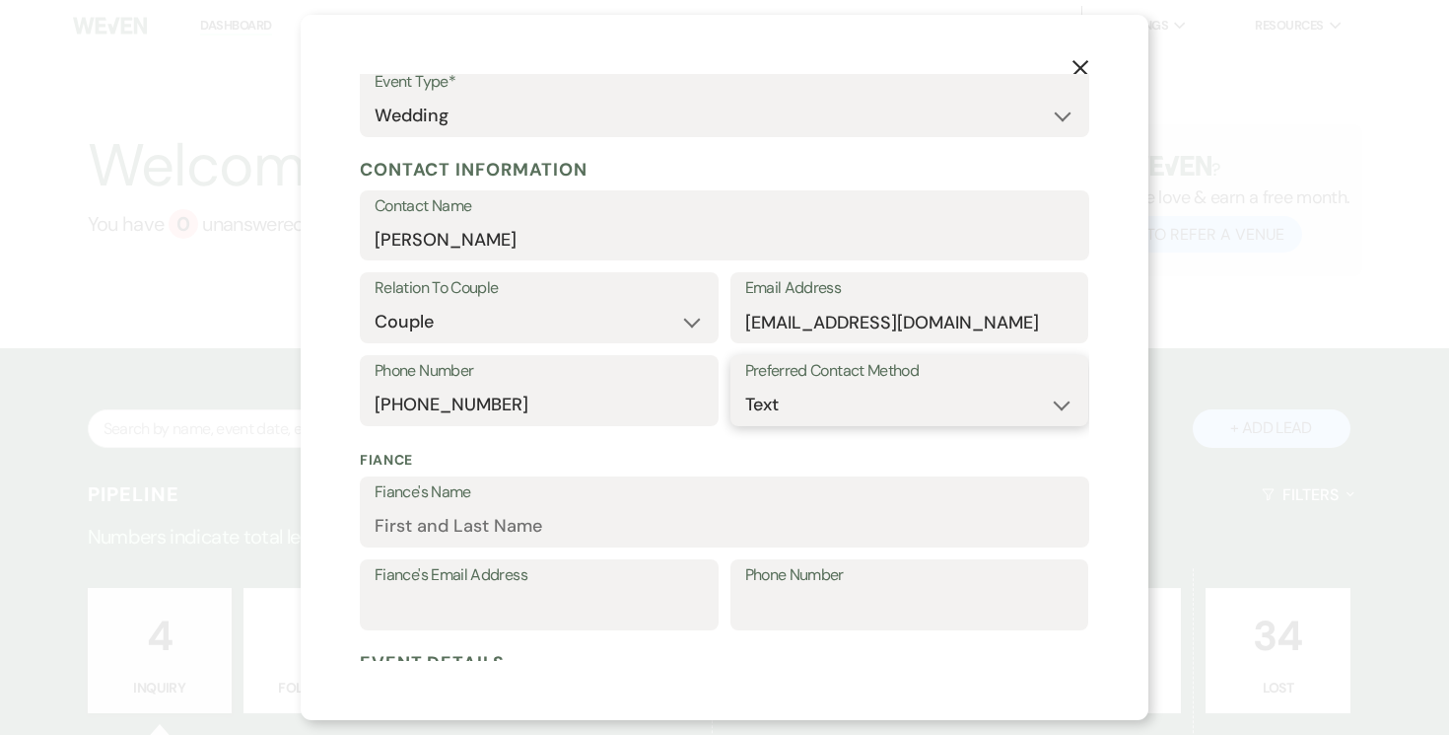
scroll to position [363, 0]
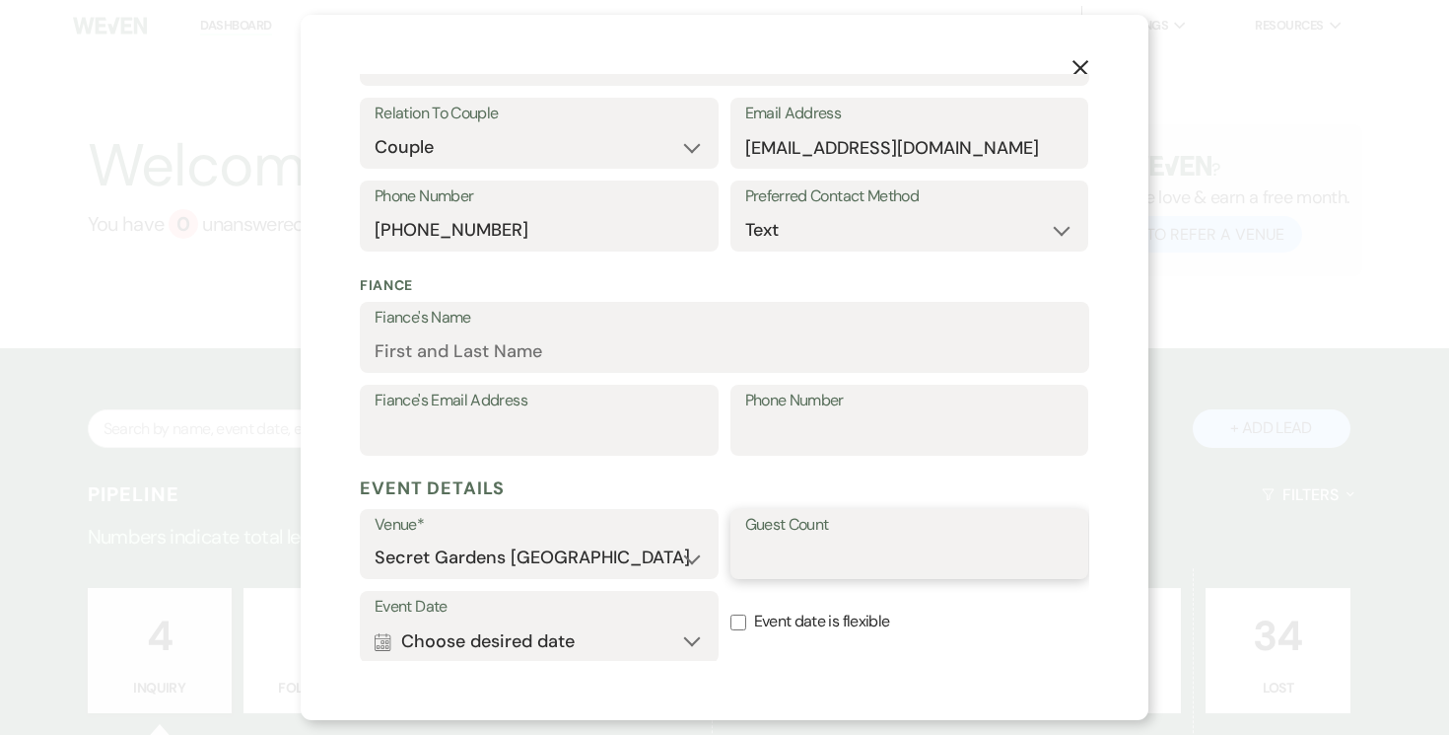
click at [966, 549] on input "Guest Count" at bounding box center [909, 557] width 329 height 38
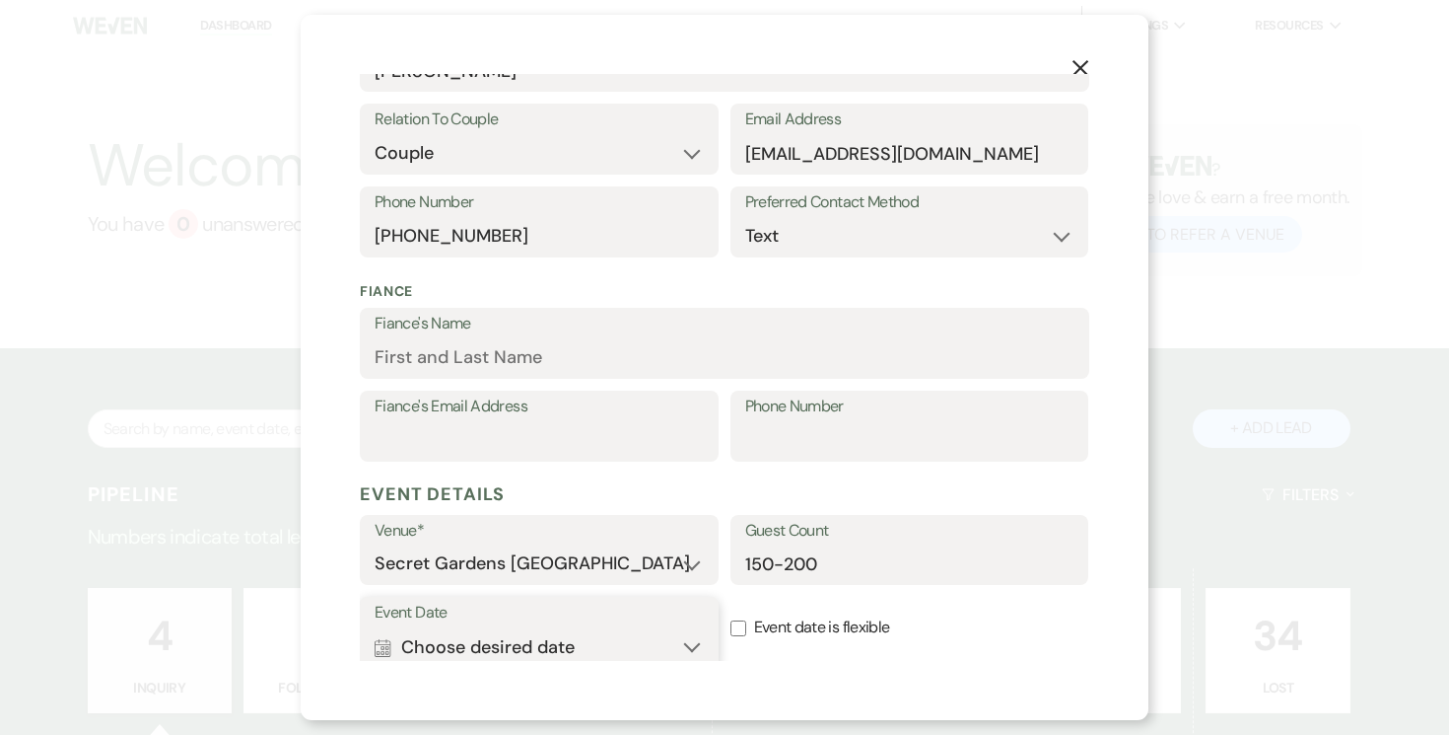
click at [693, 641] on button "Calendar Choose desired date Expand" at bounding box center [539, 646] width 329 height 39
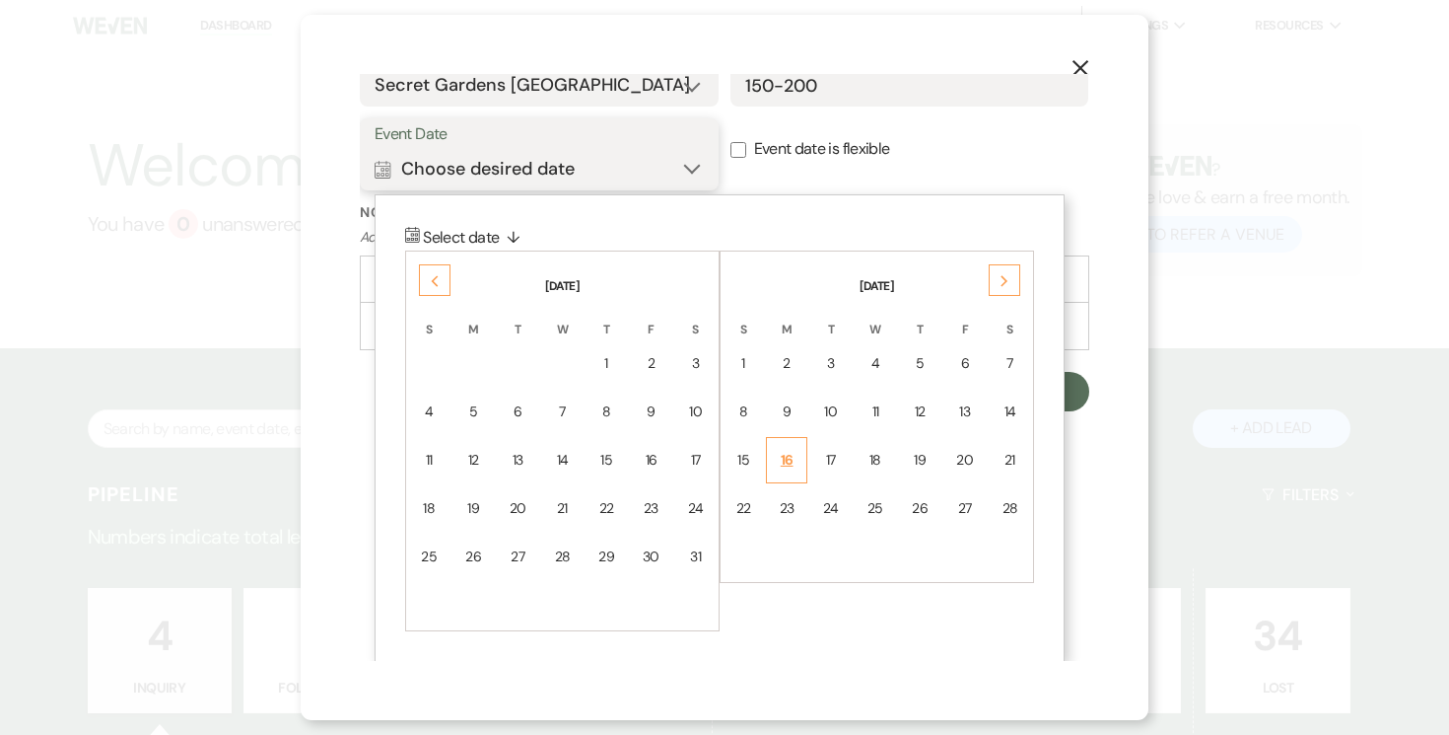
scroll to position [836, 0]
click at [1009, 271] on div "Next" at bounding box center [1005, 279] width 32 height 32
click at [1010, 271] on div "Next" at bounding box center [1005, 279] width 32 height 32
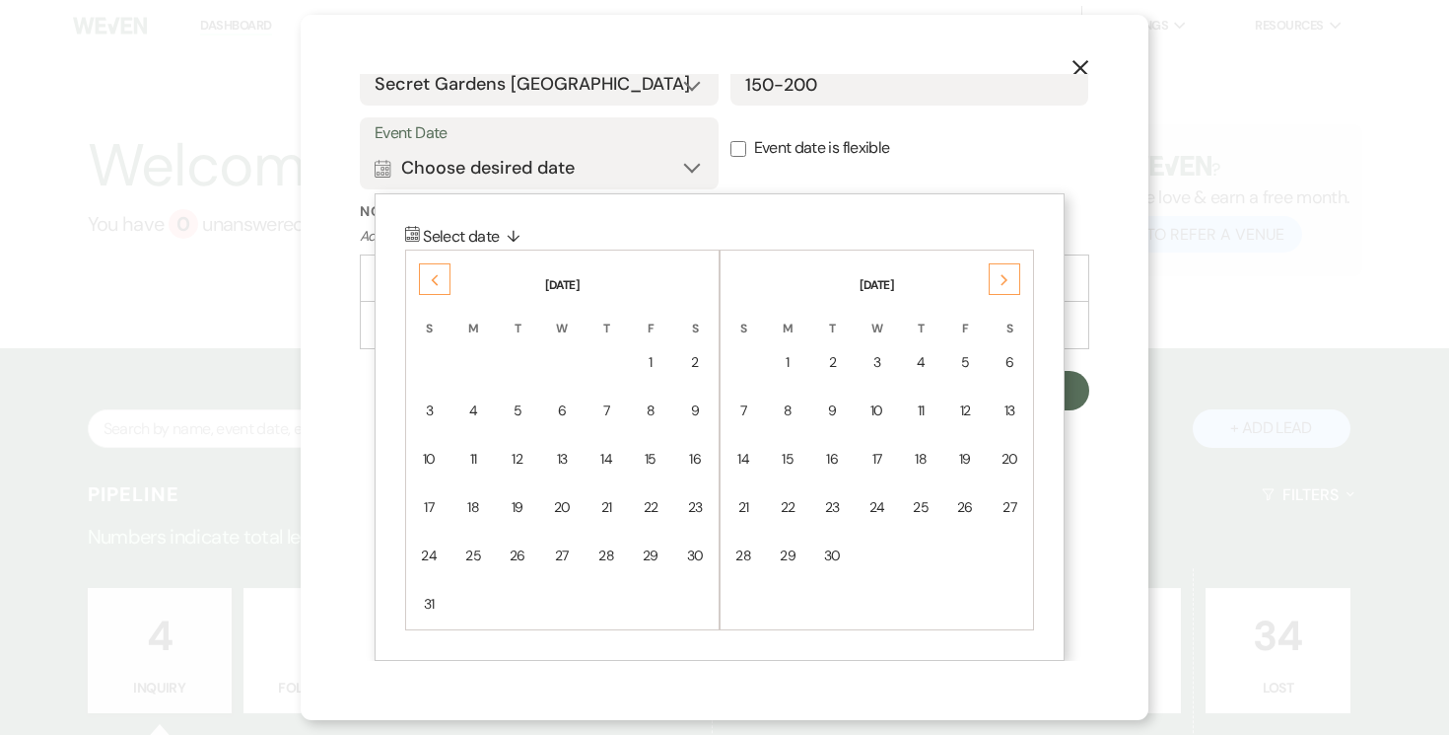
click at [1010, 271] on div "Next" at bounding box center [1005, 279] width 32 height 32
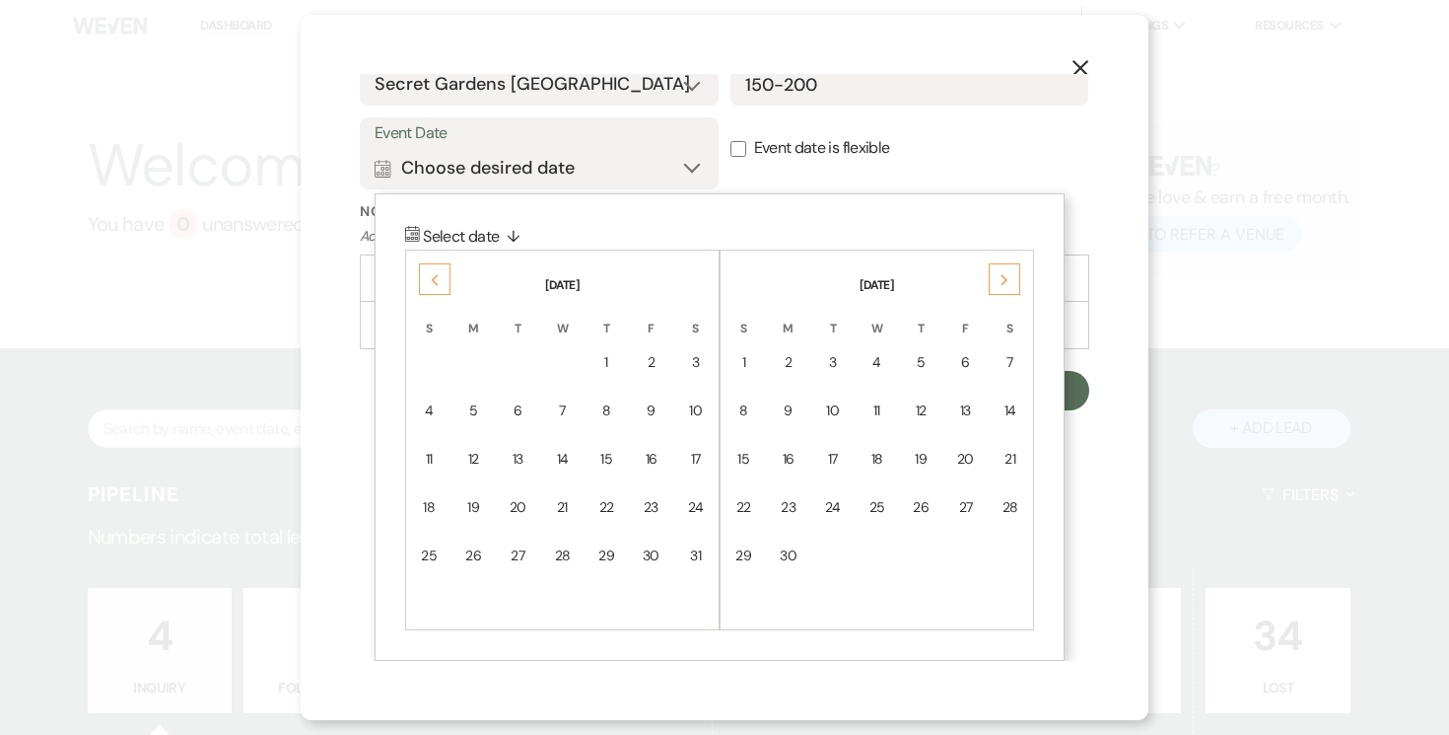
click at [1010, 271] on div "Next" at bounding box center [1005, 279] width 32 height 32
click at [1009, 271] on div "Next" at bounding box center [1005, 279] width 32 height 32
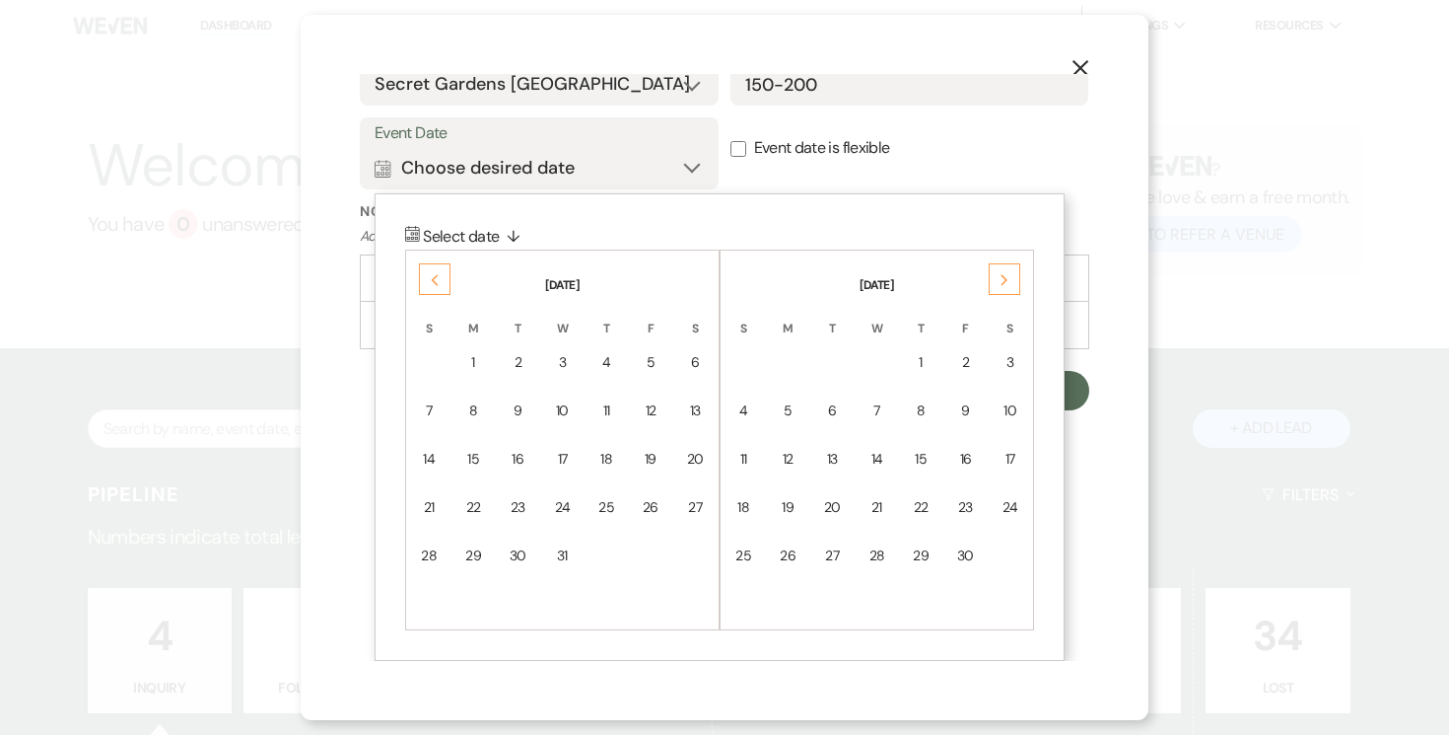
click at [1013, 412] on div "10" at bounding box center [1010, 410] width 17 height 21
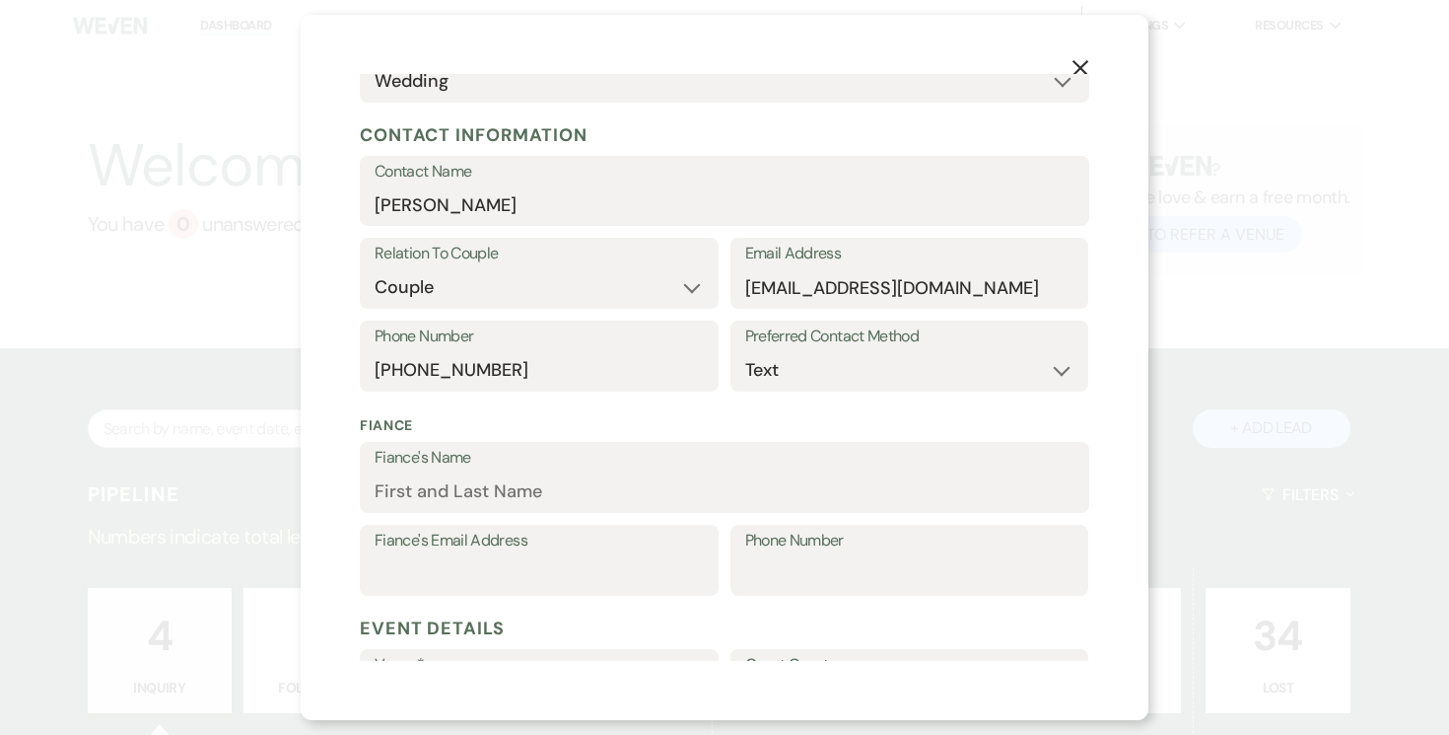
scroll to position [584, 0]
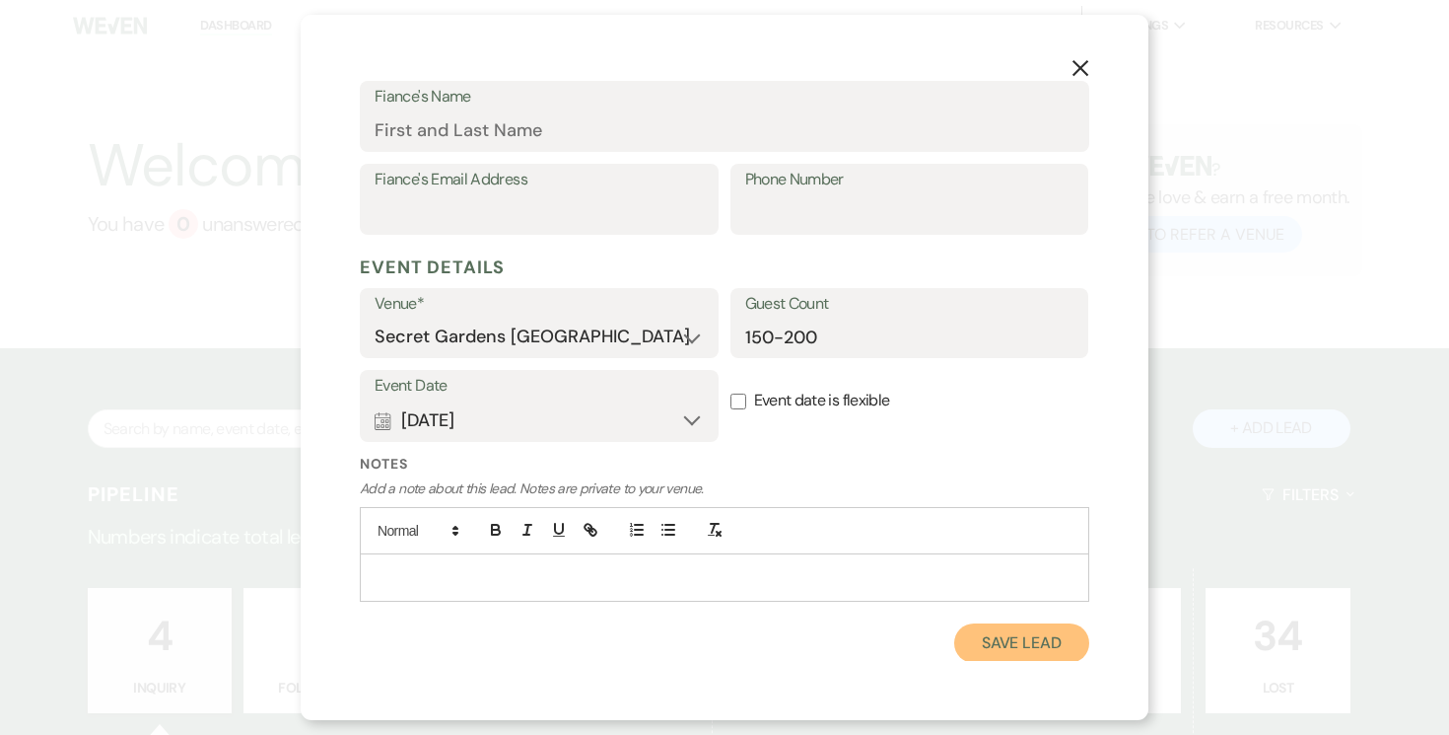
click at [1031, 640] on button "Save Lead" at bounding box center [1021, 642] width 135 height 39
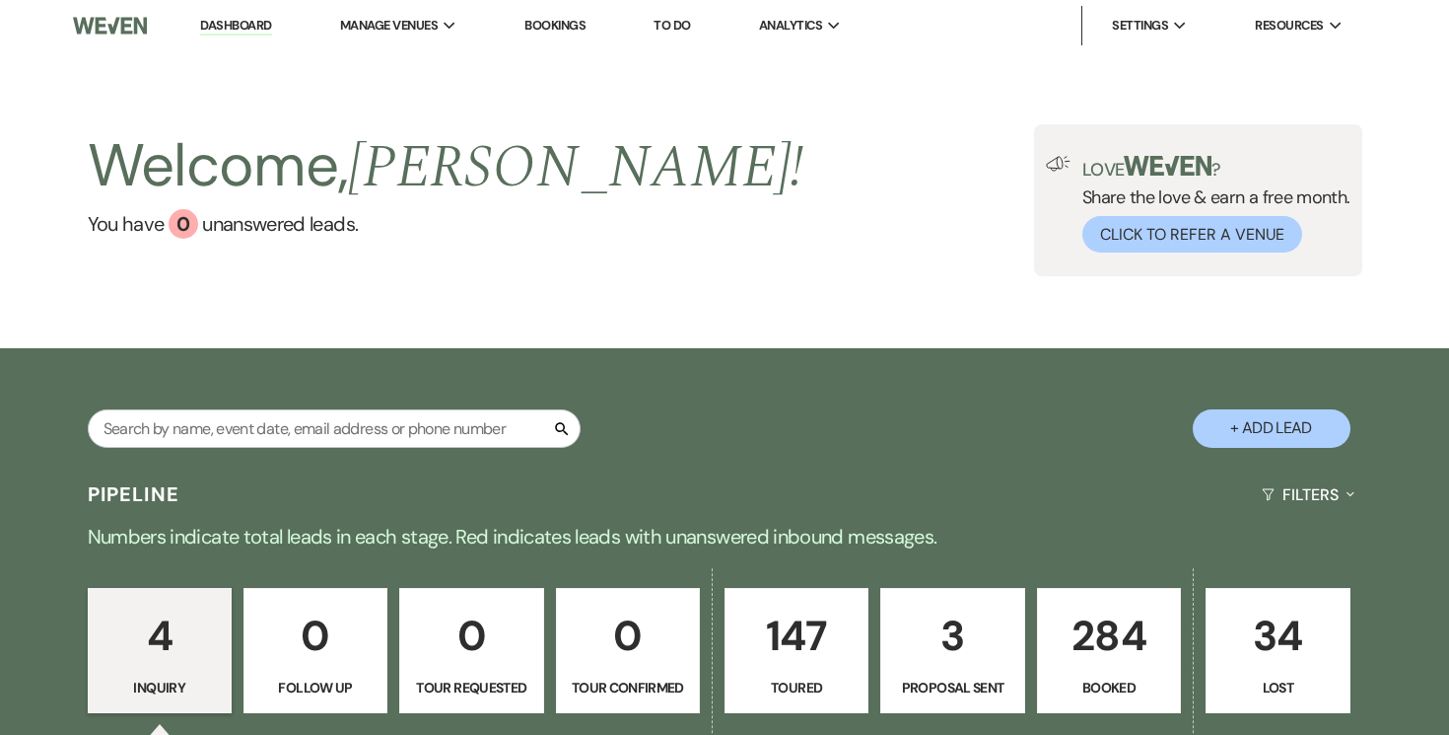
click at [784, 630] on p "147" at bounding box center [797, 635] width 118 height 66
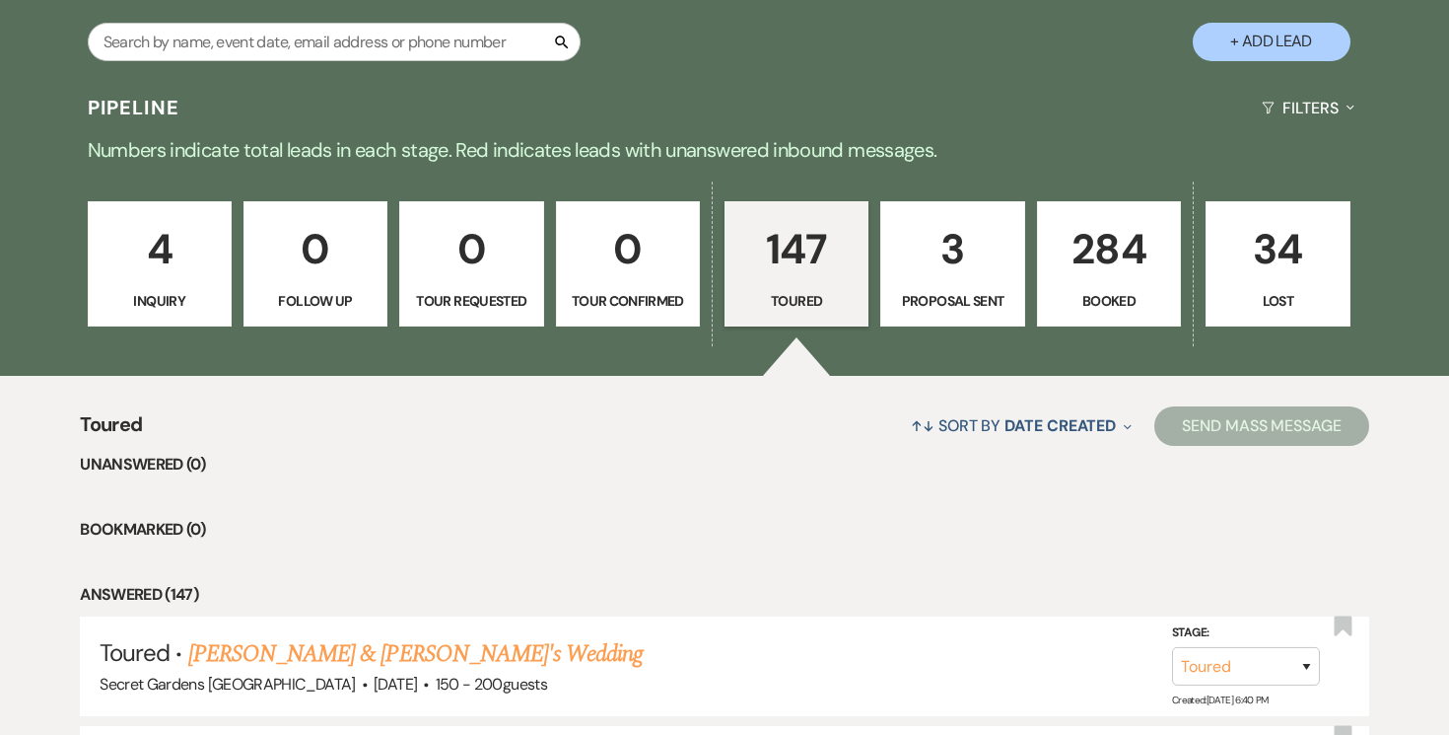
scroll to position [388, 0]
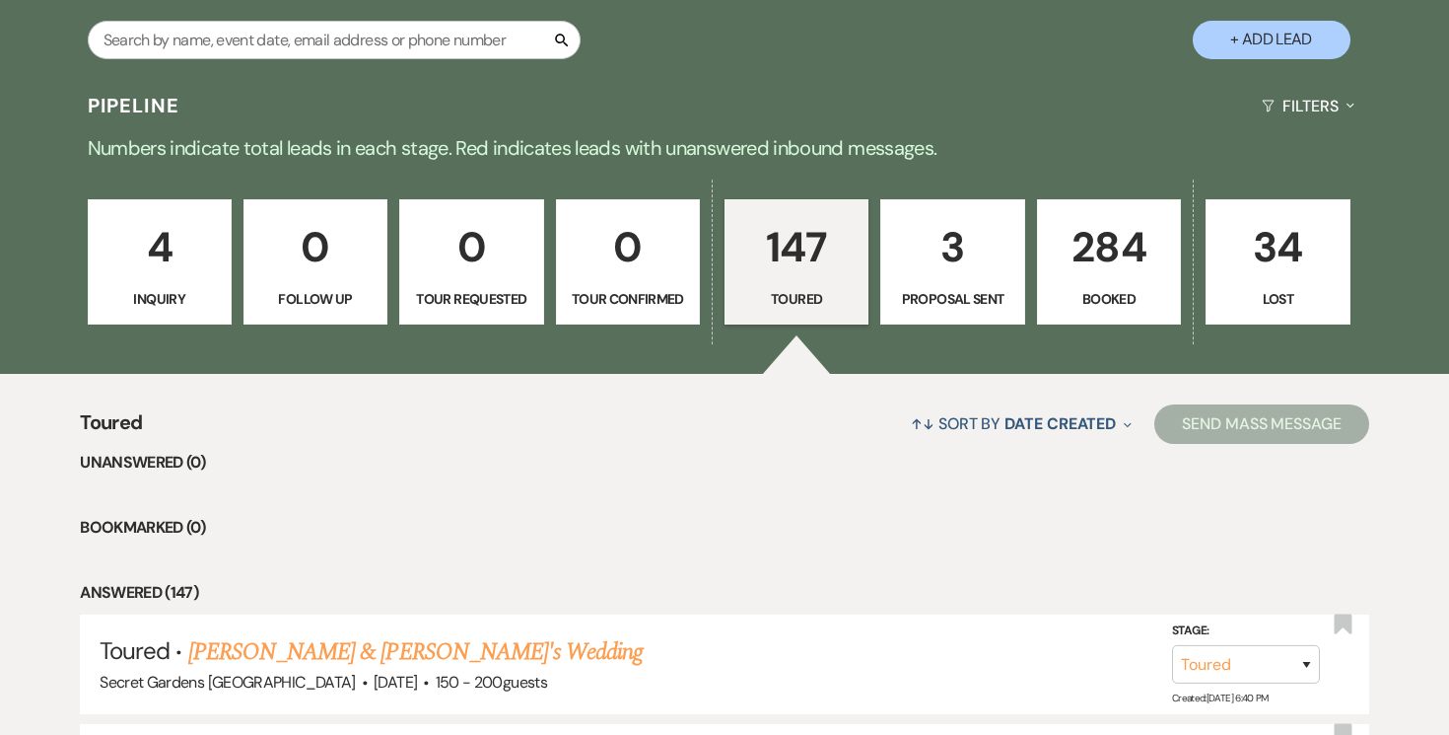
click at [425, 645] on link "[PERSON_NAME] & [PERSON_NAME]'s Wedding" at bounding box center [416, 651] width 456 height 35
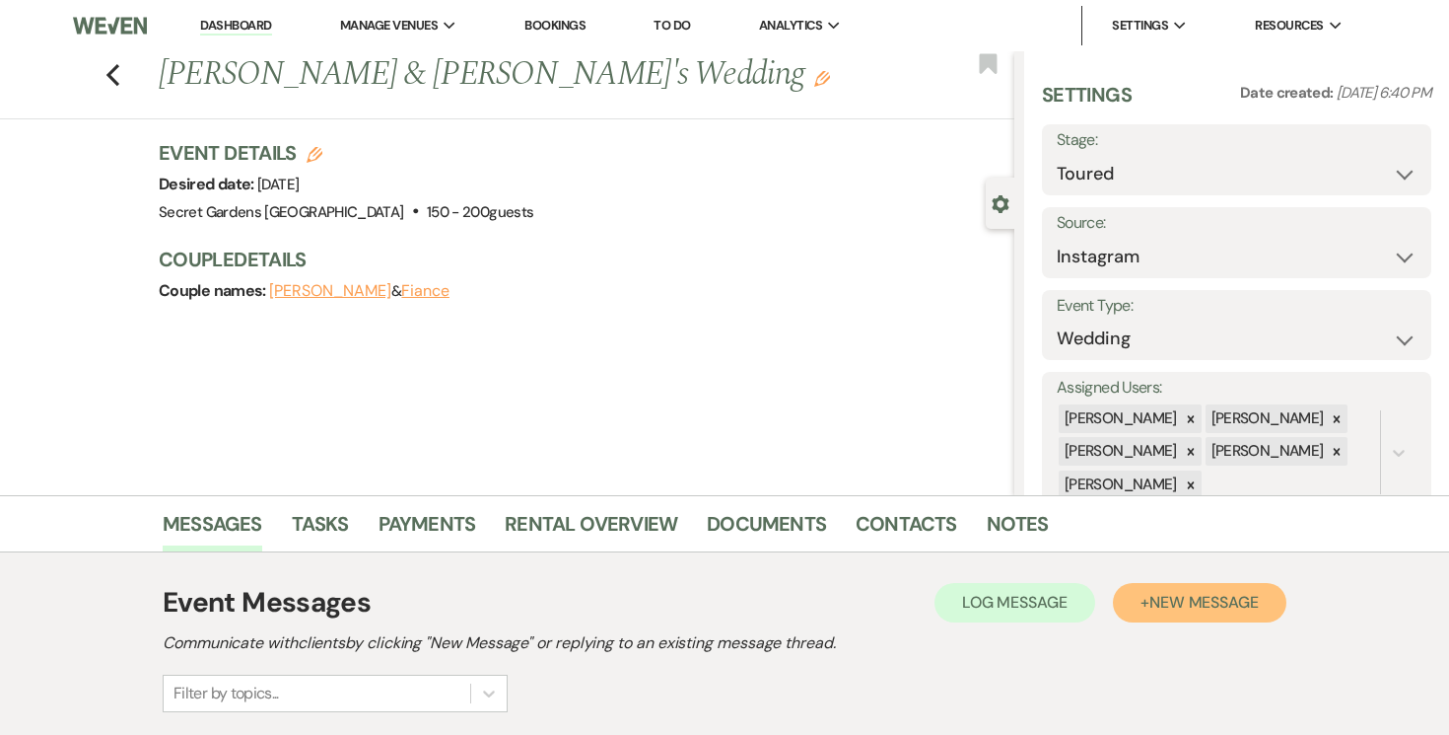
click at [1217, 612] on button "+ New Message" at bounding box center [1200, 602] width 174 height 39
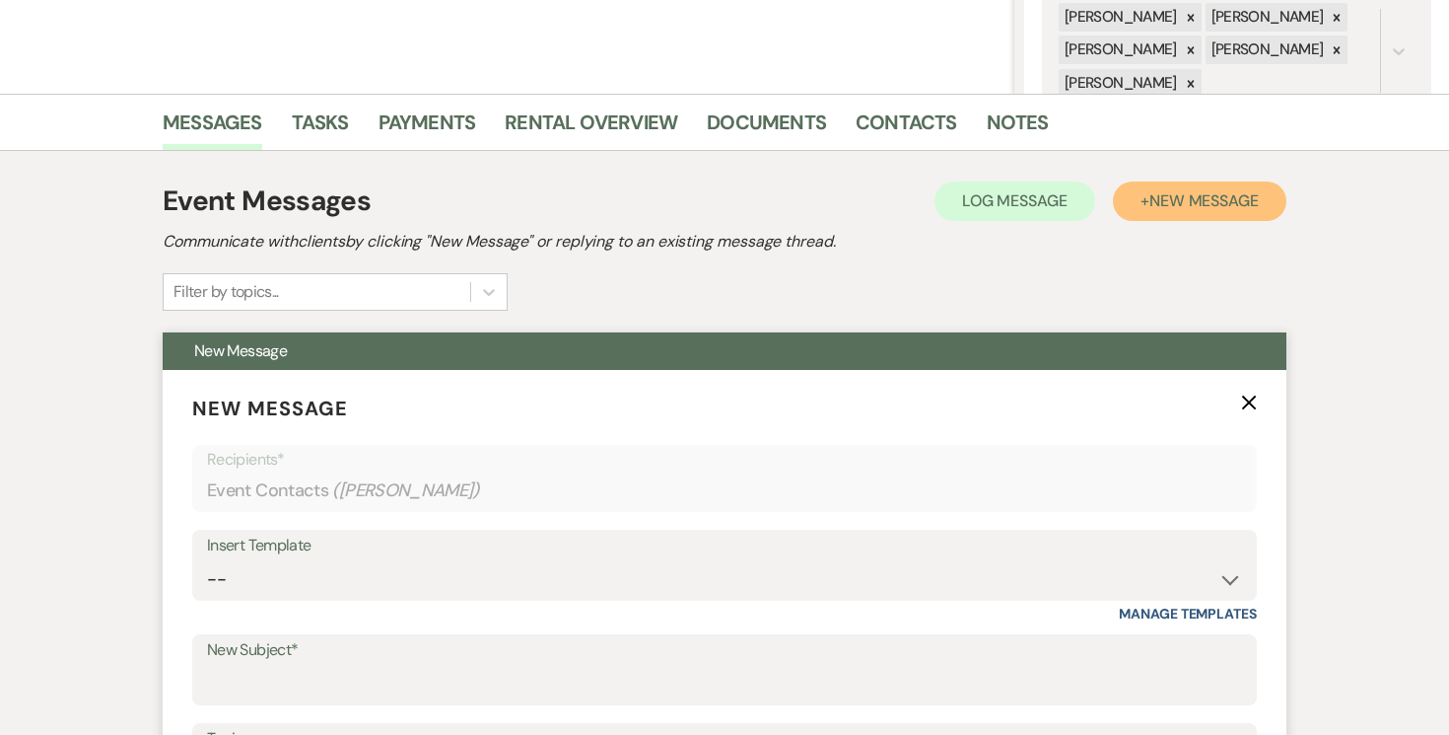
scroll to position [435, 0]
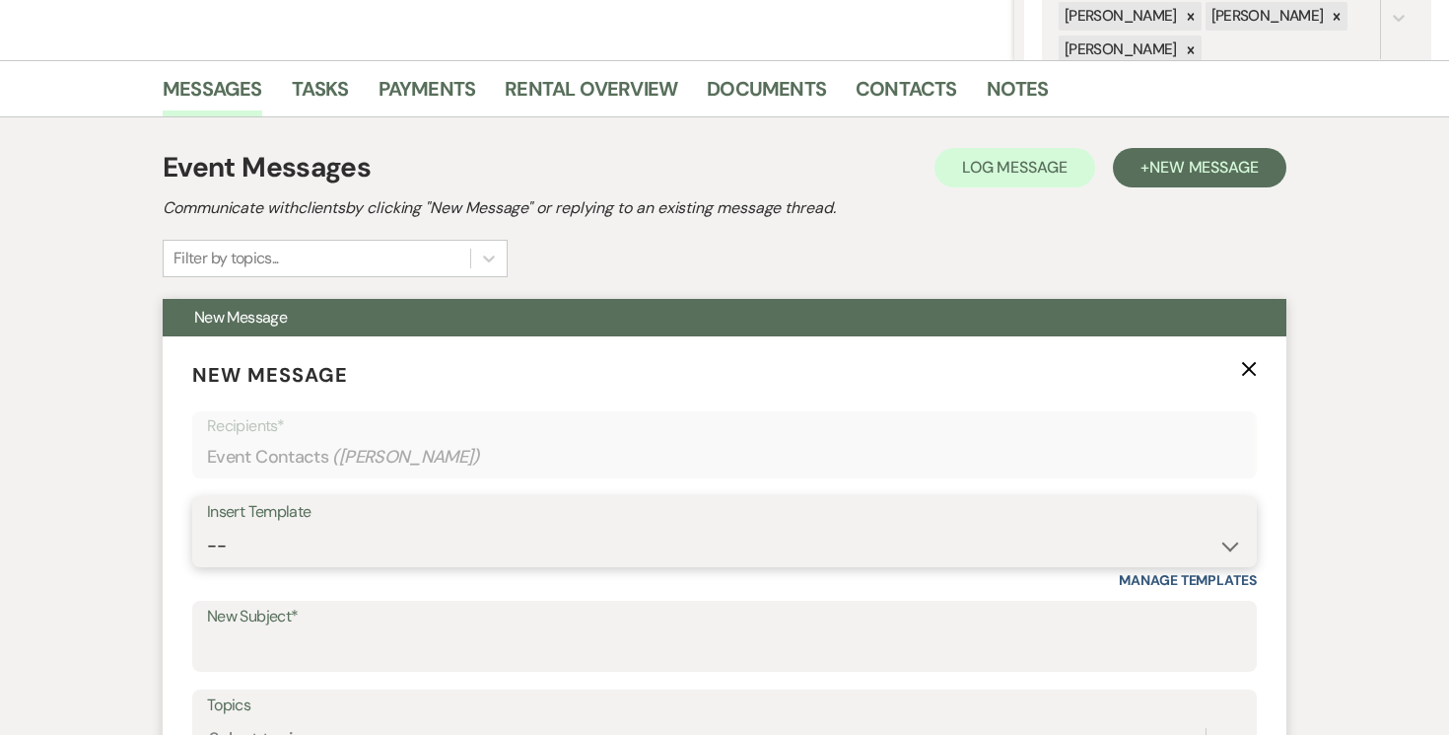
click at [1224, 541] on select "-- Weven Planning Portal Introduction (Booked Events) Tour Request Response Fol…" at bounding box center [724, 546] width 1035 height 38
click at [207, 527] on select "-- Weven Planning Portal Introduction (Booked Events) Tour Request Response Fol…" at bounding box center [724, 546] width 1035 height 38
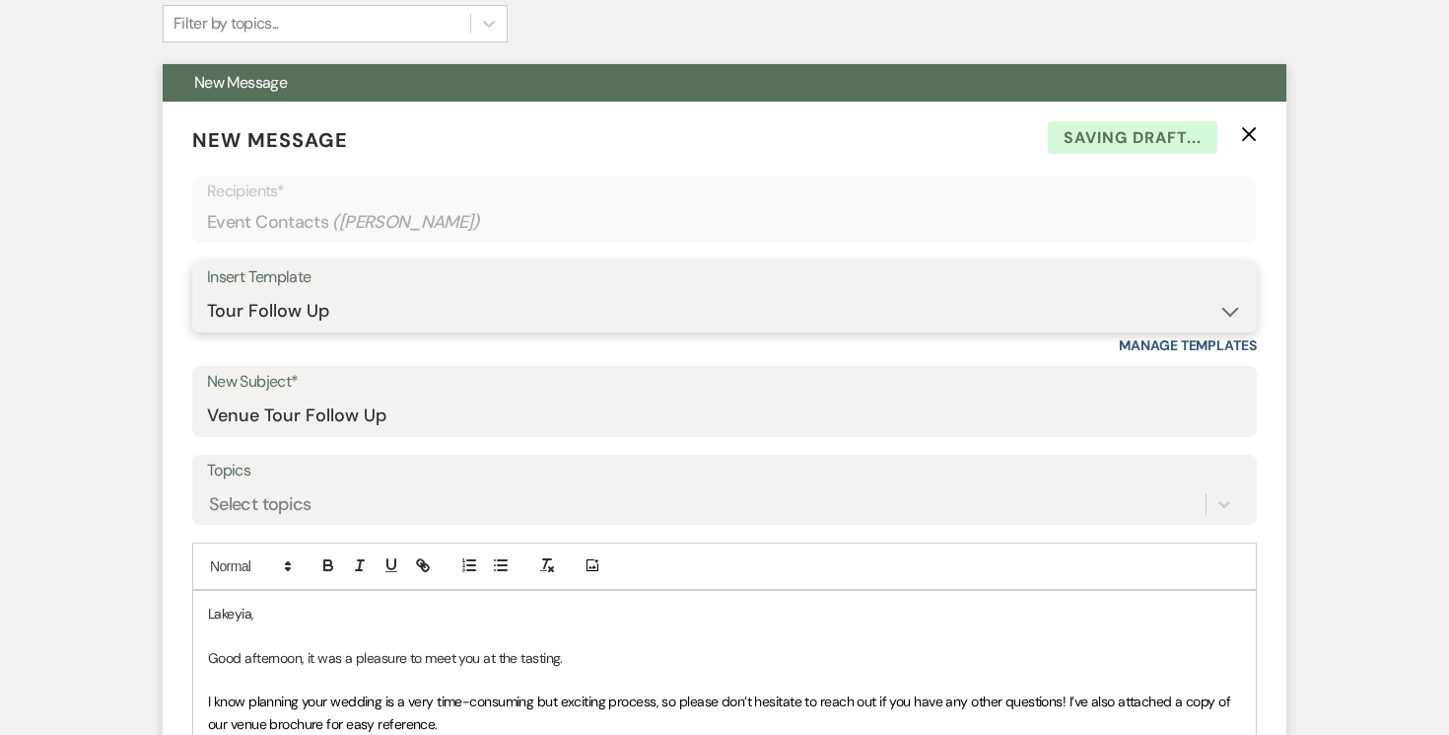
scroll to position [712, 0]
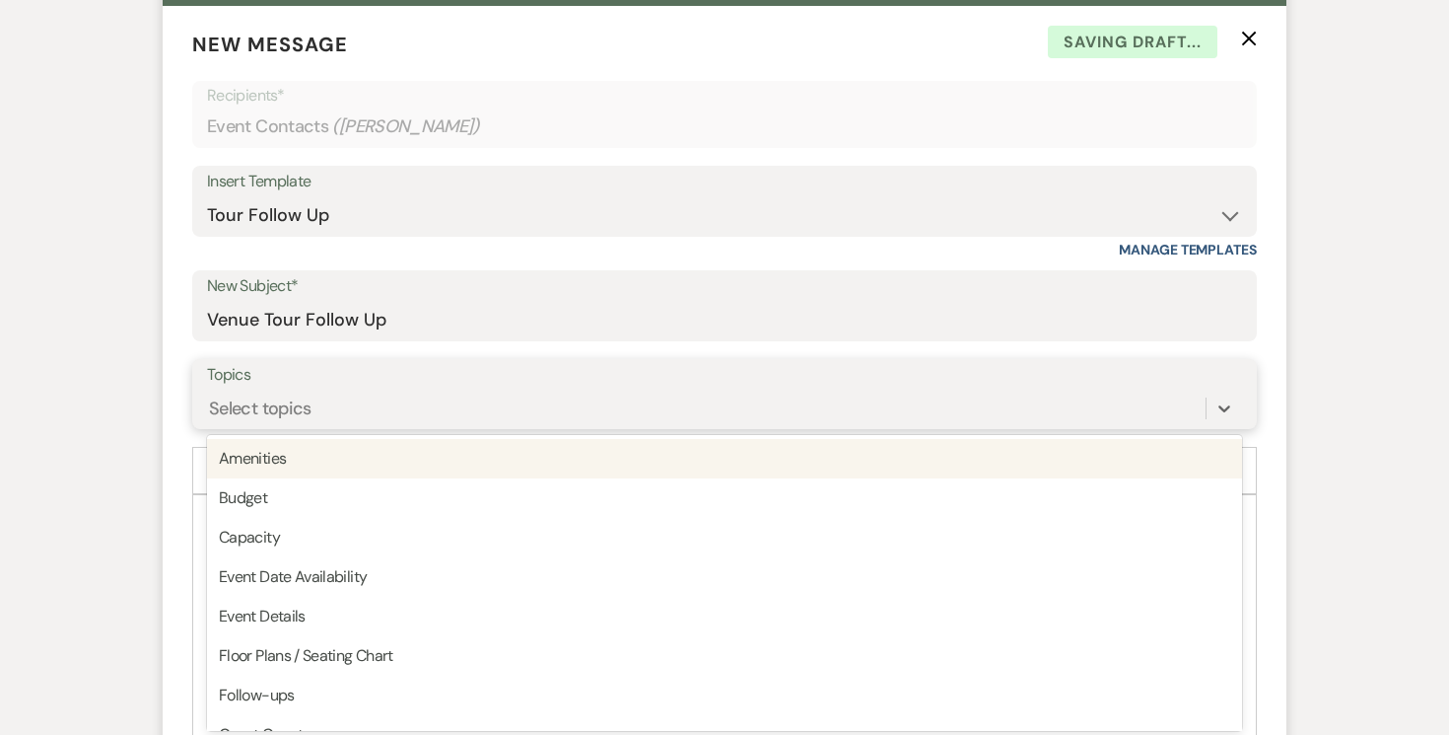
click at [841, 427] on div "option Amenities focused, 1 of 20. 20 results available. Use Up and Down to cho…" at bounding box center [724, 407] width 1035 height 37
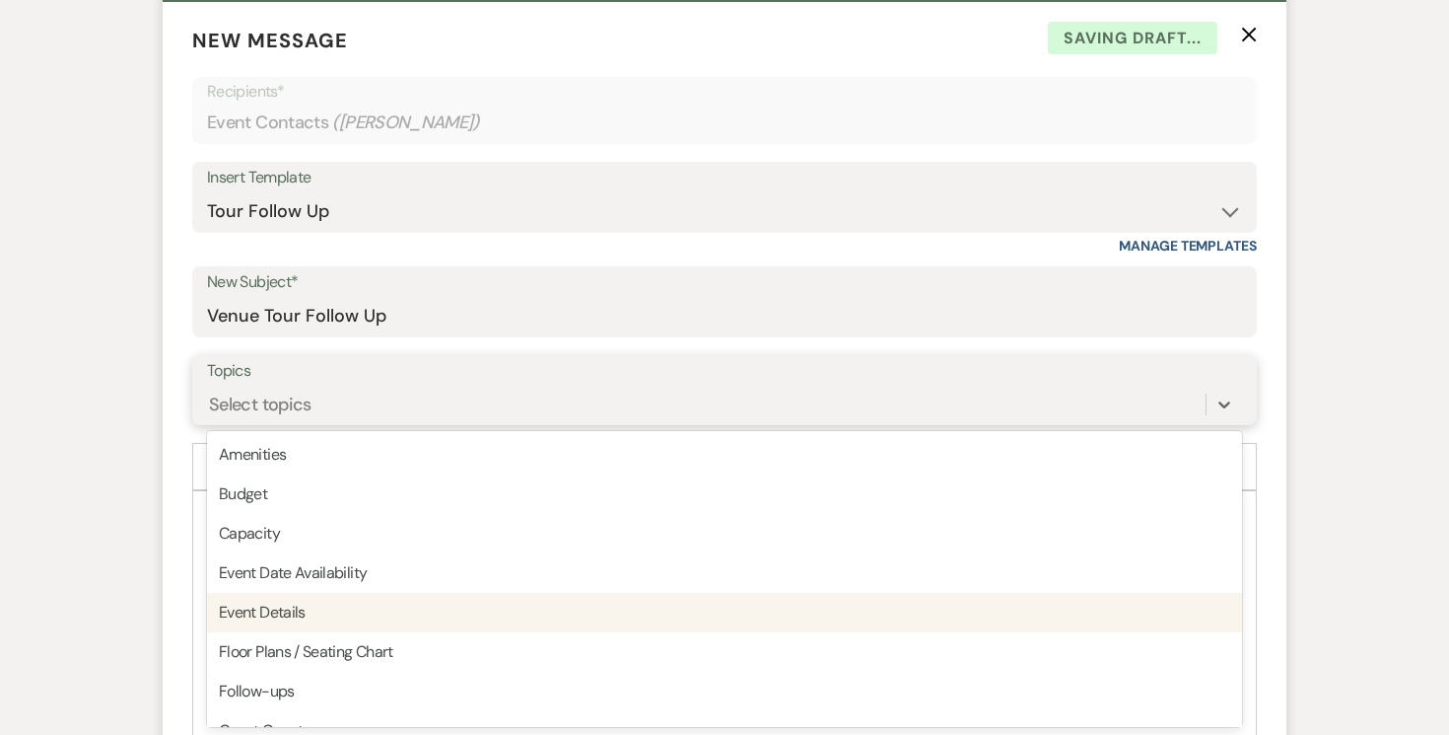
scroll to position [501, 0]
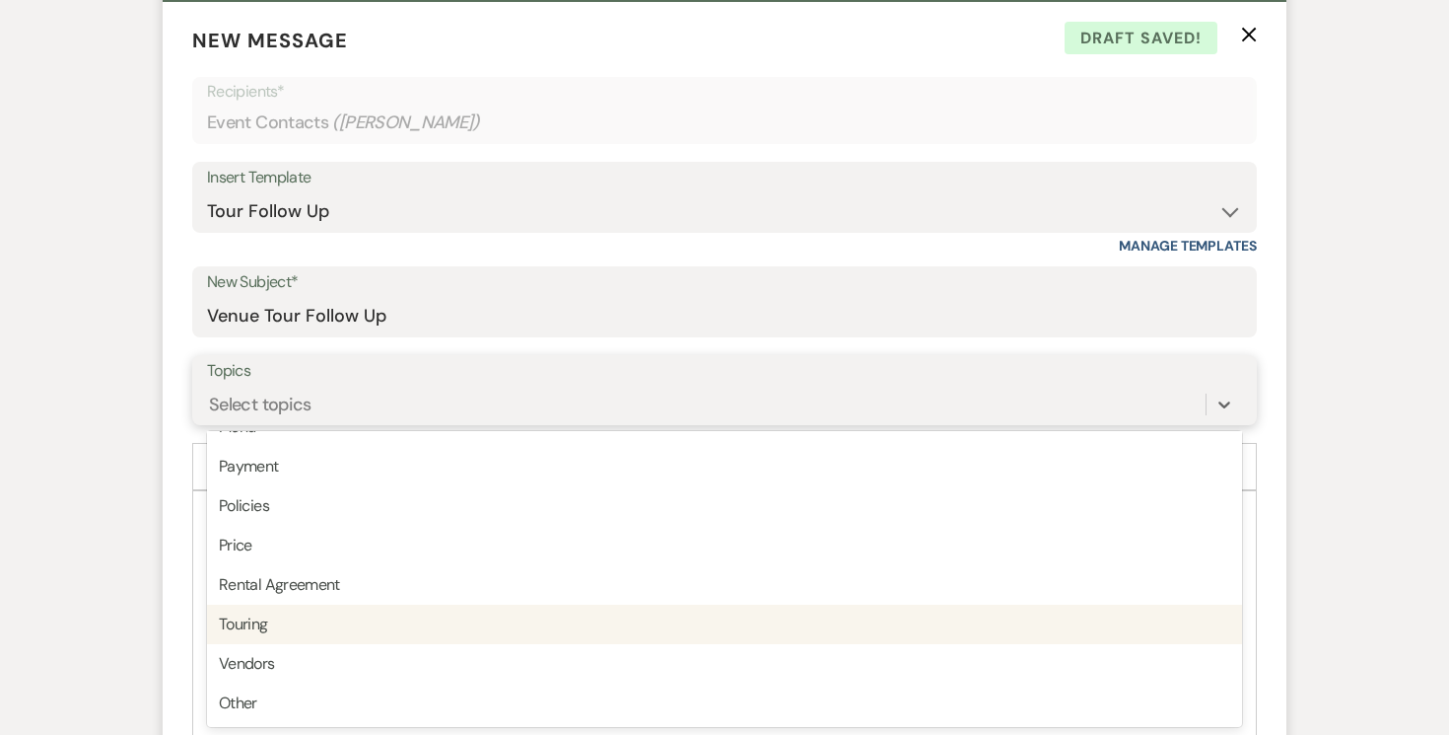
click at [849, 624] on div "Touring" at bounding box center [724, 623] width 1035 height 39
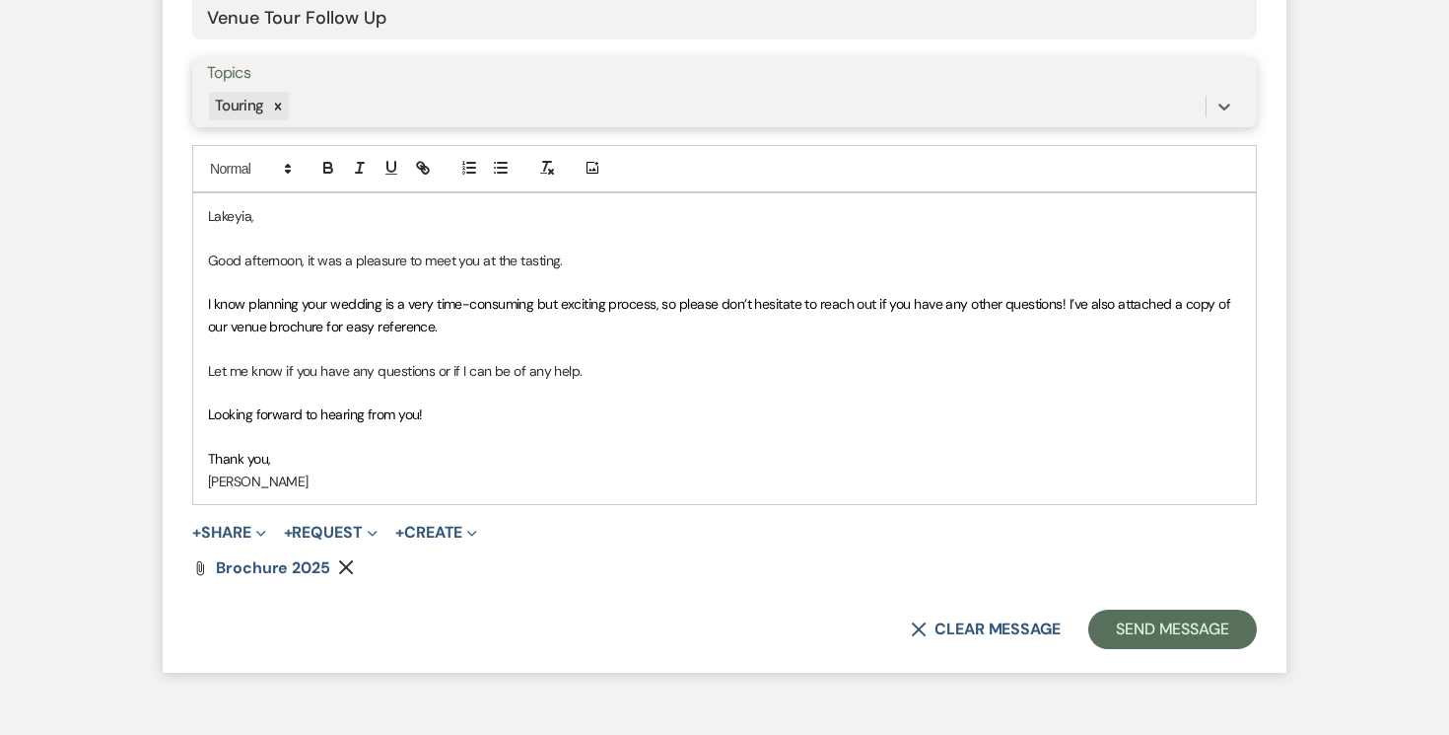
scroll to position [1071, 0]
